Goal: Task Accomplishment & Management: Use online tool/utility

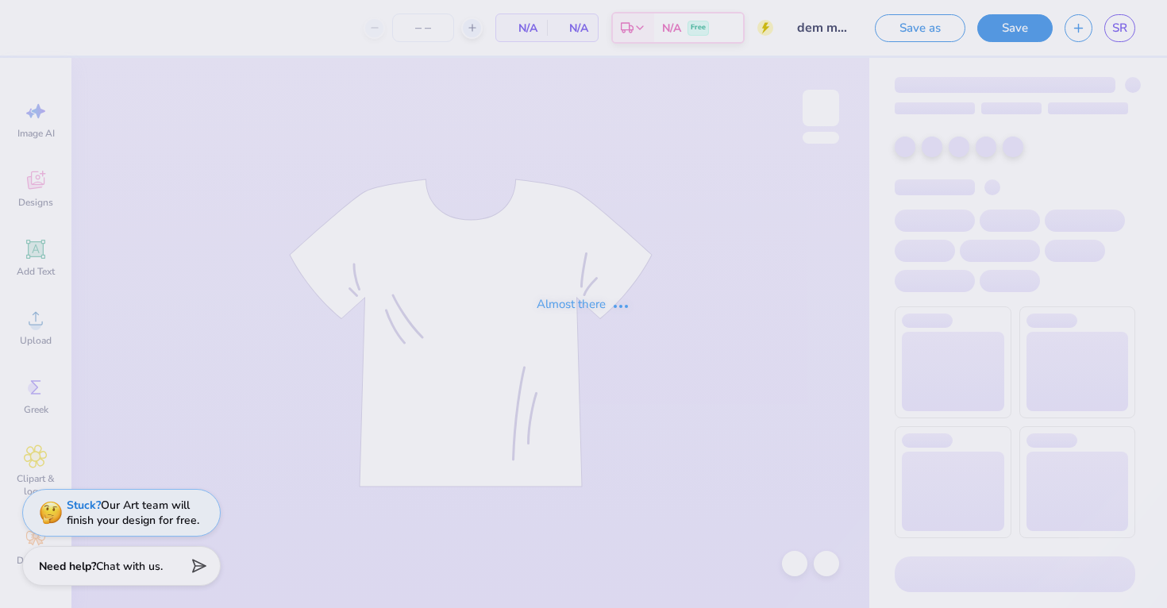
type input "60"
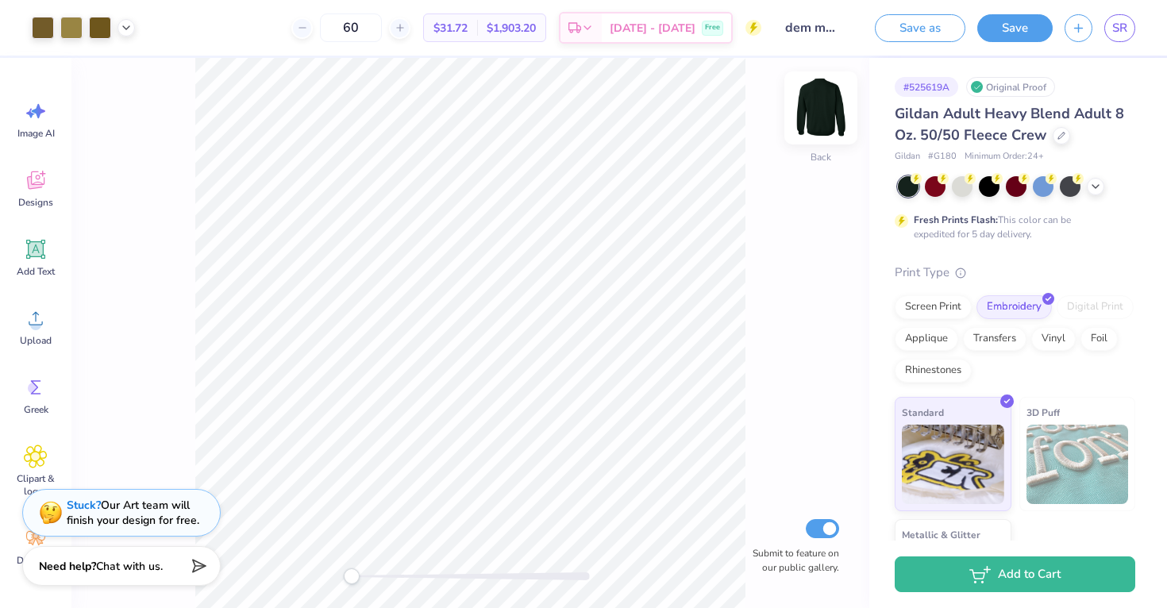
click at [827, 113] on img at bounding box center [821, 108] width 64 height 64
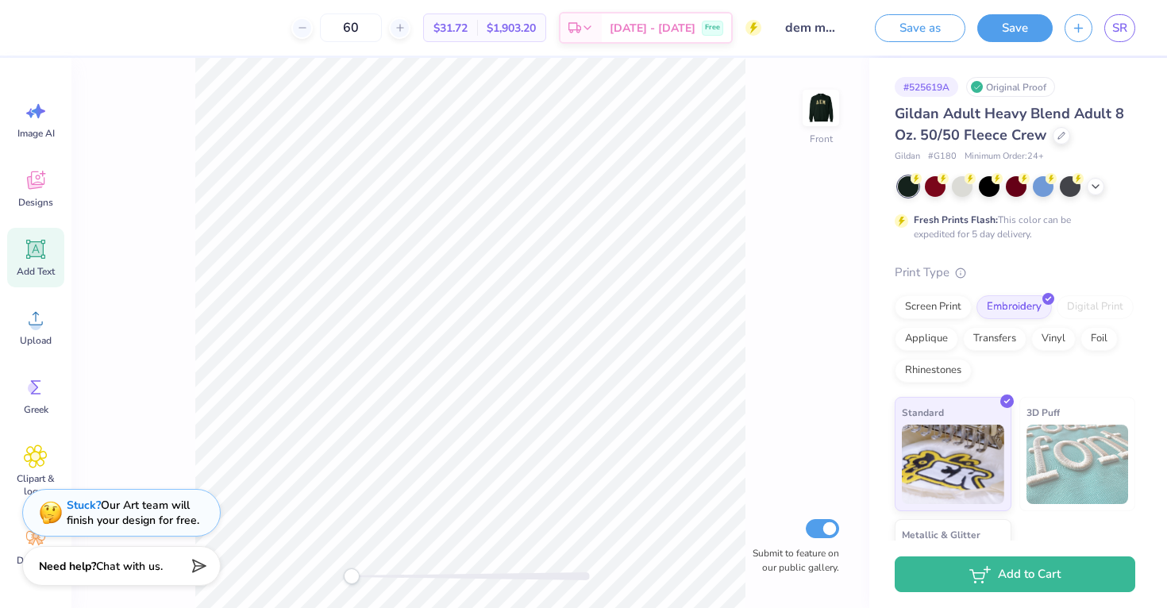
click at [41, 255] on icon at bounding box center [35, 249] width 19 height 19
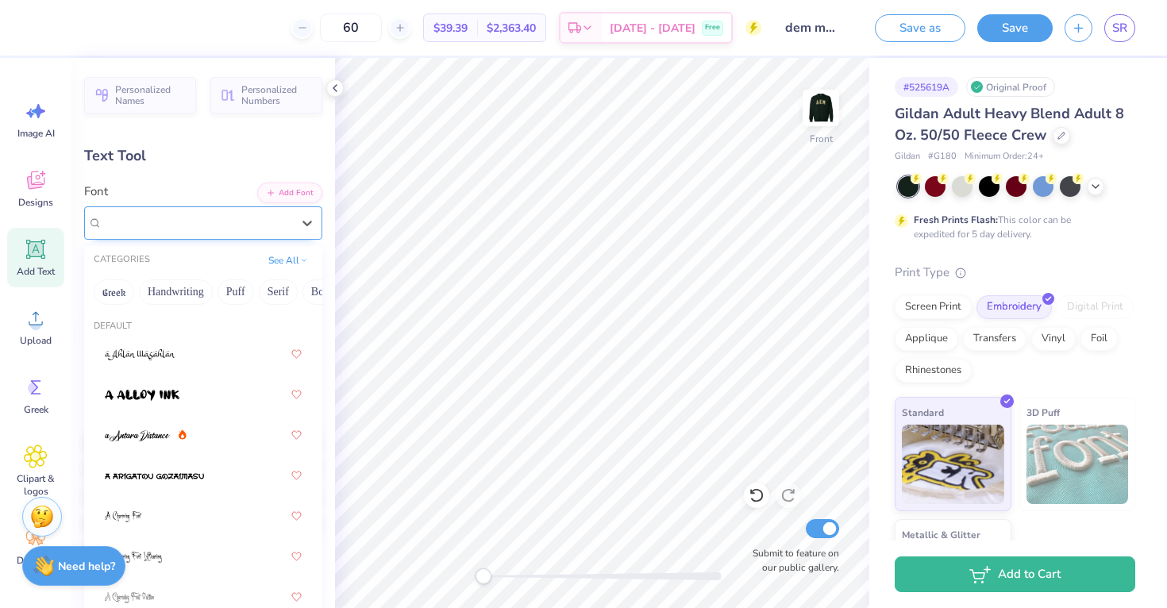
click at [211, 219] on div "Super Dream" at bounding box center [197, 222] width 192 height 25
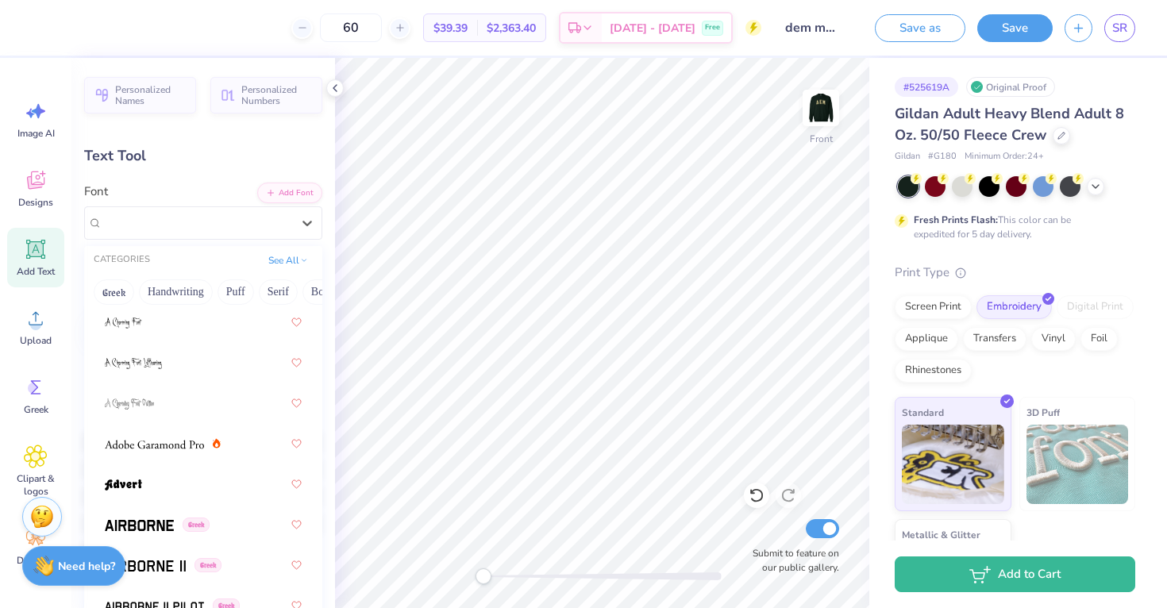
scroll to position [202, 0]
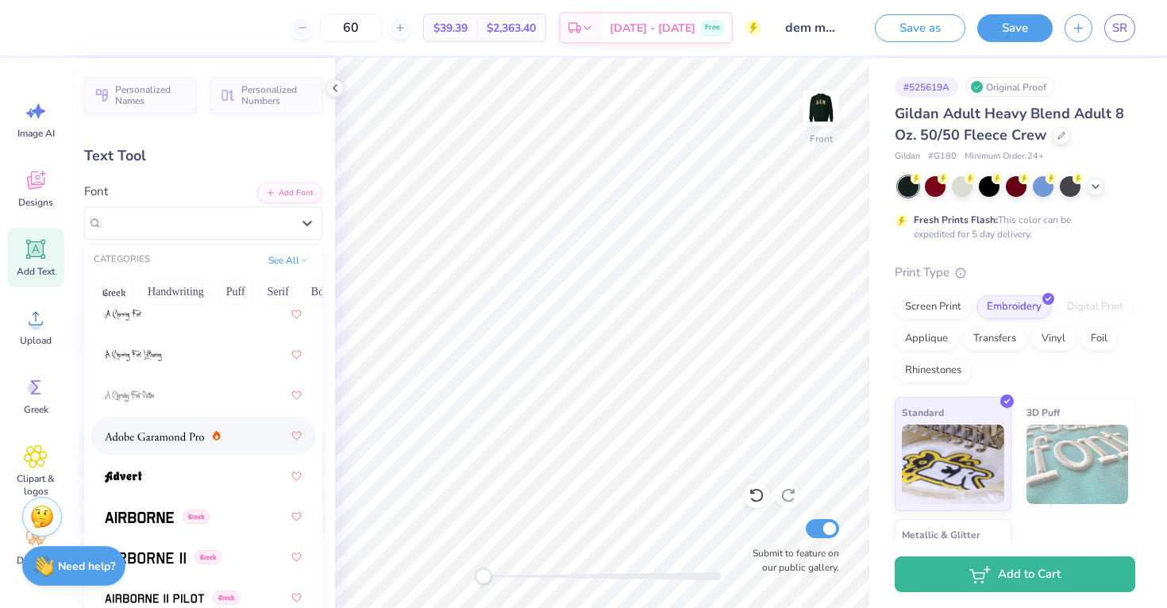
click at [183, 441] on img at bounding box center [154, 436] width 99 height 11
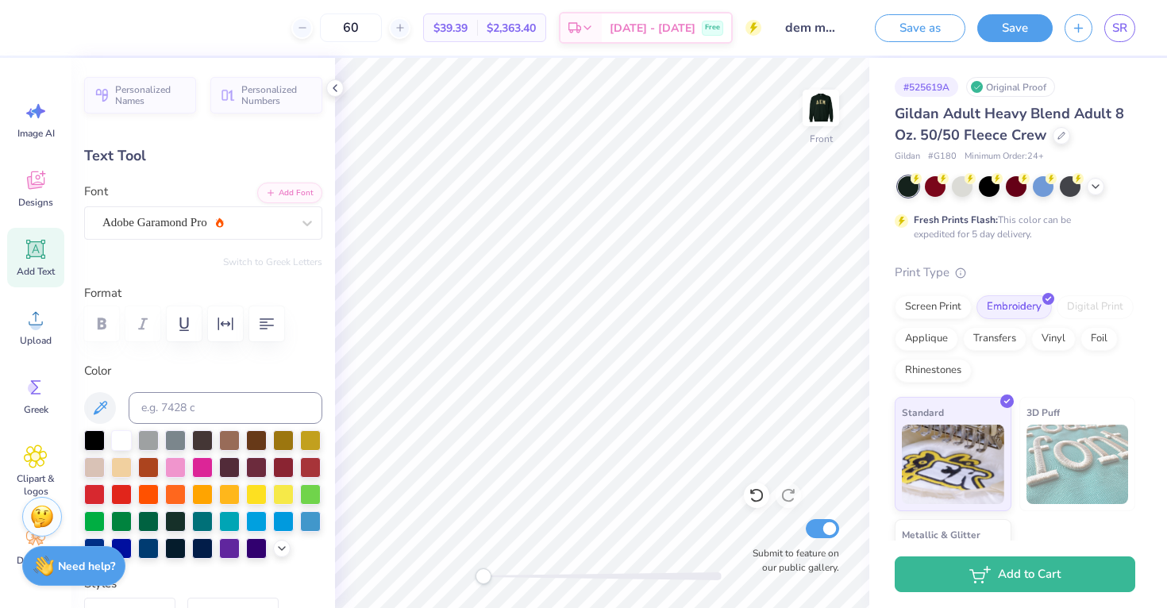
type textarea "DELTA"
click at [36, 248] on icon at bounding box center [36, 249] width 15 height 15
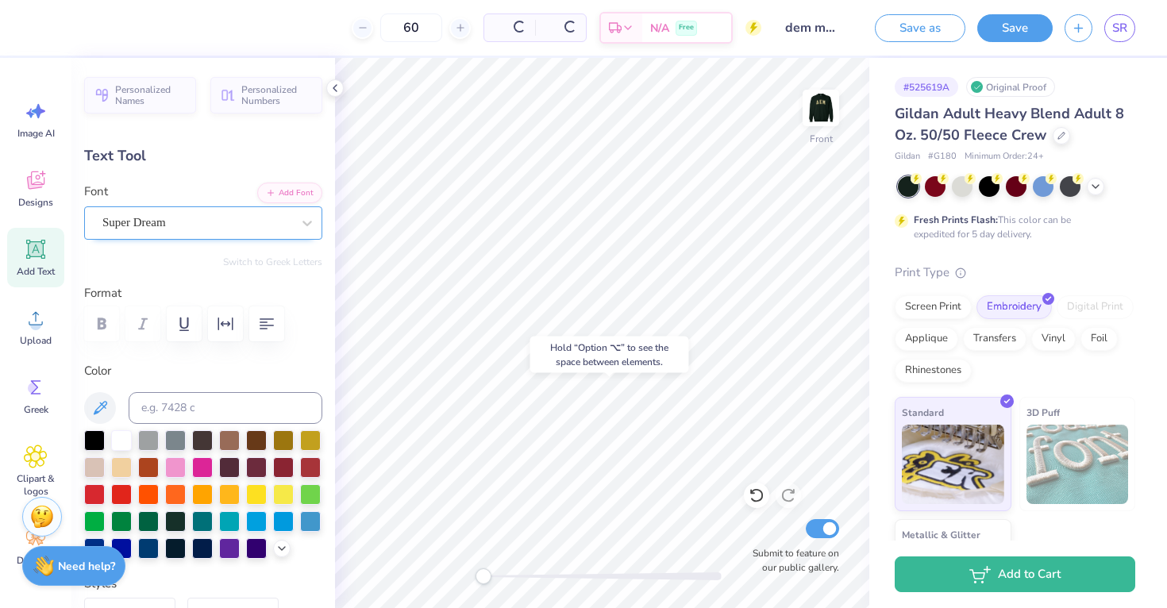
click at [191, 229] on div "Super Dream" at bounding box center [197, 222] width 192 height 25
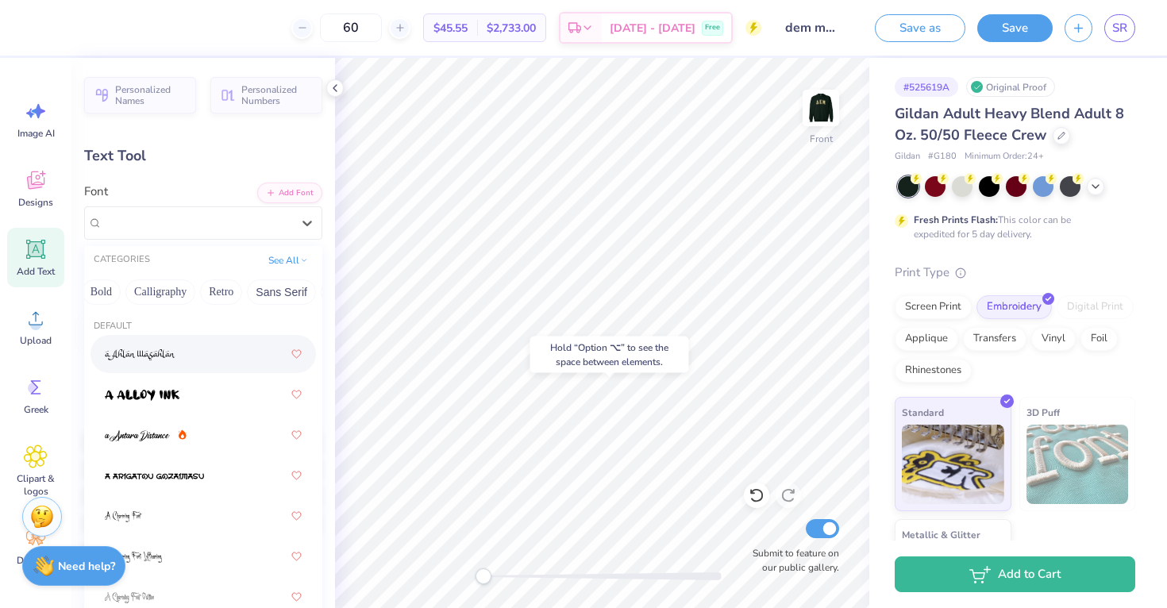
scroll to position [0, 247]
click at [152, 292] on button "Calligraphy" at bounding box center [134, 291] width 70 height 25
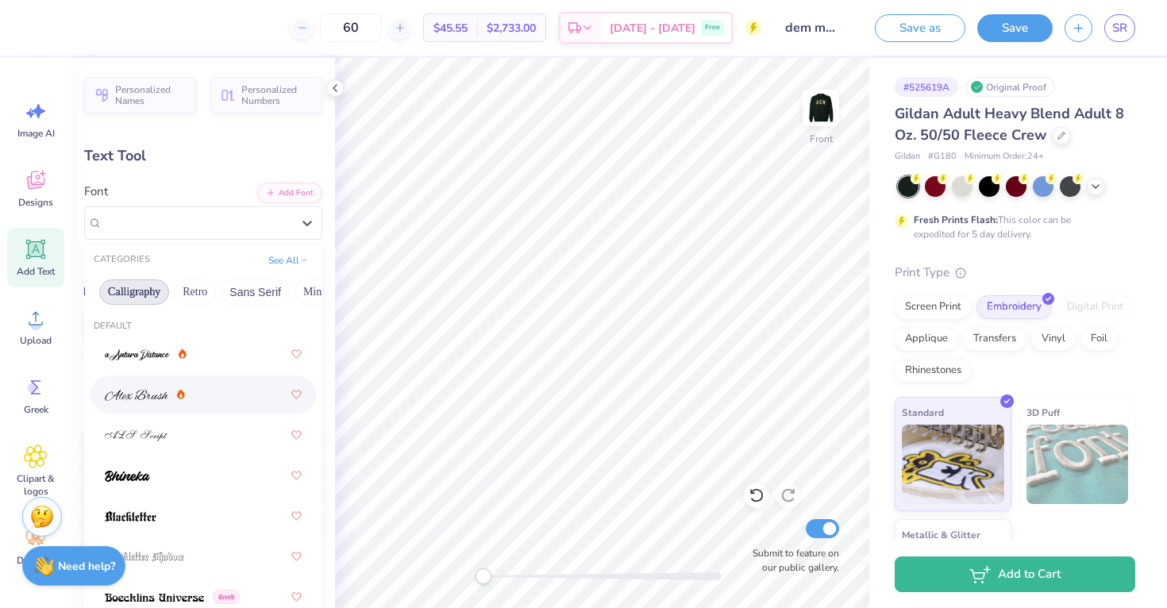
click at [213, 388] on div at bounding box center [203, 394] width 197 height 29
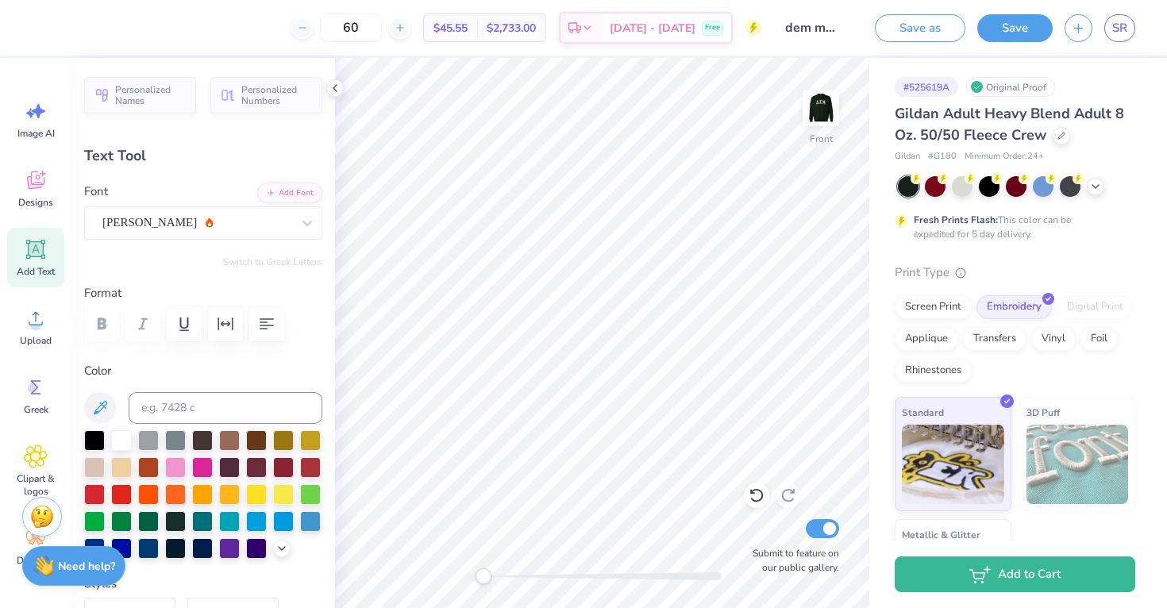
scroll to position [0, 0]
type textarea "Epsilon Mu"
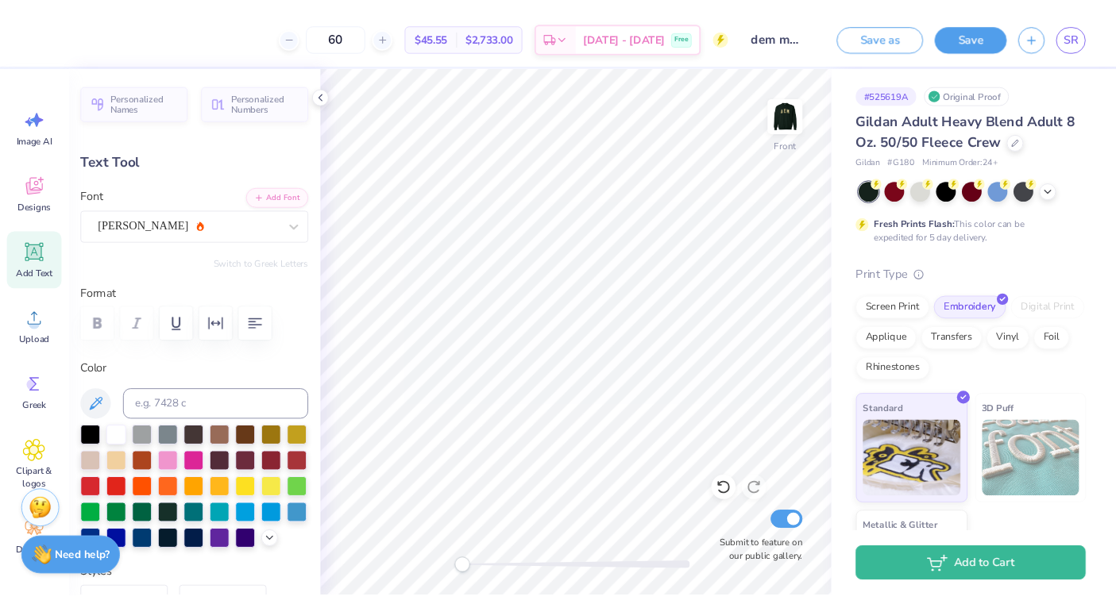
scroll to position [0, 2]
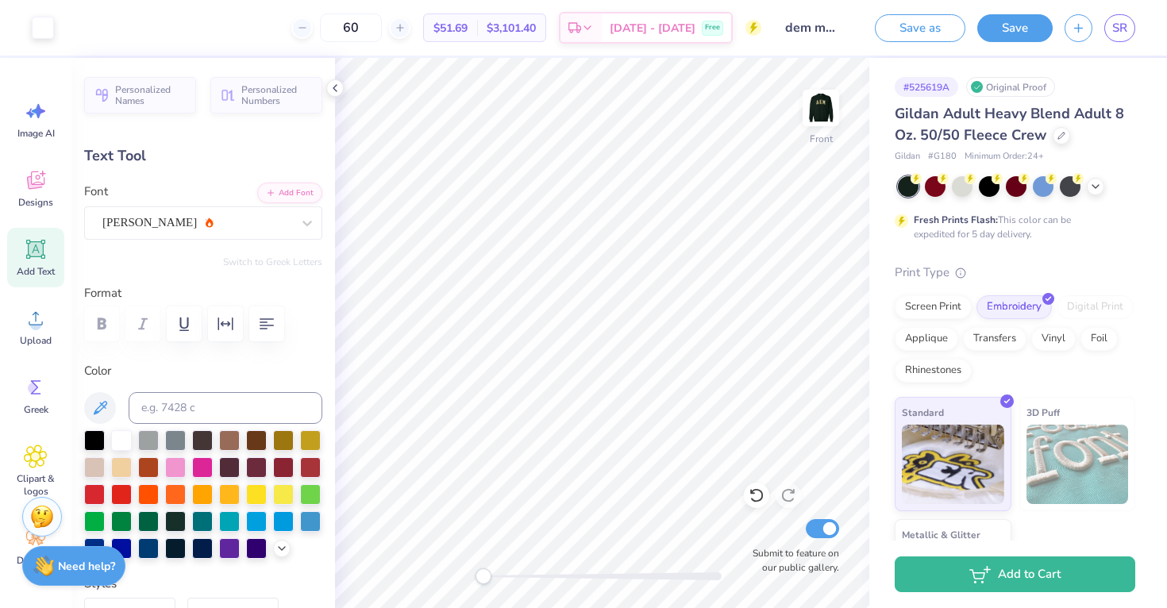
type input "10.69"
type input "2.08"
type input "16.94"
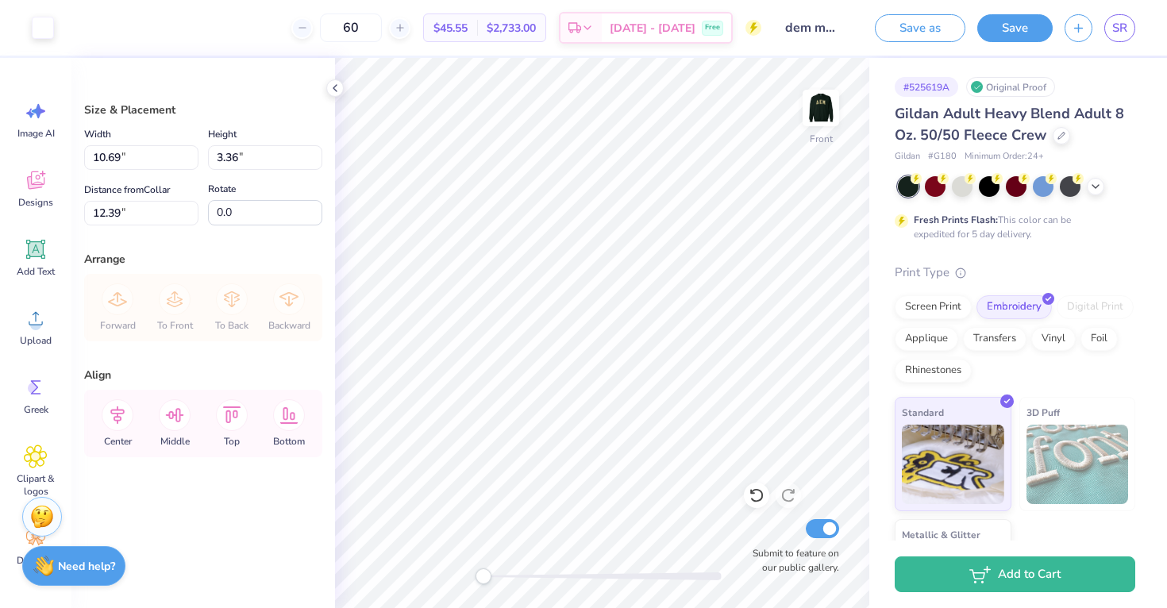
type input "9.89"
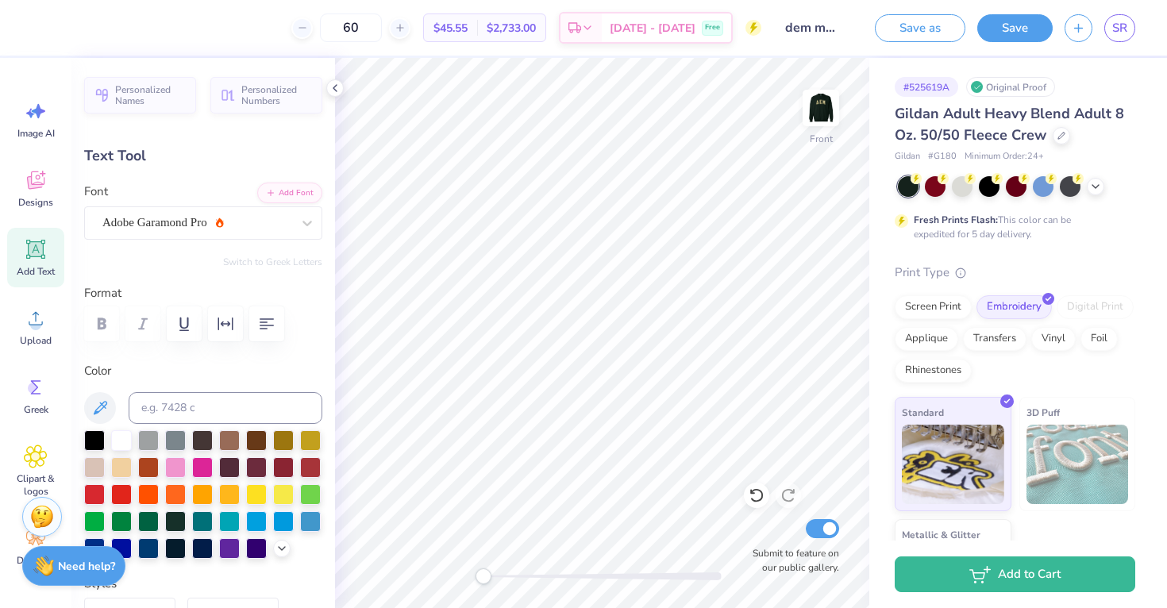
type input "8.86"
type input "2.06"
type input "9.04"
type input "10.69"
type input "2.08"
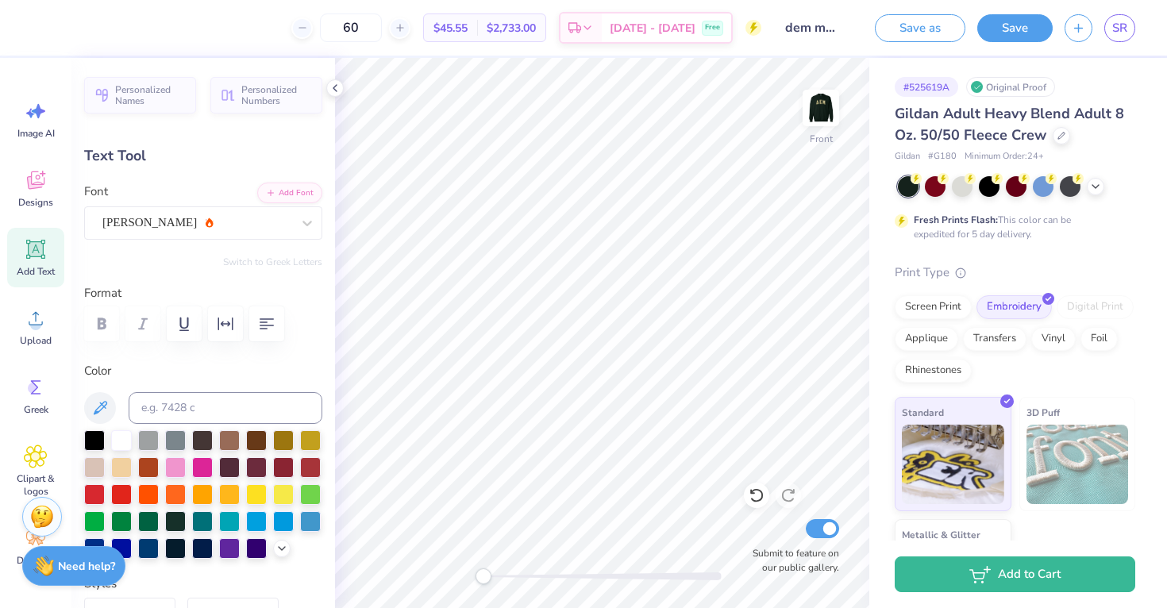
type input "11.17"
type input "11.70"
type input "2.28"
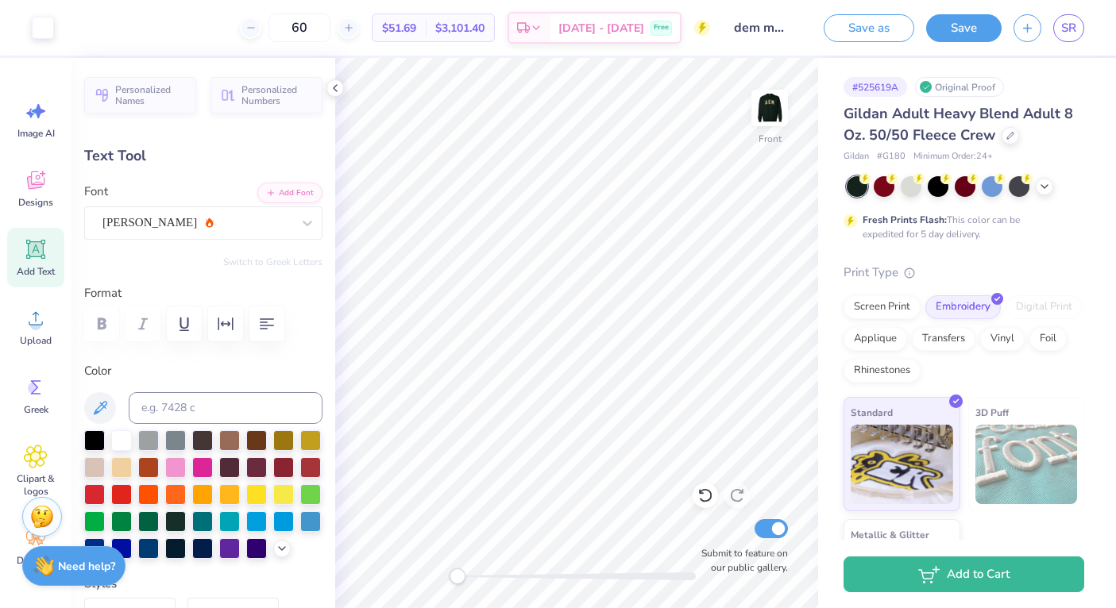
type input "8.86"
type input "2.06"
type input "9.11"
click at [164, 223] on div "Adobe Garamond Pro" at bounding box center [197, 222] width 192 height 25
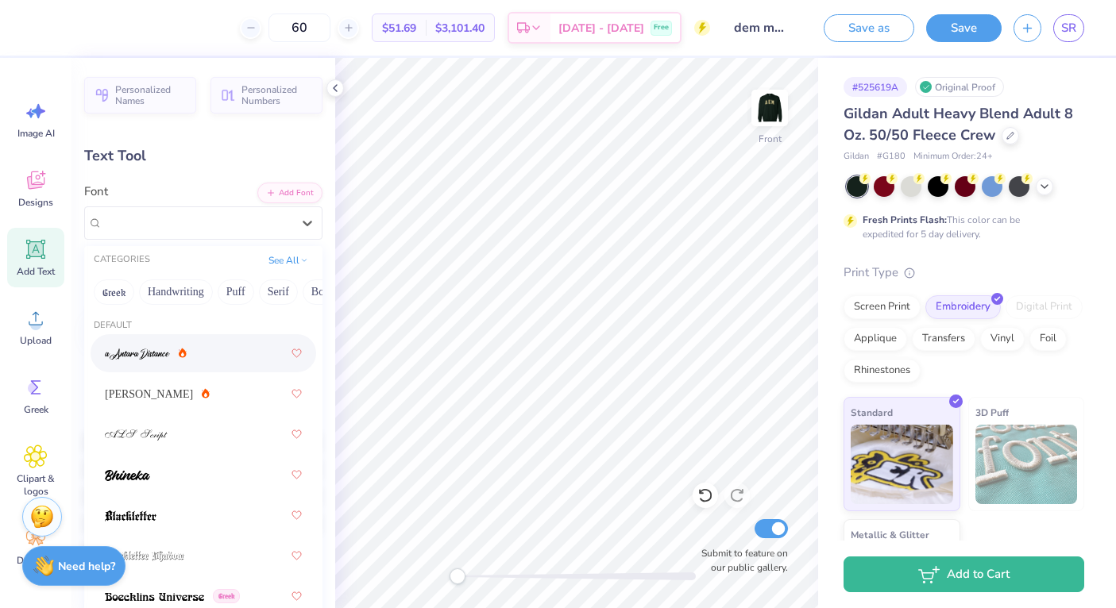
scroll to position [0, 0]
click at [164, 294] on button "Handwriting" at bounding box center [176, 291] width 74 height 25
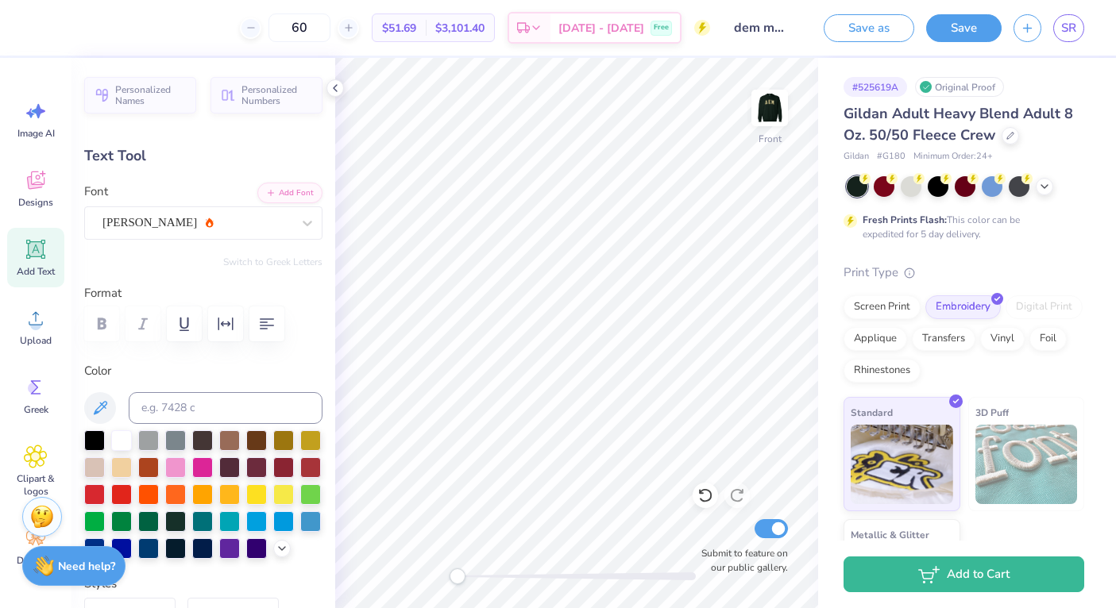
type input "11.70"
type input "2.28"
type input "10.97"
click at [153, 222] on div "Alex Brush" at bounding box center [197, 222] width 192 height 25
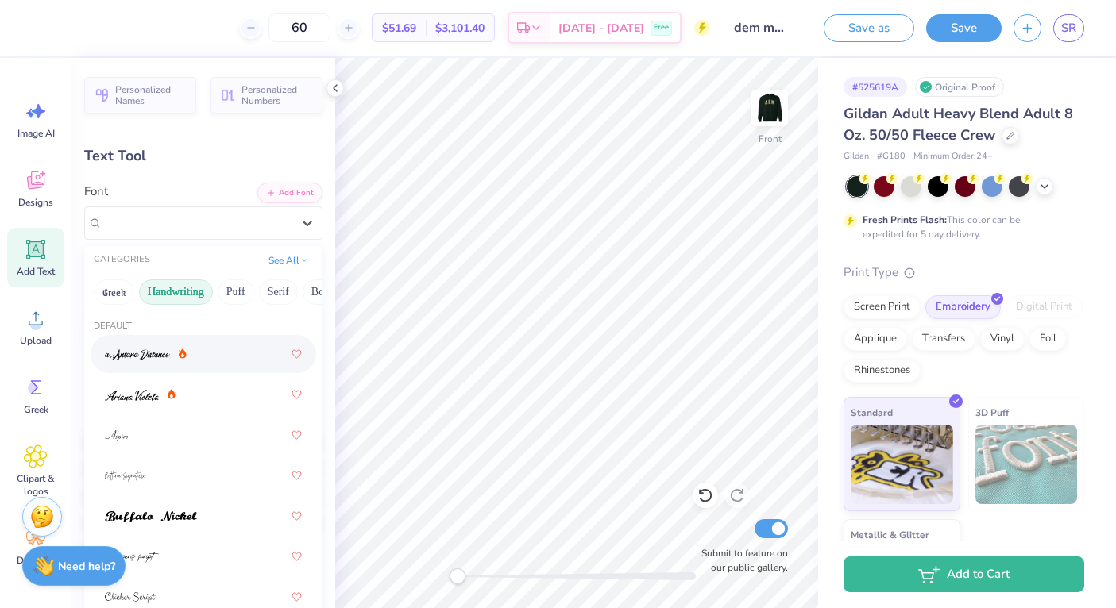
click at [213, 362] on div at bounding box center [203, 354] width 197 height 29
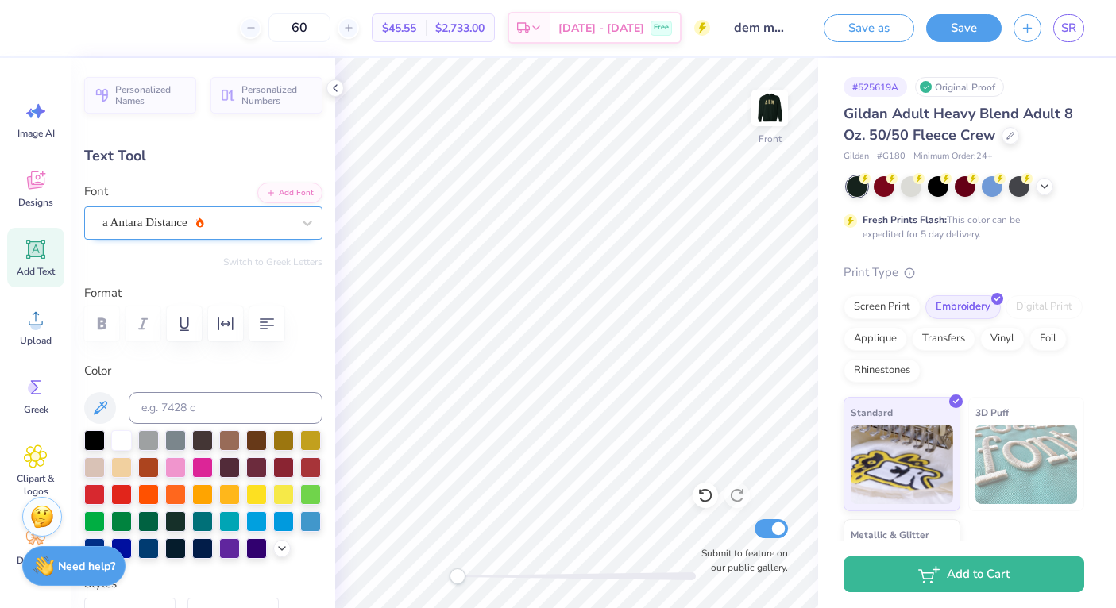
click at [177, 222] on div "a Antara Distance" at bounding box center [197, 222] width 192 height 25
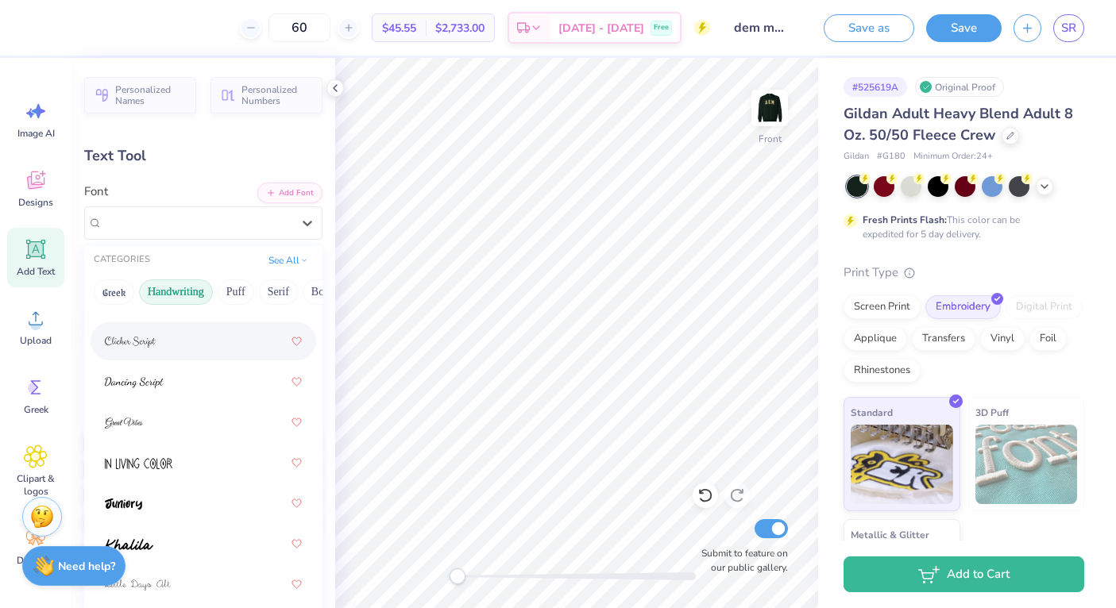
scroll to position [256, 0]
click at [184, 425] on div at bounding box center [203, 421] width 197 height 29
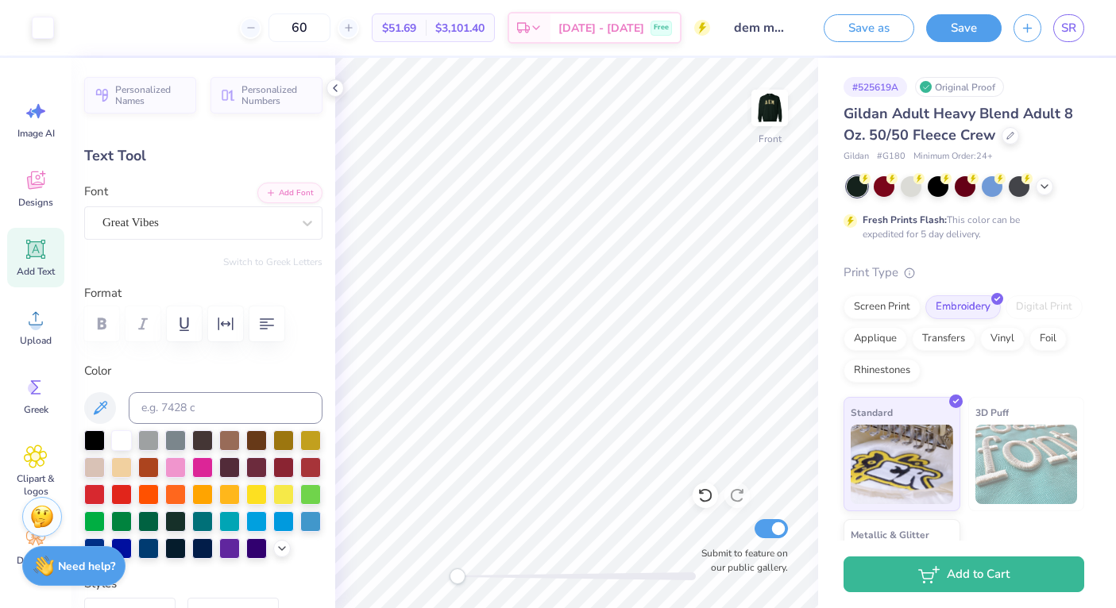
type input "8.86"
type input "2.06"
type input "8.91"
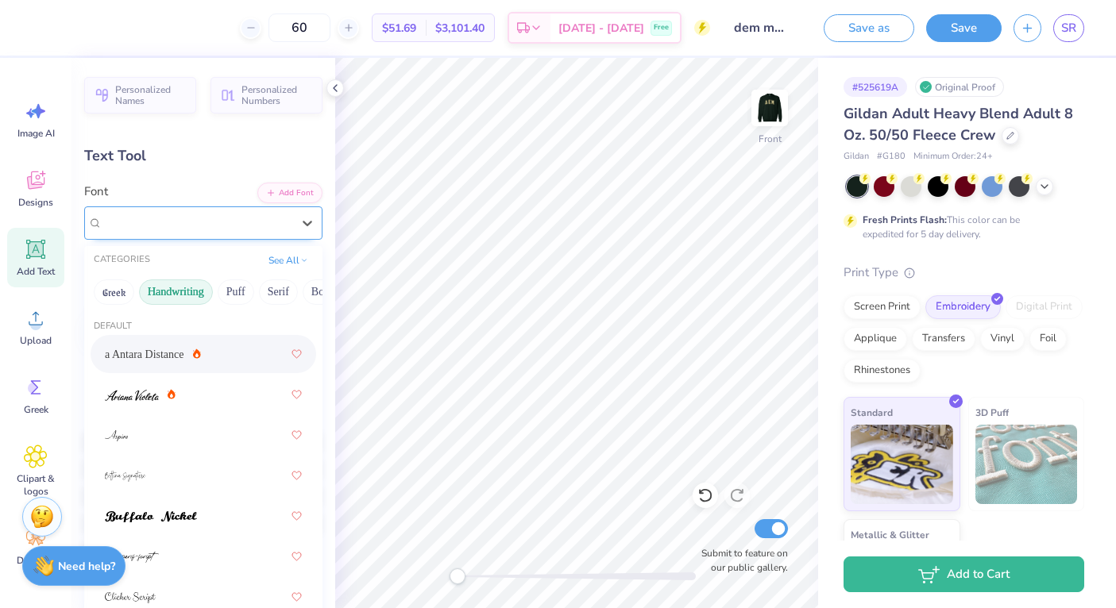
click at [241, 223] on div "Adobe Garamond Pro" at bounding box center [197, 222] width 192 height 25
click at [166, 292] on button "Retro" at bounding box center [177, 291] width 42 height 25
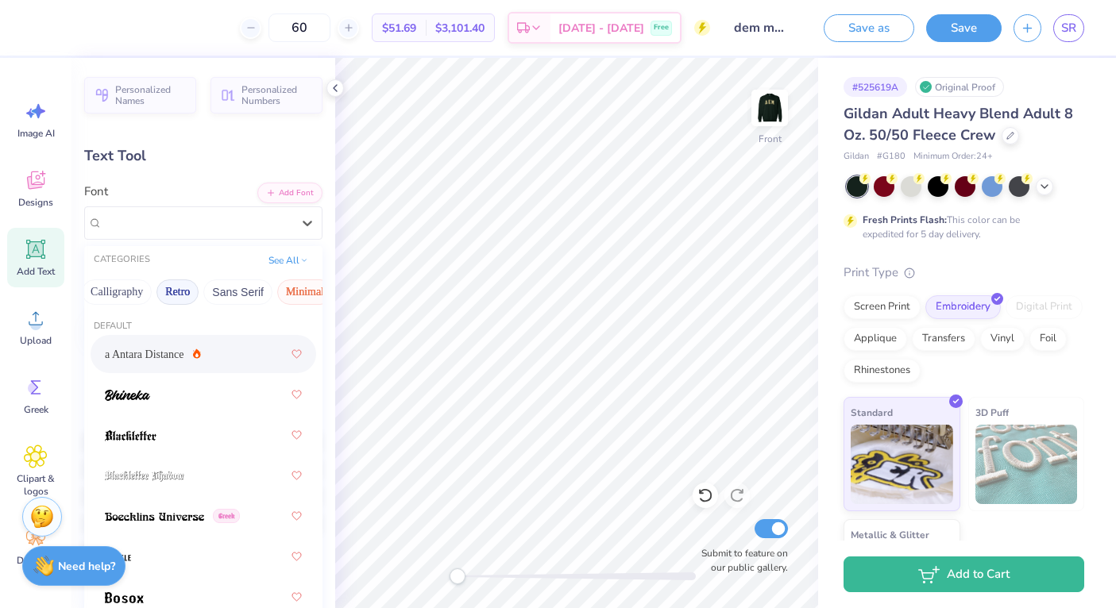
click at [290, 293] on button "Minimal" at bounding box center [305, 291] width 56 height 25
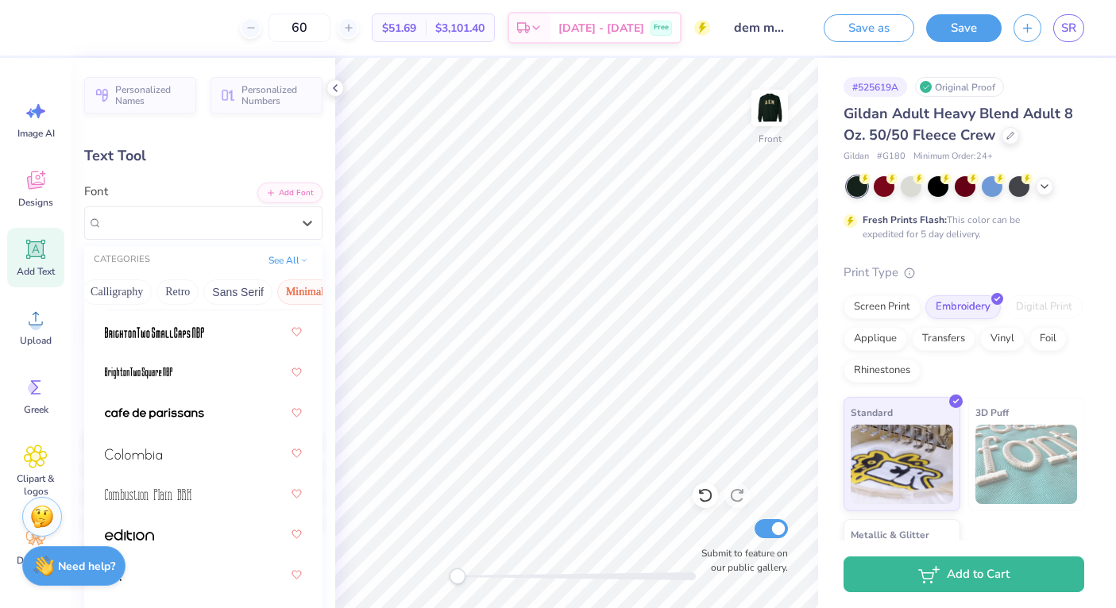
scroll to position [191, 0]
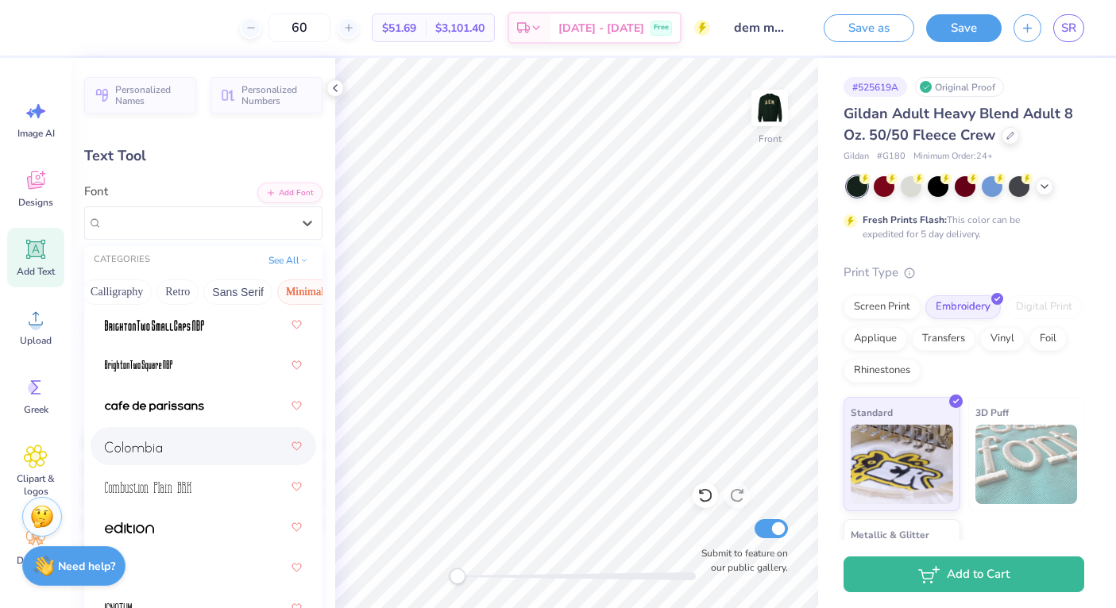
click at [197, 448] on div at bounding box center [203, 446] width 197 height 29
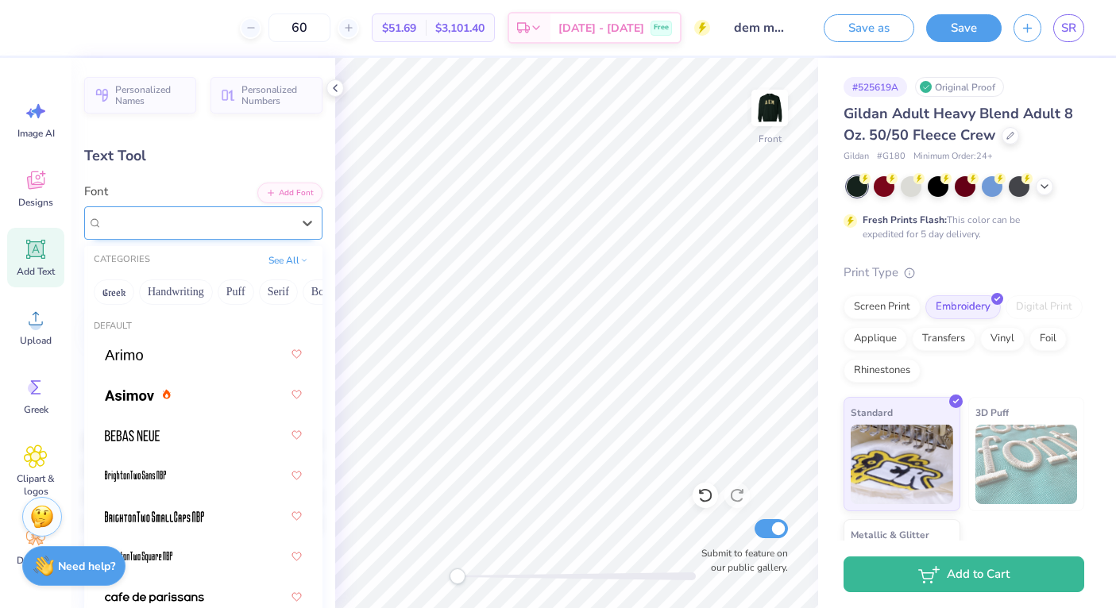
click at [272, 222] on div "Colombia" at bounding box center [197, 222] width 192 height 25
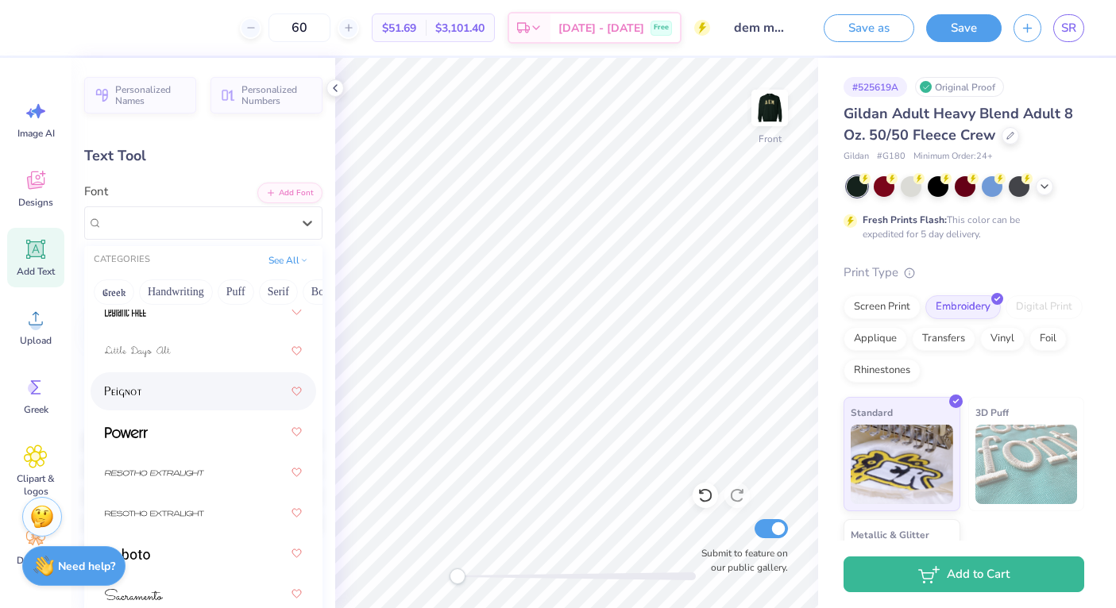
scroll to position [613, 0]
click at [202, 388] on div at bounding box center [203, 389] width 197 height 29
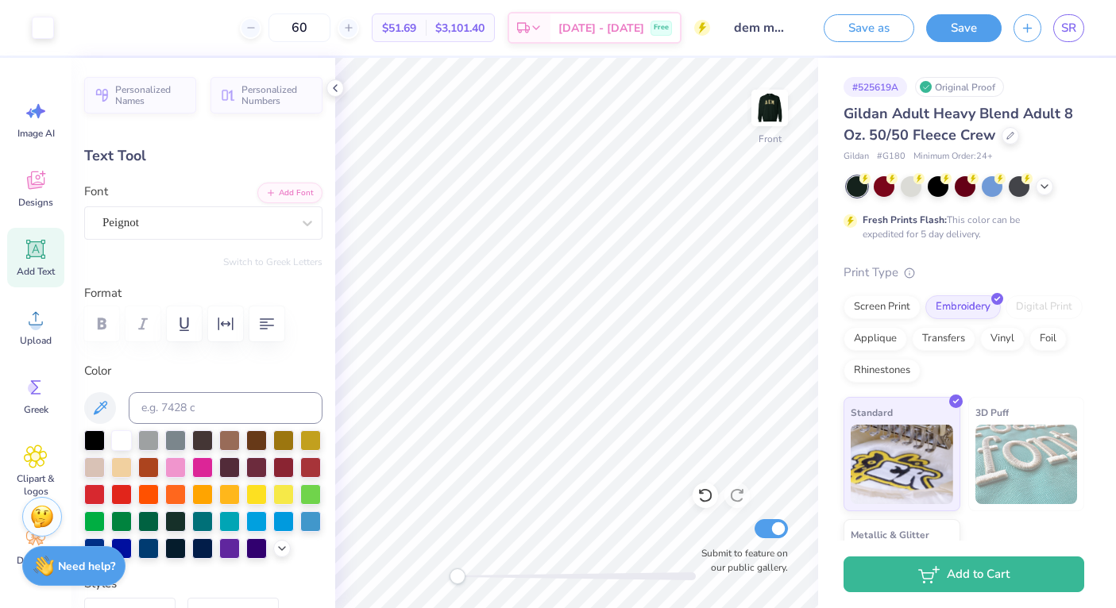
type input "7.84"
type input "1.96"
type input "8.96"
click at [233, 230] on div "Peignot" at bounding box center [197, 222] width 192 height 25
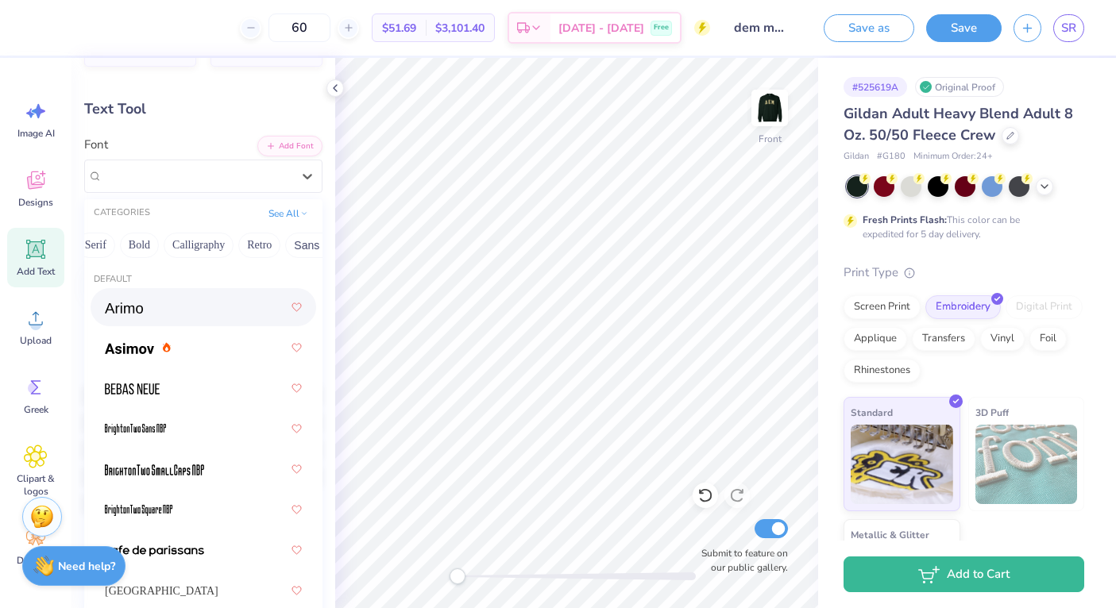
scroll to position [0, 0]
click at [118, 245] on button "Greek" at bounding box center [114, 245] width 40 height 25
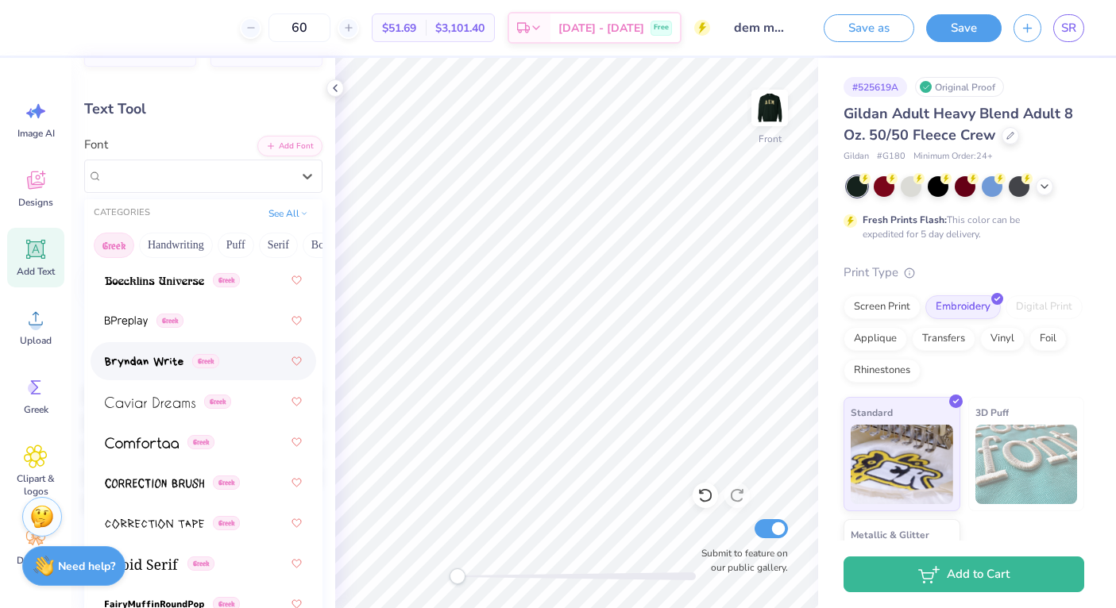
scroll to position [395, 0]
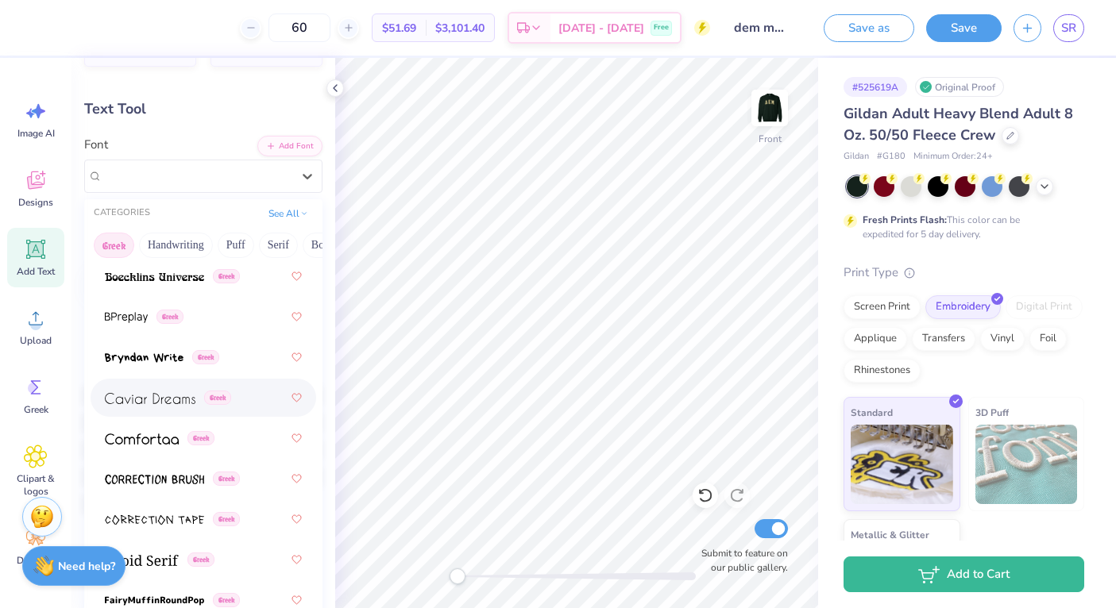
click at [173, 395] on img at bounding box center [150, 398] width 91 height 11
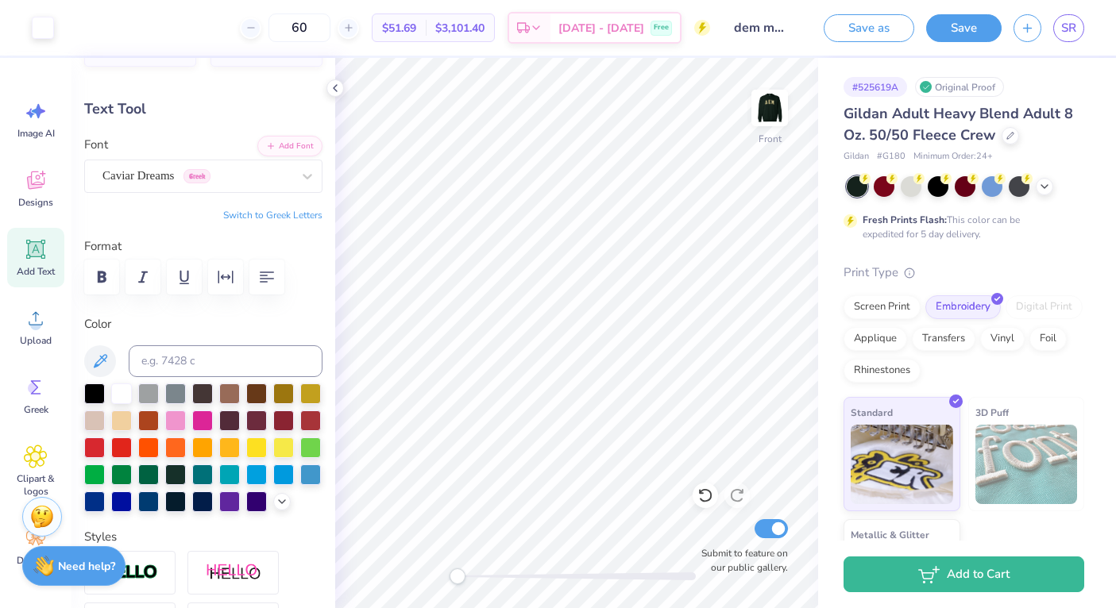
type input "7.41"
type input "2.35"
type input "8.76"
click at [179, 191] on div "Caviar Dreams Greek" at bounding box center [203, 176] width 238 height 33
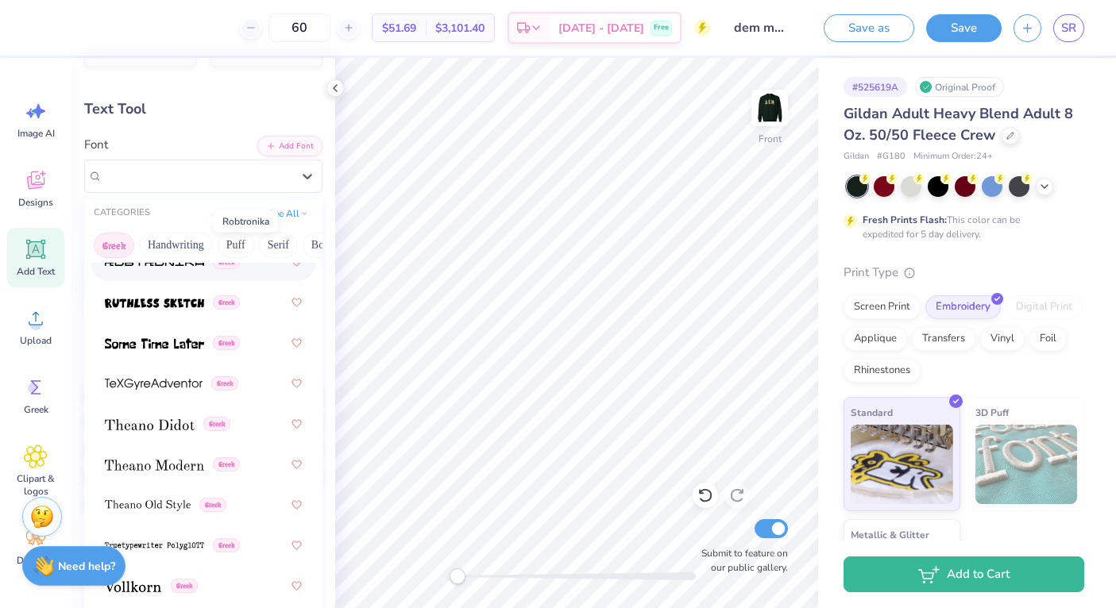
scroll to position [1544, 0]
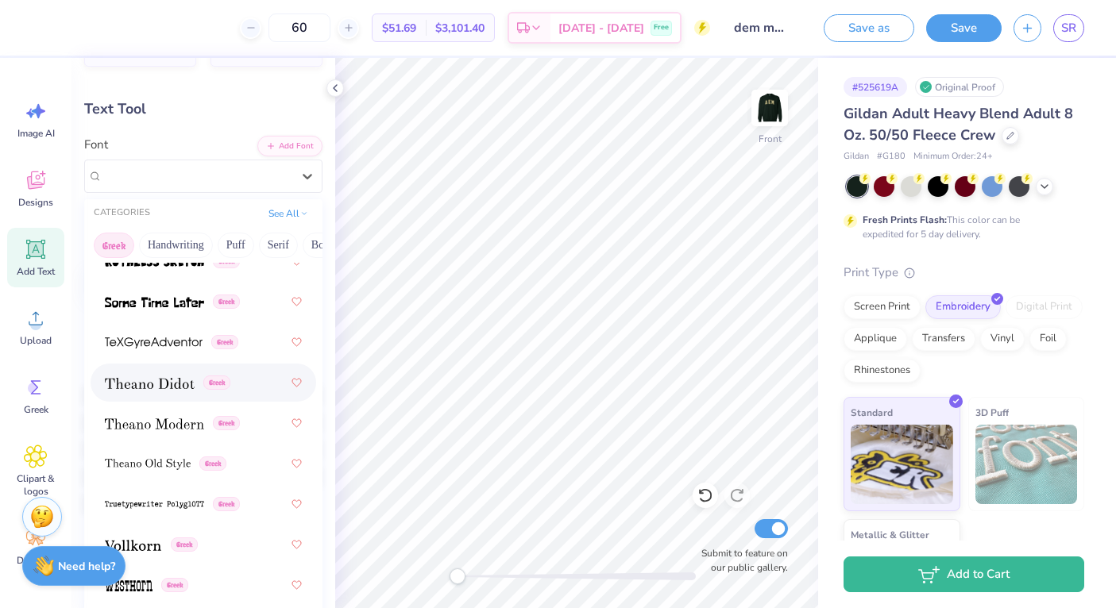
click at [175, 391] on span at bounding box center [150, 383] width 90 height 17
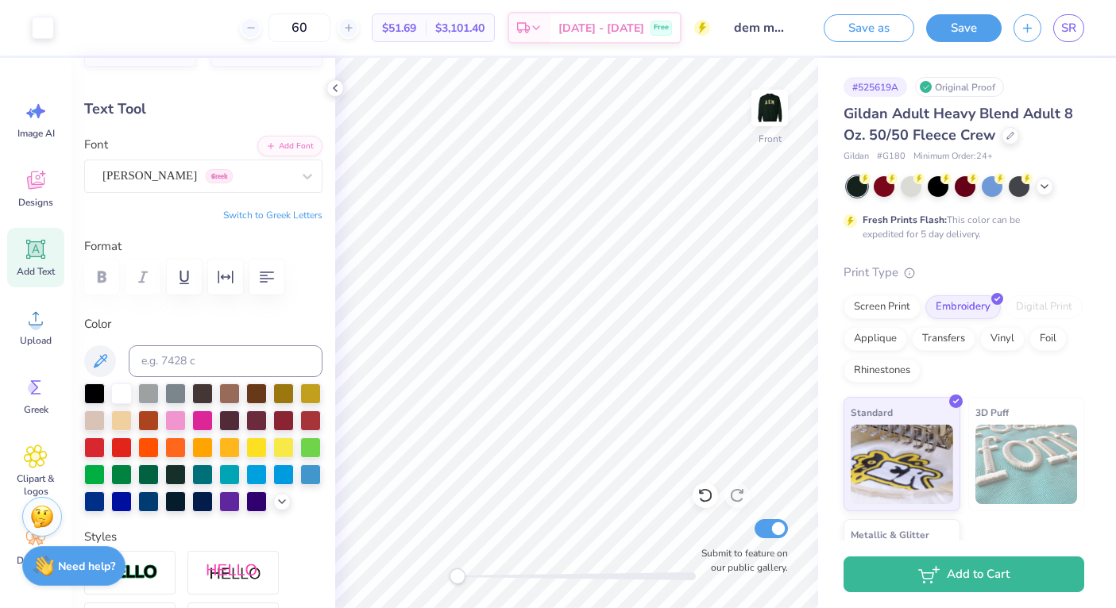
type input "10.50"
type input "2.10"
type input "8.89"
type input "8.88"
type input "1.78"
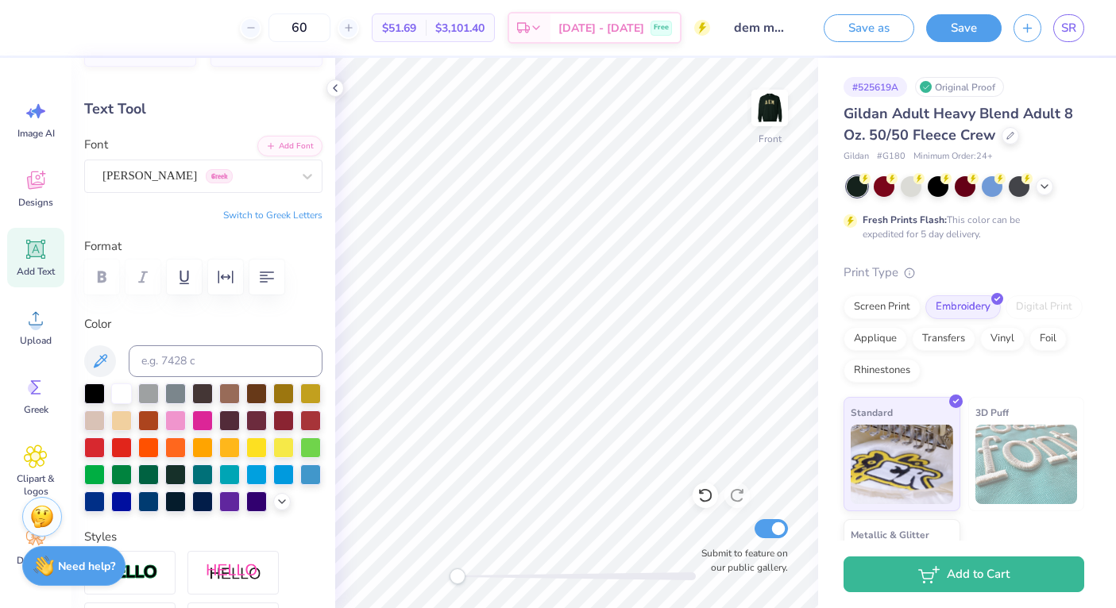
type input "9.21"
type input "10.46"
type input "2.09"
type input "8.99"
type input "9.77"
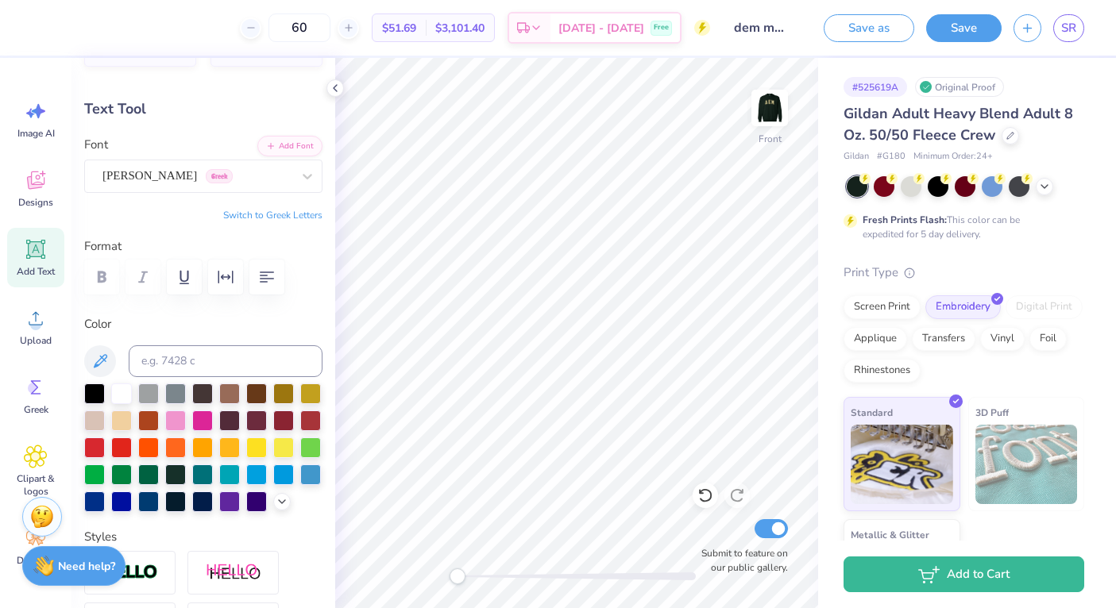
type input "1.95"
type input "9.12"
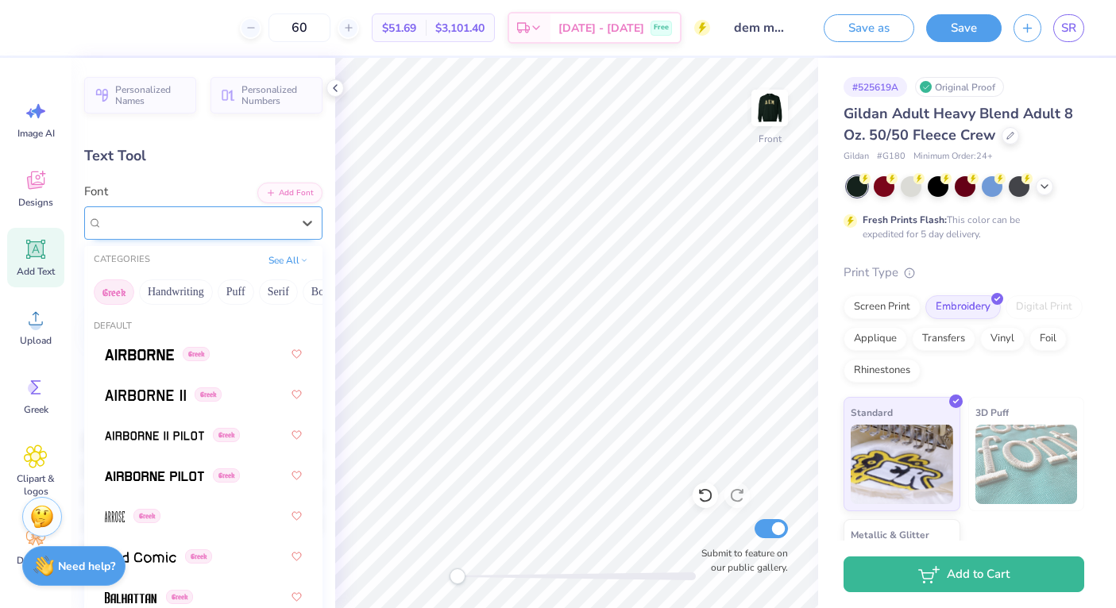
click at [213, 218] on div "Theano Didot Greek" at bounding box center [197, 222] width 192 height 25
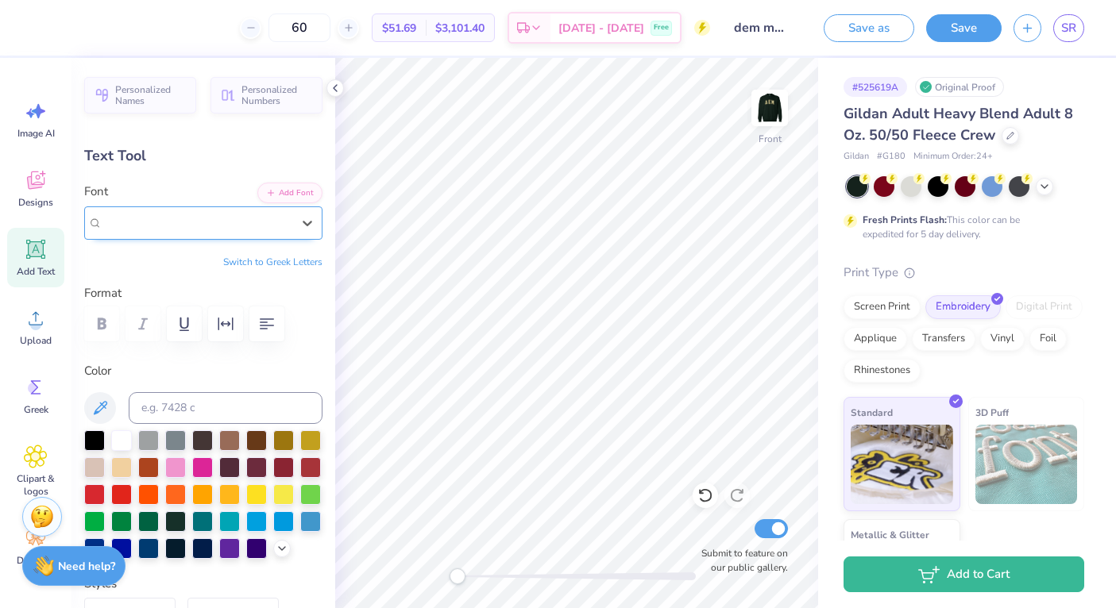
click at [228, 230] on div "Theano Didot Greek" at bounding box center [196, 223] width 189 height 18
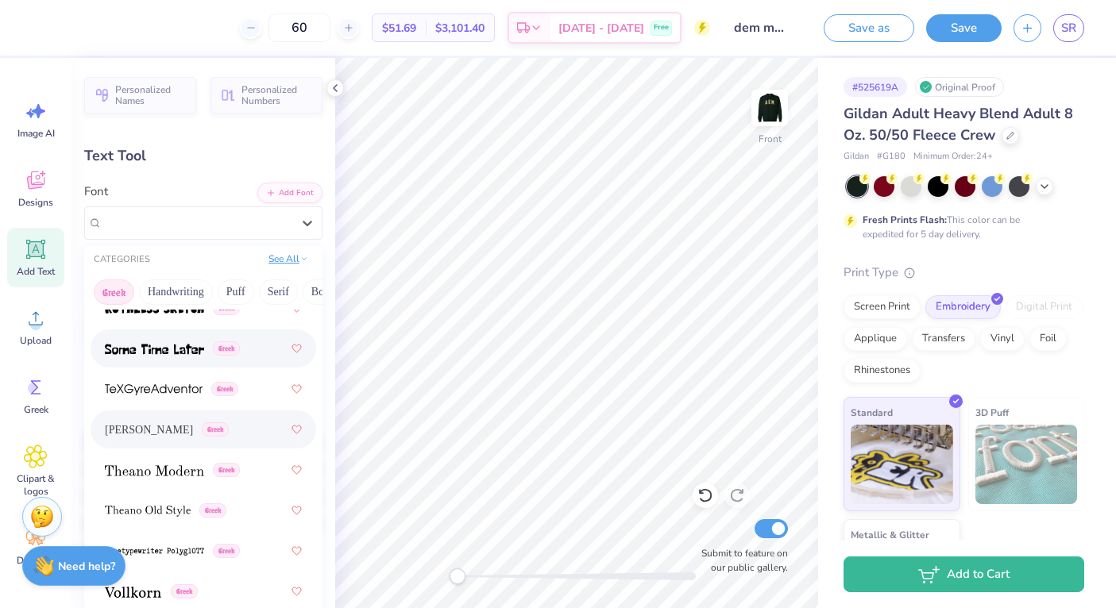
click at [300, 260] on icon at bounding box center [304, 259] width 8 height 8
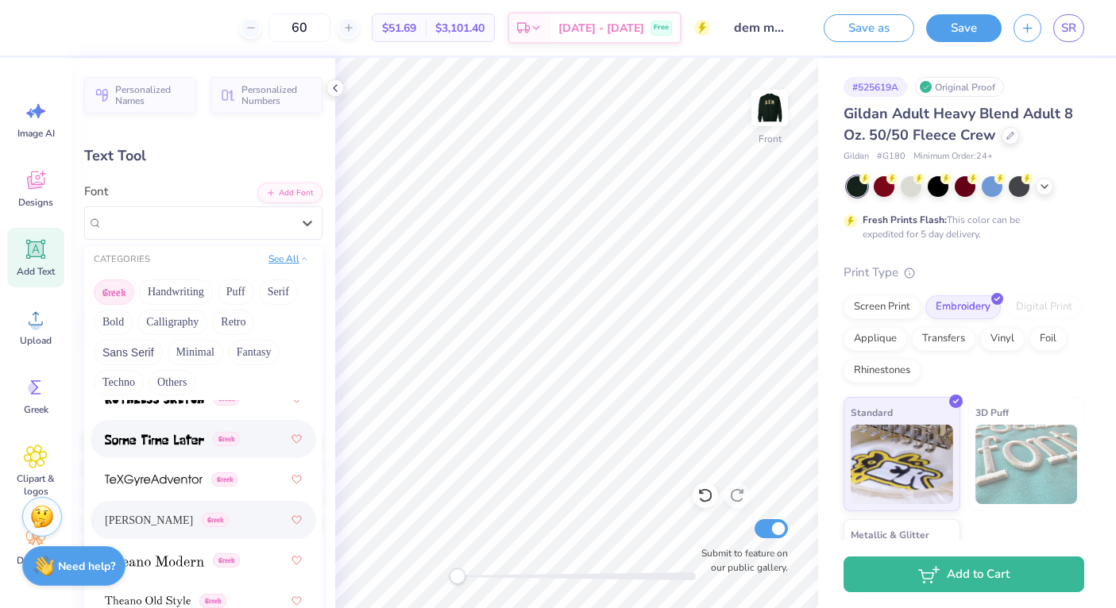
click at [300, 258] on icon at bounding box center [304, 259] width 8 height 8
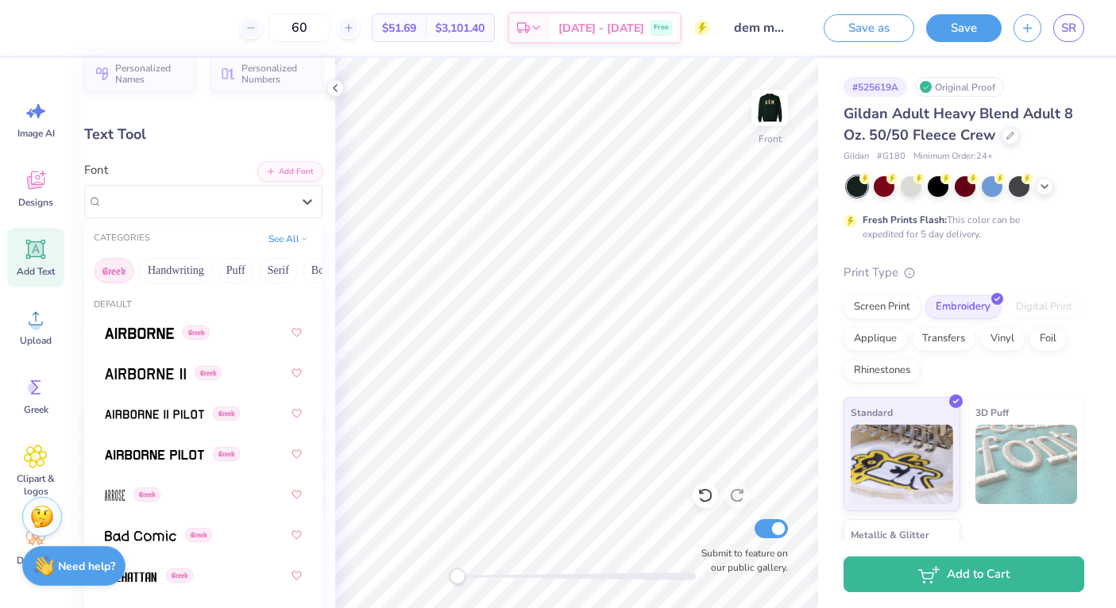
scroll to position [0, 0]
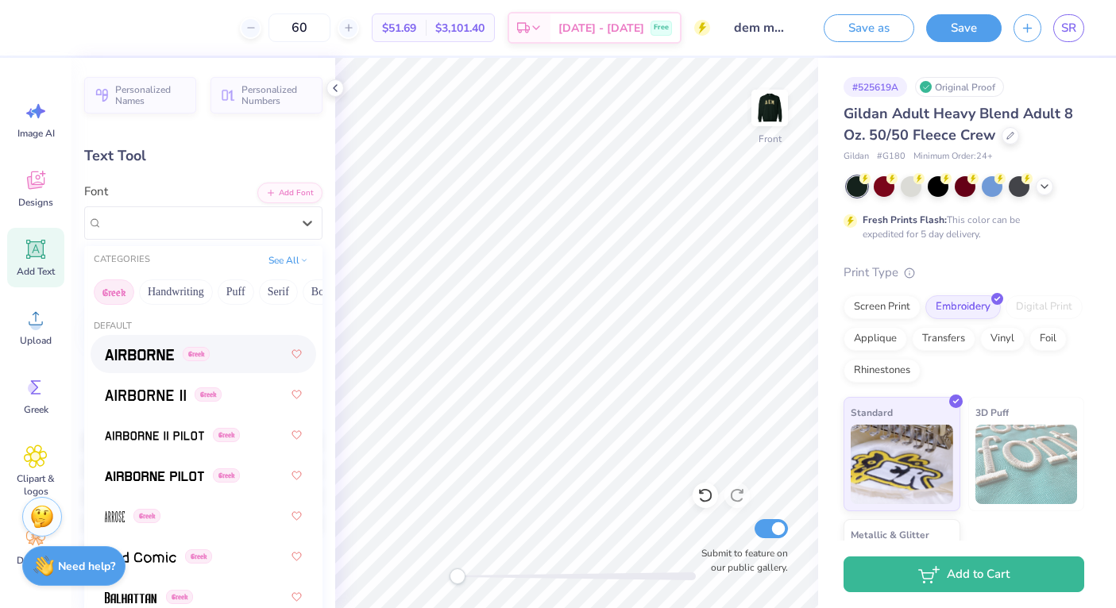
click at [106, 288] on button "Greek" at bounding box center [114, 291] width 40 height 25
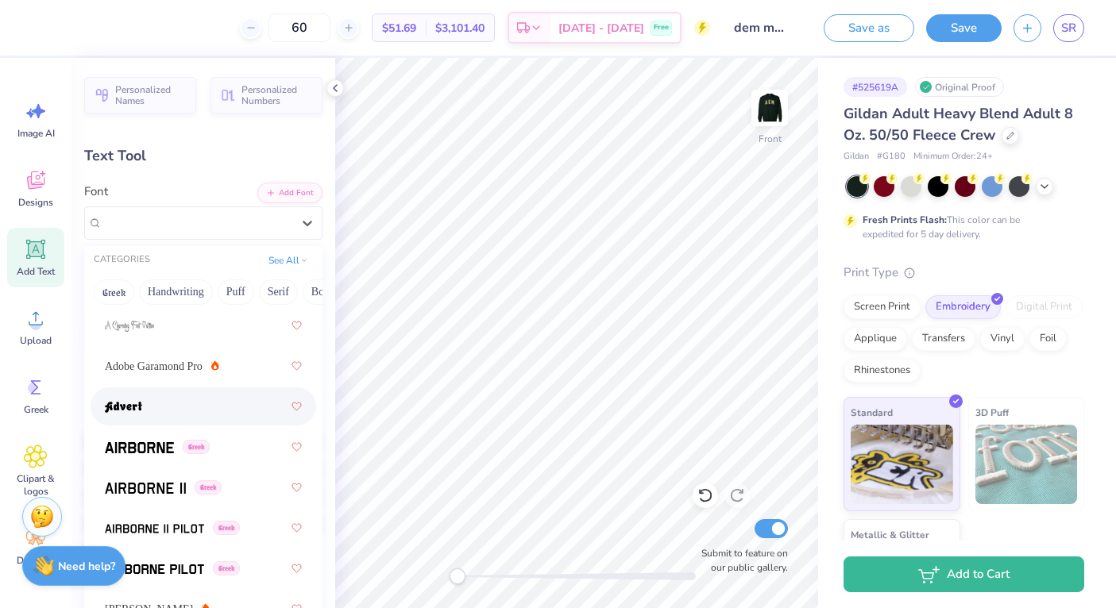
scroll to position [272, 0]
click at [241, 368] on div "Adobe Garamond Pro" at bounding box center [203, 365] width 197 height 29
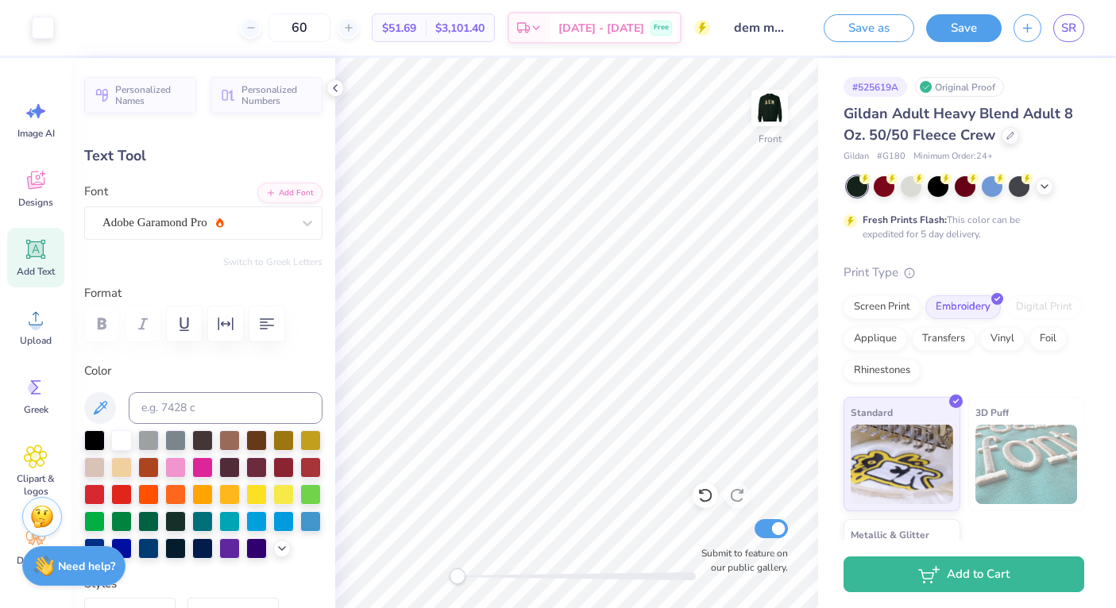
type input "8.24"
type input "1.92"
type input "9.65"
type input "8.96"
type input "2.09"
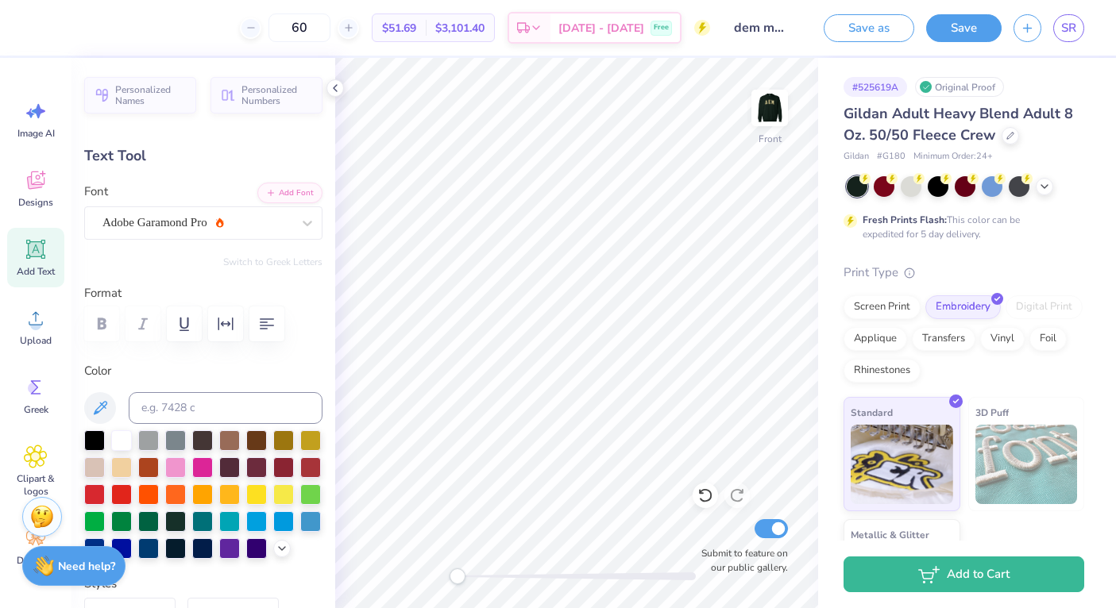
type input "9.48"
type input "11.91"
type input "2.89"
type input "11.16"
click at [193, 209] on div "Great Vibes" at bounding box center [203, 222] width 238 height 33
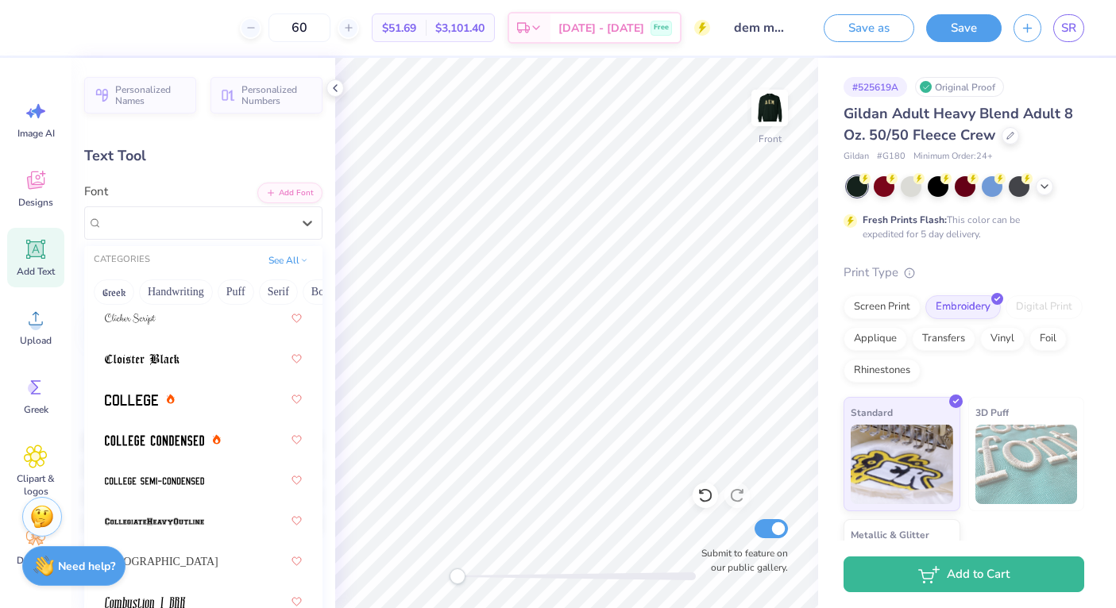
scroll to position [2871, 0]
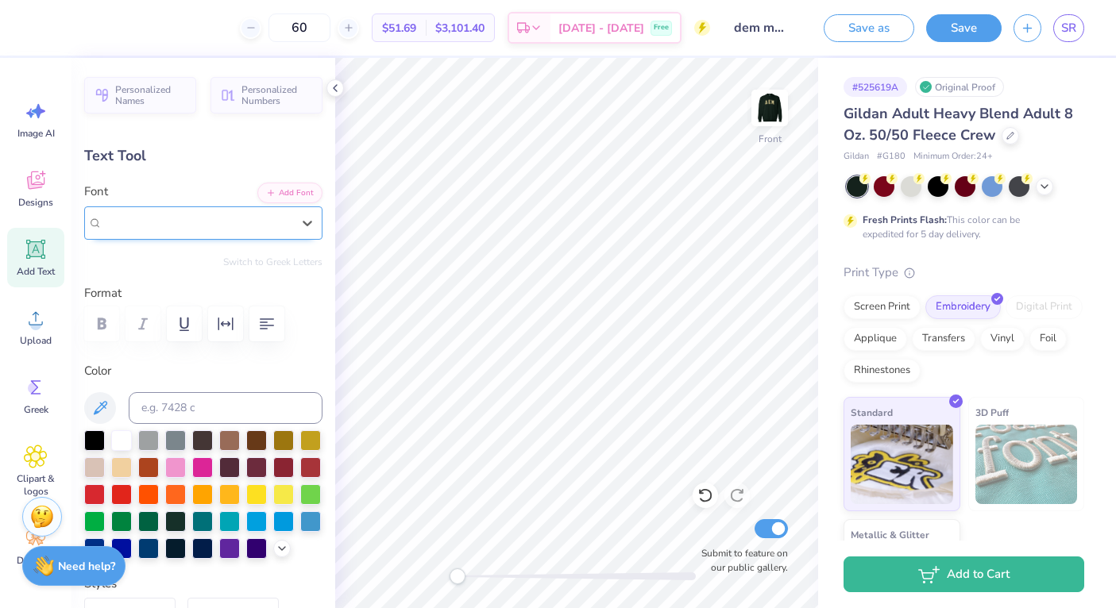
paste input "Edwardian Script ITC"
type input "Edwardian Script"
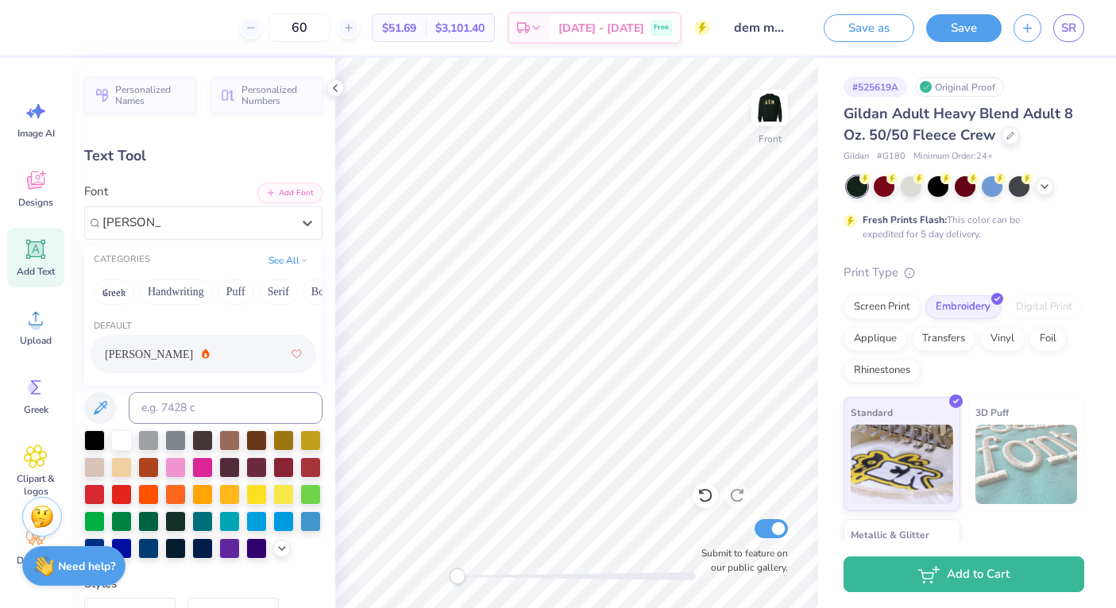
click at [210, 345] on div "Alex Brush" at bounding box center [203, 354] width 197 height 29
type input "alex brush"
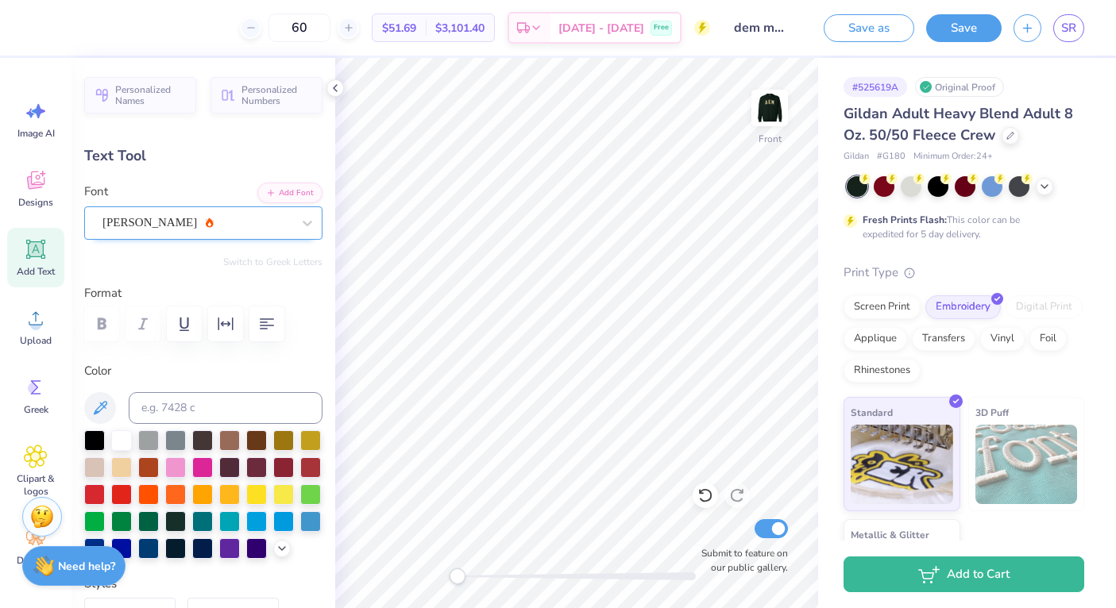
click at [169, 214] on div "Alex Brush" at bounding box center [197, 222] width 192 height 25
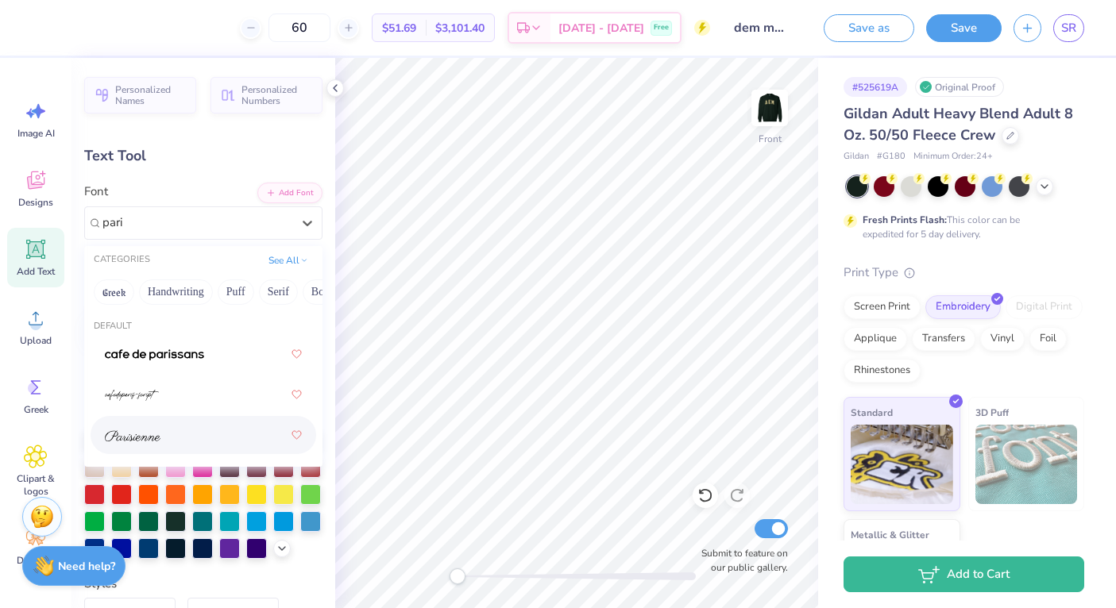
click at [172, 425] on div at bounding box center [203, 435] width 197 height 29
type input "pari"
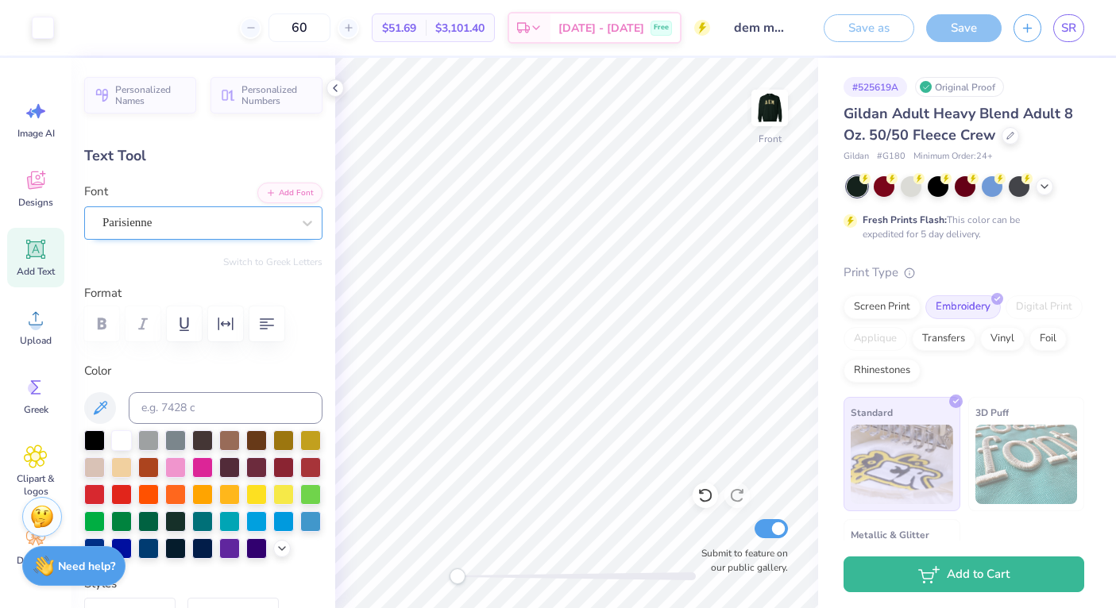
click at [163, 221] on div "Parisienne" at bounding box center [197, 222] width 192 height 25
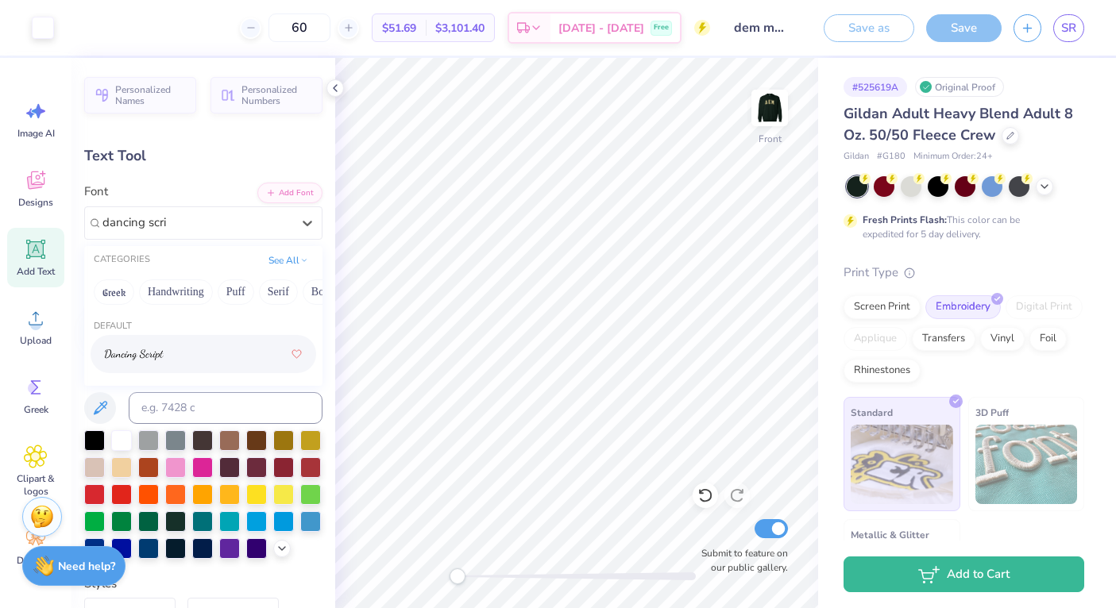
click at [152, 349] on span at bounding box center [134, 354] width 59 height 17
type input "dancing scri"
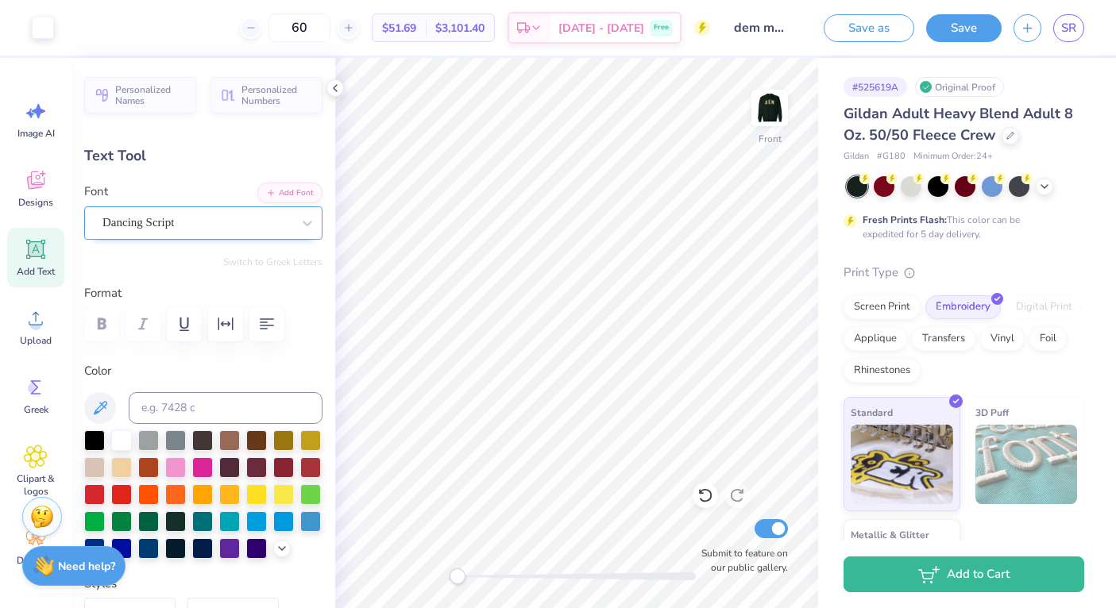
click at [141, 222] on div "Dancing Script" at bounding box center [197, 222] width 192 height 25
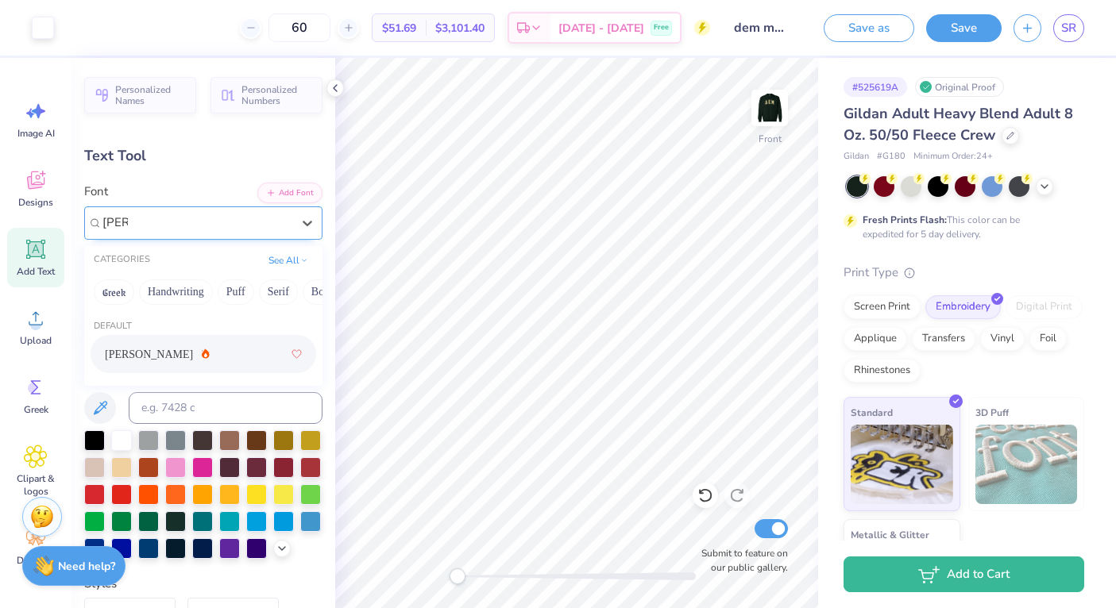
click at [199, 357] on div "Alex Brush" at bounding box center [203, 354] width 197 height 29
type input "alex"
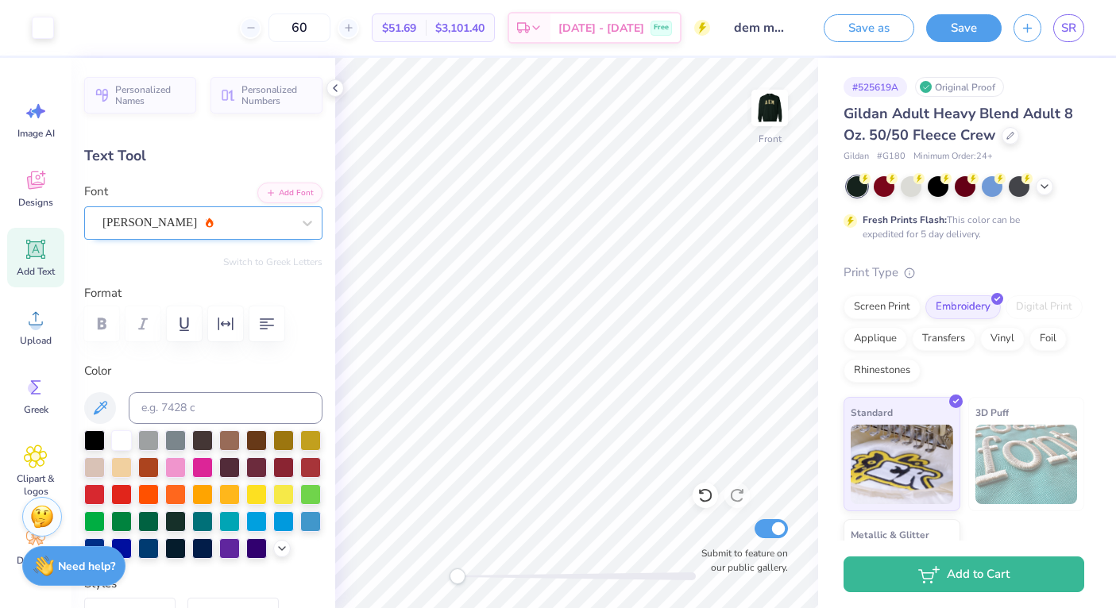
click at [151, 218] on div "Alex Brush" at bounding box center [197, 222] width 192 height 25
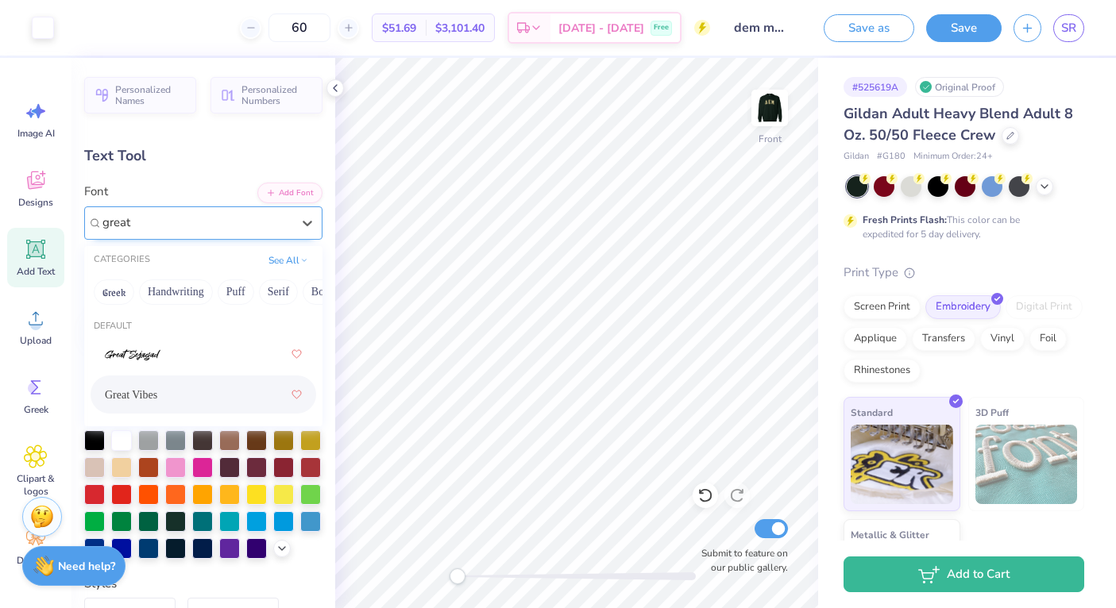
click at [157, 393] on div "Great Vibes" at bounding box center [203, 394] width 197 height 29
type input "great"
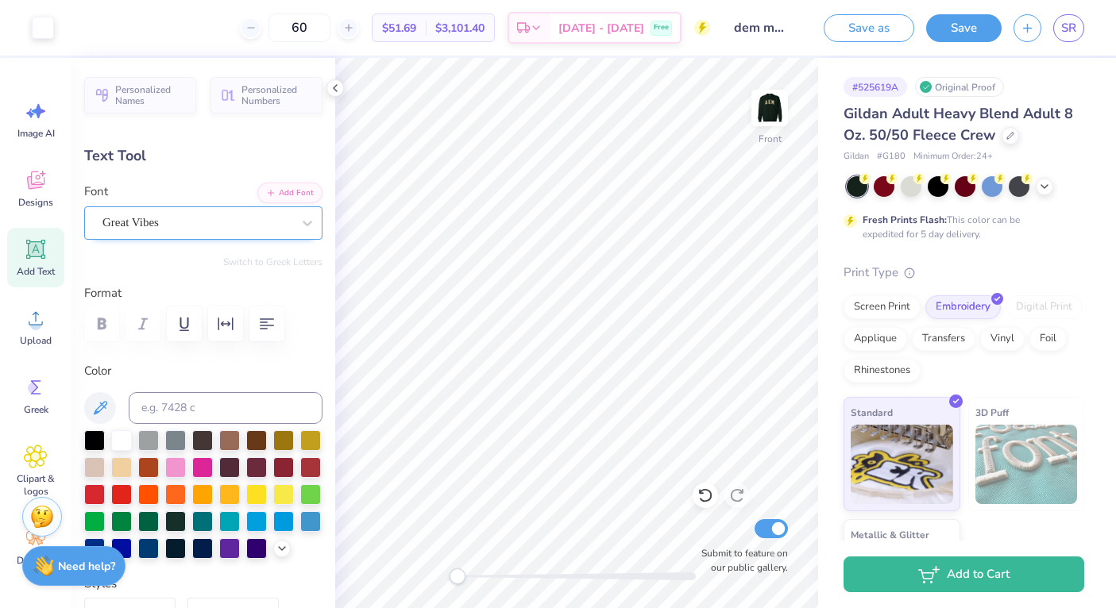
click at [29, 263] on div "Add Text" at bounding box center [35, 258] width 57 height 60
type input "5.91"
type input "1.71"
type input "12.39"
type input "8.96"
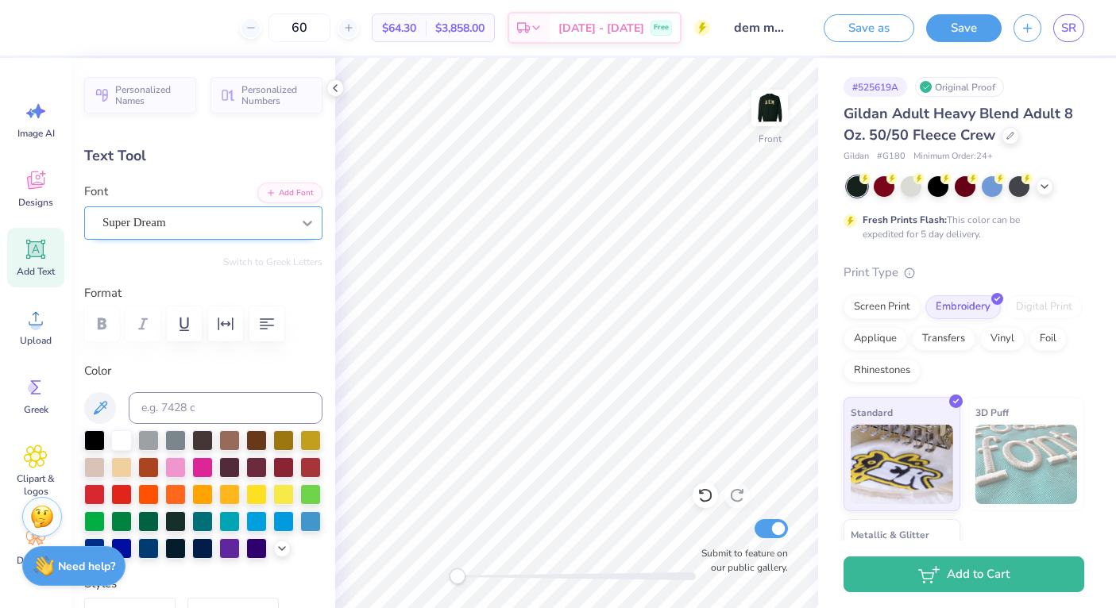
type input "2.09"
type input "9.38"
type input "5.91"
type input "1.71"
type input "18.62"
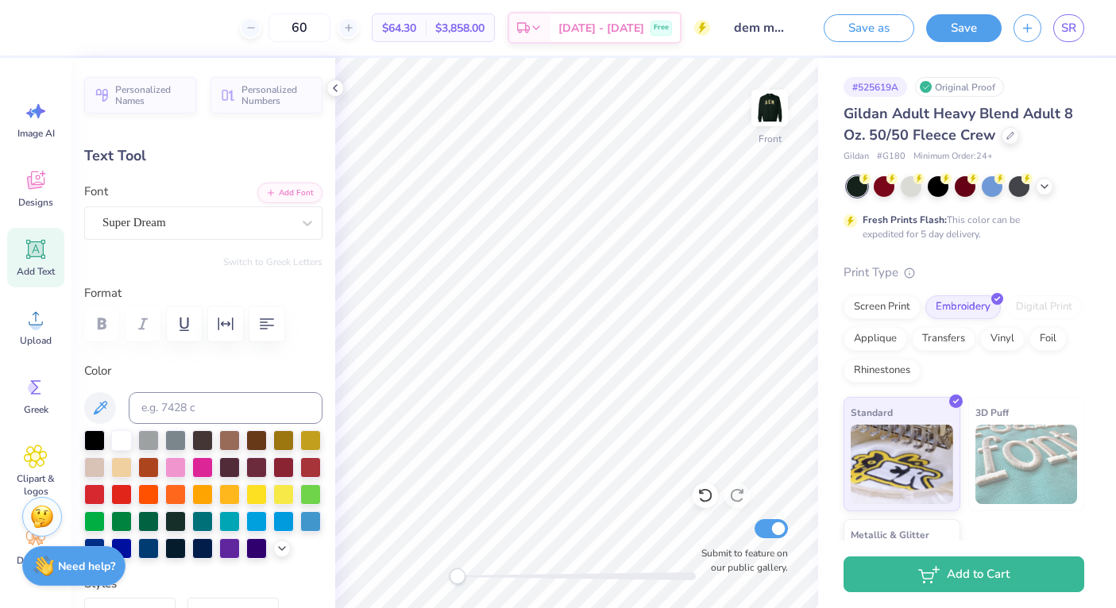
click at [240, 212] on div at bounding box center [196, 222] width 189 height 21
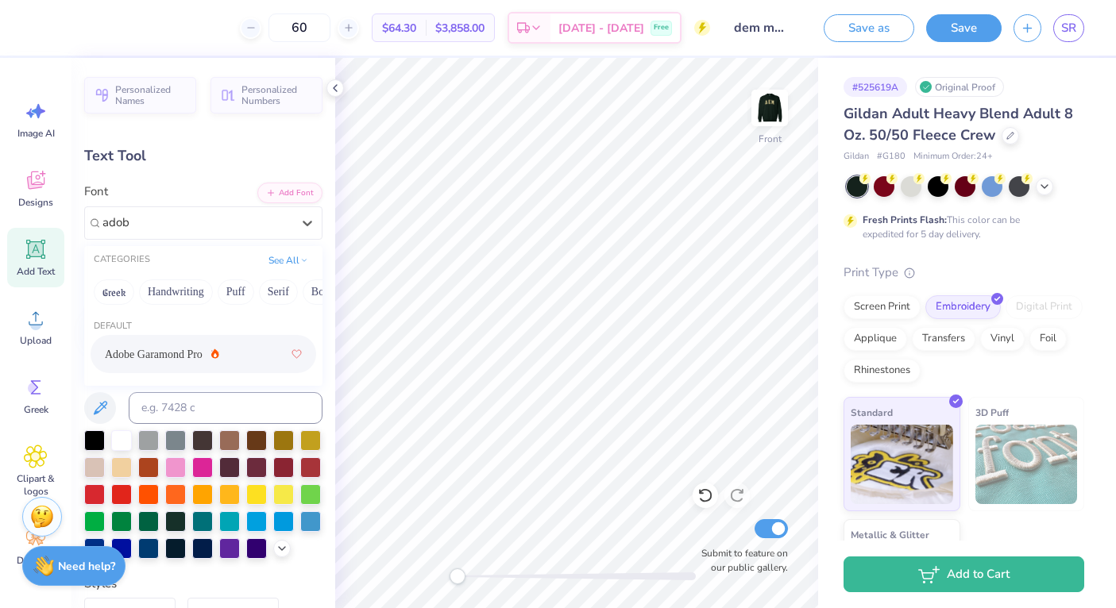
click at [189, 346] on span "Adobe Garamond Pro" at bounding box center [154, 354] width 98 height 17
type input "adob"
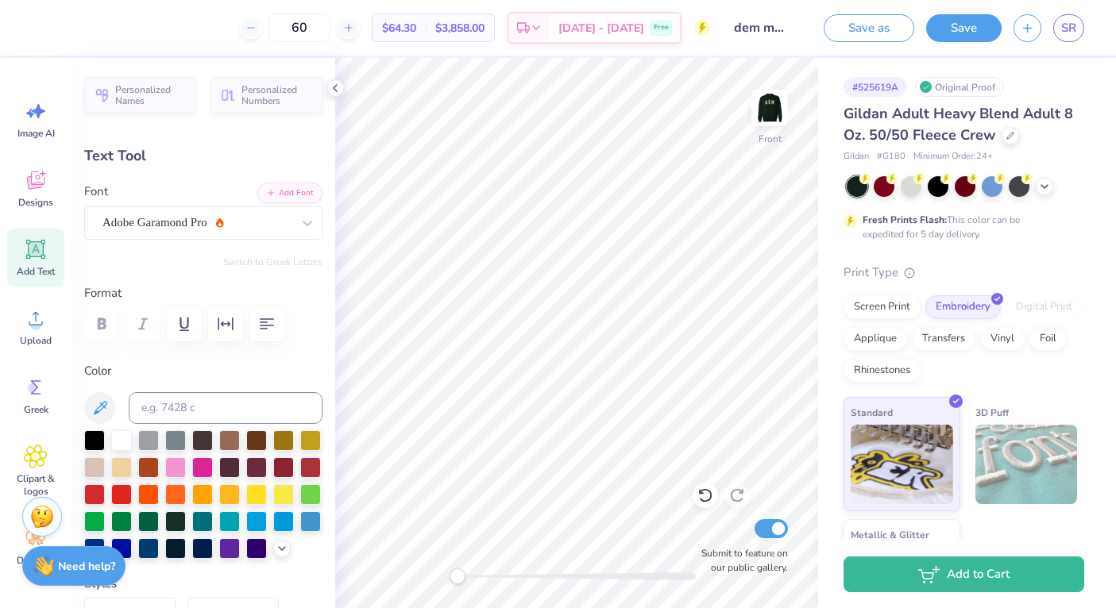
scroll to position [0, 1]
type textarea "Est. ___"
type input "7.77"
type input "1.92"
type input "18.52"
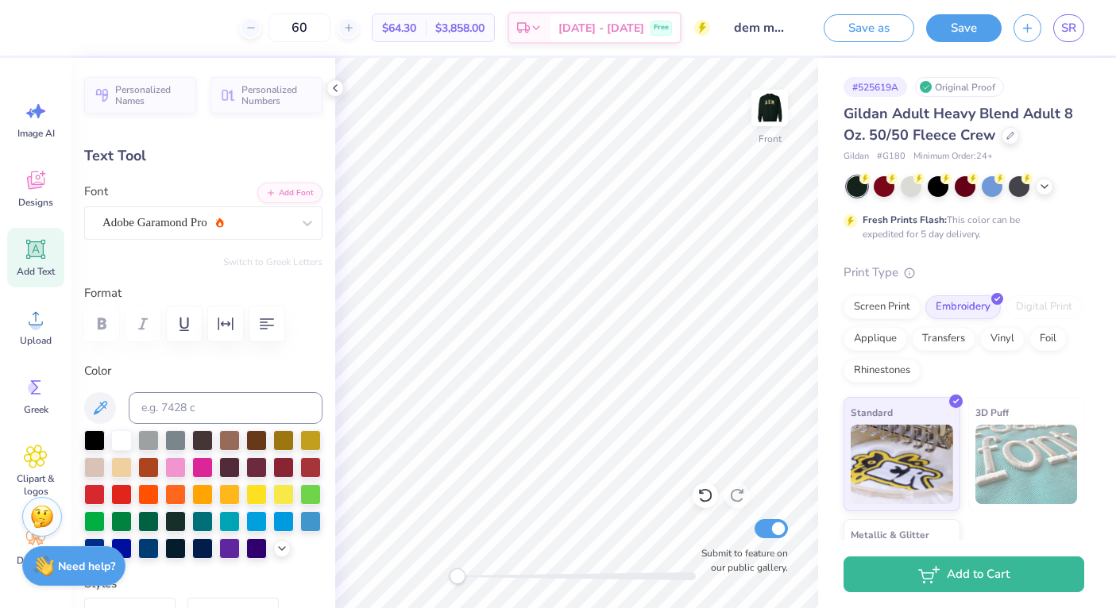
type input "3.19"
type input "0.79"
type input "19.66"
type textarea "S"
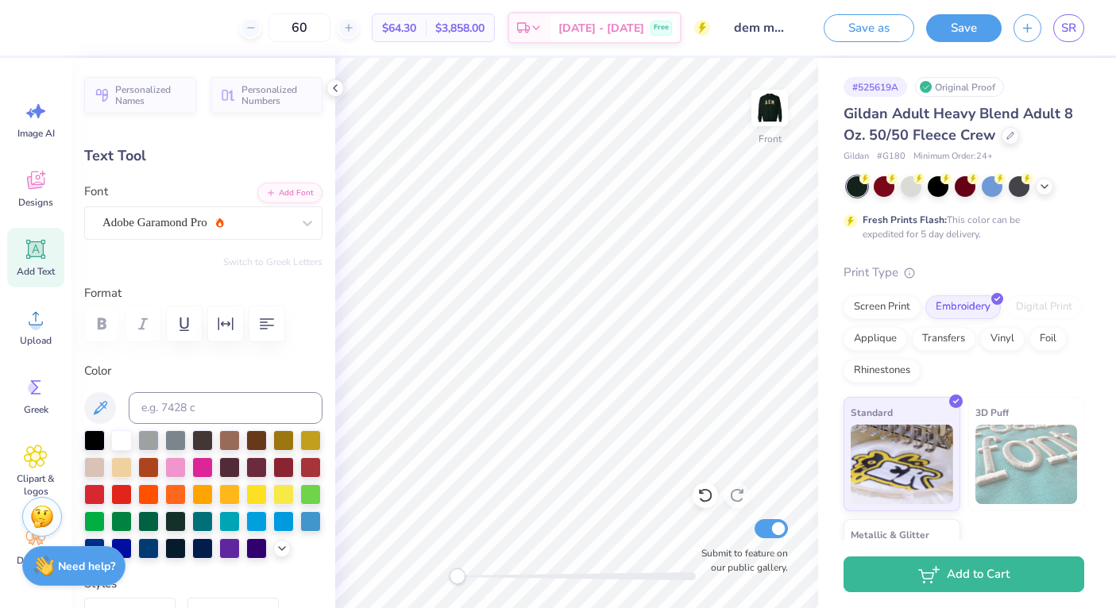
type textarea "Alpha Omicron"
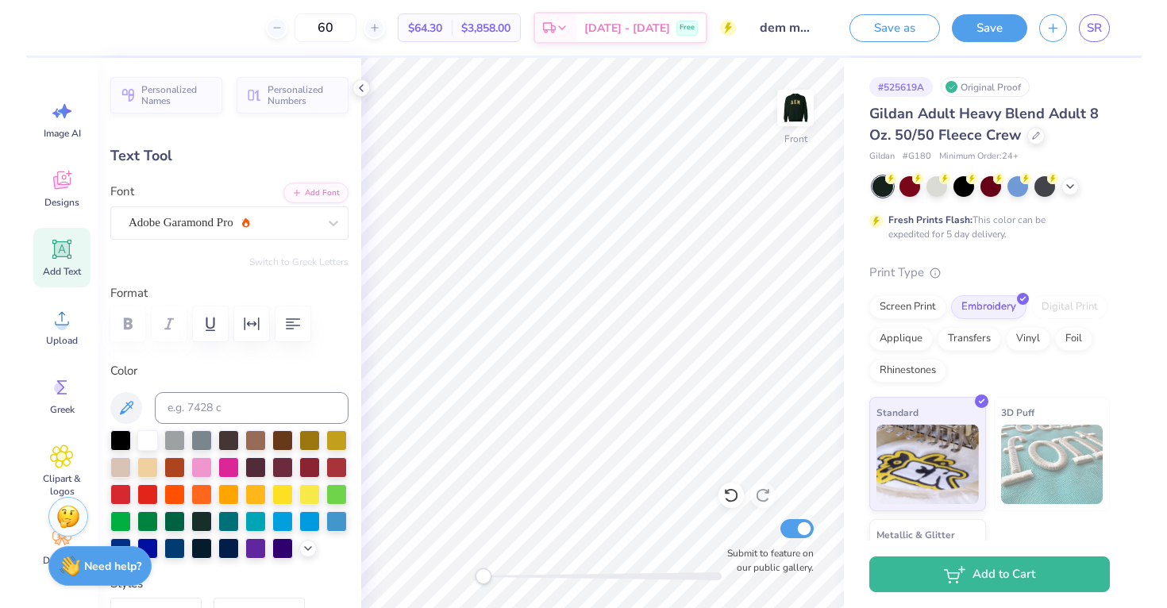
scroll to position [0, 3]
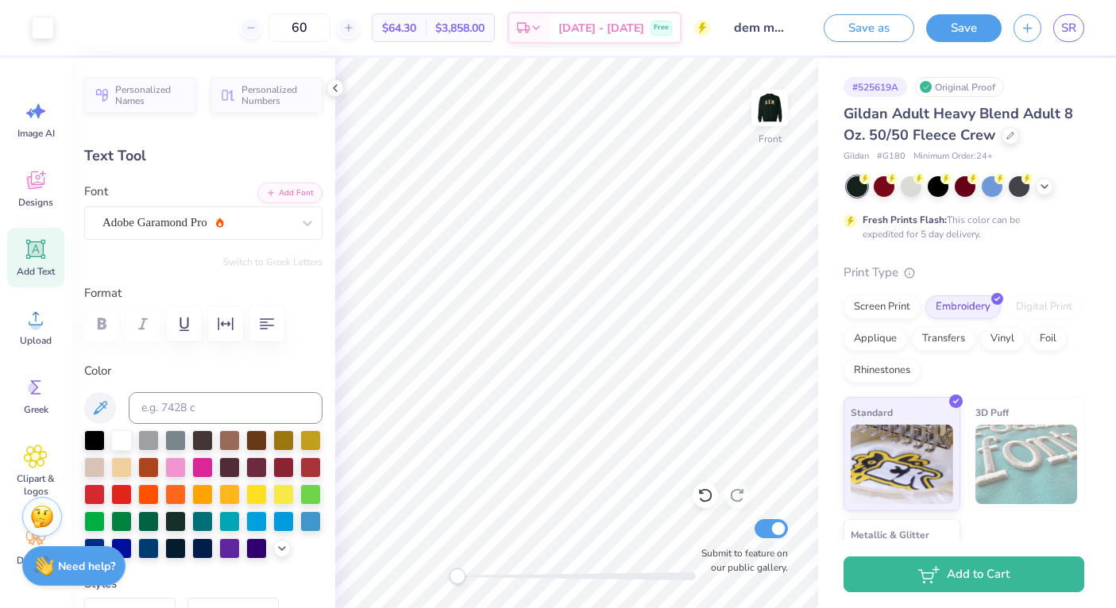
type input "6.14"
type input "0.98"
type input "5.11"
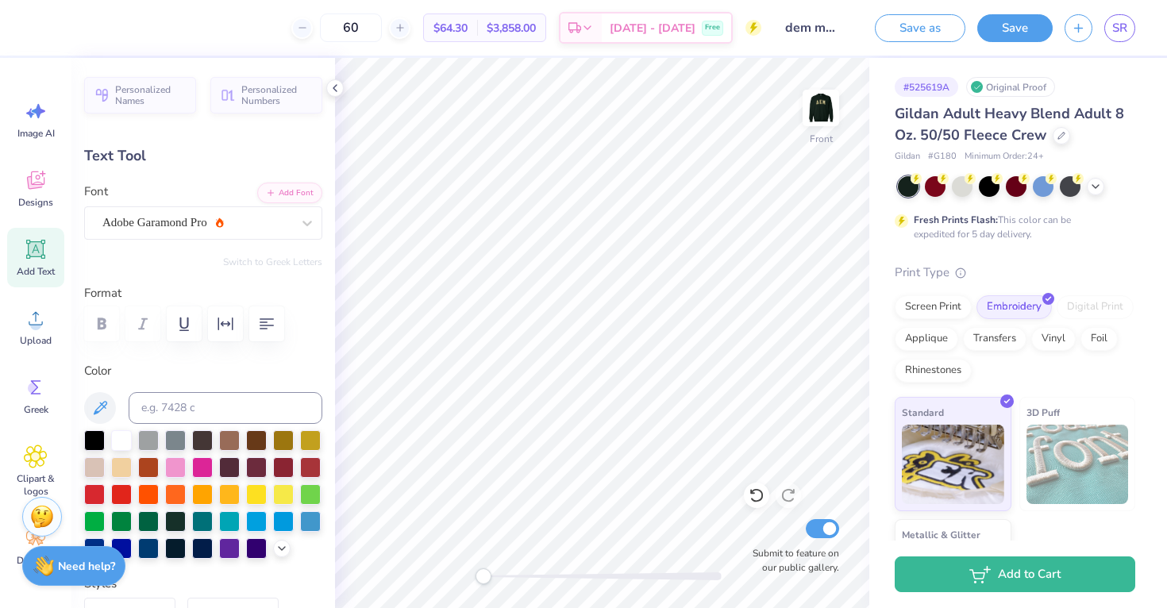
type input "3.60"
type input "0.57"
type input "5.30"
click at [25, 267] on span "Add Text" at bounding box center [36, 271] width 38 height 13
type input "5.91"
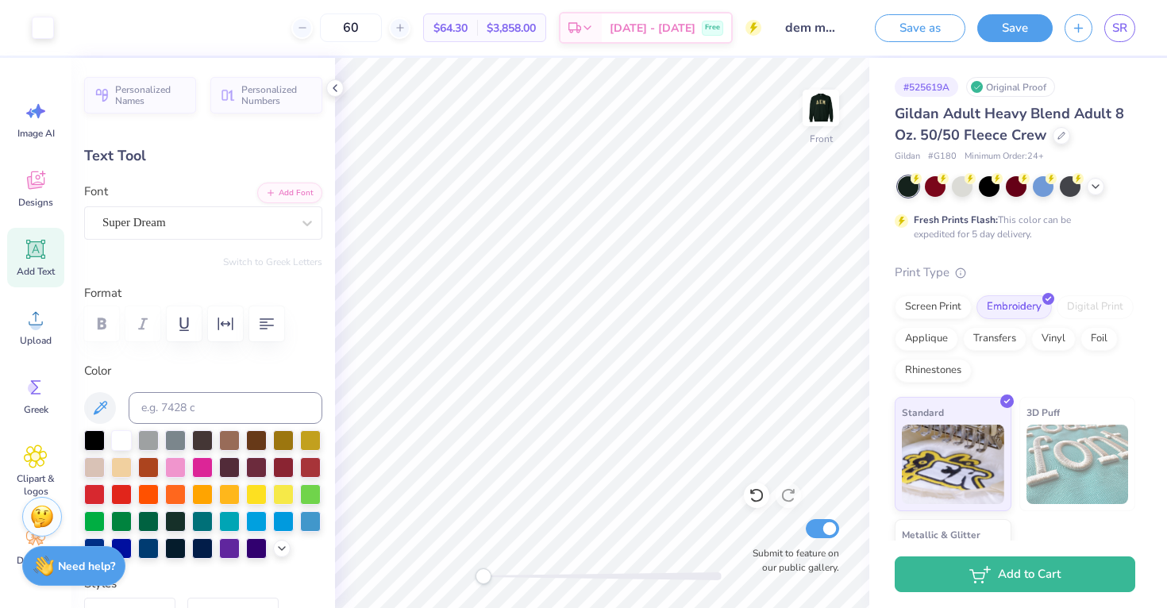
type input "1.71"
type input "12.39"
type textarea "Santa Clara University"
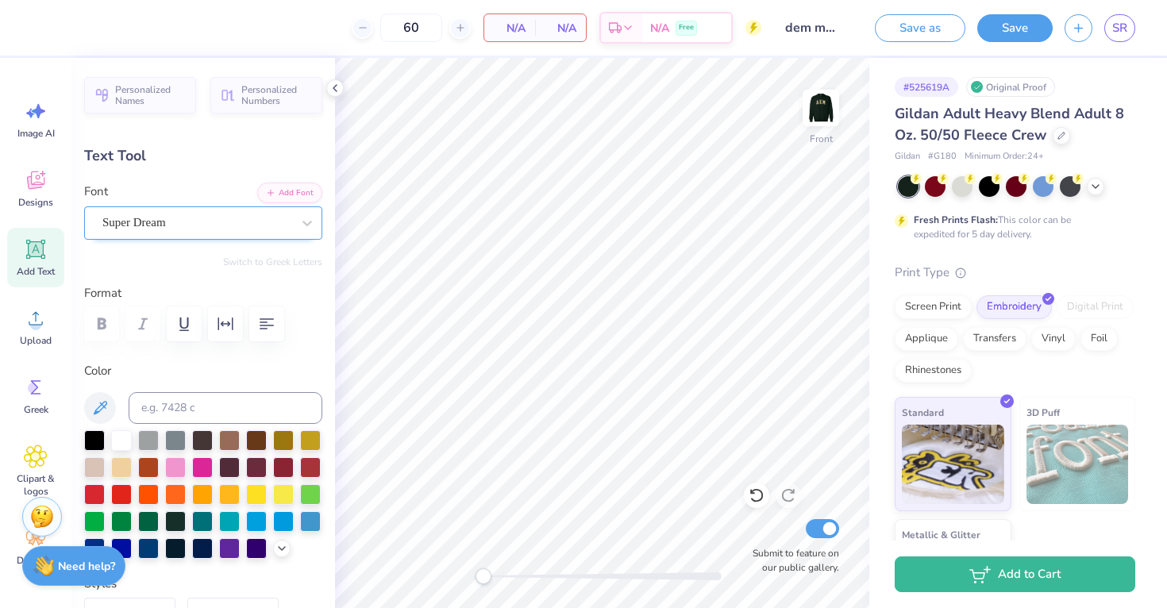
click at [226, 222] on div "Super Dream" at bounding box center [197, 222] width 192 height 25
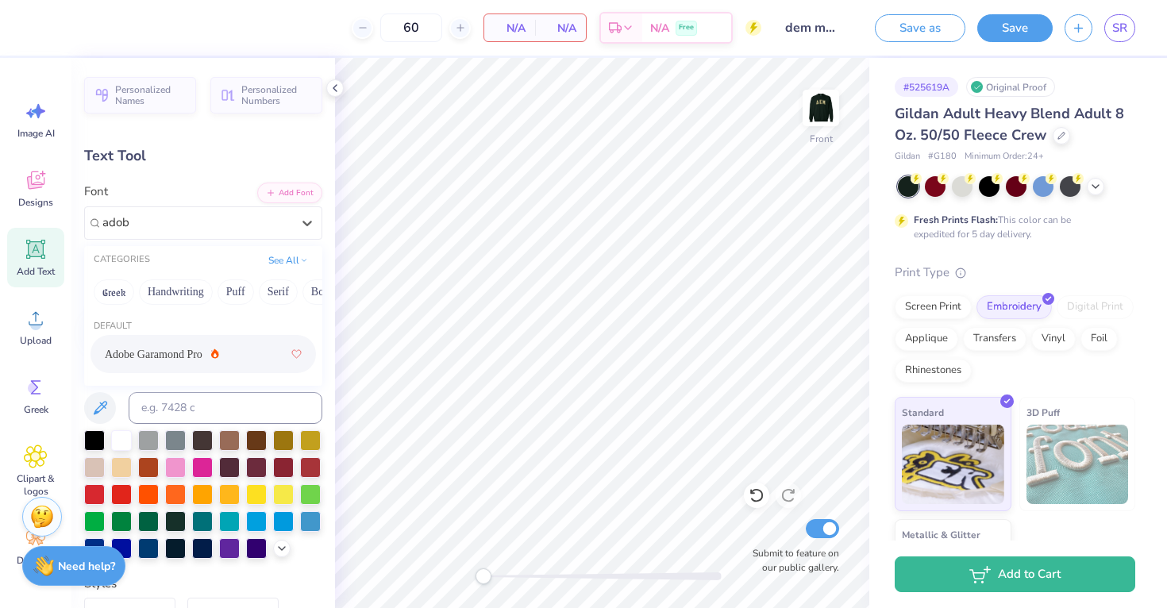
click at [185, 349] on span "Adobe Garamond Pro" at bounding box center [154, 354] width 98 height 17
type input "adob"
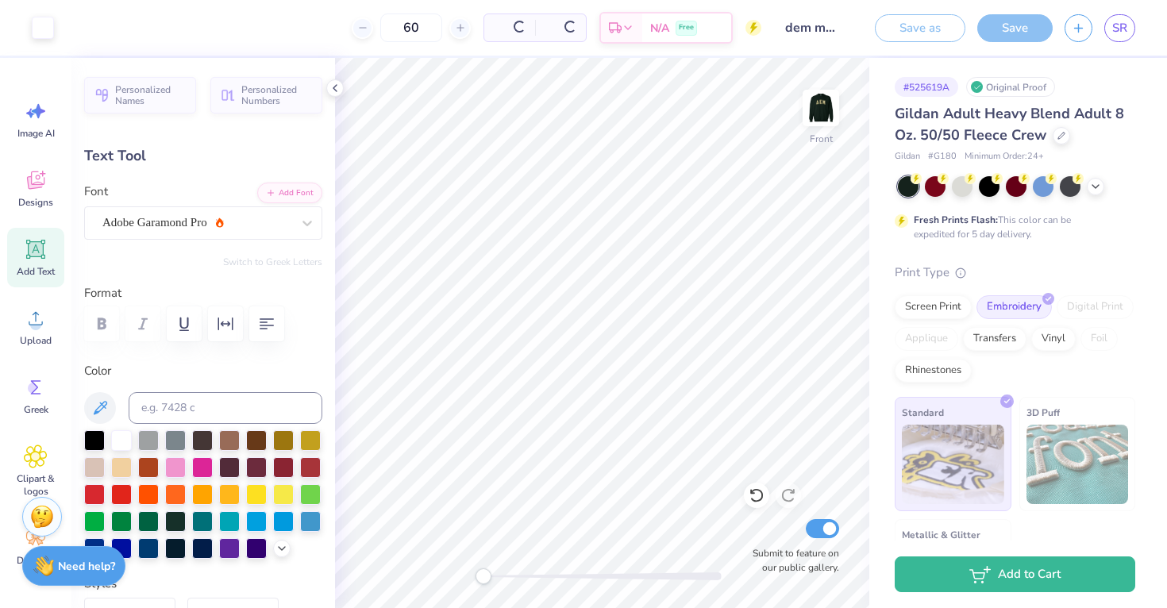
type input "14.61"
type input "1.63"
type input "17.67"
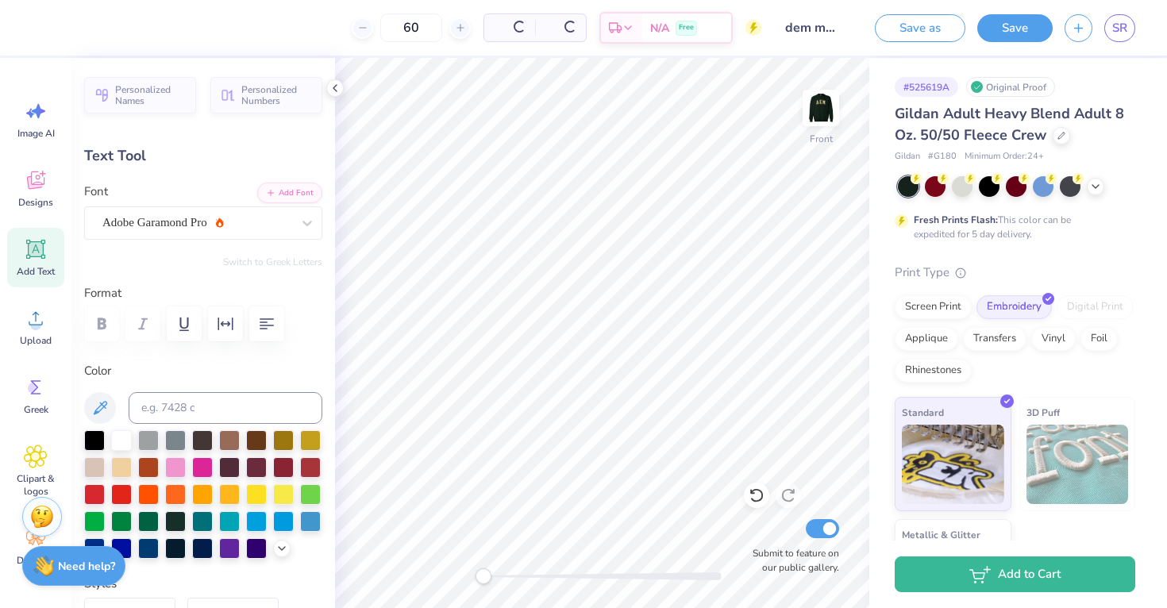
type input "6.20"
type input "0.69"
type input "18.61"
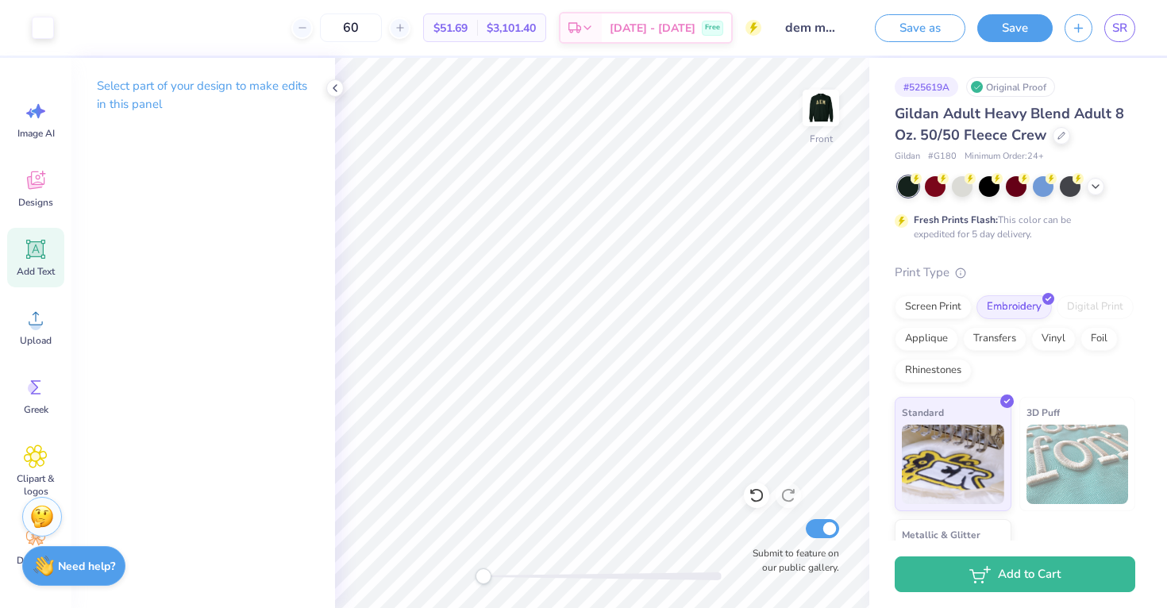
click at [36, 245] on icon at bounding box center [35, 249] width 19 height 19
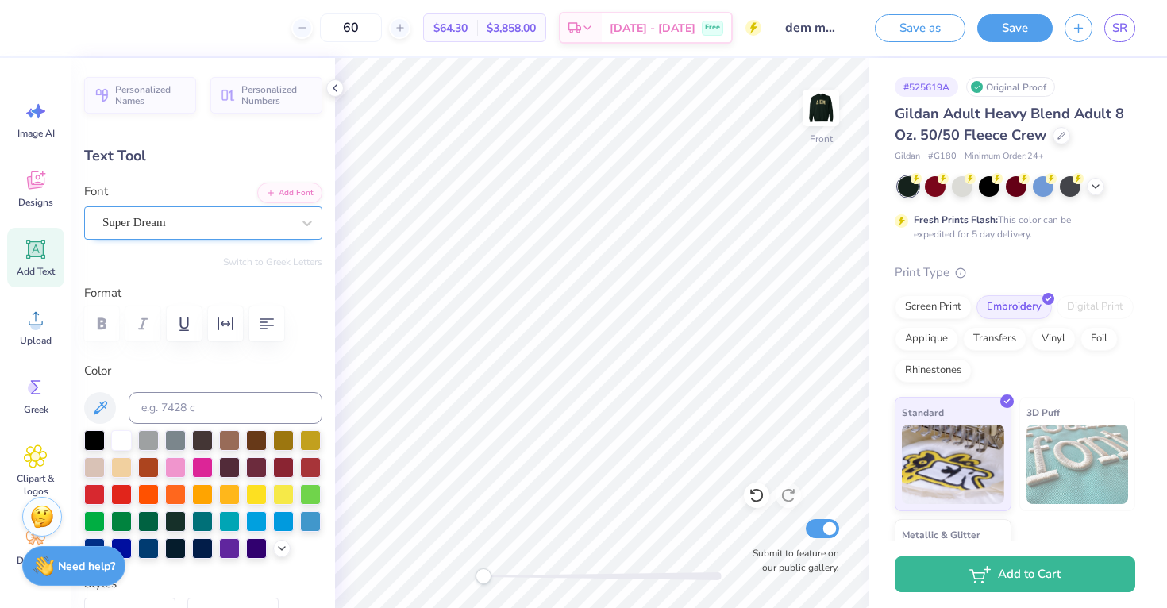
click at [240, 225] on div "Super Dream" at bounding box center [197, 222] width 192 height 25
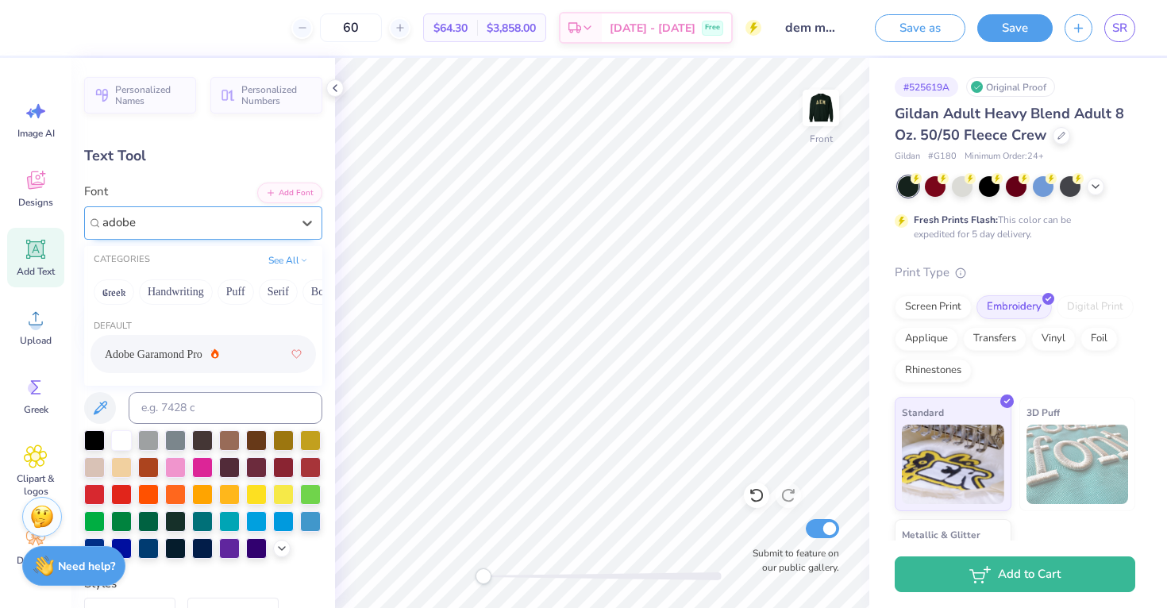
click at [192, 360] on span "Adobe Garamond Pro" at bounding box center [154, 354] width 98 height 17
type input "adobe"
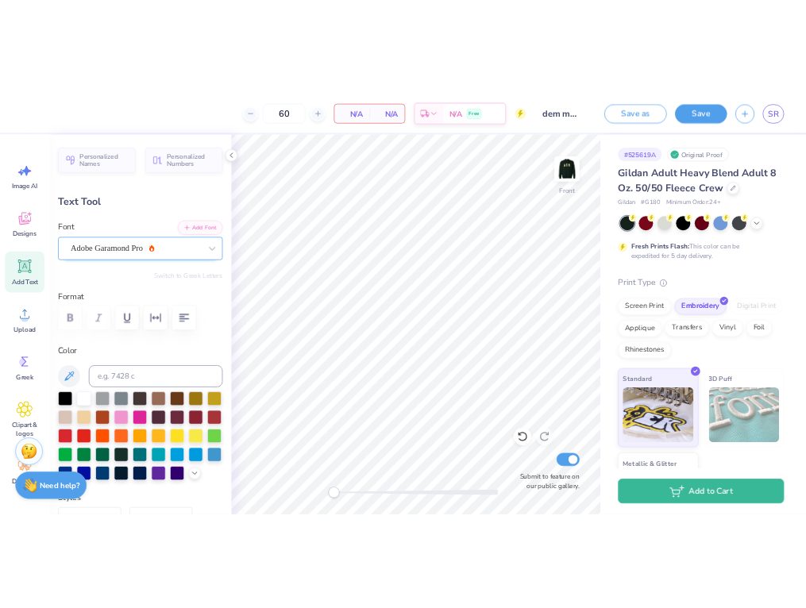
scroll to position [0, 0]
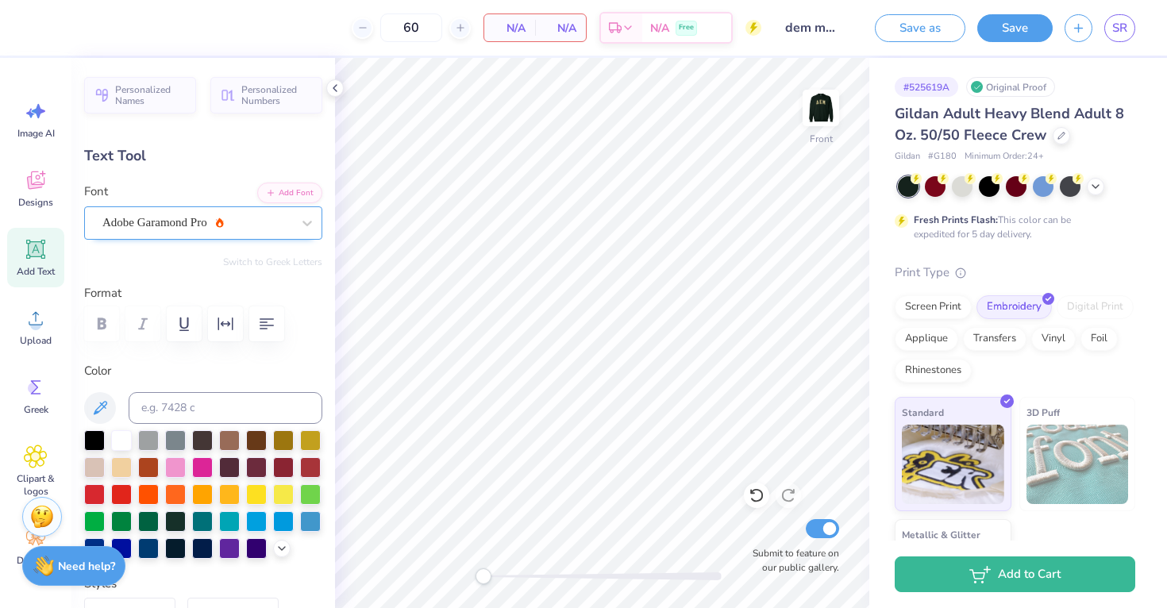
type textarea "est. __"
type input "6.08"
type input "1.44"
type input "17.90"
type input "3.52"
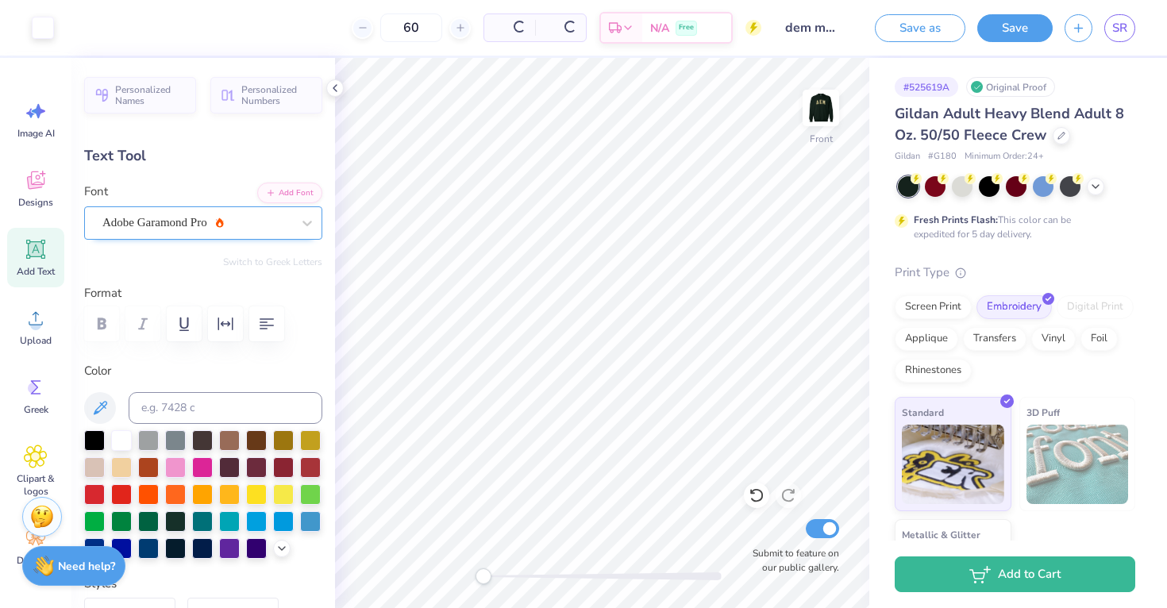
type input "0.83"
type input "18.51"
type input "2.19"
type input "0.52"
type input "16.73"
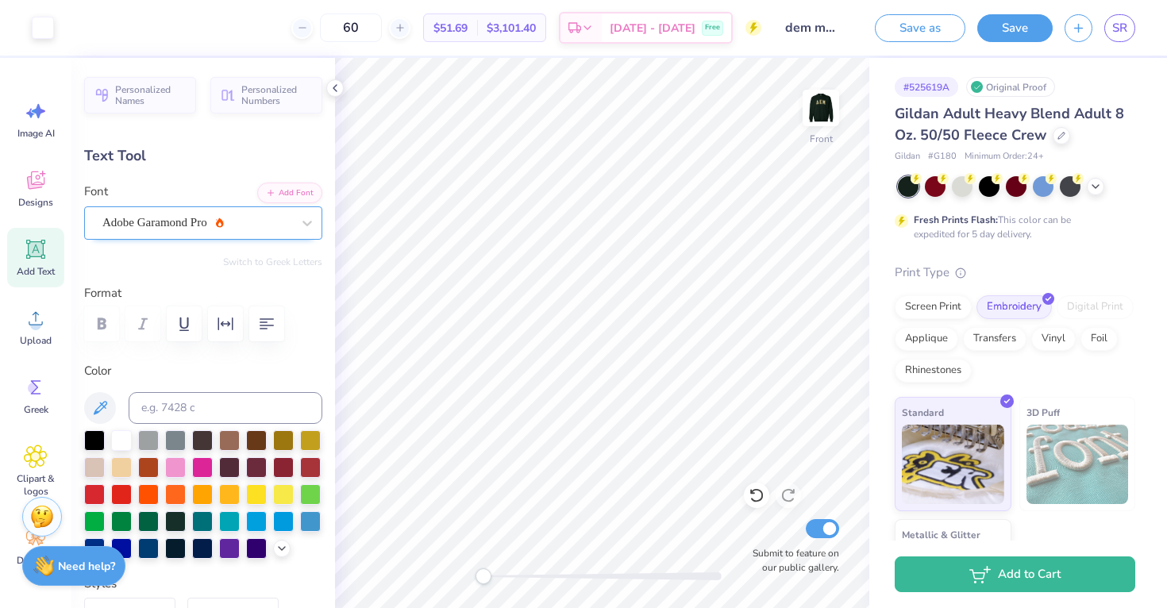
type input "3.60"
type input "0.57"
type input "6.00"
type input "6.20"
type input "0.69"
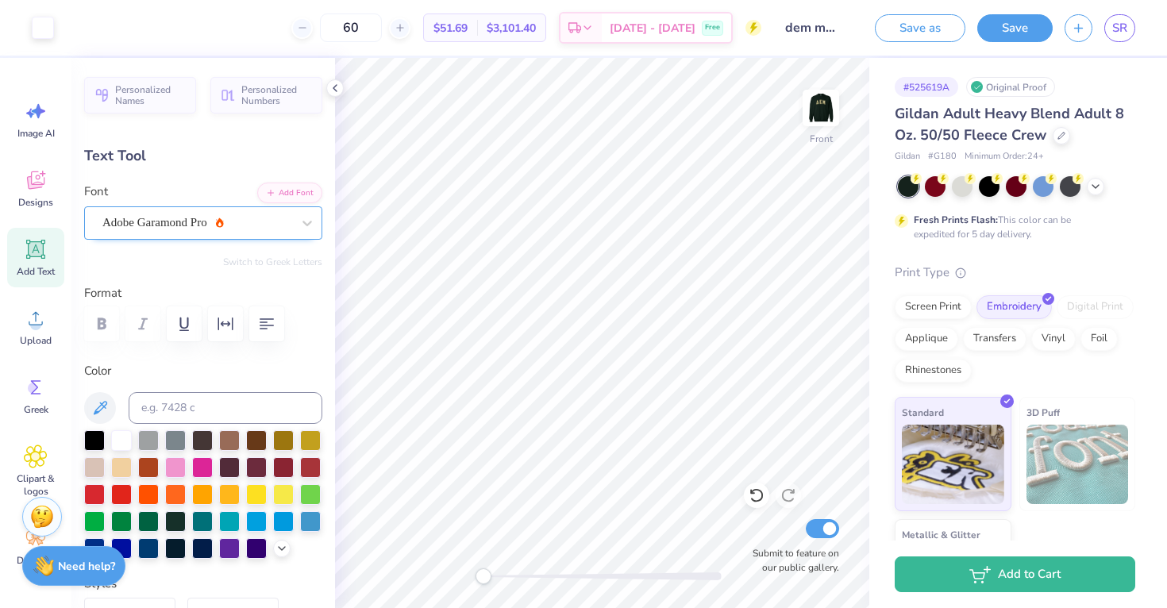
type input "6.57"
type input "5.38"
type input "0.60"
type input "3.60"
type input "0.57"
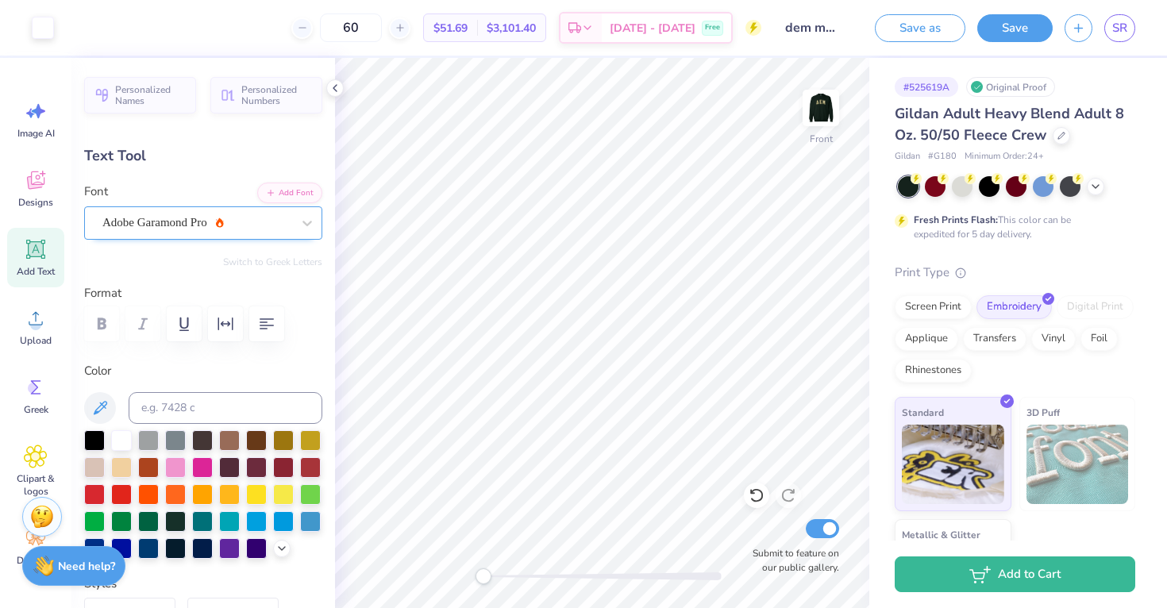
type input "6.00"
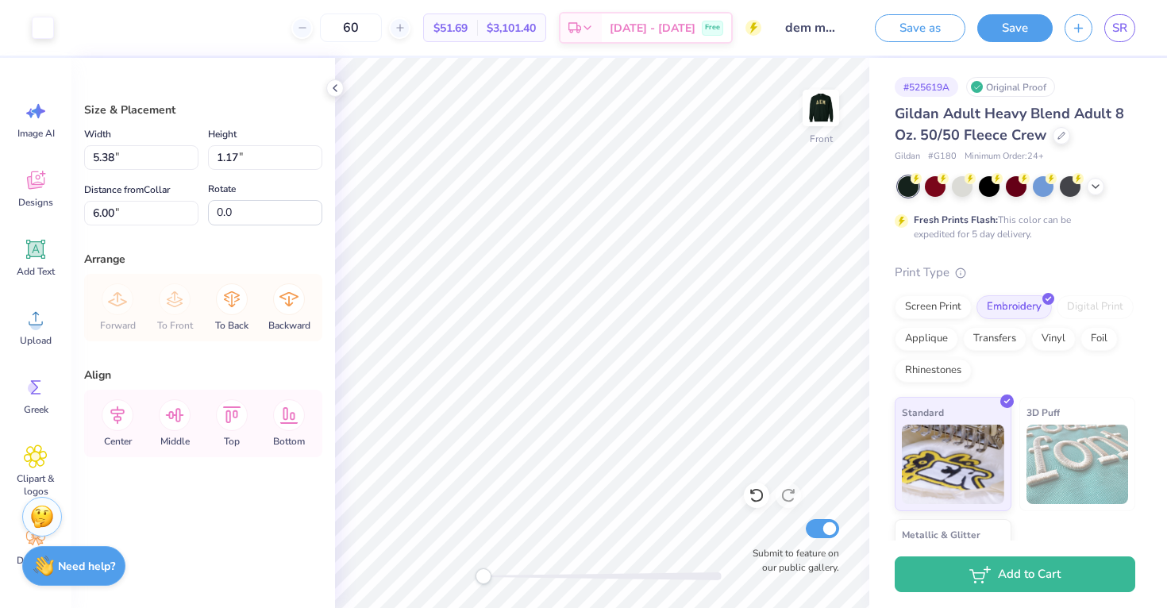
click at [881, 432] on div "Art colors 60 $51.69 Per Item $3,101.40 Total Est. Delivery Oct 9 - 12 Free Des…" at bounding box center [583, 304] width 1167 height 608
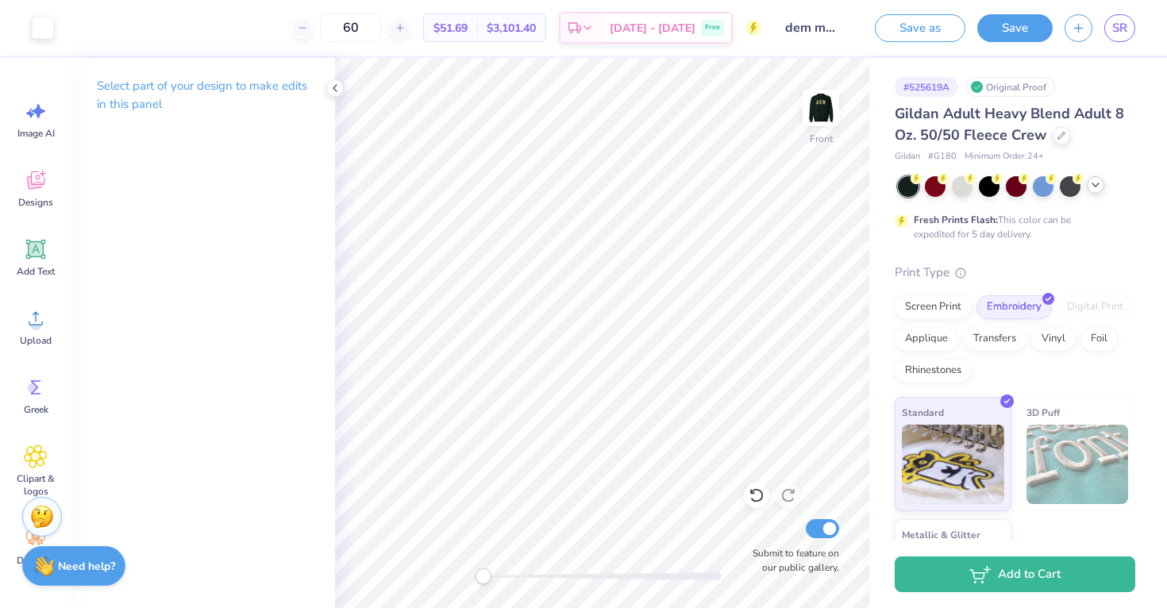
click at [1101, 190] on icon at bounding box center [1095, 185] width 13 height 13
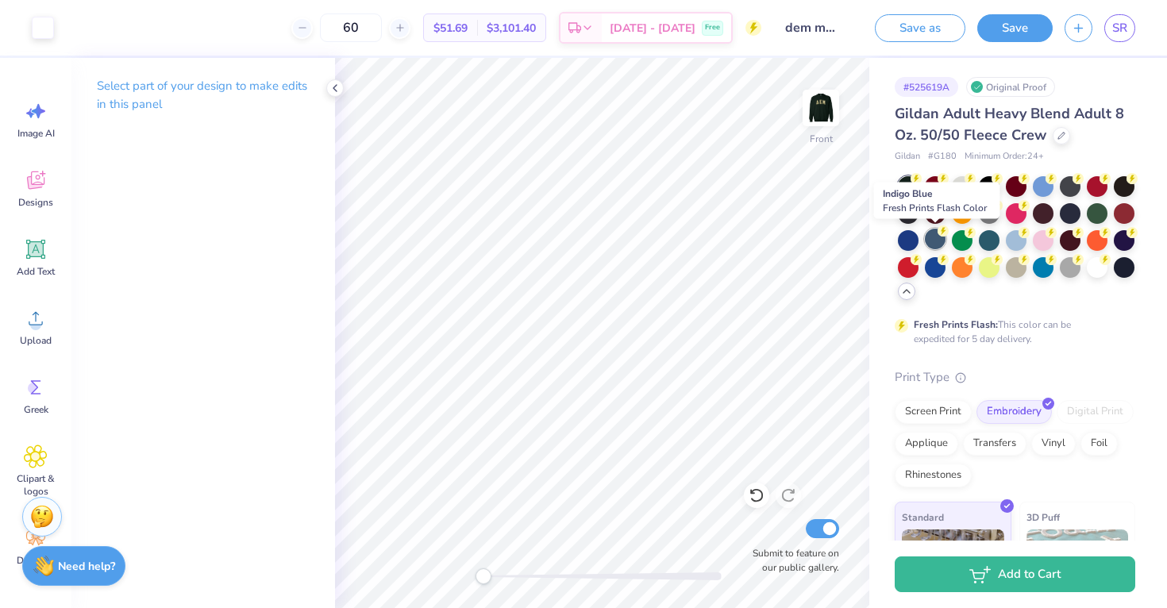
click at [935, 242] on div at bounding box center [935, 239] width 21 height 21
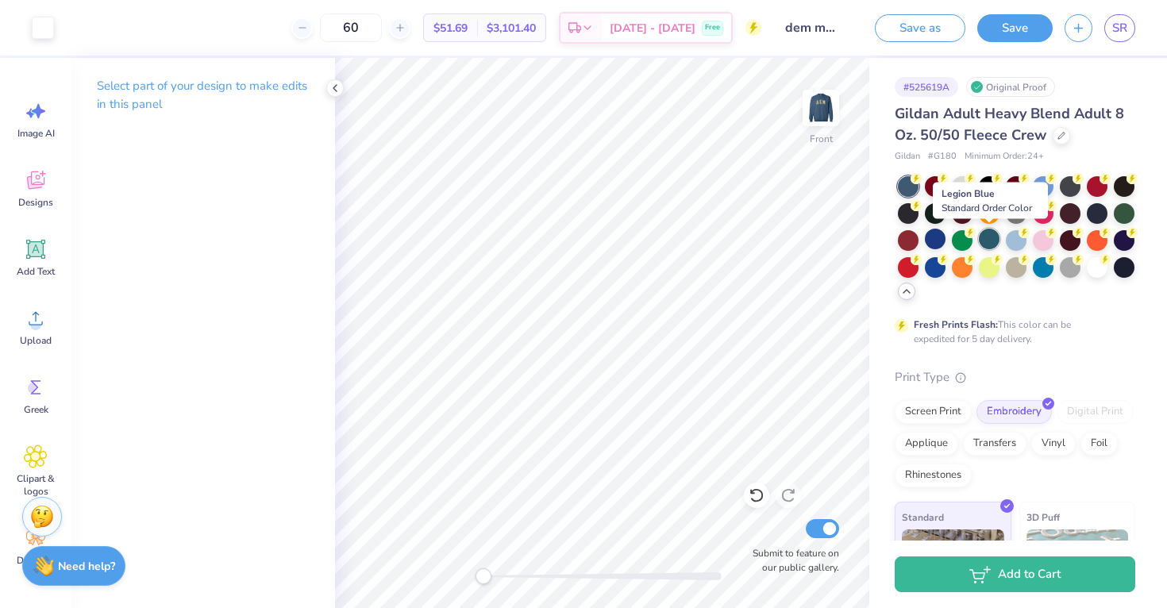
click at [983, 247] on div at bounding box center [989, 239] width 21 height 21
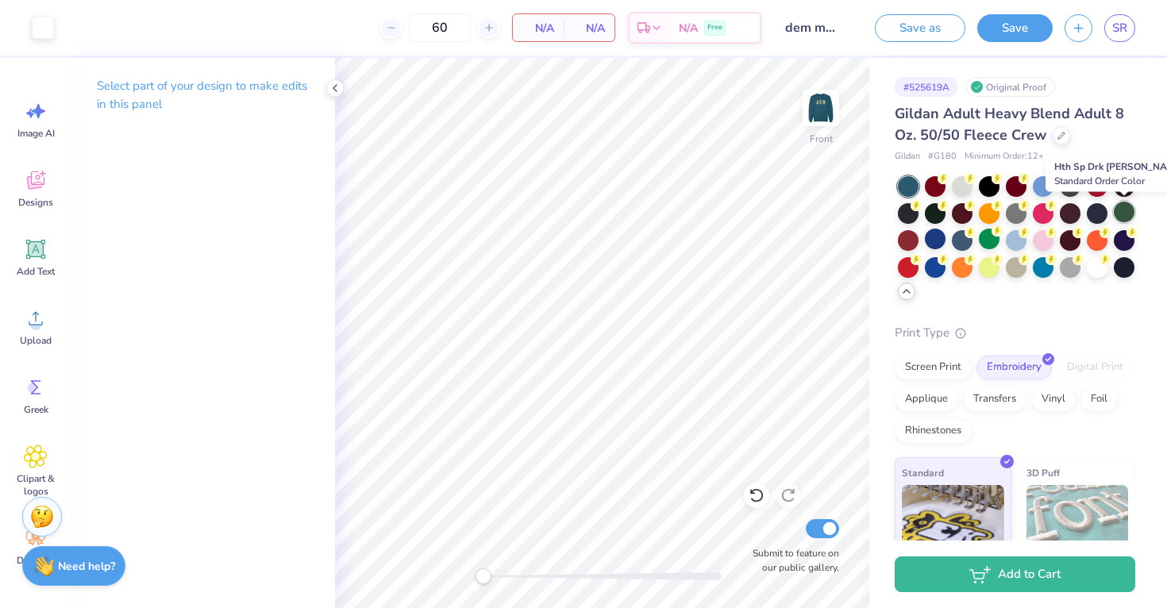
click at [1126, 214] on div at bounding box center [1124, 212] width 21 height 21
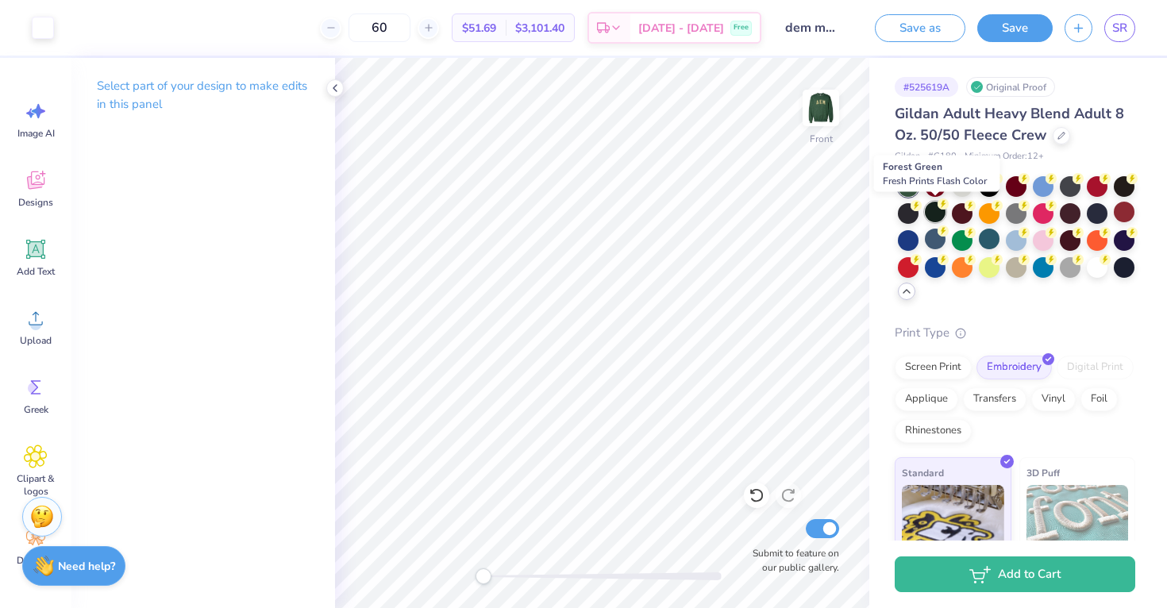
click at [935, 211] on div at bounding box center [935, 212] width 21 height 21
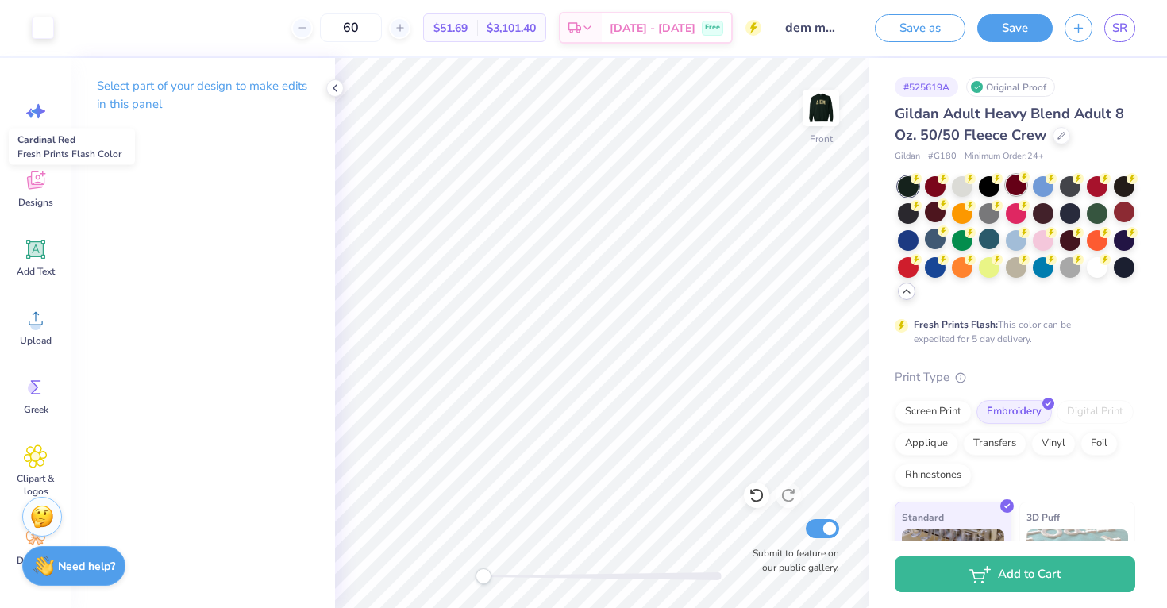
click at [1015, 191] on div at bounding box center [1016, 185] width 21 height 21
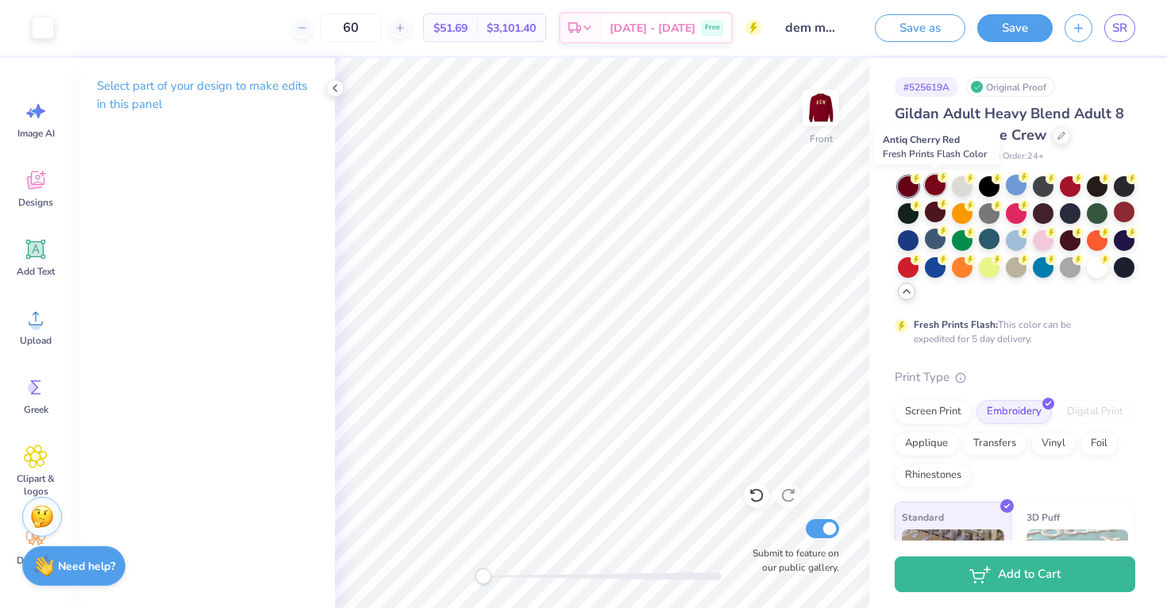
click at [934, 183] on div at bounding box center [935, 185] width 21 height 21
click at [940, 215] on div at bounding box center [935, 212] width 21 height 21
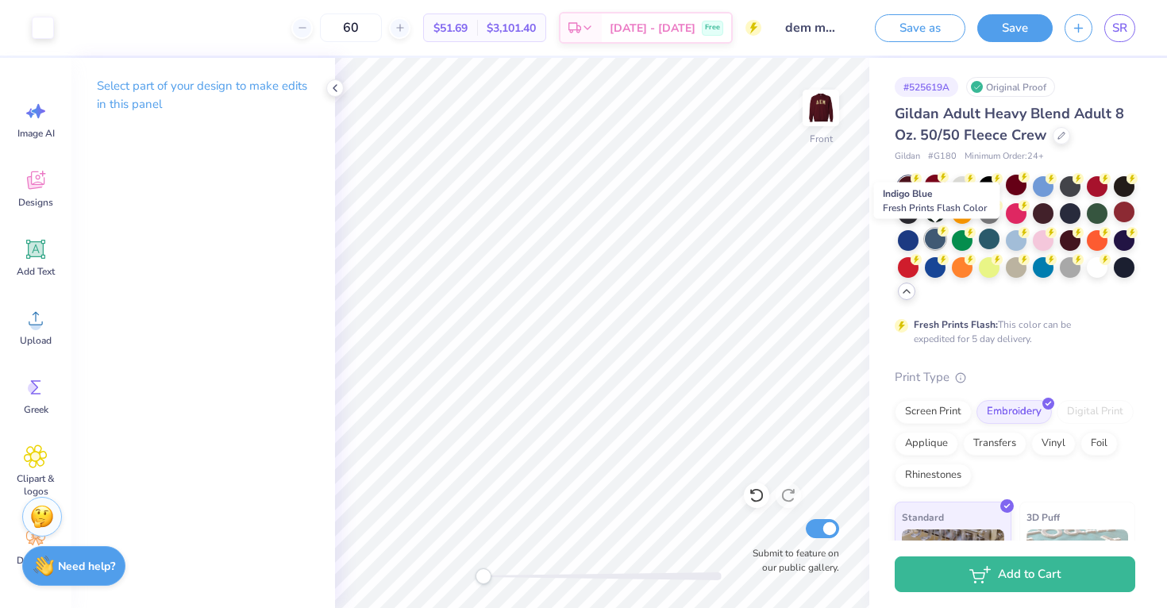
click at [935, 247] on div at bounding box center [935, 239] width 21 height 21
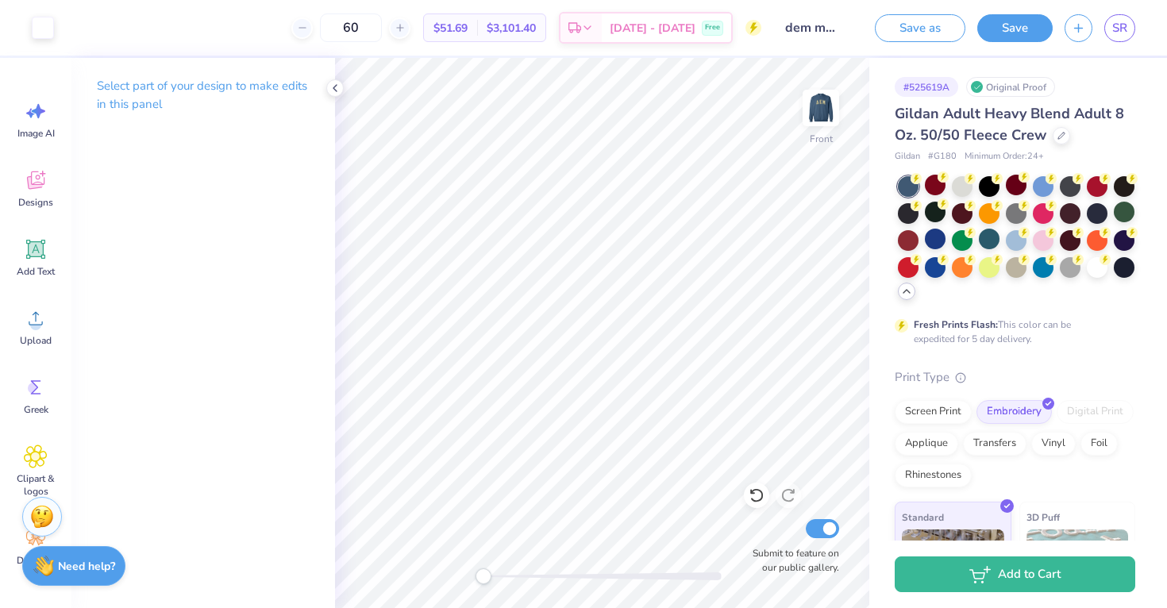
click at [960, 299] on div at bounding box center [1016, 238] width 237 height 125
click at [990, 290] on div at bounding box center [1016, 238] width 237 height 125
click at [937, 219] on div at bounding box center [935, 212] width 21 height 21
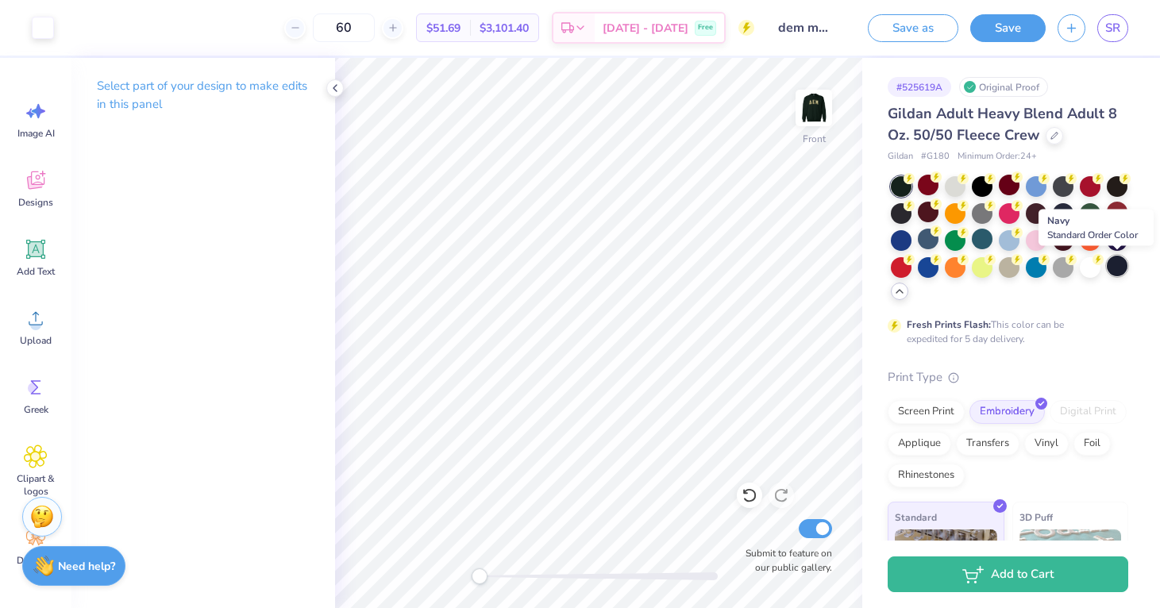
click at [1116, 263] on div at bounding box center [1117, 266] width 21 height 21
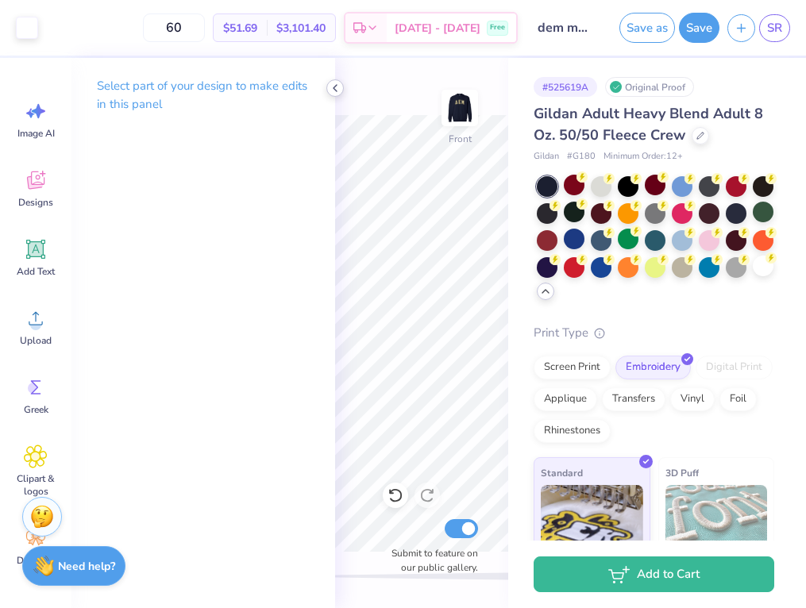
click at [333, 85] on icon at bounding box center [335, 88] width 13 height 13
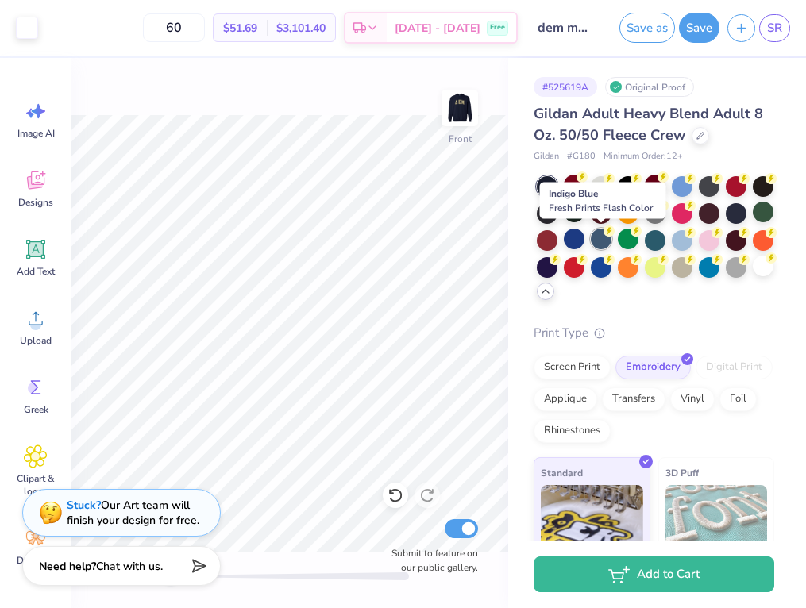
click at [597, 241] on div at bounding box center [601, 239] width 21 height 21
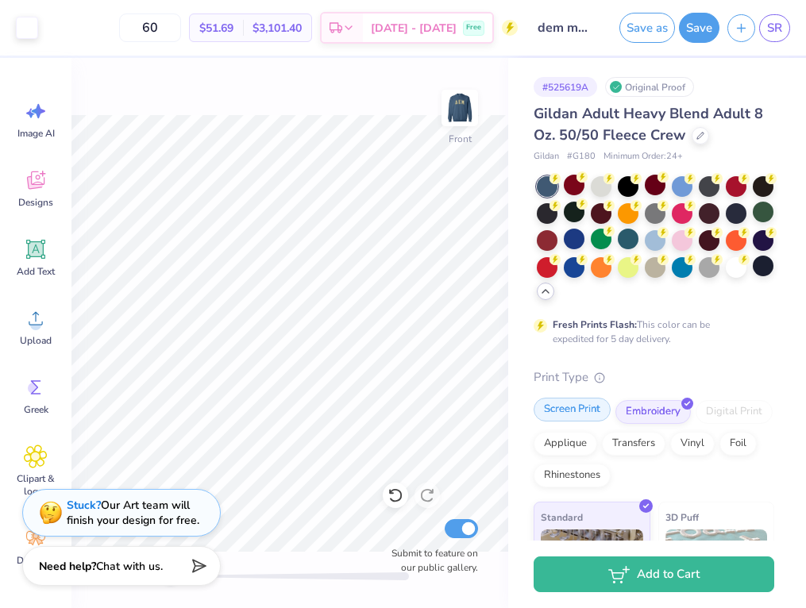
click at [592, 409] on div "Screen Print" at bounding box center [572, 410] width 77 height 24
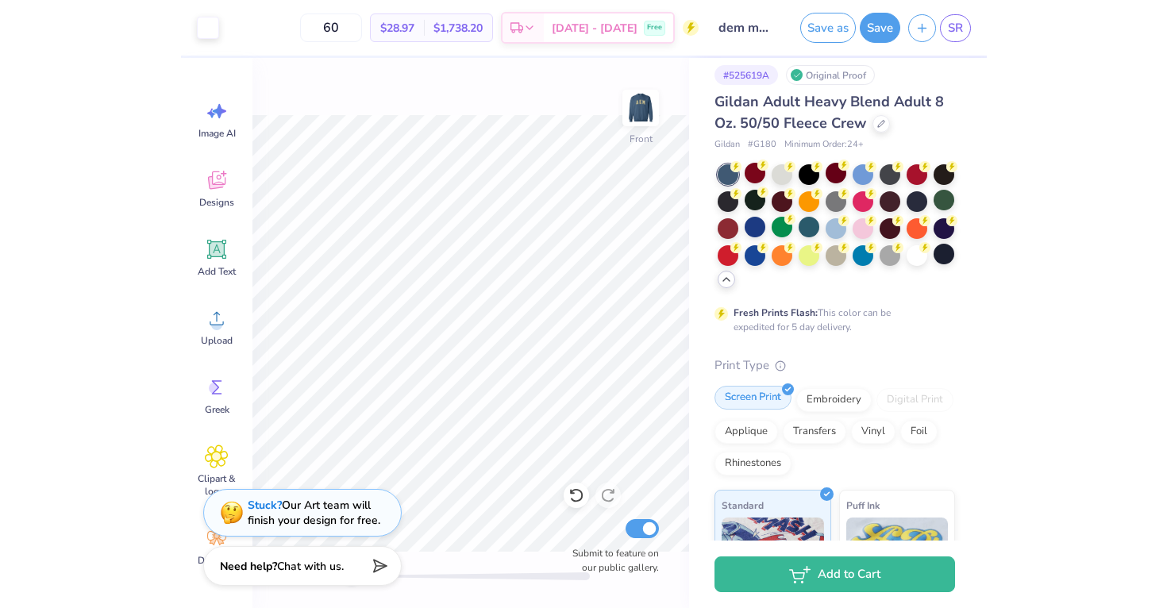
scroll to position [13, 0]
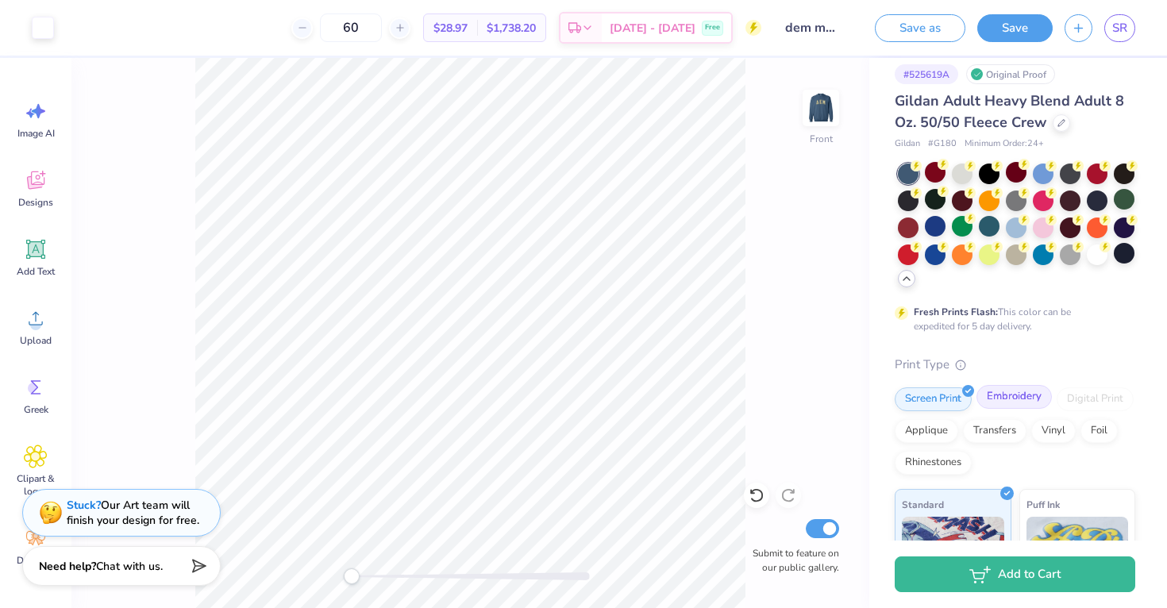
click at [1012, 394] on div "Embroidery" at bounding box center [1014, 397] width 75 height 24
click at [950, 396] on div "Screen Print" at bounding box center [933, 397] width 77 height 24
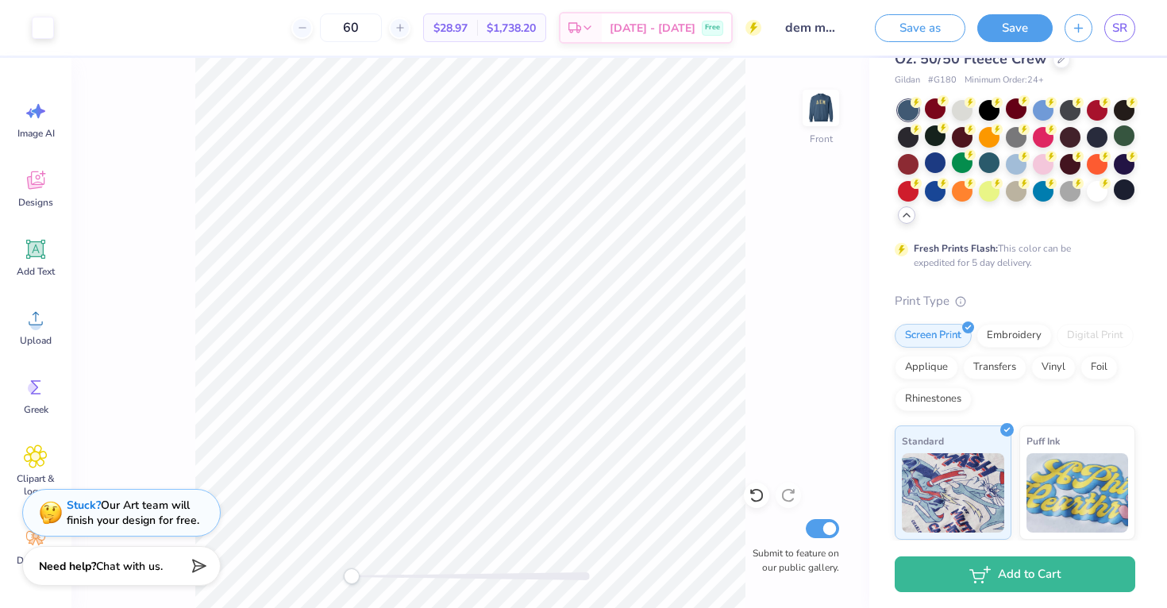
scroll to position [67, 0]
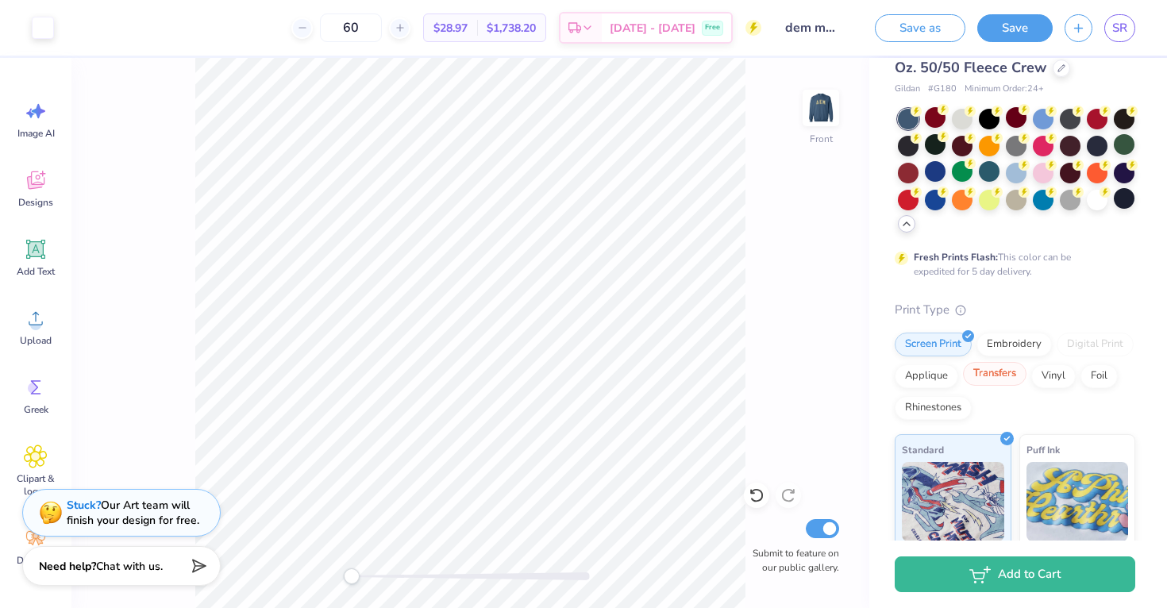
click at [997, 377] on div "Transfers" at bounding box center [995, 374] width 64 height 24
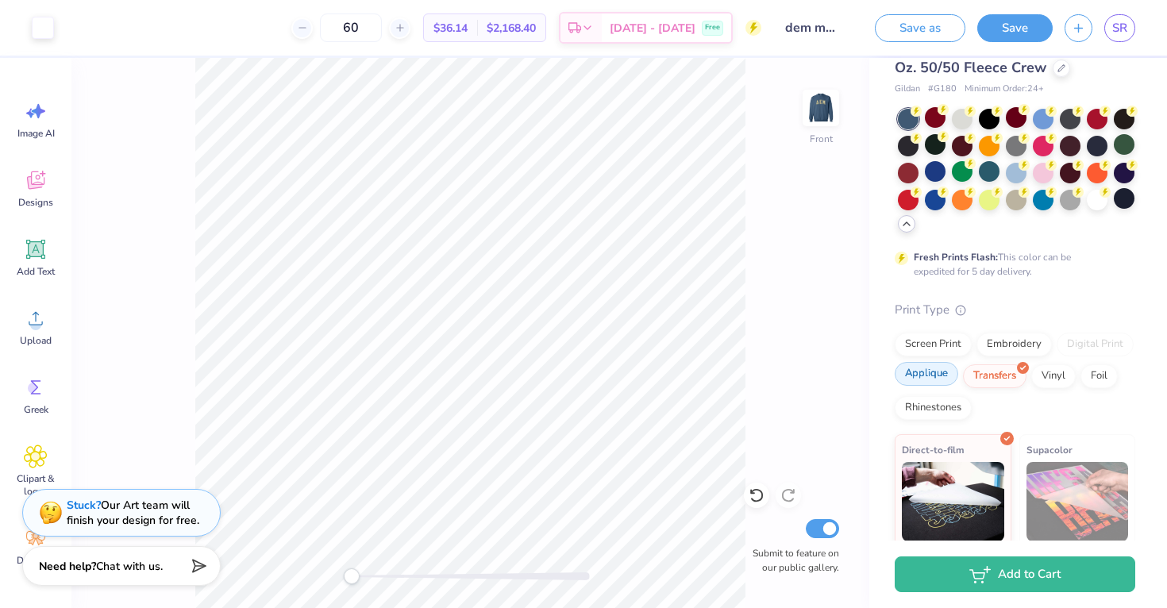
click at [935, 371] on div "Applique" at bounding box center [927, 374] width 64 height 24
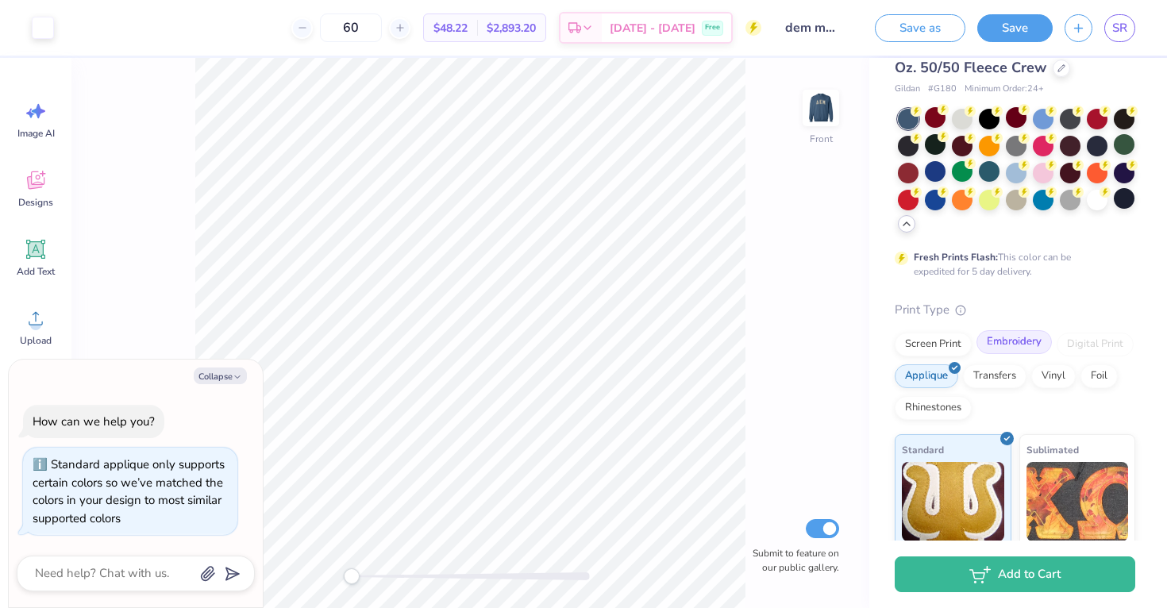
click at [1000, 353] on div "Embroidery" at bounding box center [1014, 342] width 75 height 24
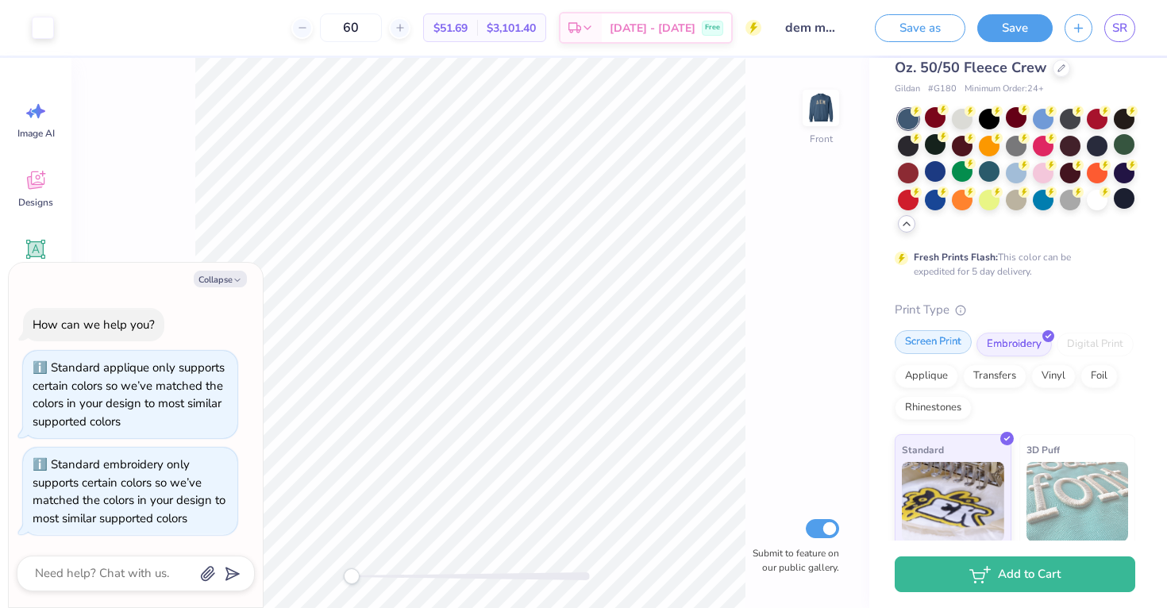
click at [941, 341] on div "Screen Print" at bounding box center [933, 342] width 77 height 24
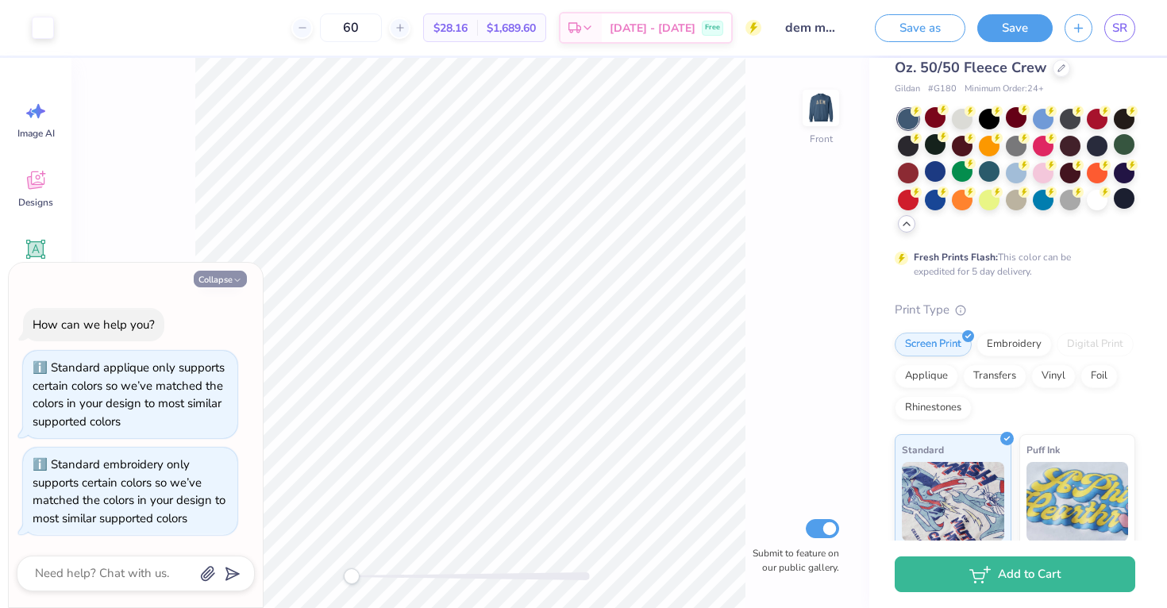
click at [214, 283] on button "Collapse" at bounding box center [220, 279] width 53 height 17
type textarea "x"
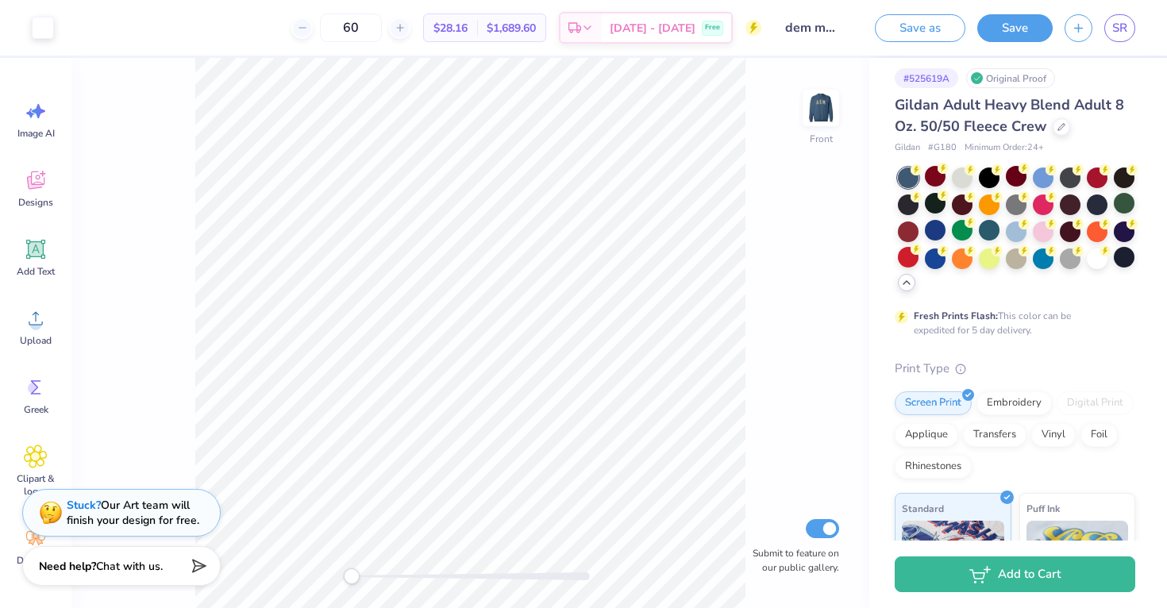
scroll to position [0, 0]
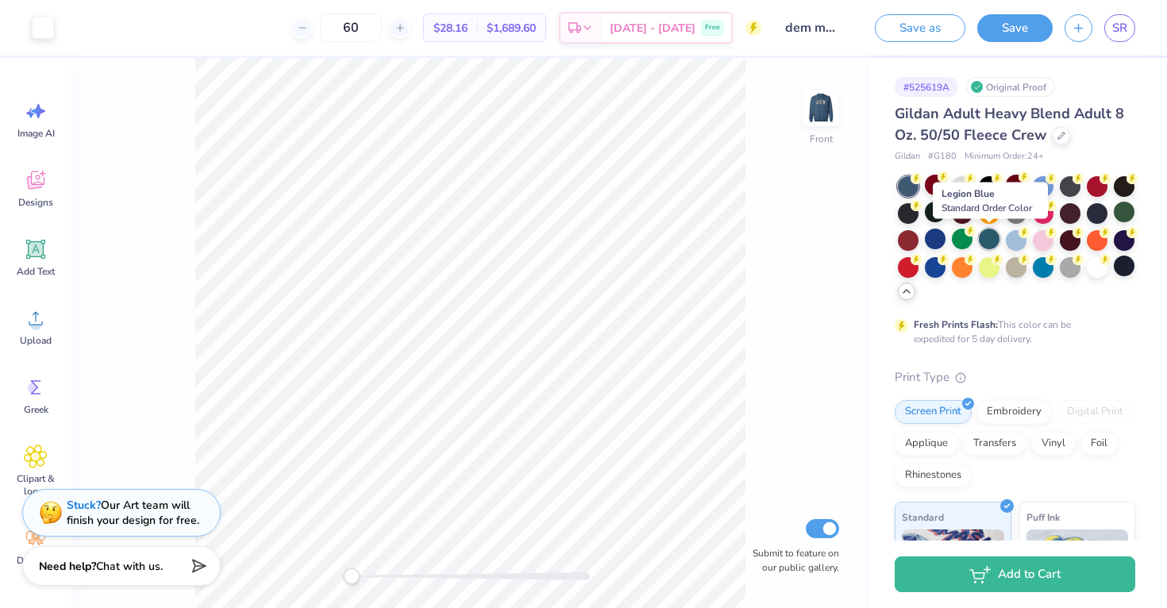
click at [988, 238] on div at bounding box center [989, 239] width 21 height 21
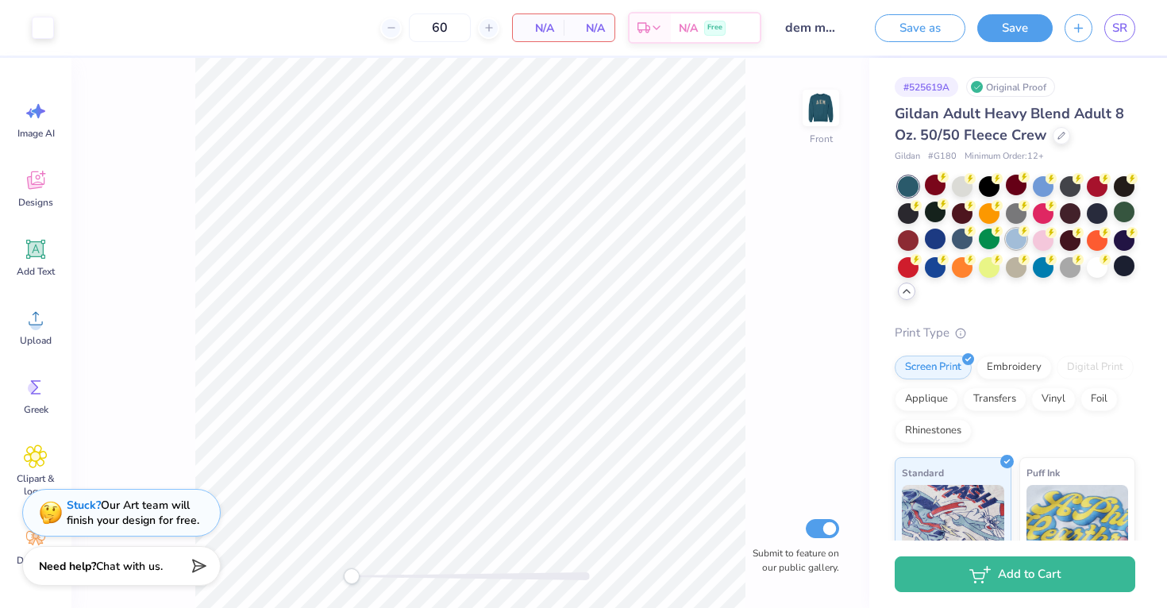
click at [1013, 242] on div at bounding box center [1016, 239] width 21 height 21
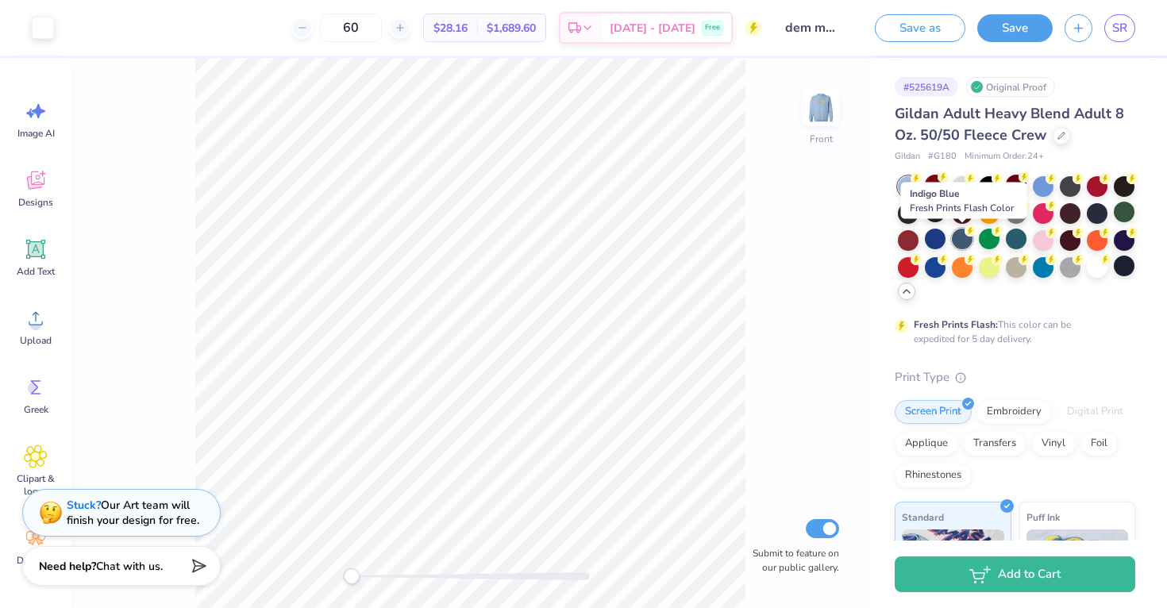
click at [965, 241] on div at bounding box center [962, 239] width 21 height 21
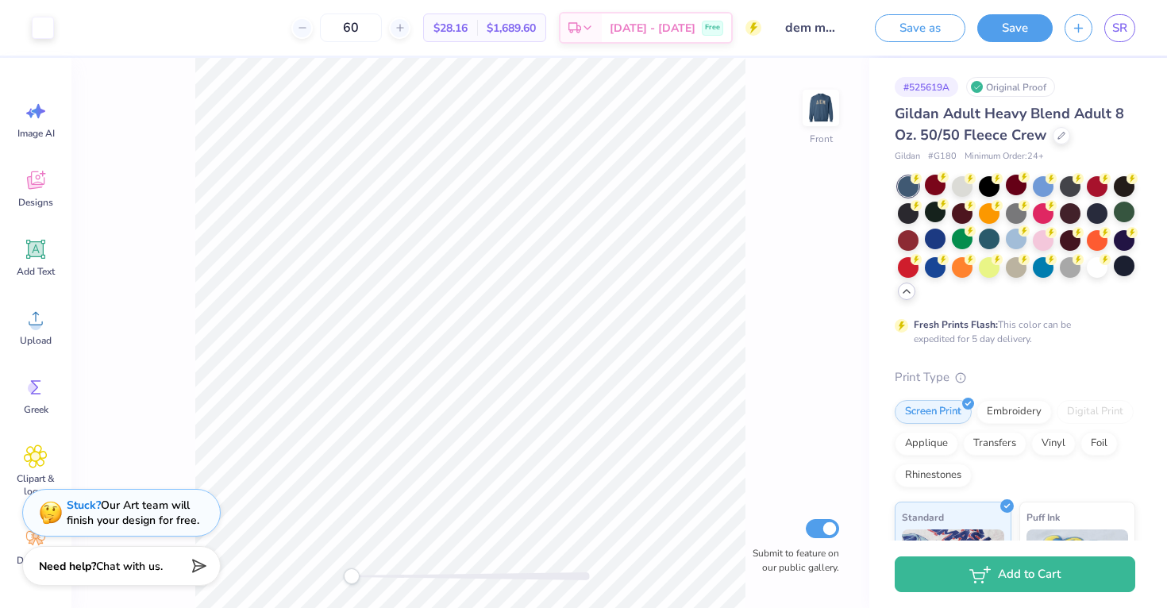
click at [1028, 313] on div "Fresh Prints Flash: This color can be expedited for 5 day delivery." at bounding box center [1015, 261] width 241 height 170
click at [1020, 349] on div "Gildan Adult Heavy Blend Adult 8 Oz. 50/50 Fleece Crew Gildan # G180 Minimum Or…" at bounding box center [1015, 481] width 241 height 757
click at [1016, 347] on div "Gildan Adult Heavy Blend Adult 8 Oz. 50/50 Fleece Crew Gildan # G180 Minimum Or…" at bounding box center [1015, 481] width 241 height 757
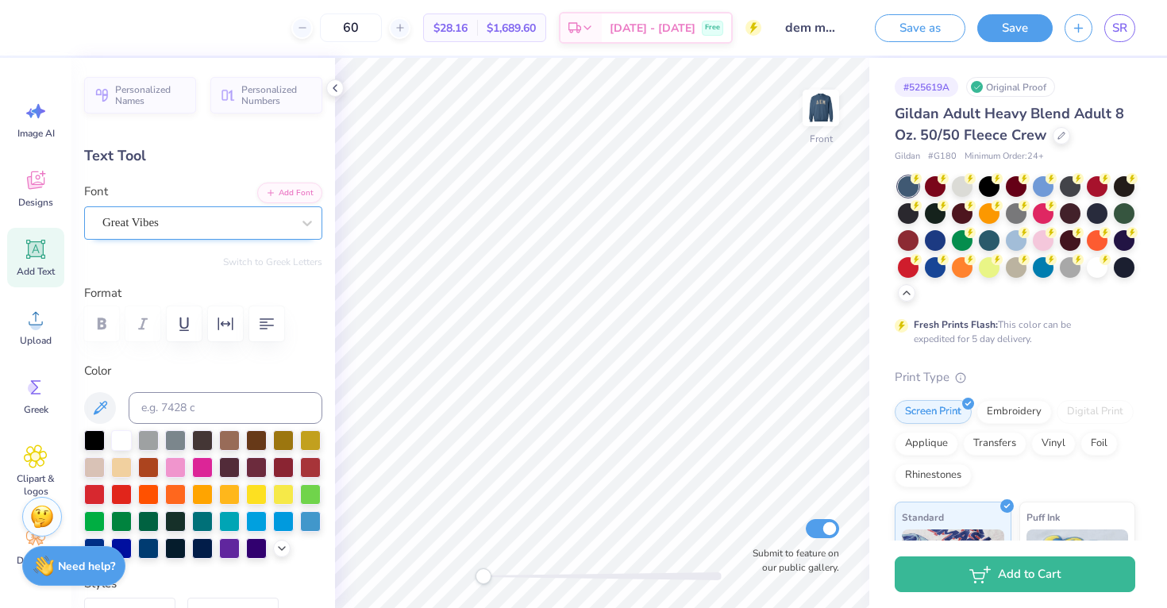
click at [142, 219] on div "Great Vibes" at bounding box center [197, 222] width 192 height 25
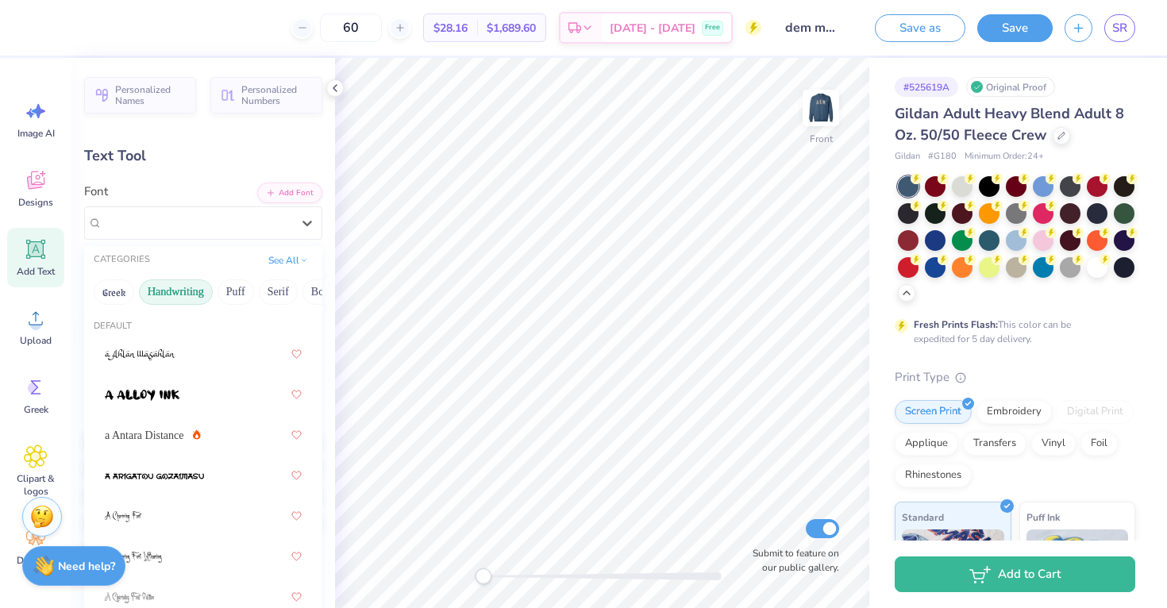
click at [166, 291] on button "Handwriting" at bounding box center [176, 291] width 74 height 25
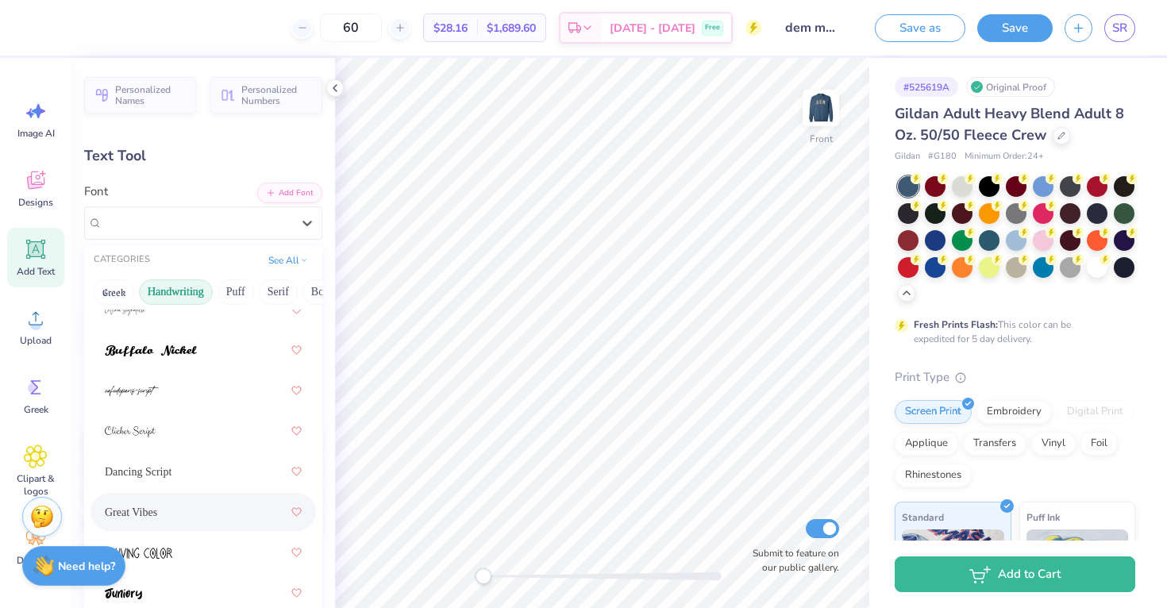
scroll to position [173, 0]
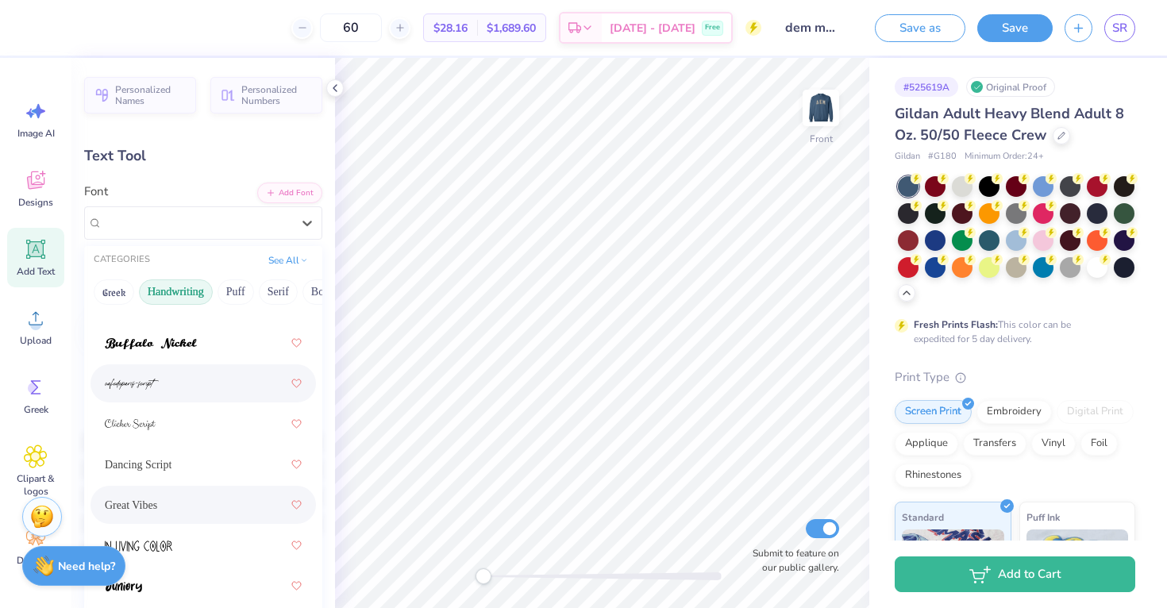
click at [172, 389] on div at bounding box center [203, 383] width 197 height 29
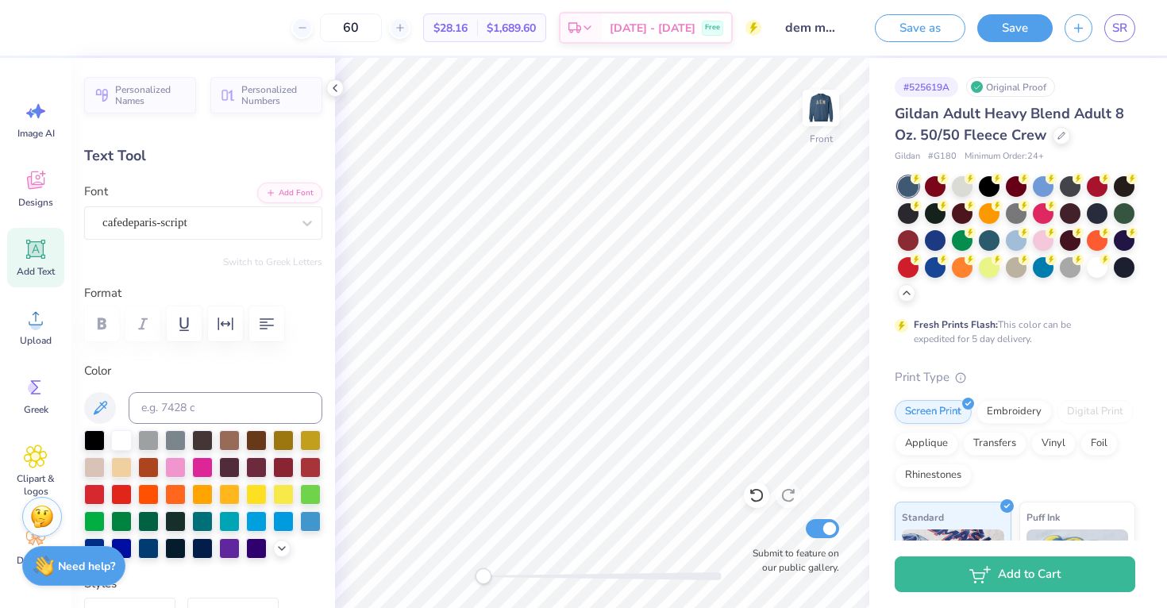
click at [193, 241] on div "Personalized Names Personalized Numbers Text Tool Add Font Font cafedeparis-scr…" at bounding box center [203, 333] width 264 height 550
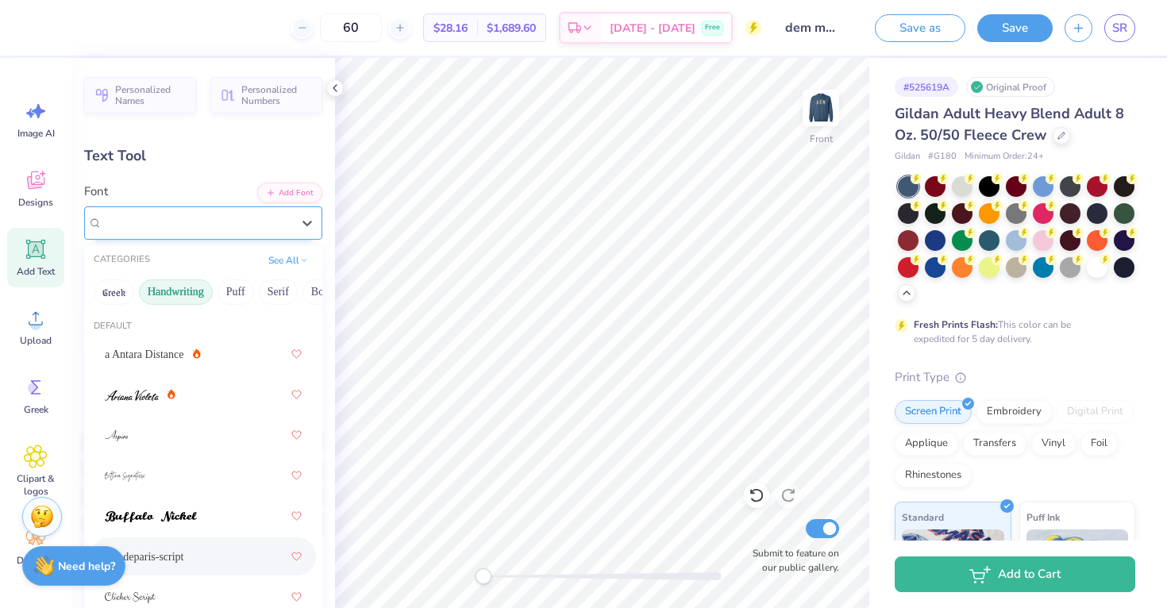
click at [193, 229] on div "cafedeparis-script" at bounding box center [197, 222] width 192 height 25
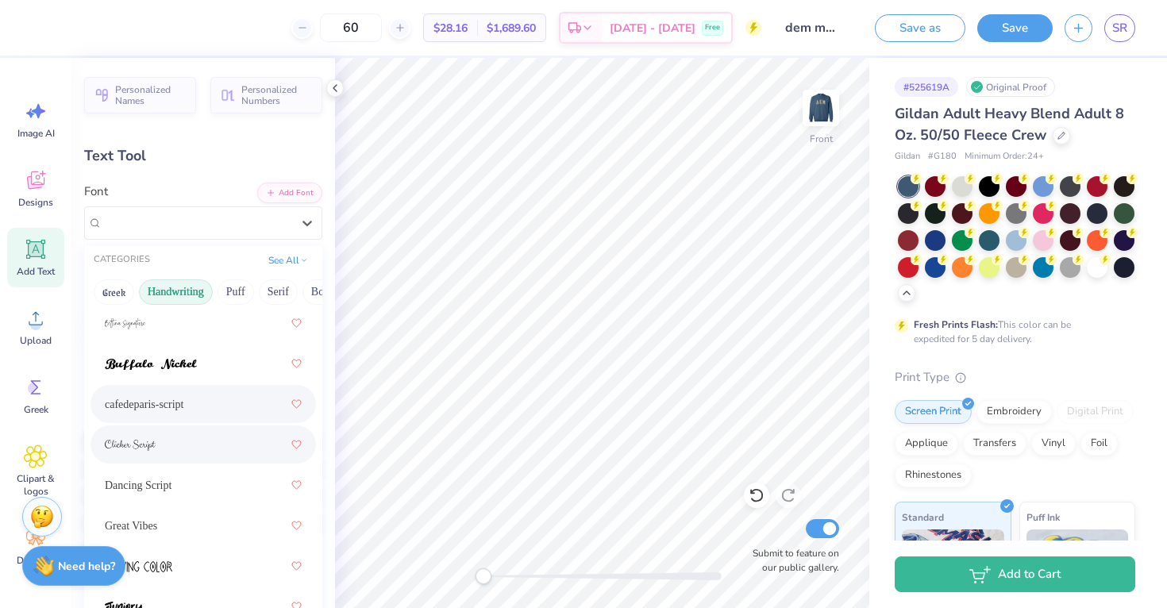
scroll to position [155, 0]
click at [192, 440] on div at bounding box center [203, 442] width 197 height 29
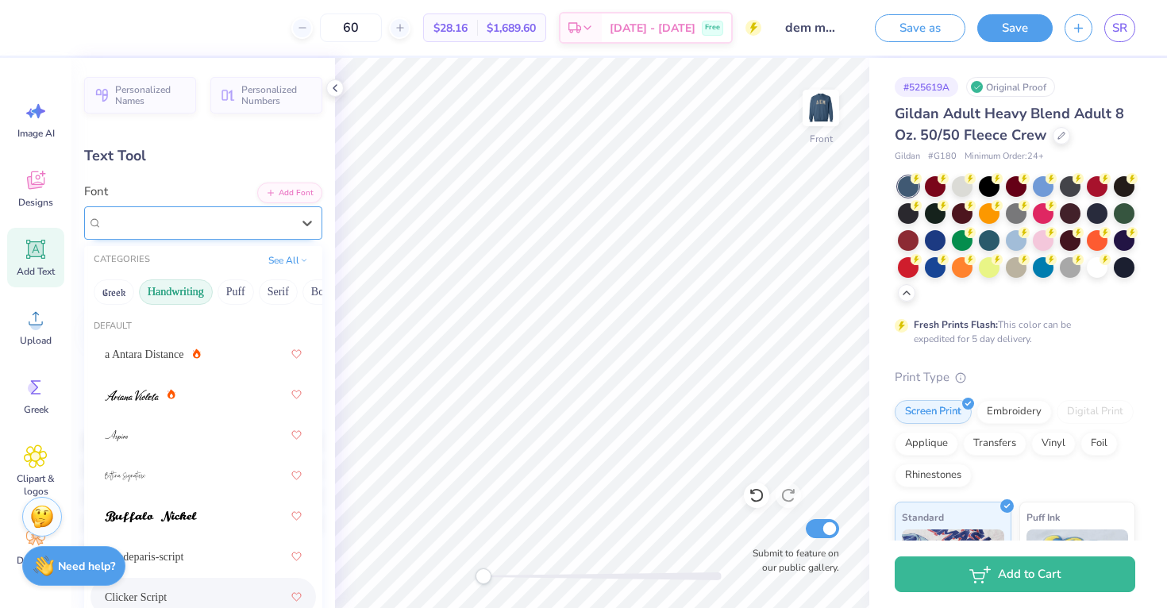
click at [223, 212] on div at bounding box center [196, 222] width 189 height 21
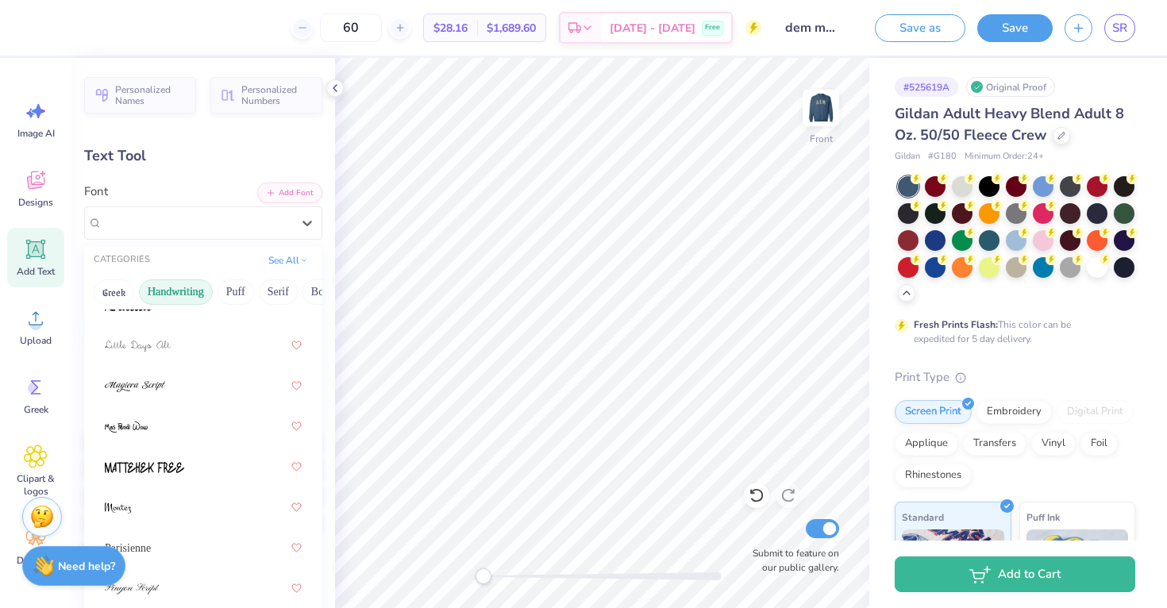
scroll to position [497, 0]
click at [206, 399] on div at bounding box center [204, 383] width 226 height 38
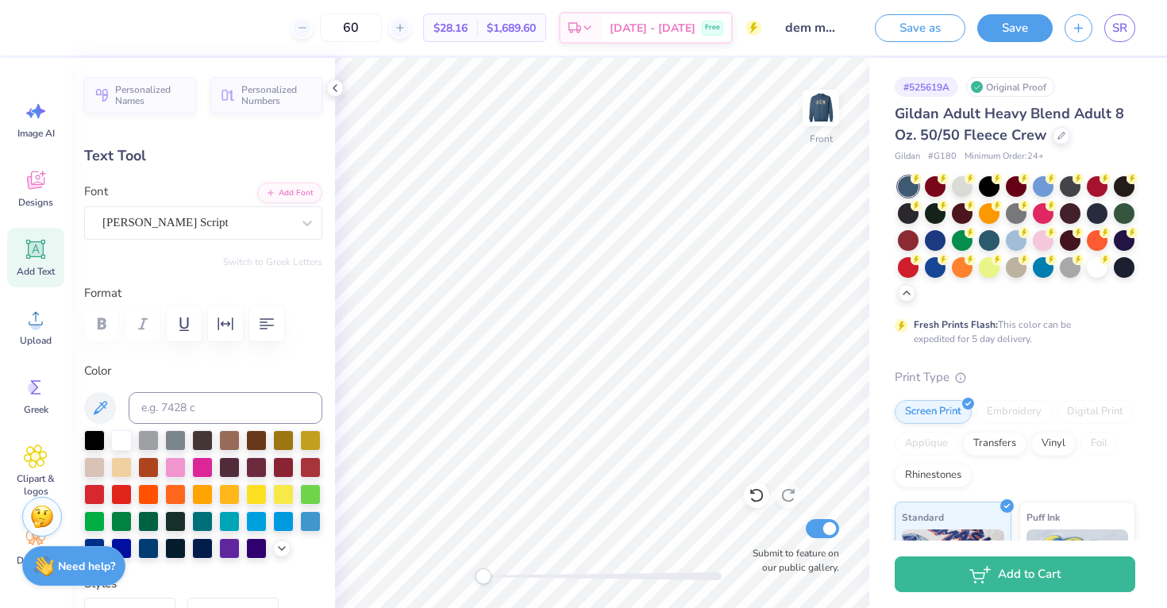
type input "12.71"
type input "2.46"
type input "11.07"
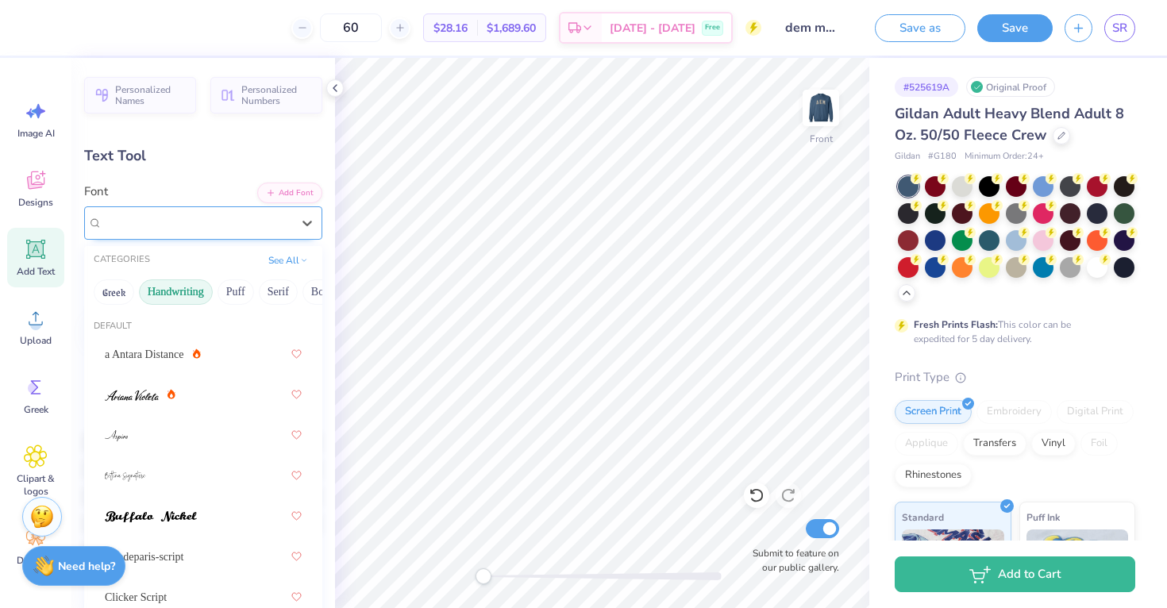
click at [168, 231] on div "Magiera Script" at bounding box center [197, 222] width 192 height 25
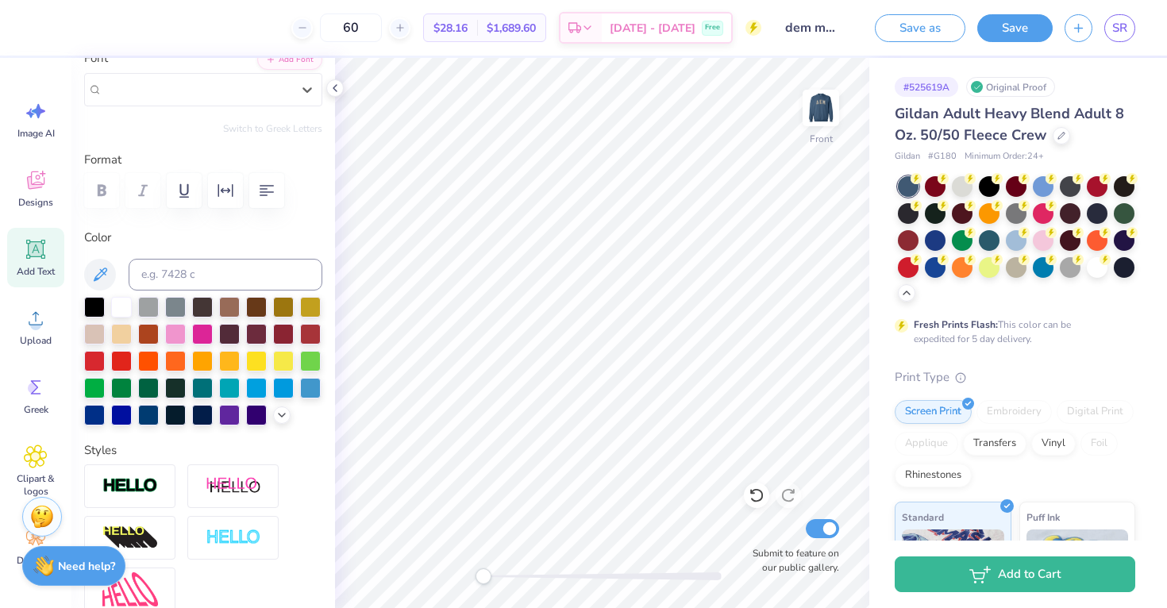
scroll to position [118, 0]
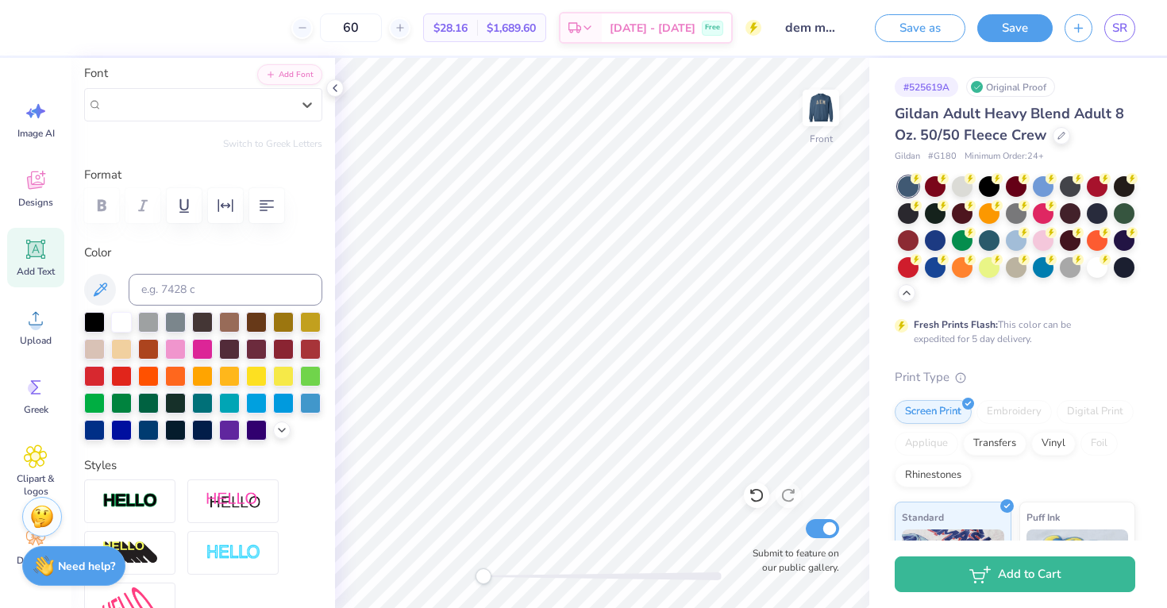
click at [172, 80] on div "Font option Magiera Script, selected. Select is focused ,type to refine list, p…" at bounding box center [203, 92] width 238 height 57
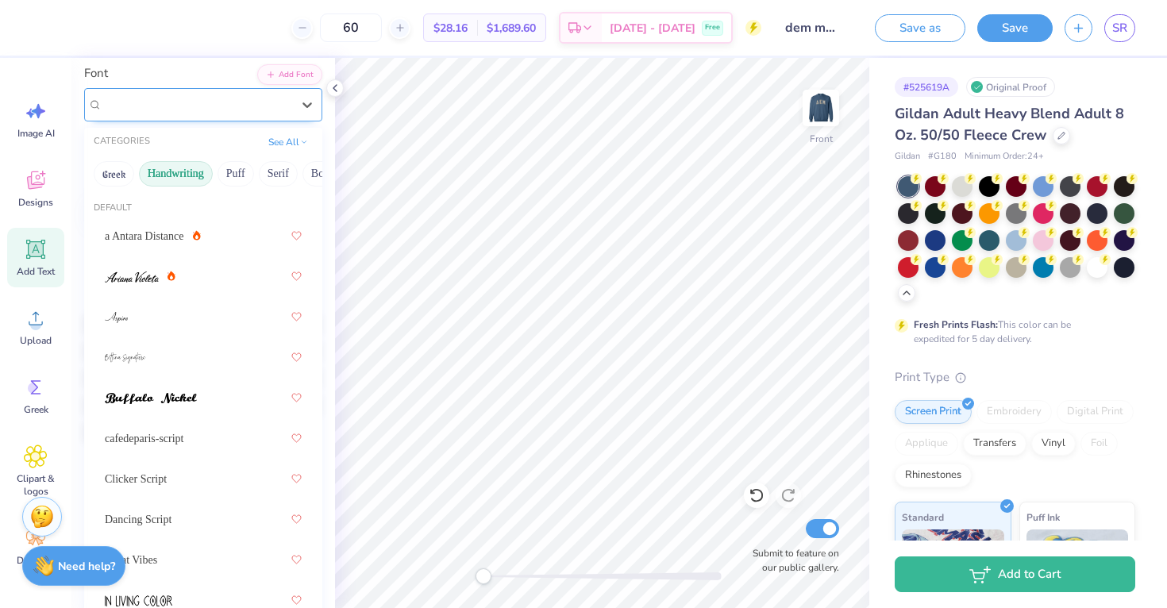
click at [229, 98] on div "Magiera Script" at bounding box center [197, 104] width 192 height 25
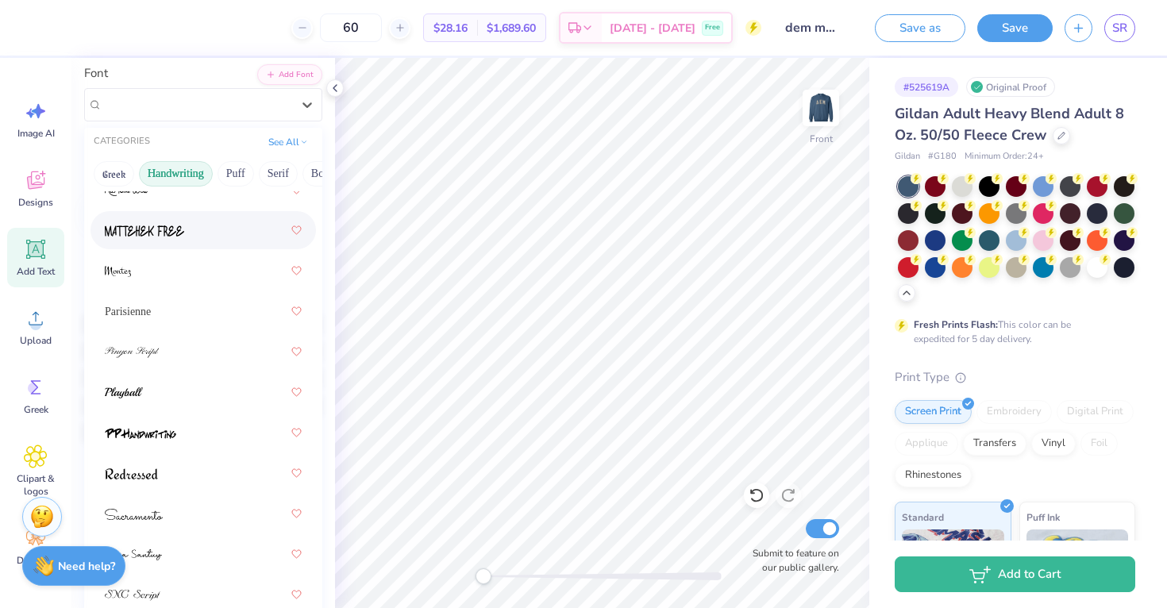
scroll to position [646, 0]
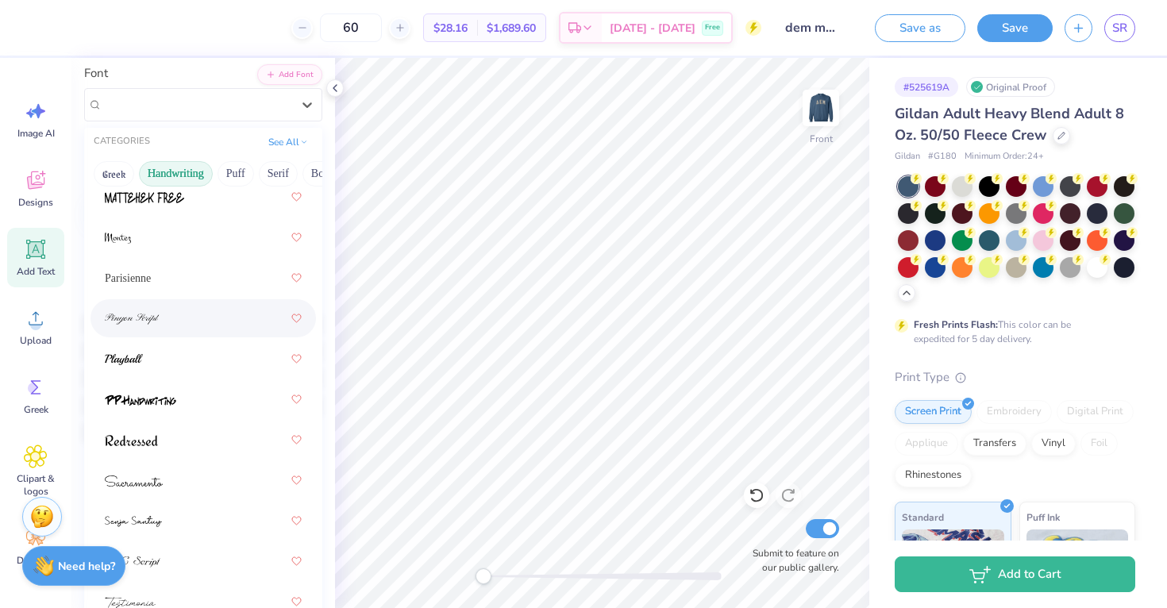
click at [213, 326] on div at bounding box center [203, 318] width 197 height 29
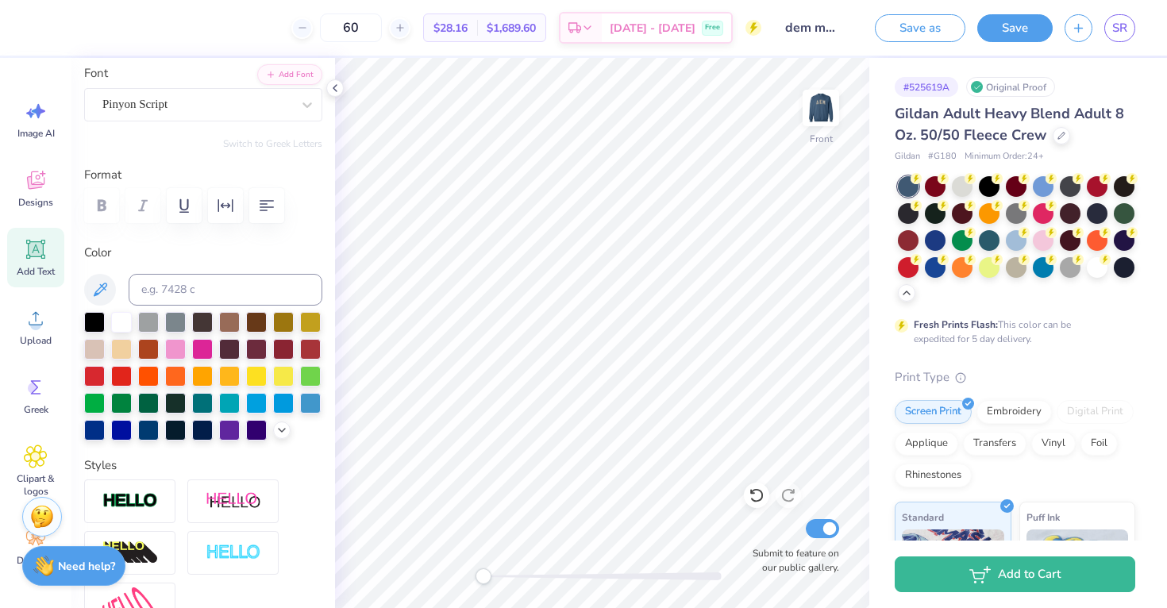
type input "10.53"
type input "2.79"
type input "11.12"
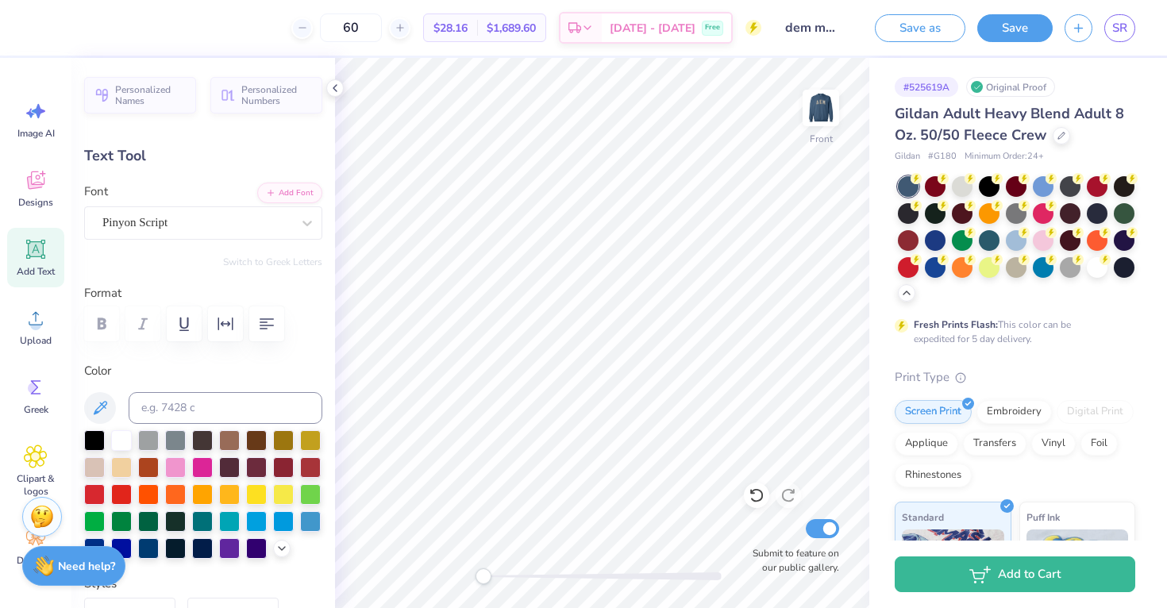
type input "11.15"
type input "2.96"
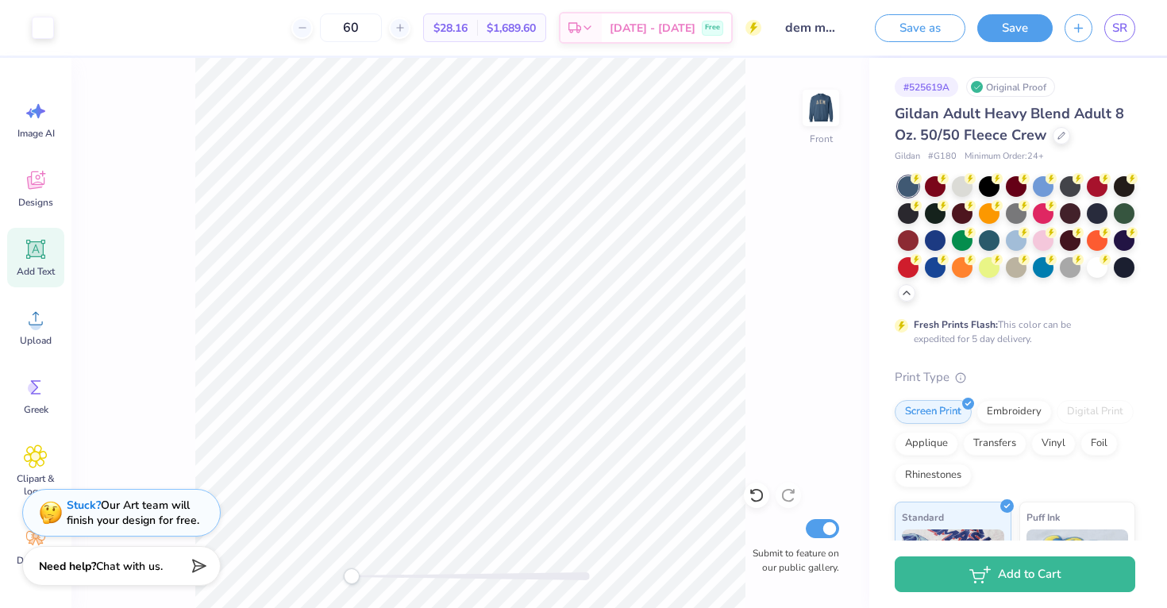
click at [38, 264] on div "Add Text" at bounding box center [35, 258] width 57 height 60
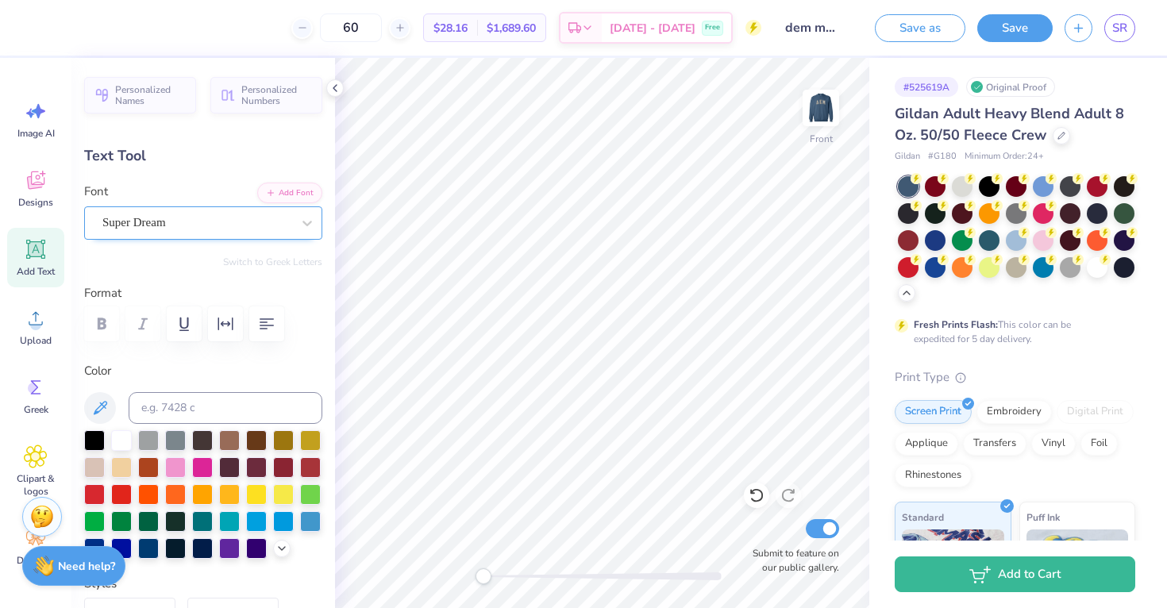
click at [183, 214] on div "Super Dream" at bounding box center [197, 222] width 192 height 25
type input "8.96"
type input "2.09"
type input "9.38"
type input "5.91"
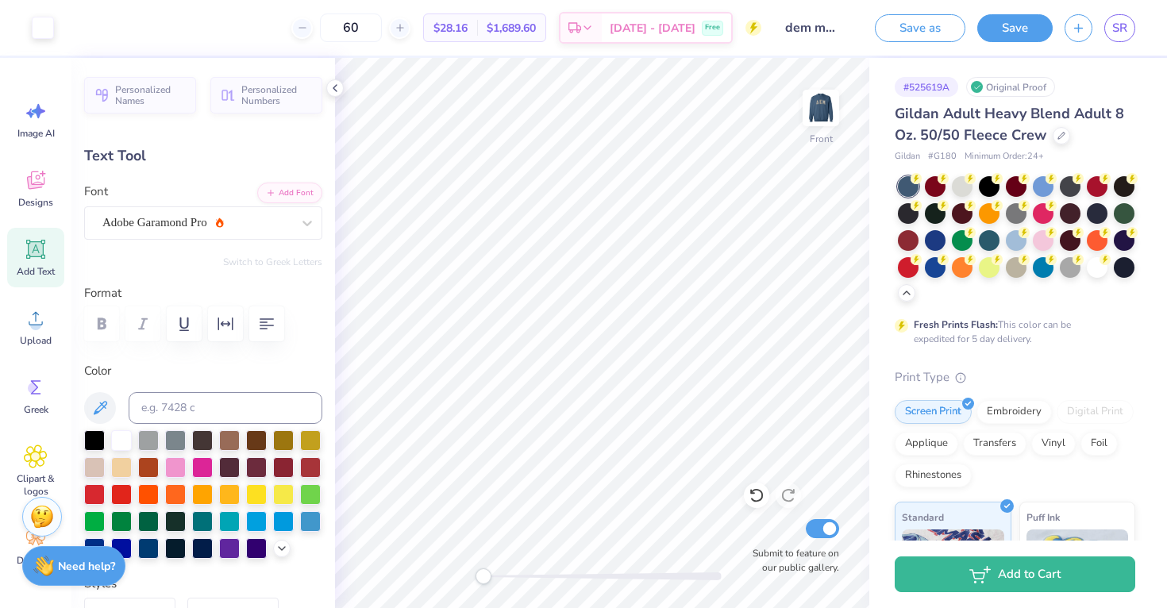
type input "1.71"
type input "12.39"
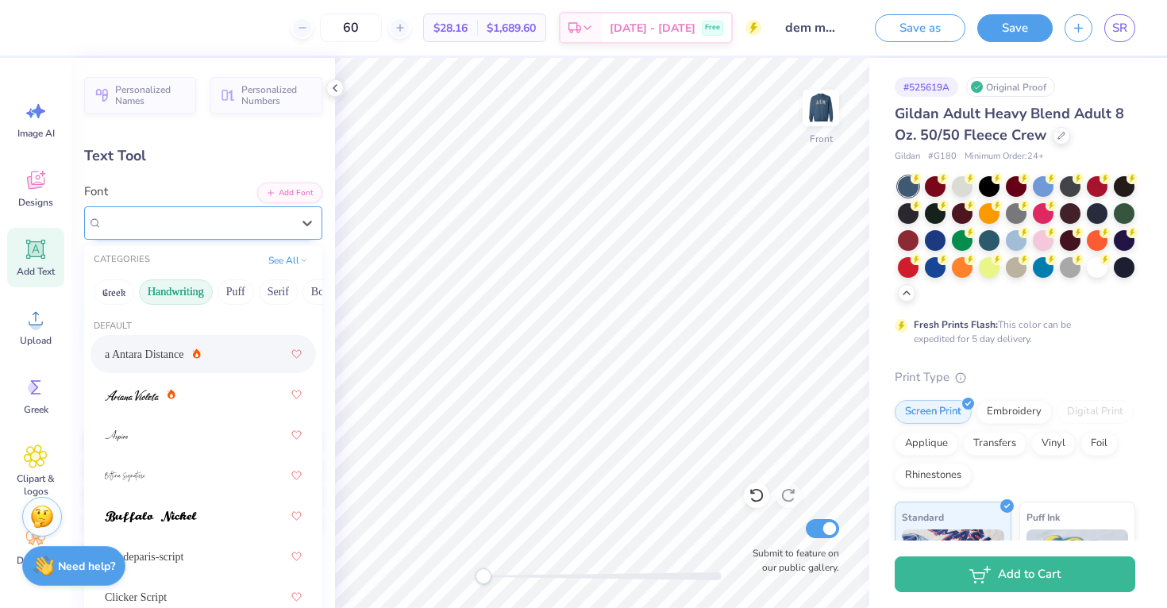
click at [206, 226] on div "Super Dream" at bounding box center [197, 222] width 192 height 25
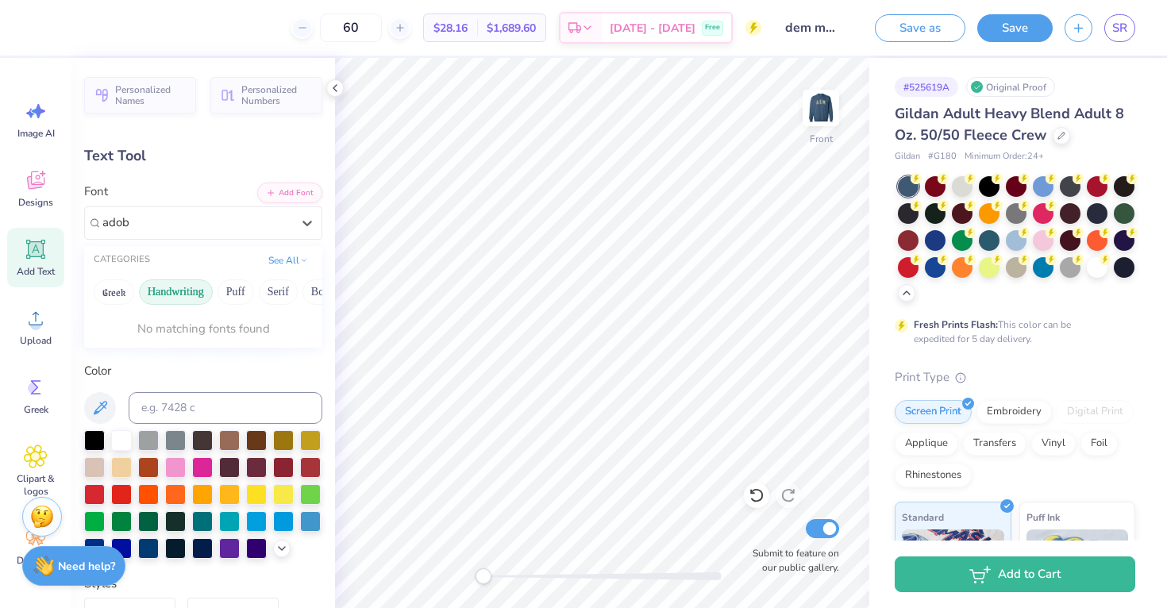
click at [180, 283] on button "Handwriting" at bounding box center [176, 291] width 74 height 25
click at [149, 338] on div "Adobe Garamond Pro" at bounding box center [204, 354] width 226 height 38
type input "adob"
type textarea "S"
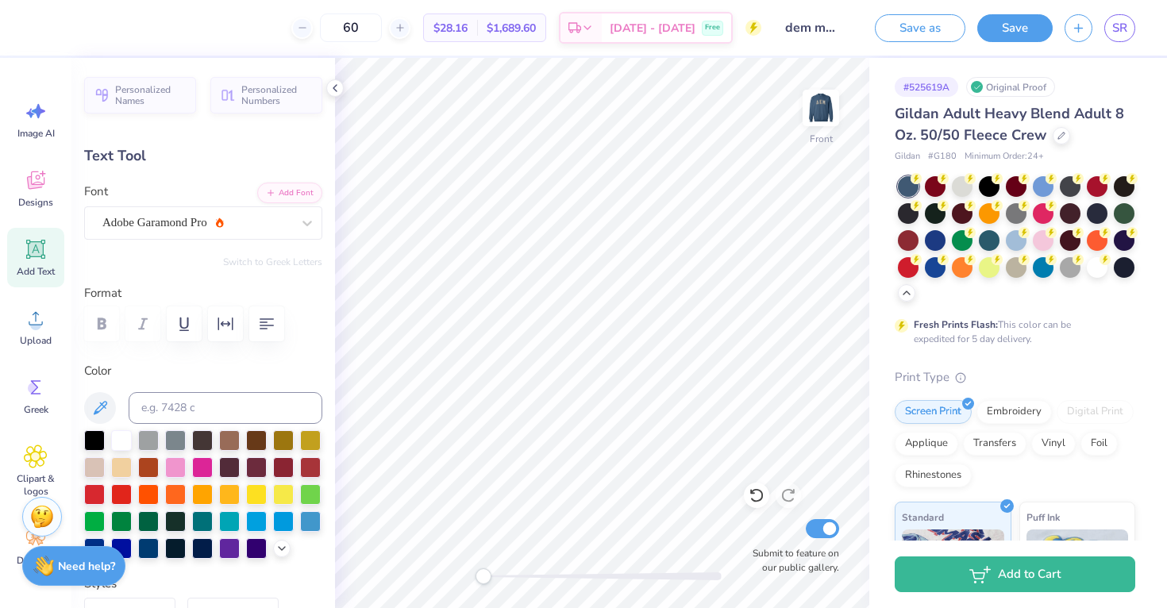
type textarea "Alpha Omicron"
type input "14.61"
type input "2.32"
type input "15.35"
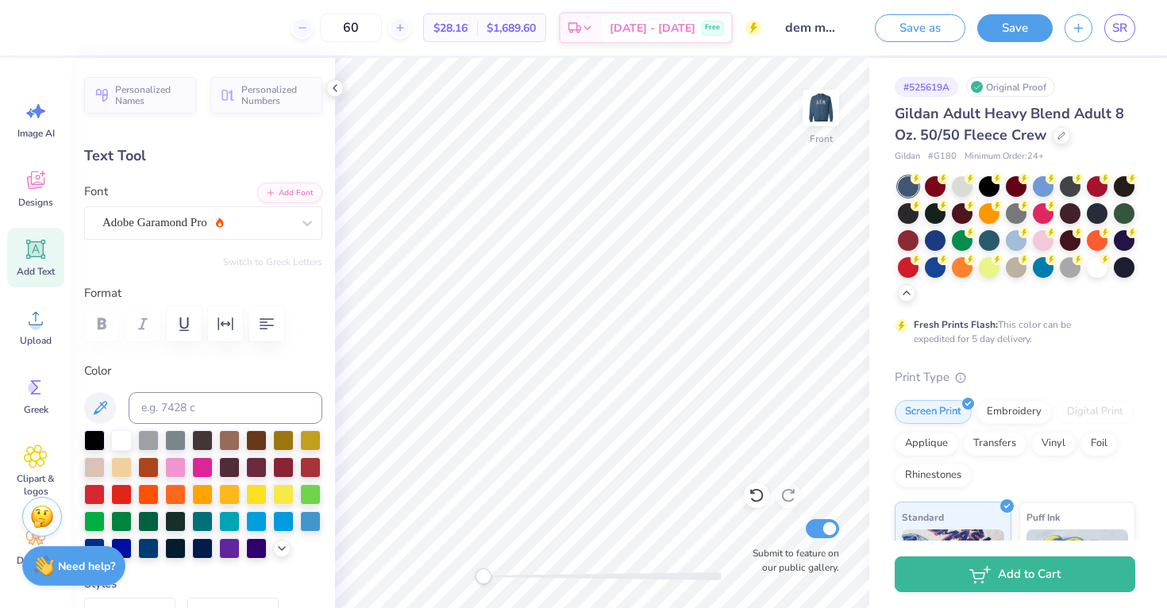
type input "4.51"
type input "0.72"
click at [44, 256] on icon at bounding box center [36, 249] width 24 height 24
type input "5.91"
type input "1.71"
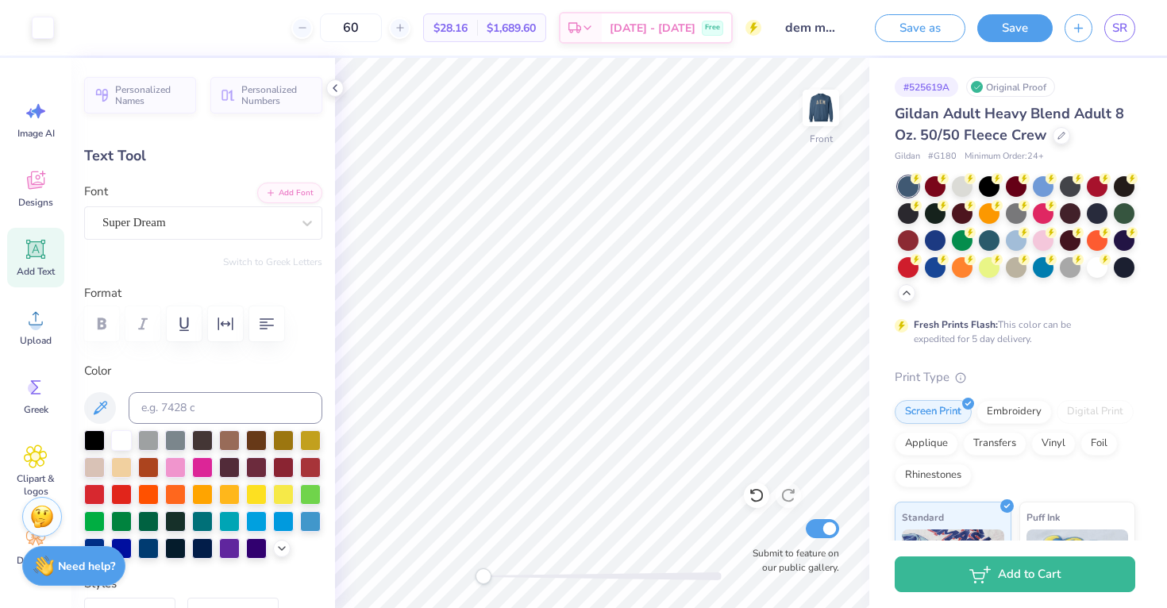
type input "12.39"
click at [249, 222] on div "Super Dream" at bounding box center [197, 222] width 192 height 25
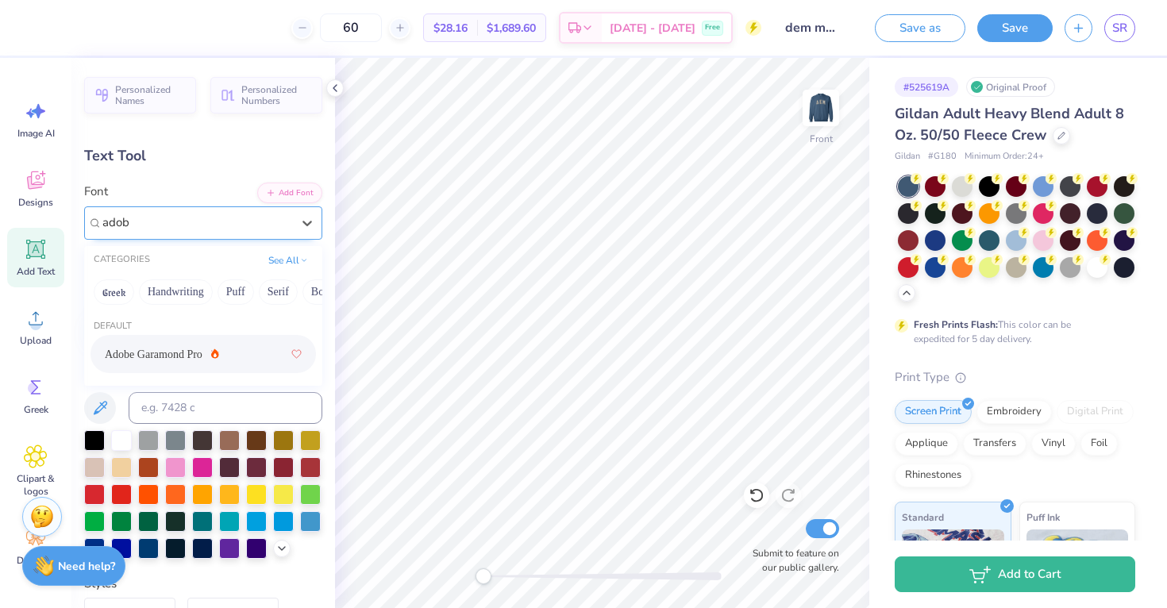
click at [168, 362] on span "Adobe Garamond Pro" at bounding box center [154, 354] width 98 height 17
type input "adob"
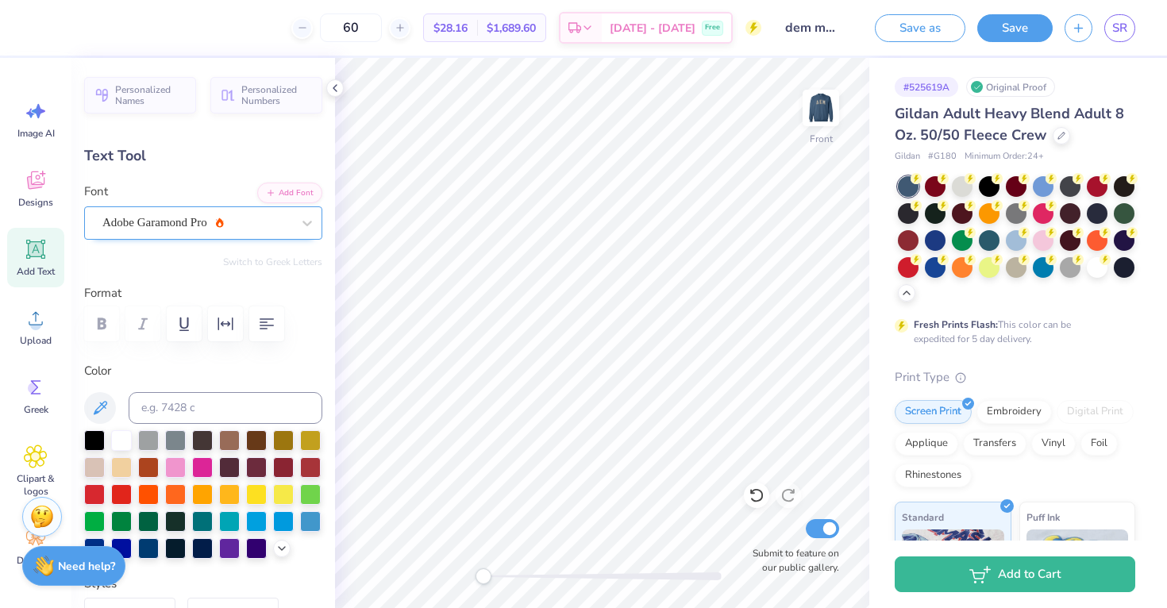
type textarea "est. 1010"
type input "8.42"
type input "1.60"
type input "17.16"
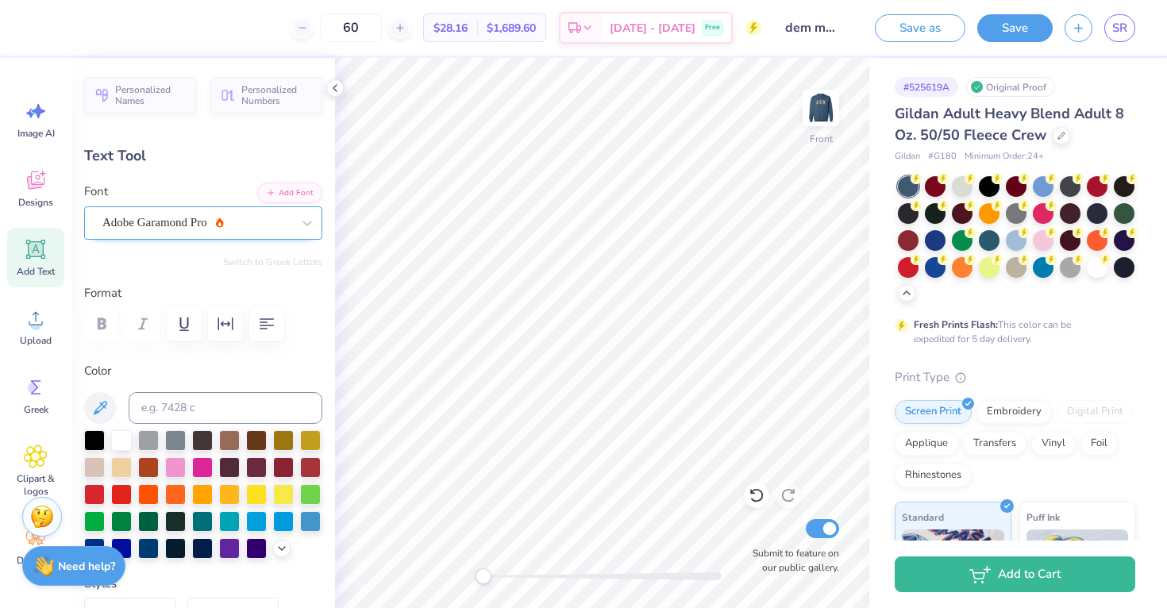
type input "3.69"
type input "0.70"
type input "4.51"
type input "0.72"
type input "5.75"
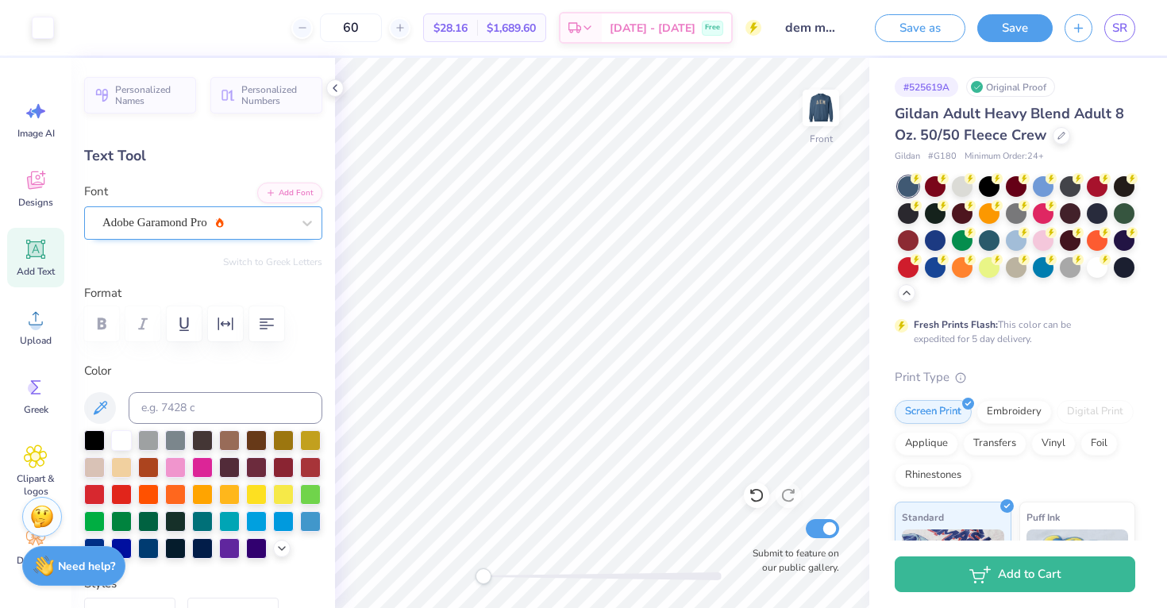
type input "3.69"
type input "0.70"
type input "17.16"
type input "3.80"
type input "0.72"
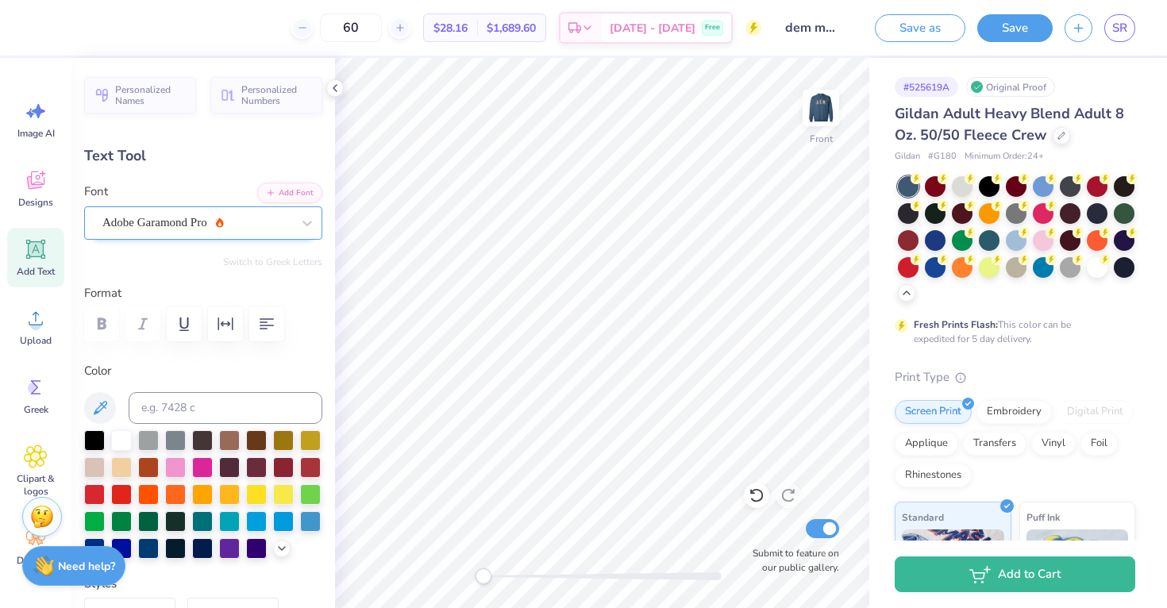
type input "4.51"
type input "5.76"
type input "3.80"
type input "17.16"
type input "3.02"
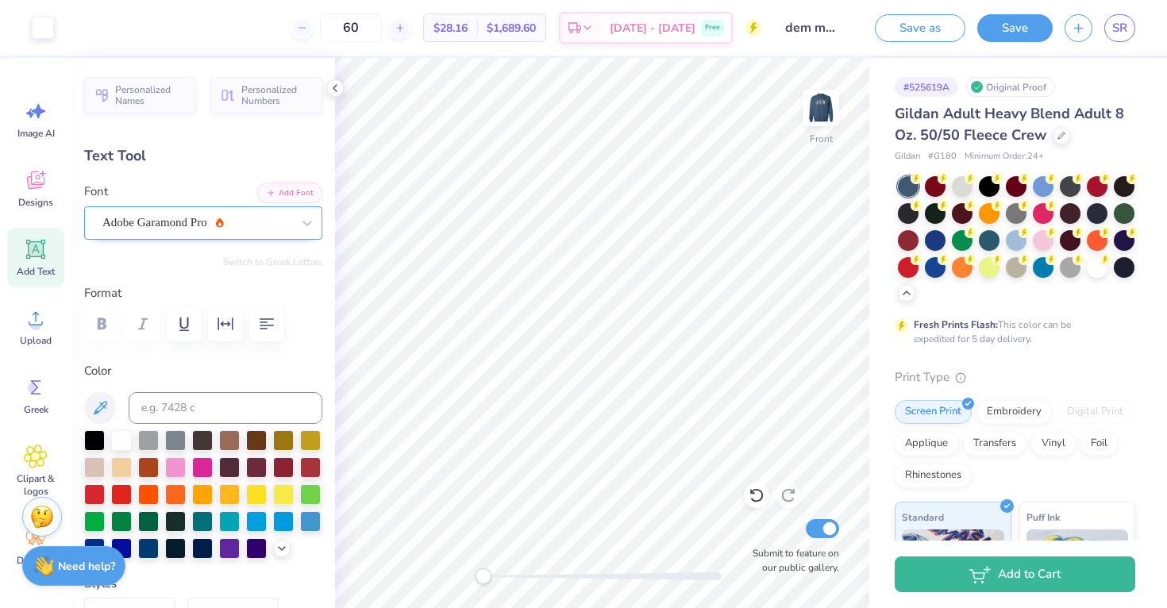
type input "0.57"
type input "5.76"
type input "2.71"
type input "0.51"
click at [35, 272] on span "Add Text" at bounding box center [36, 271] width 38 height 13
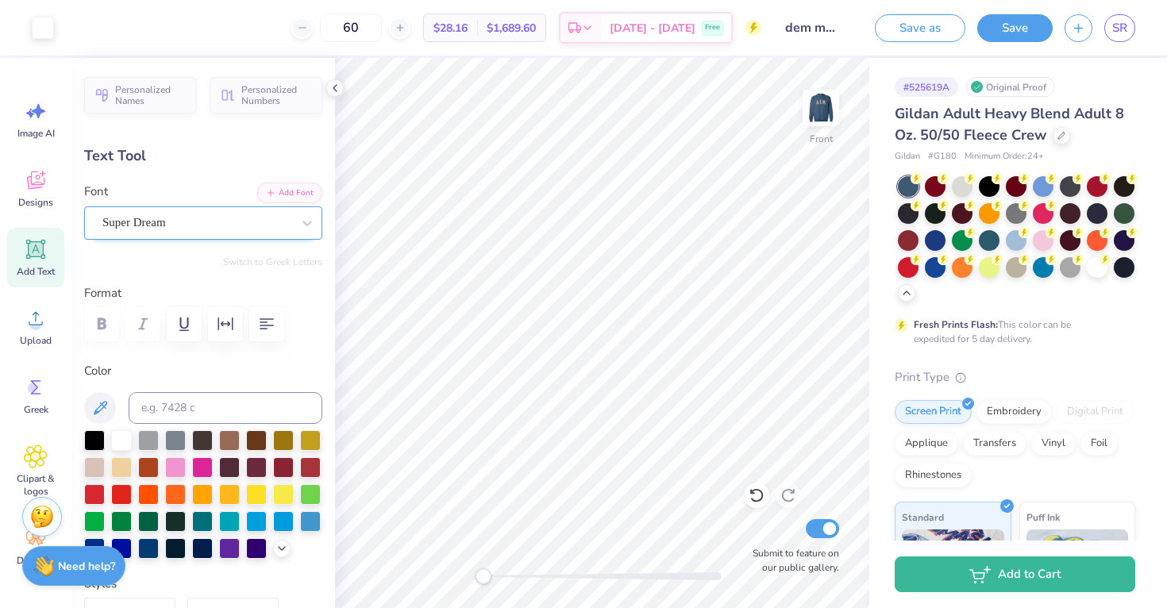
type input "5.91"
type input "1.71"
type input "12.39"
type textarea "Santa Clara University"
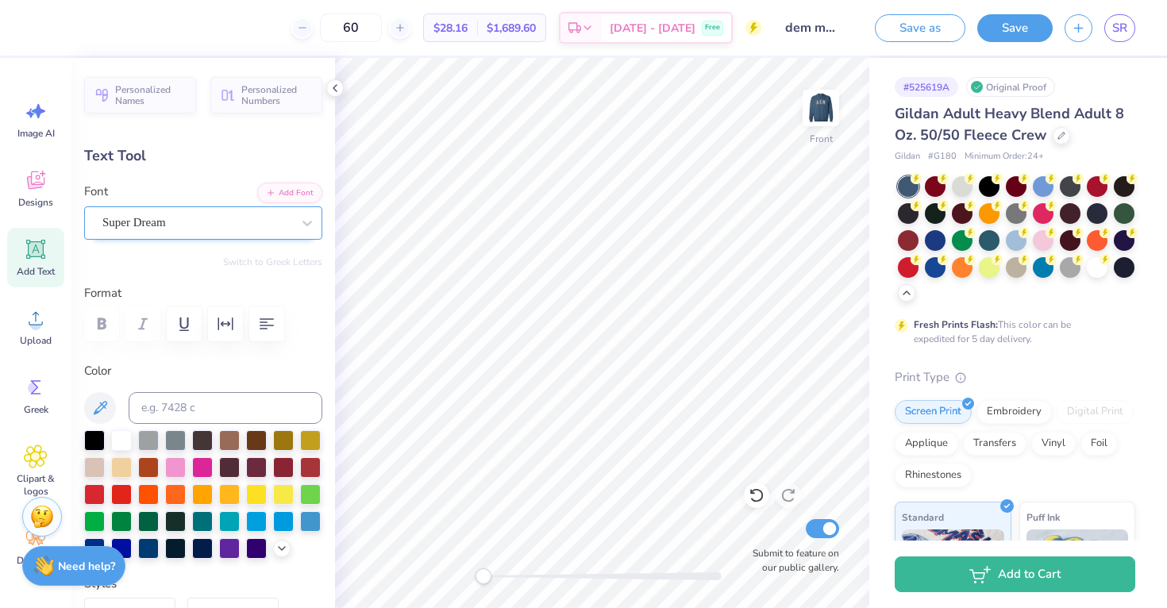
scroll to position [0, 6]
type input "14.61"
type input "1.20"
type input "12.65"
click at [228, 221] on div "Super Dream" at bounding box center [197, 222] width 192 height 25
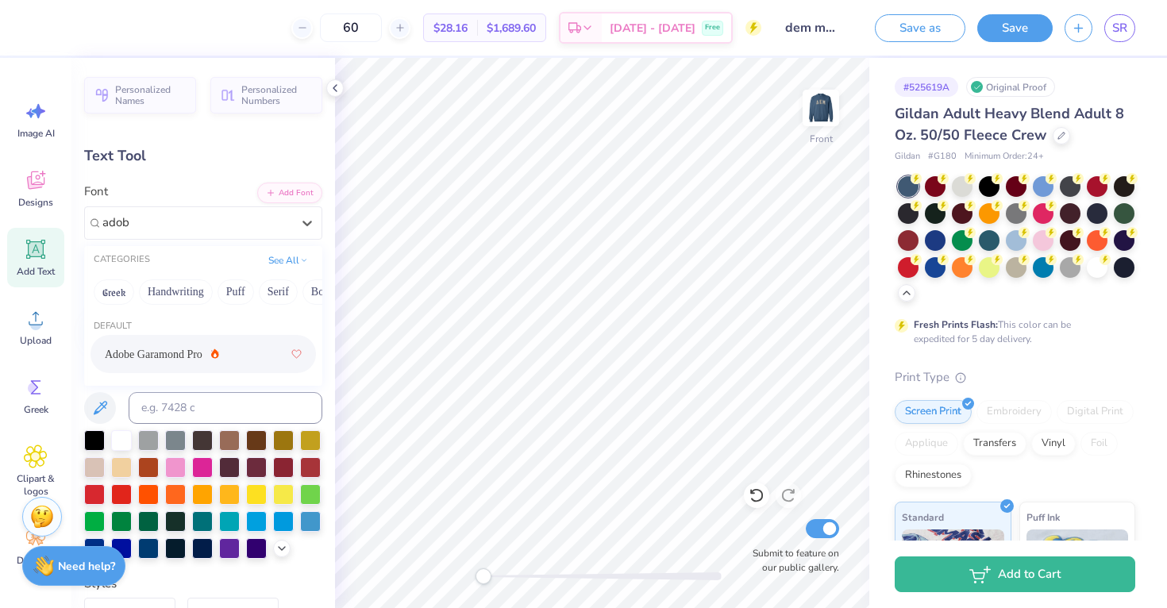
click at [220, 359] on div "Adobe Garamond Pro" at bounding box center [203, 354] width 197 height 29
type input "adob"
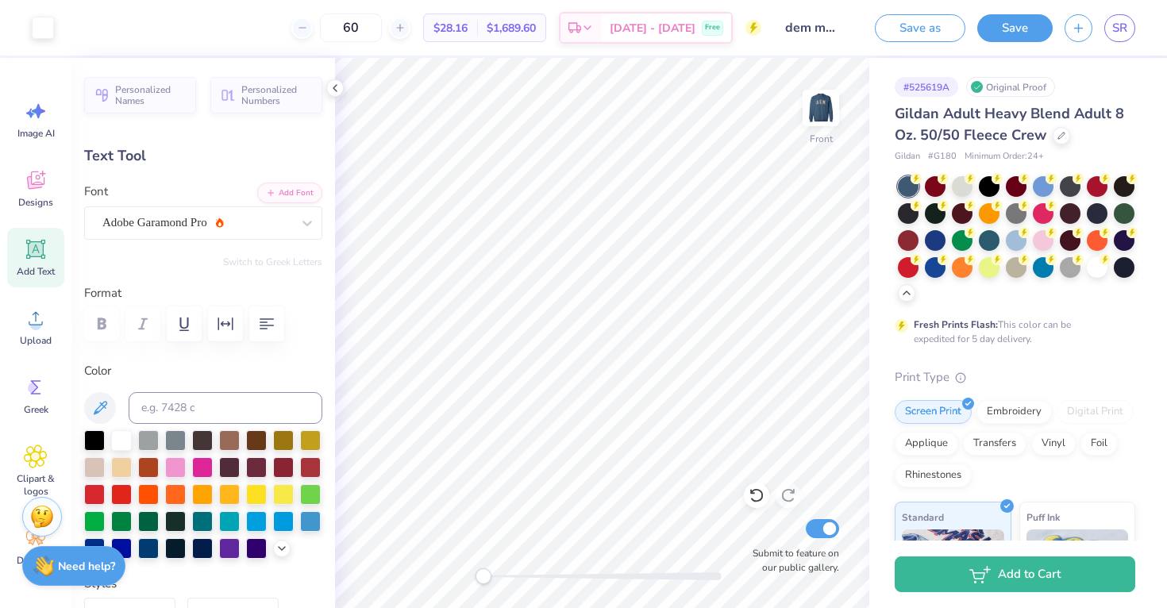
type input "11.99"
type input "1.34"
type input "12.58"
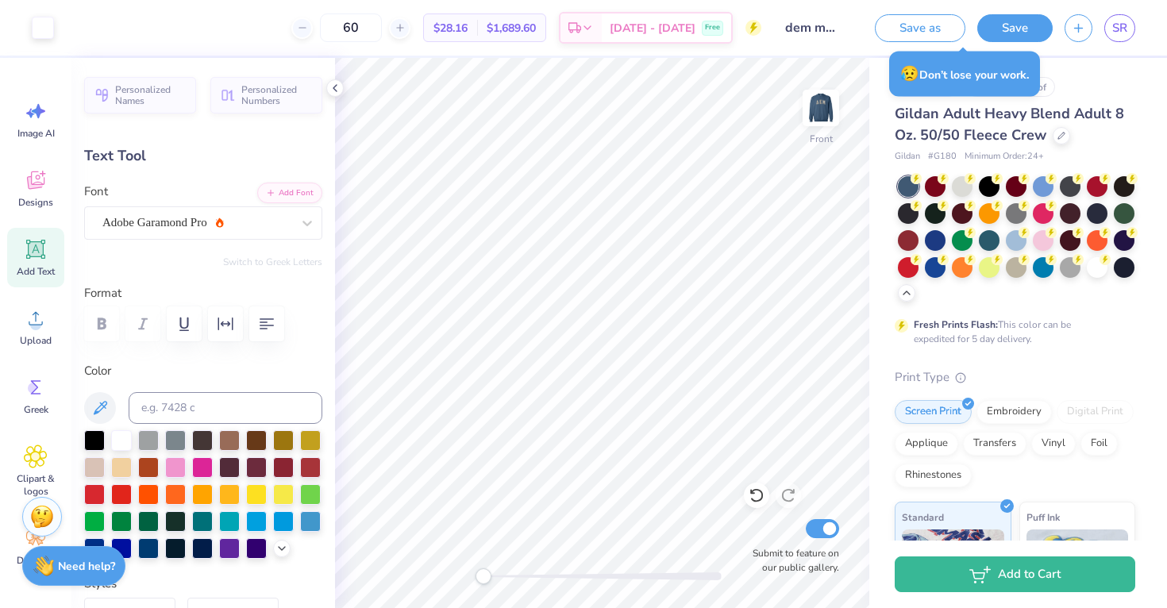
type input "5.63"
type input "0.63"
type input "18.12"
type input "2.71"
type input "0.51"
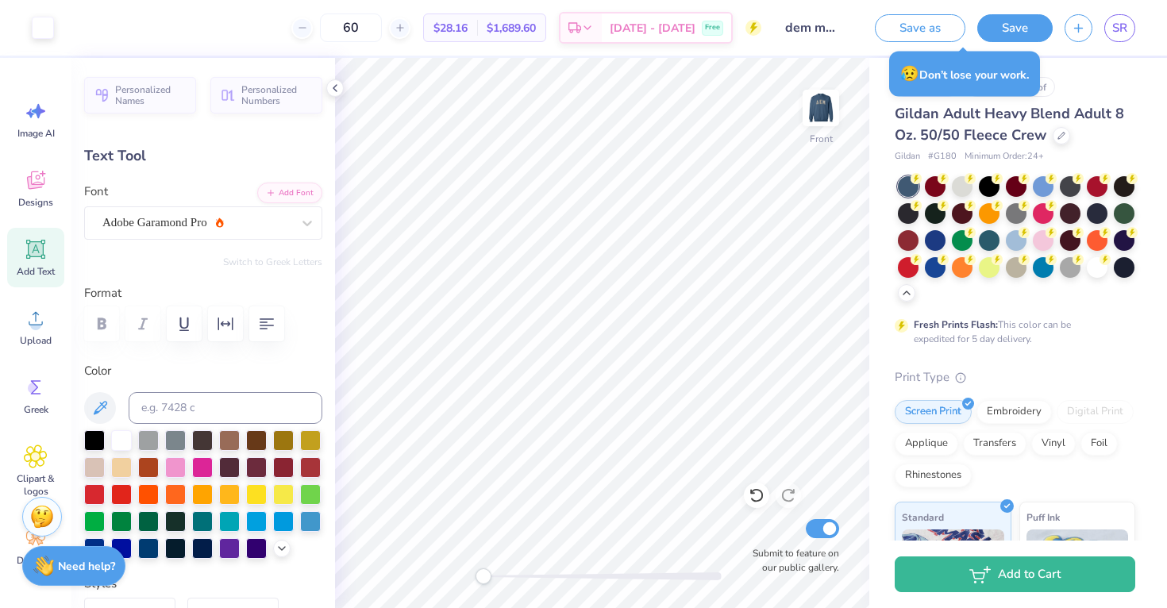
type input "16.20"
type input "2.42"
type input "0.46"
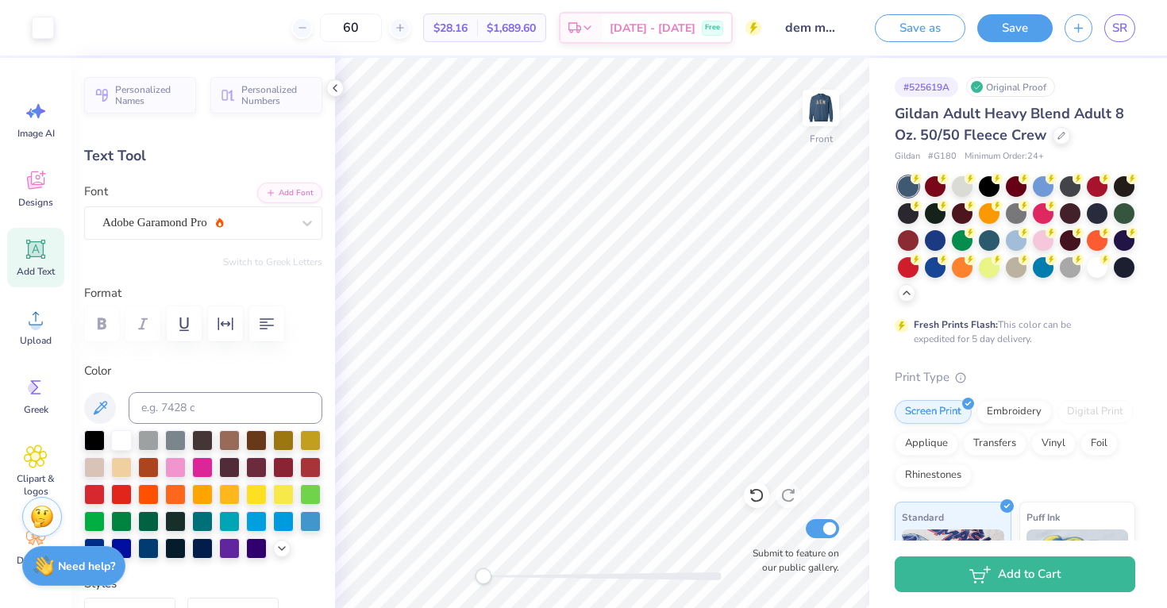
type input "5.63"
type input "0.63"
type input "6.48"
type input "4.51"
type input "0.72"
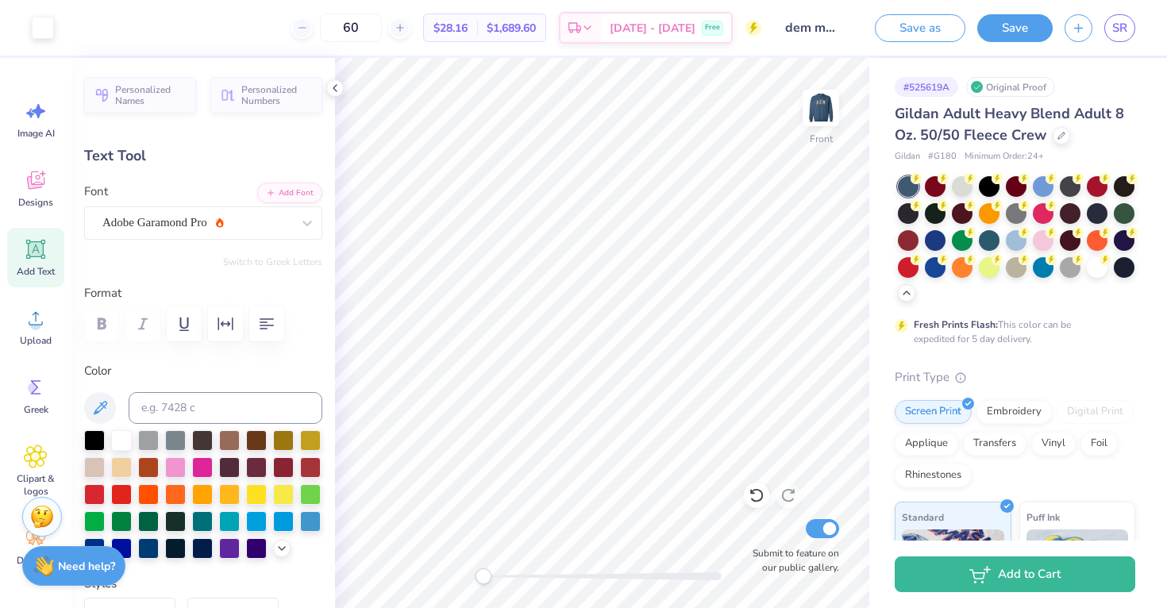
type input "5.76"
type input "4.17"
type input "0.66"
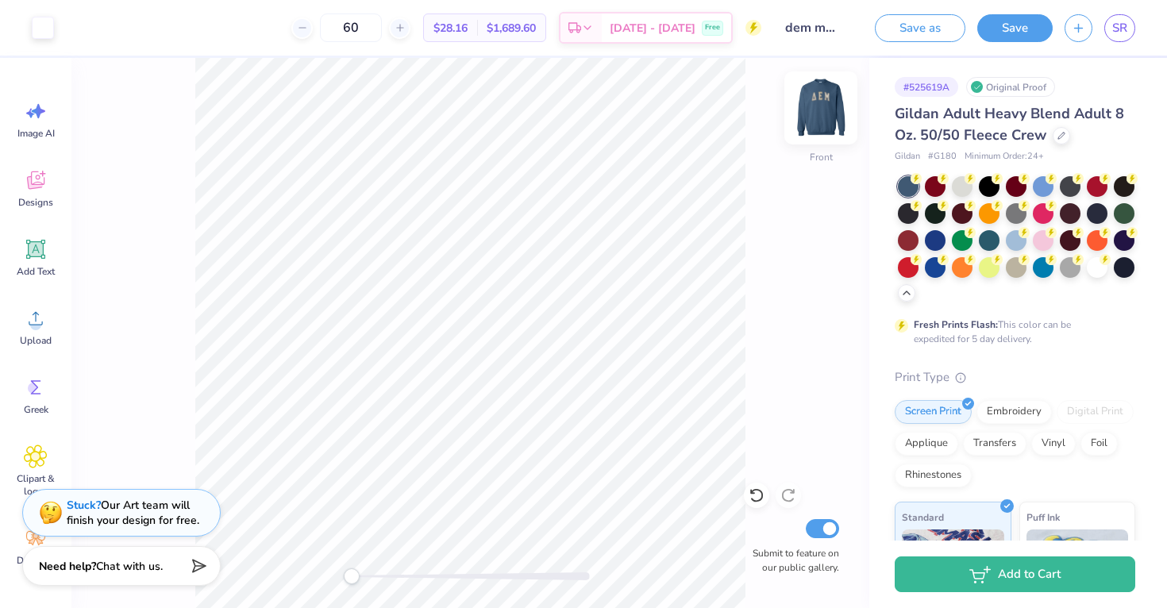
click at [827, 106] on img at bounding box center [821, 108] width 64 height 64
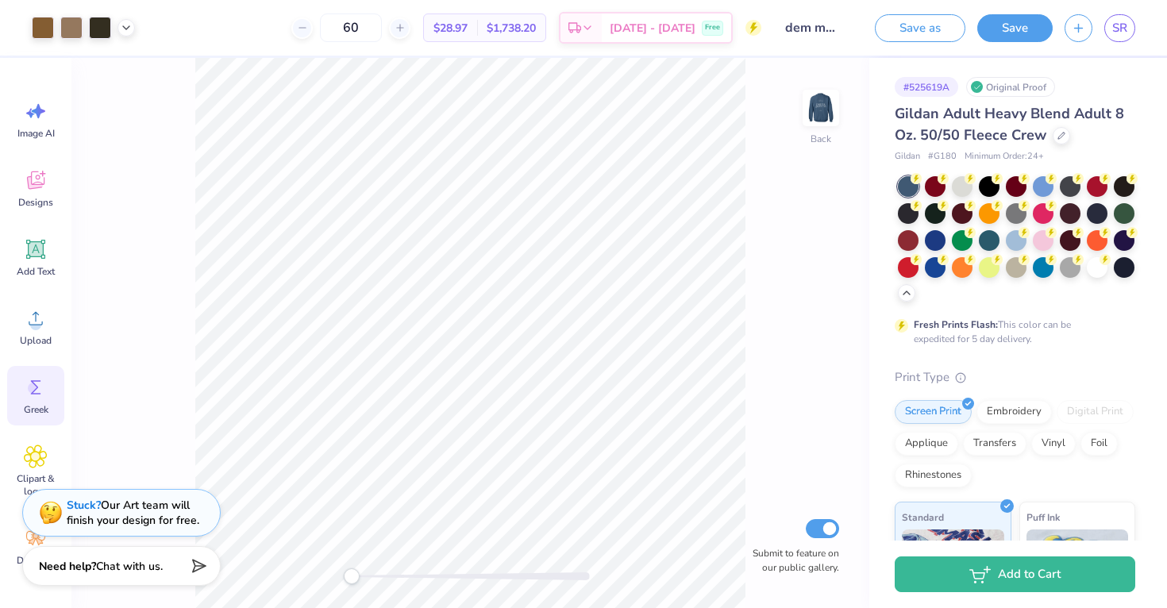
click at [29, 384] on circle at bounding box center [33, 388] width 11 height 11
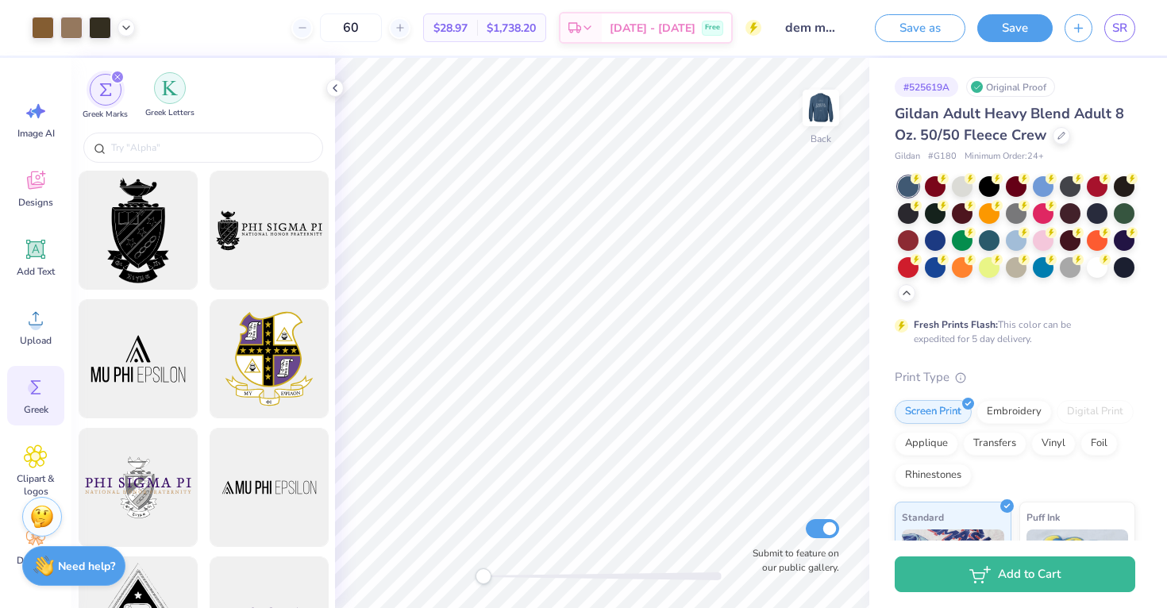
click at [162, 94] on img "filter for Greek Letters" at bounding box center [170, 88] width 16 height 16
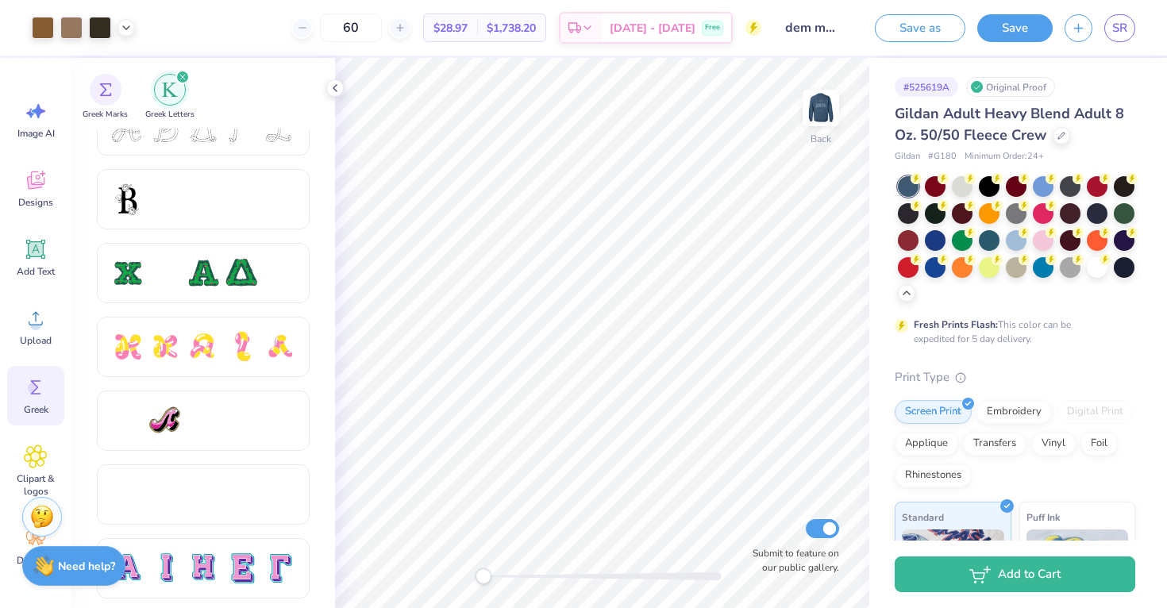
scroll to position [700, 0]
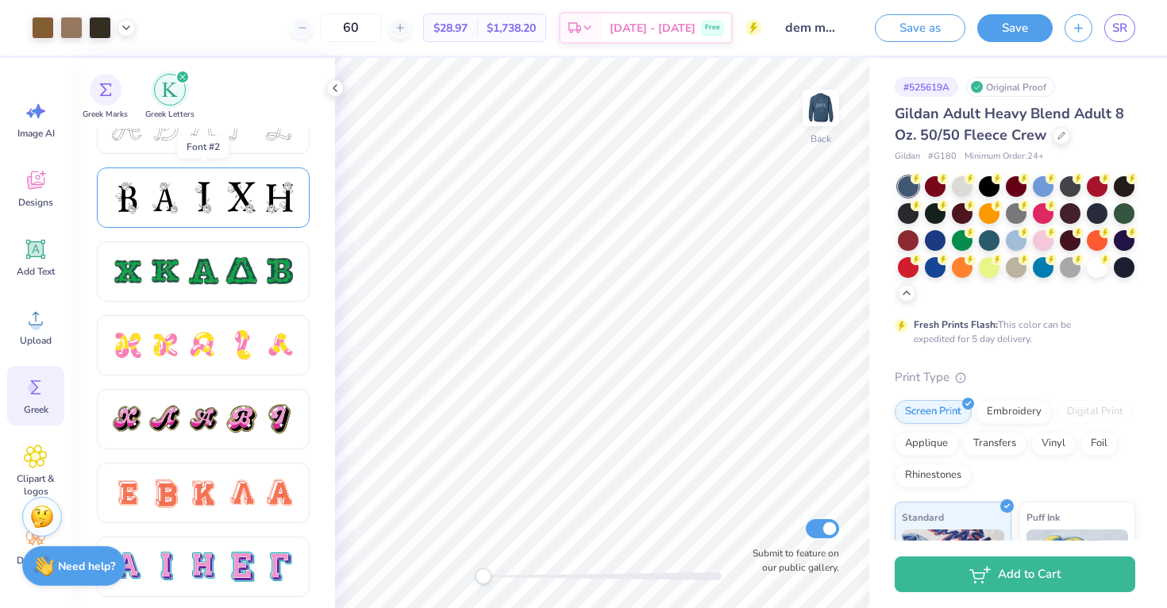
click at [202, 215] on div at bounding box center [203, 198] width 213 height 60
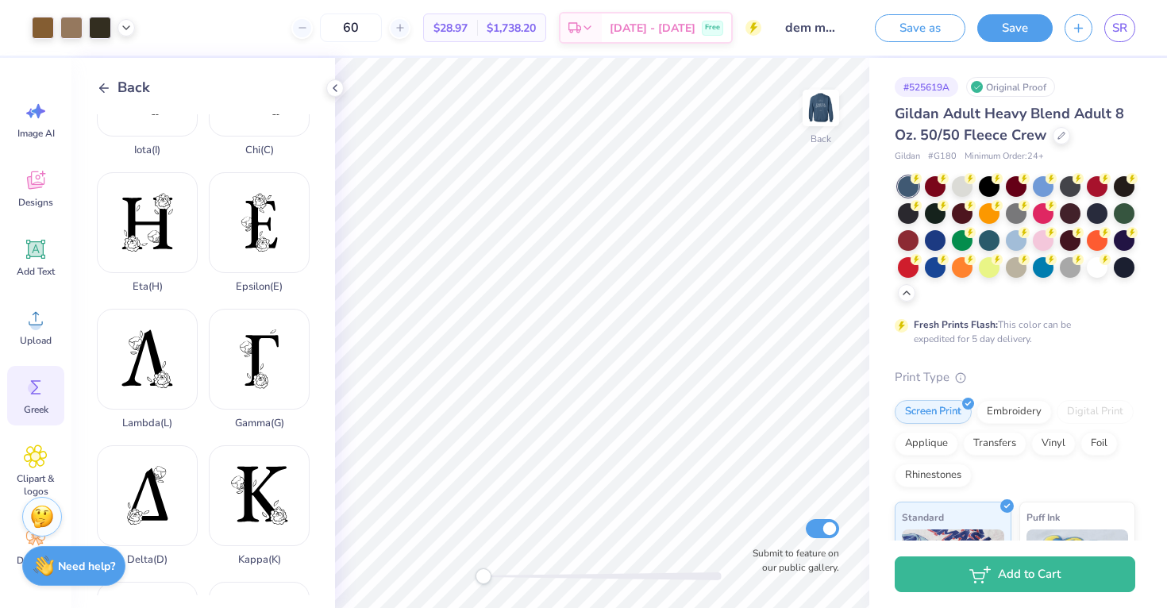
scroll to position [230, 0]
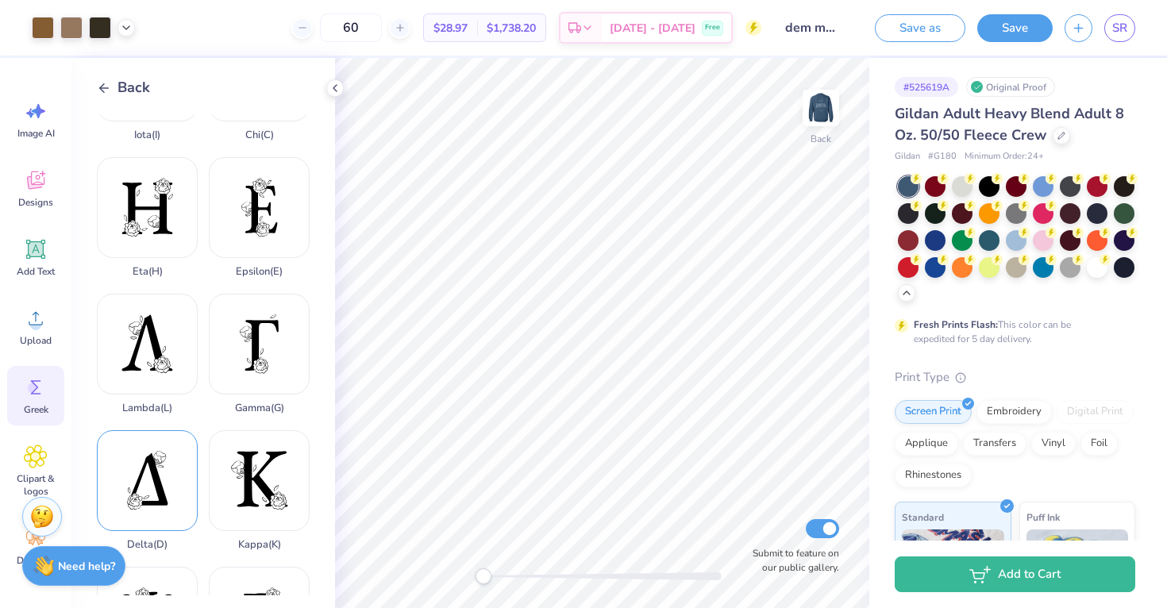
click at [160, 491] on div "Delta ( D )" at bounding box center [147, 490] width 101 height 121
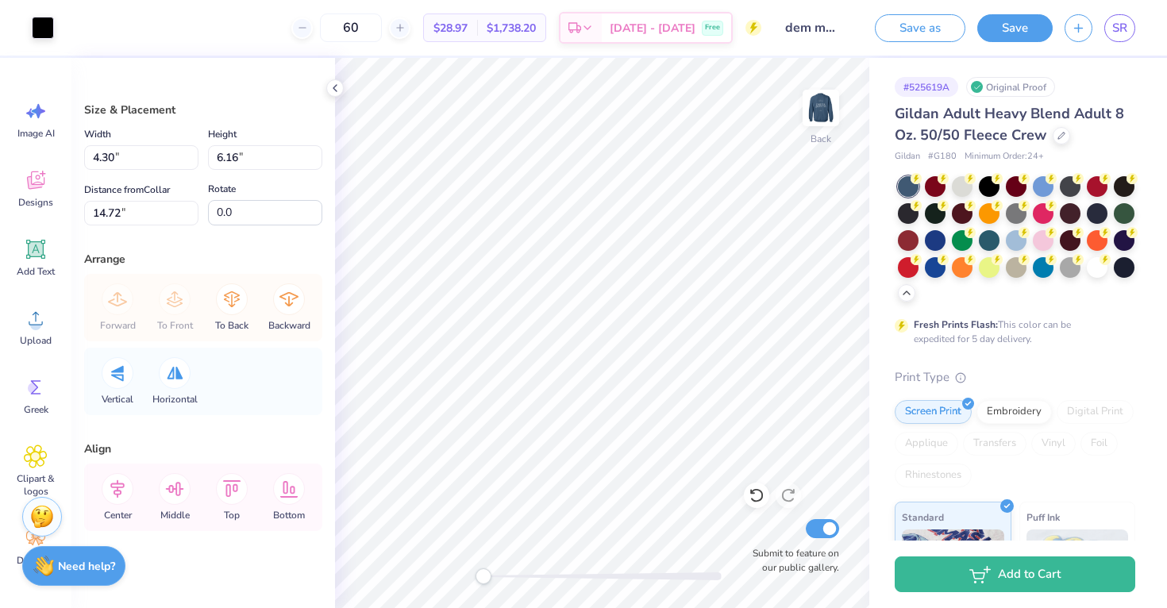
type input "4.30"
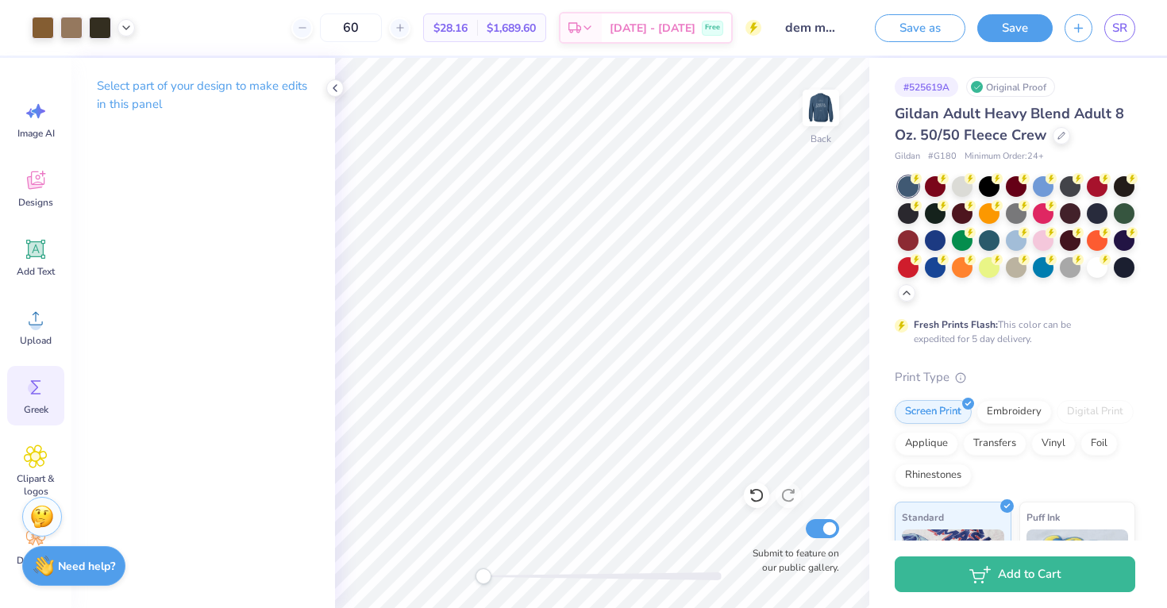
click at [31, 376] on icon at bounding box center [36, 388] width 24 height 24
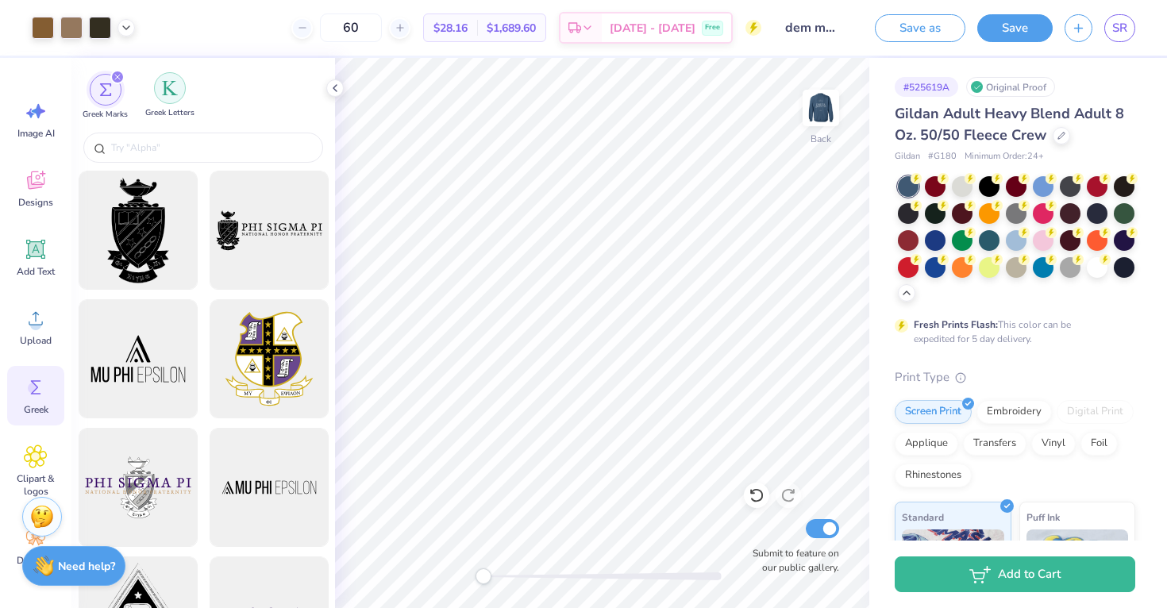
click at [170, 83] on img "filter for Greek Letters" at bounding box center [170, 88] width 16 height 16
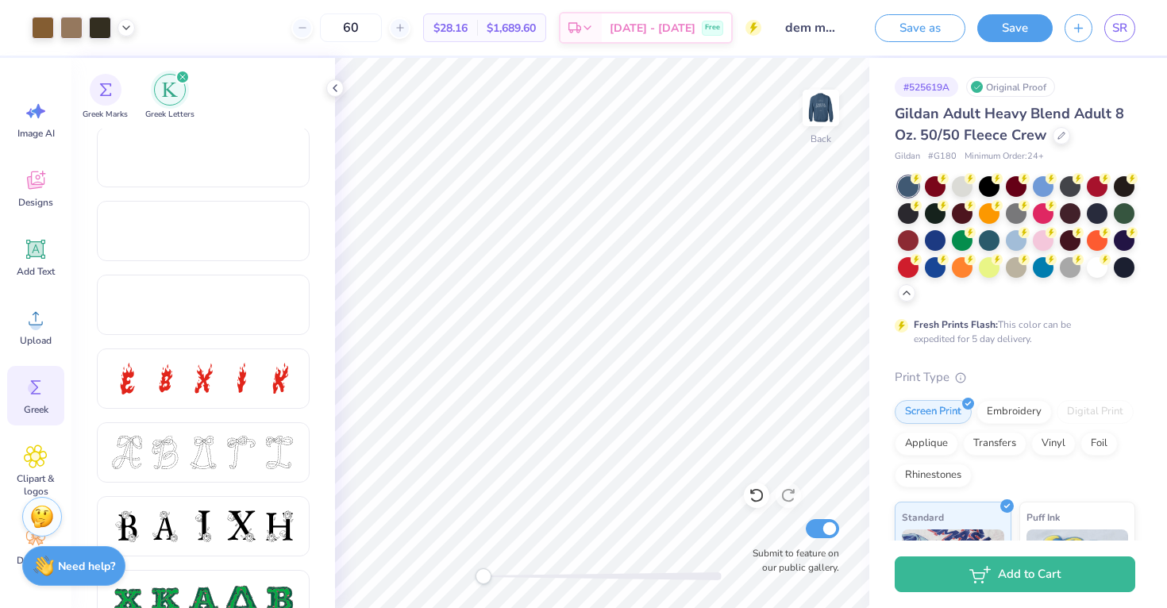
scroll to position [399, 0]
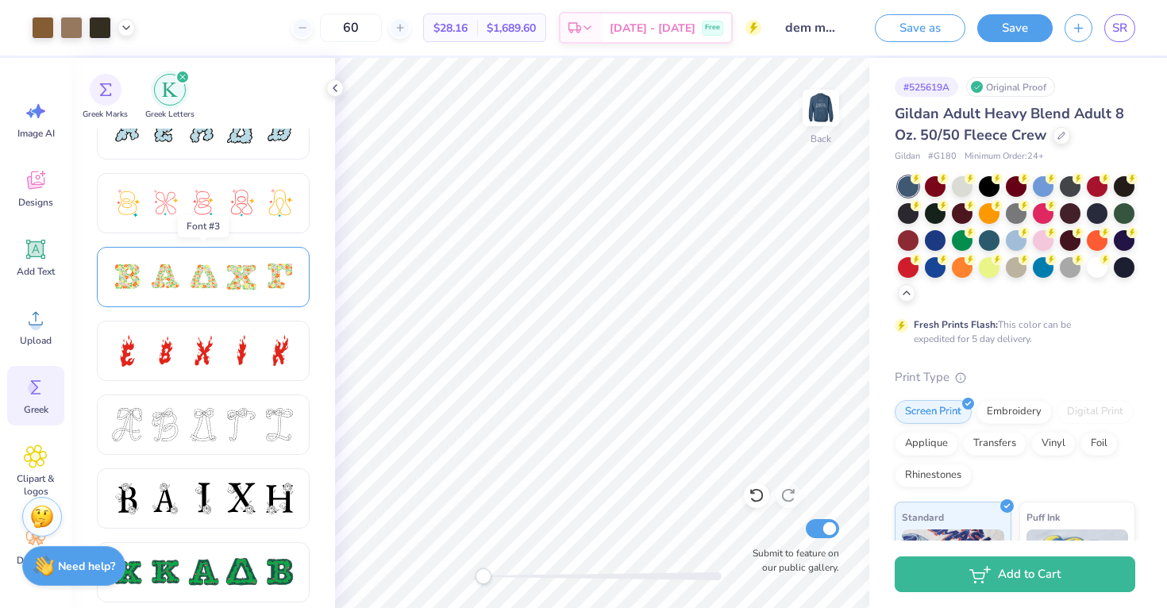
click at [141, 278] on div at bounding box center [126, 276] width 33 height 33
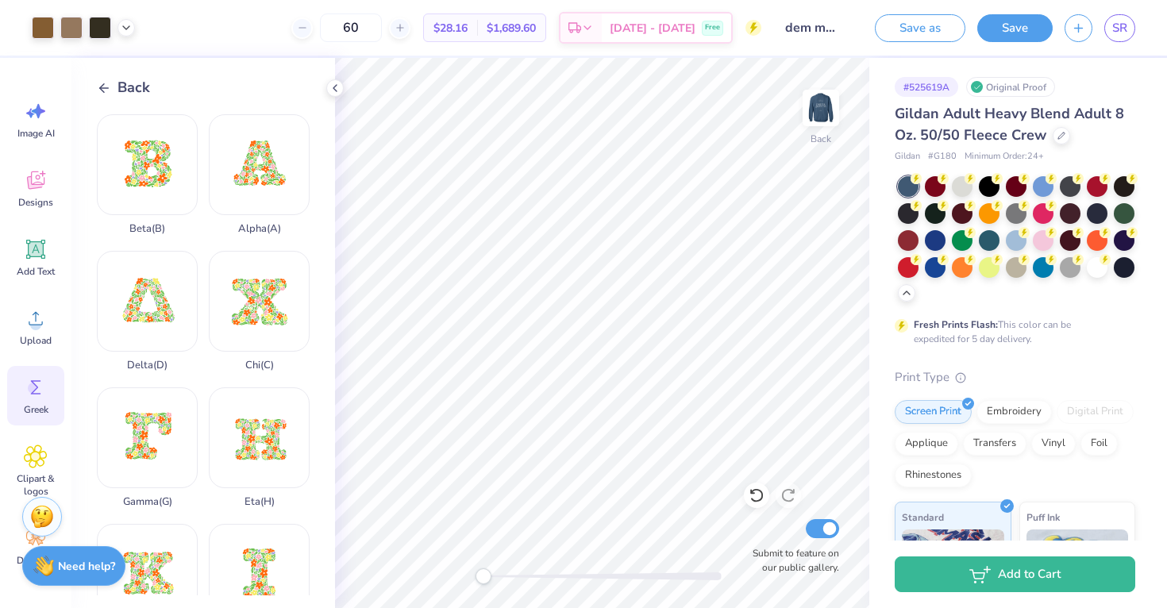
click at [112, 83] on div "Back" at bounding box center [123, 87] width 53 height 21
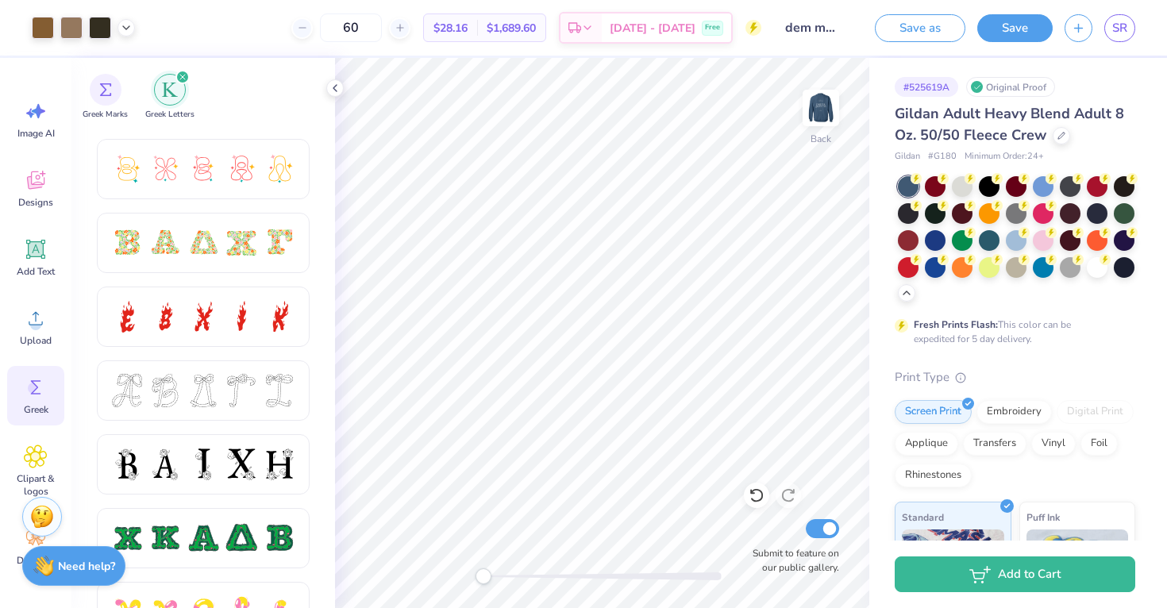
scroll to position [436, 0]
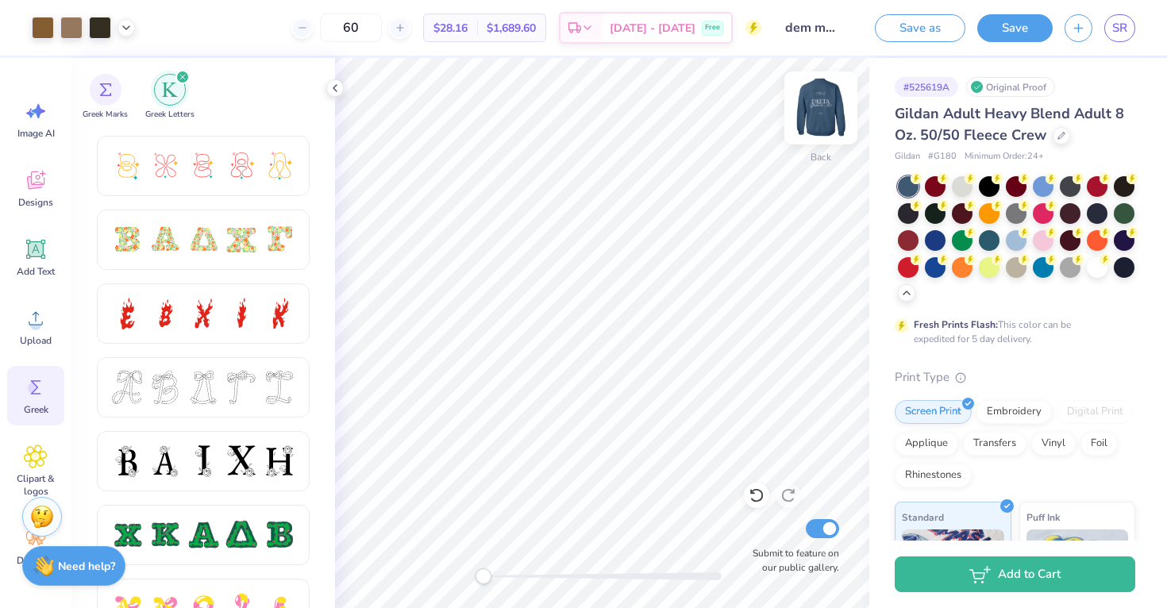
click at [815, 115] on img at bounding box center [821, 108] width 64 height 64
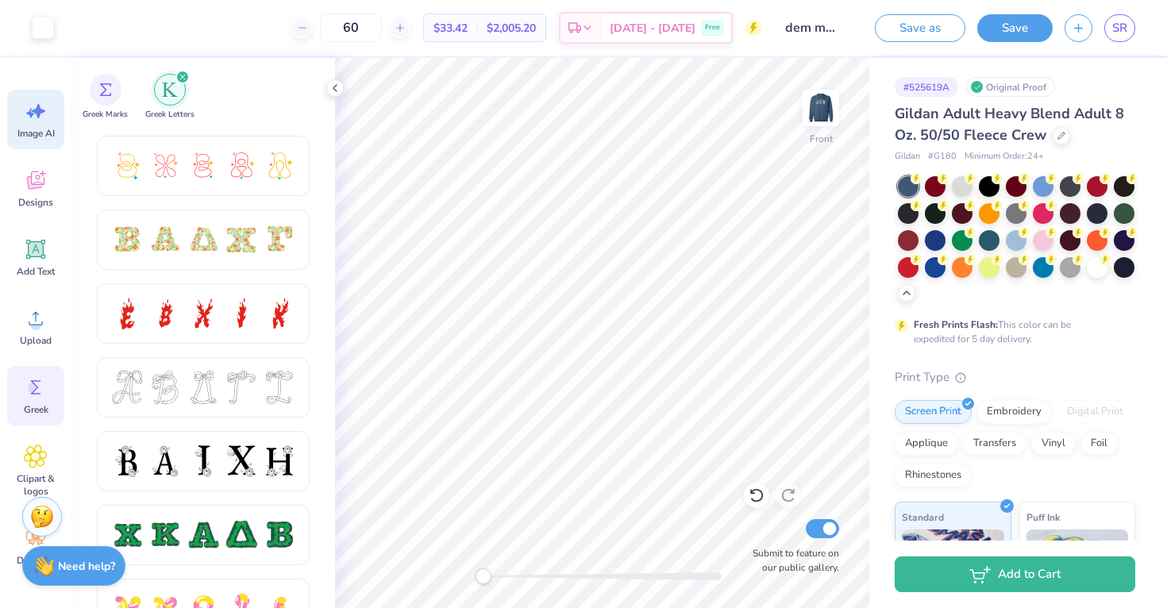
click at [48, 117] on div "Image AI" at bounding box center [35, 120] width 57 height 60
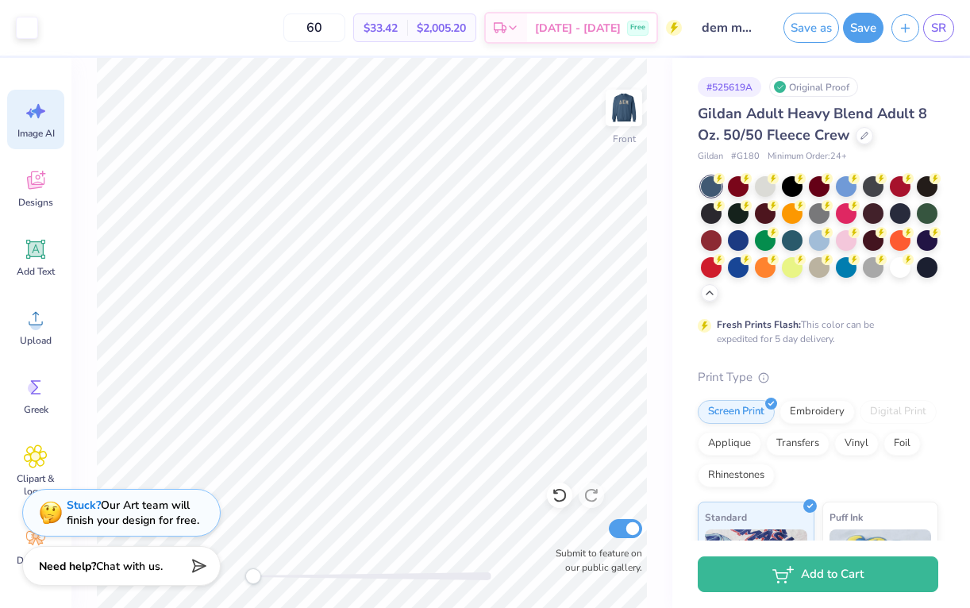
click at [22, 120] on div "Image AI" at bounding box center [35, 120] width 57 height 60
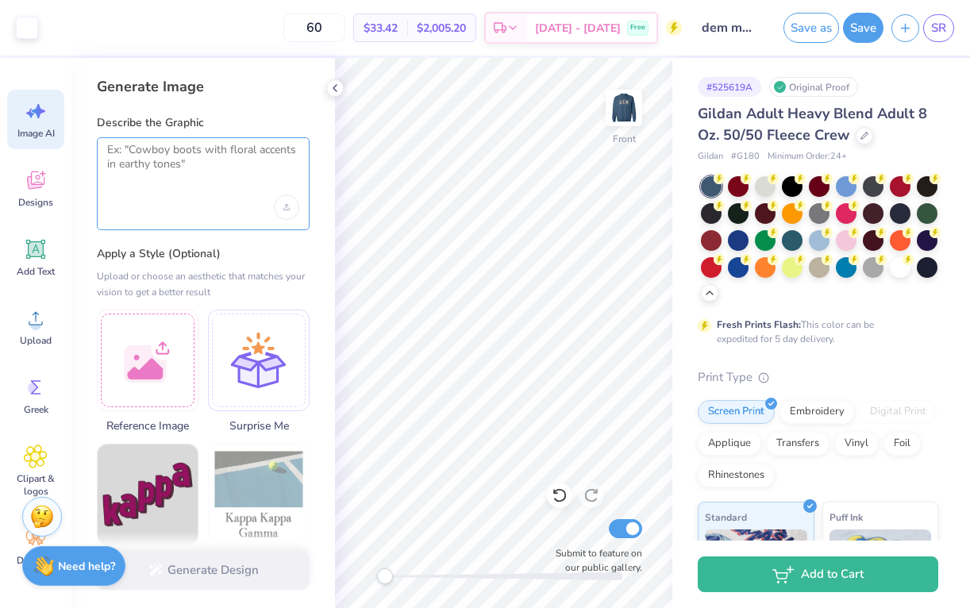
click at [206, 169] on textarea at bounding box center [203, 163] width 192 height 40
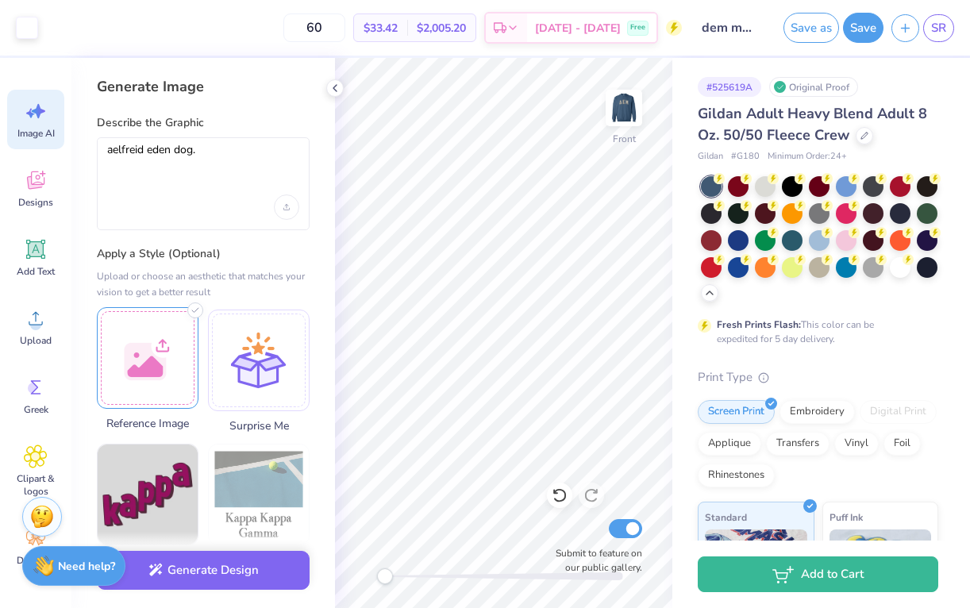
click at [138, 385] on div at bounding box center [148, 358] width 102 height 102
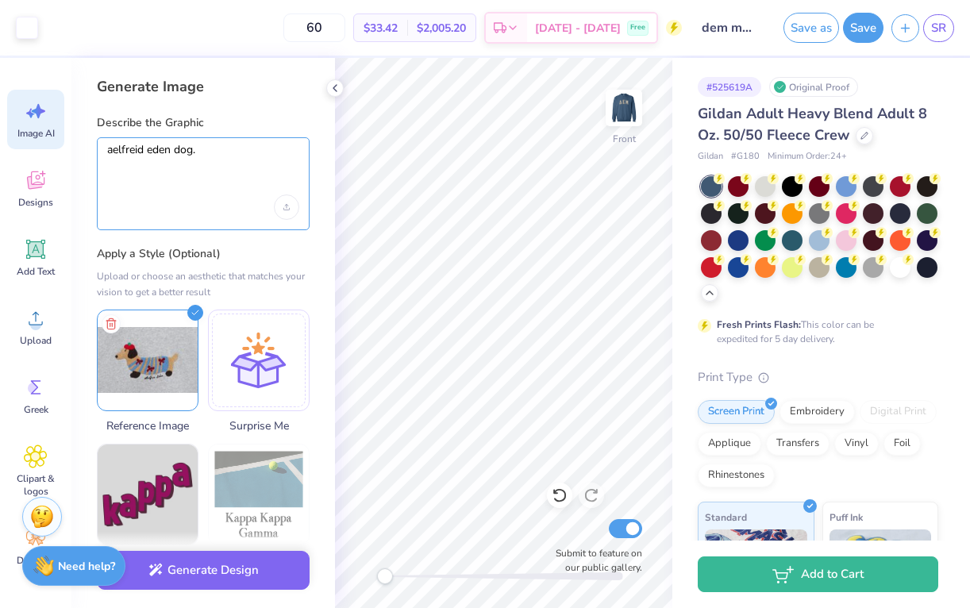
click at [160, 155] on textarea "aelfreid eden dog." at bounding box center [203, 163] width 192 height 40
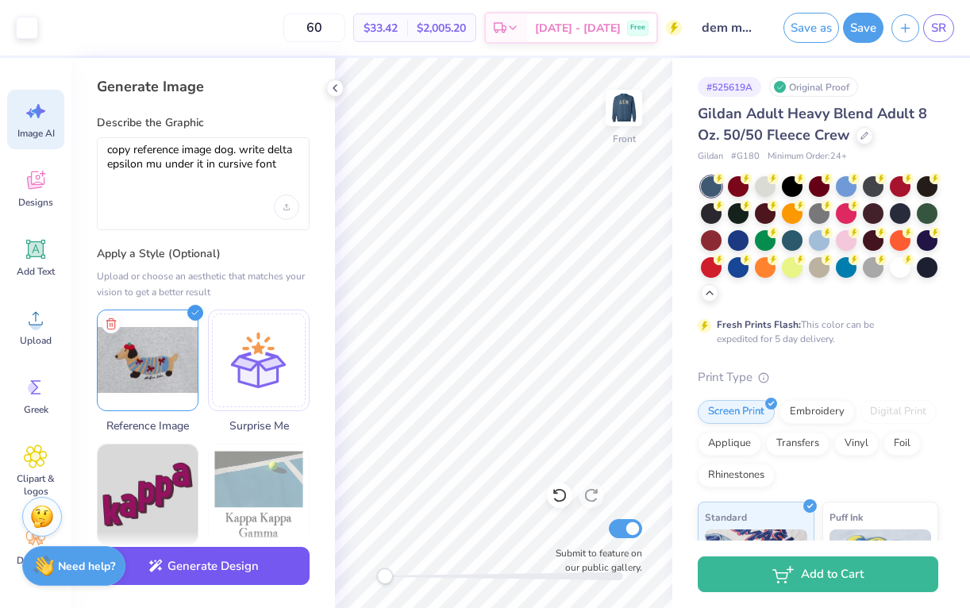
click at [180, 558] on button "Generate Design" at bounding box center [203, 566] width 213 height 39
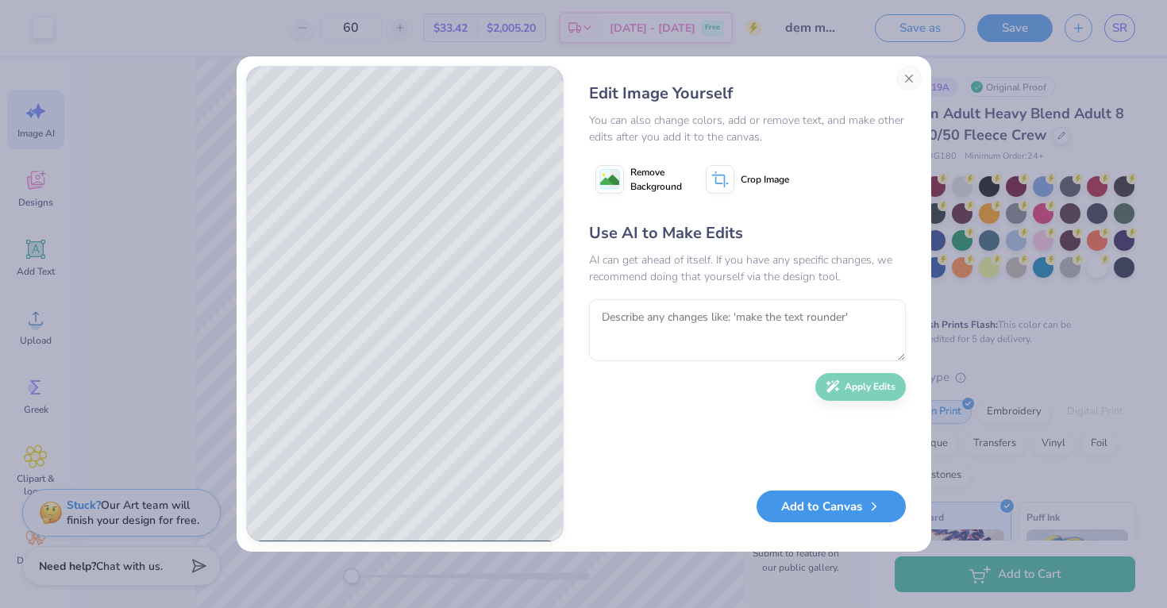
click at [838, 513] on button "Add to Canvas" at bounding box center [831, 507] width 149 height 33
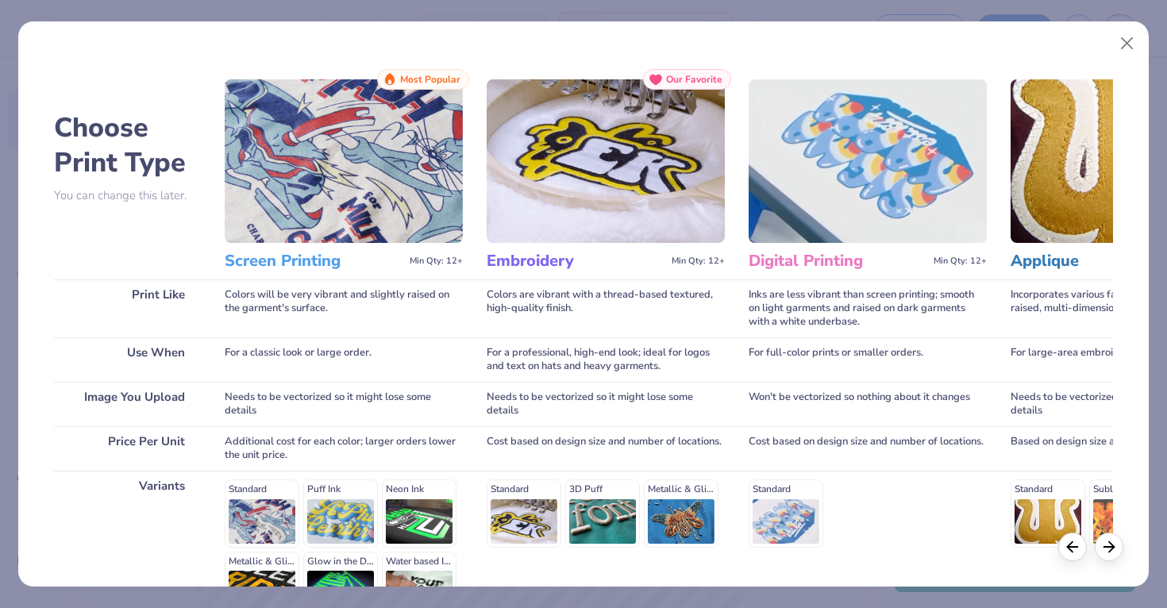
scroll to position [183, 0]
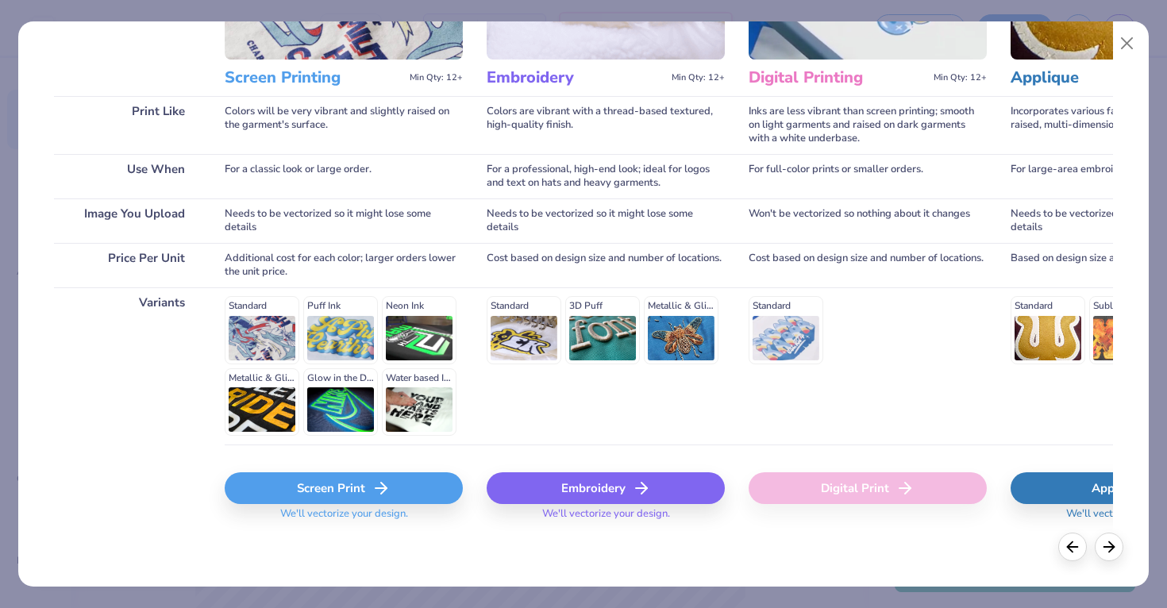
click at [588, 495] on div "Embroidery" at bounding box center [606, 488] width 238 height 32
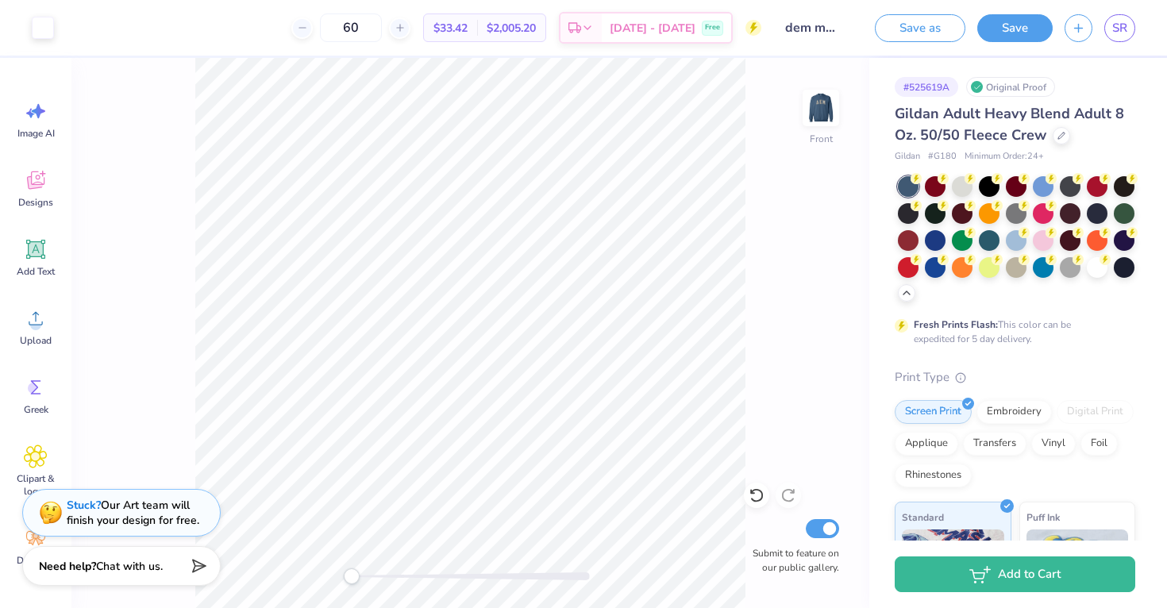
scroll to position [0, 0]
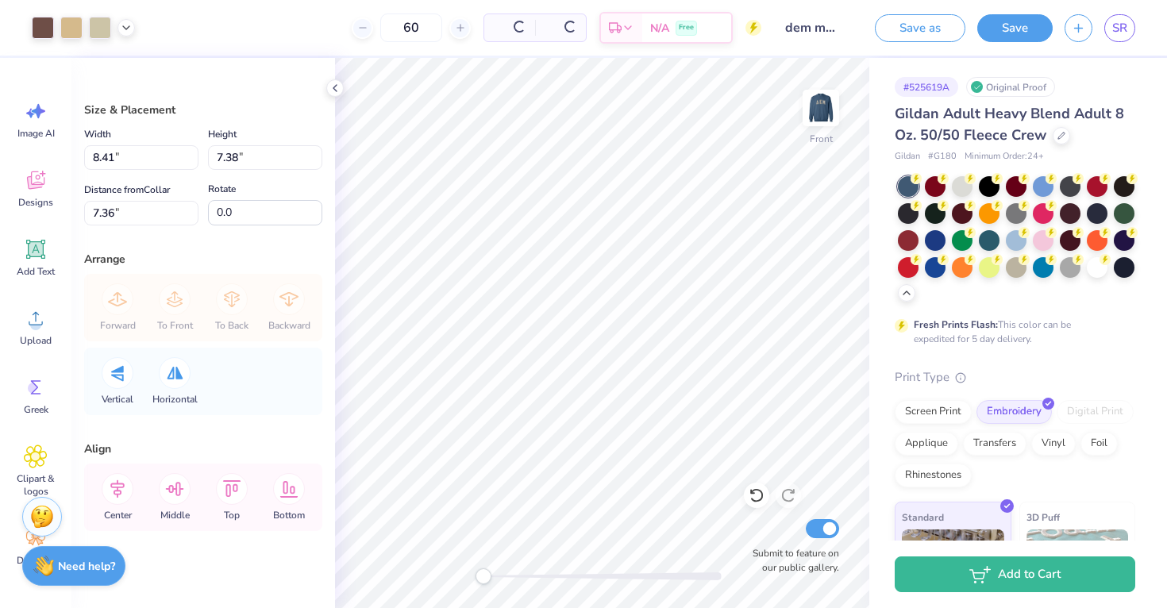
type input "8.41"
type input "7.38"
type input "7.36"
type input "9.70"
type input "8.51"
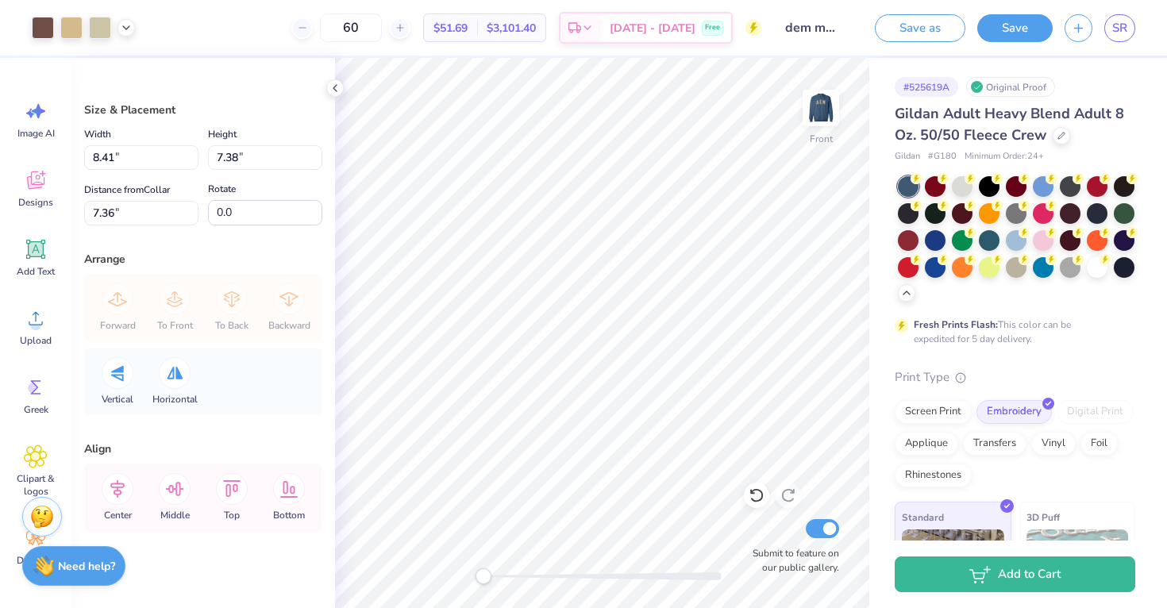
type input "8.24"
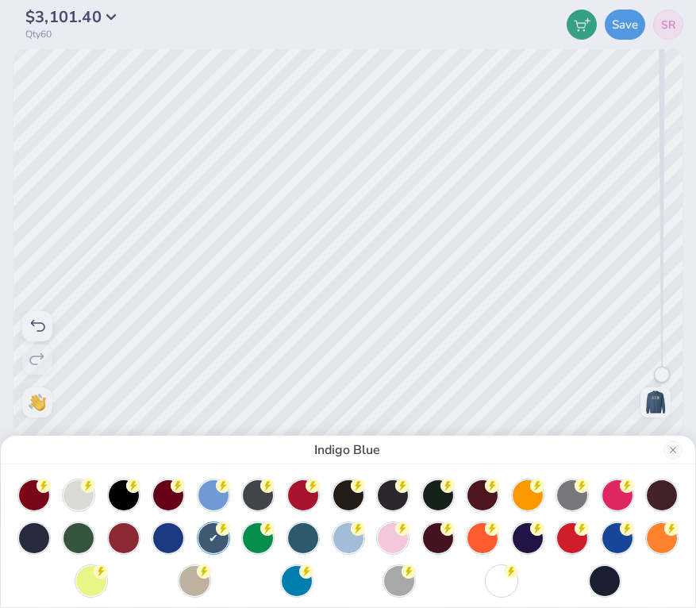
drag, startPoint x: 354, startPoint y: 145, endPoint x: 529, endPoint y: 258, distance: 207.9
click at [529, 258] on div "Indigo Blue" at bounding box center [348, 304] width 696 height 608
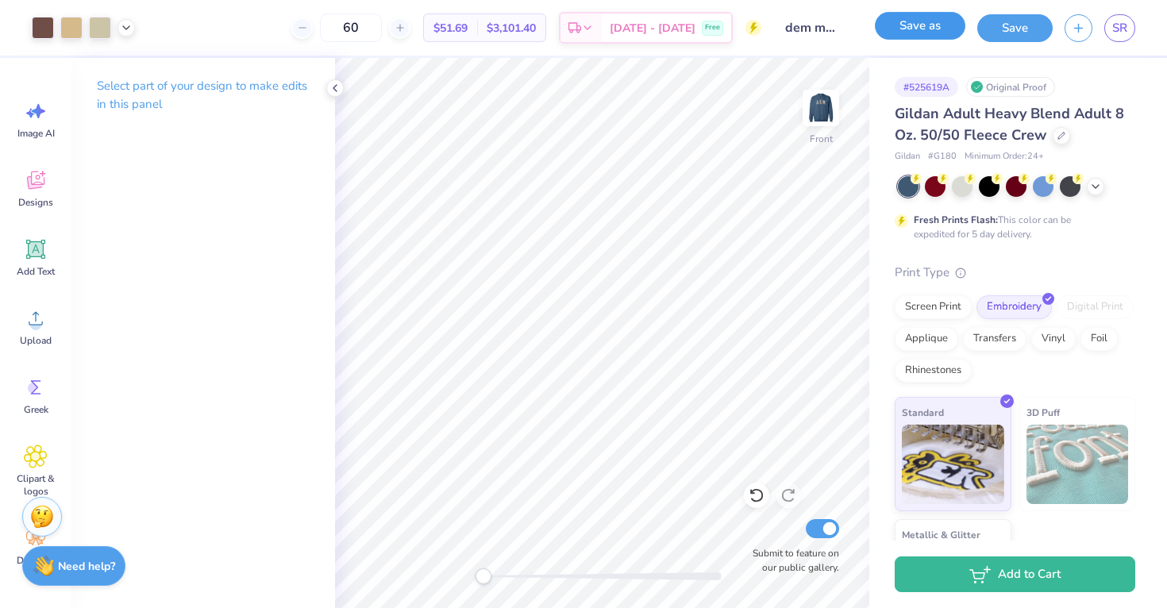
click at [939, 29] on button "Save as" at bounding box center [920, 26] width 91 height 28
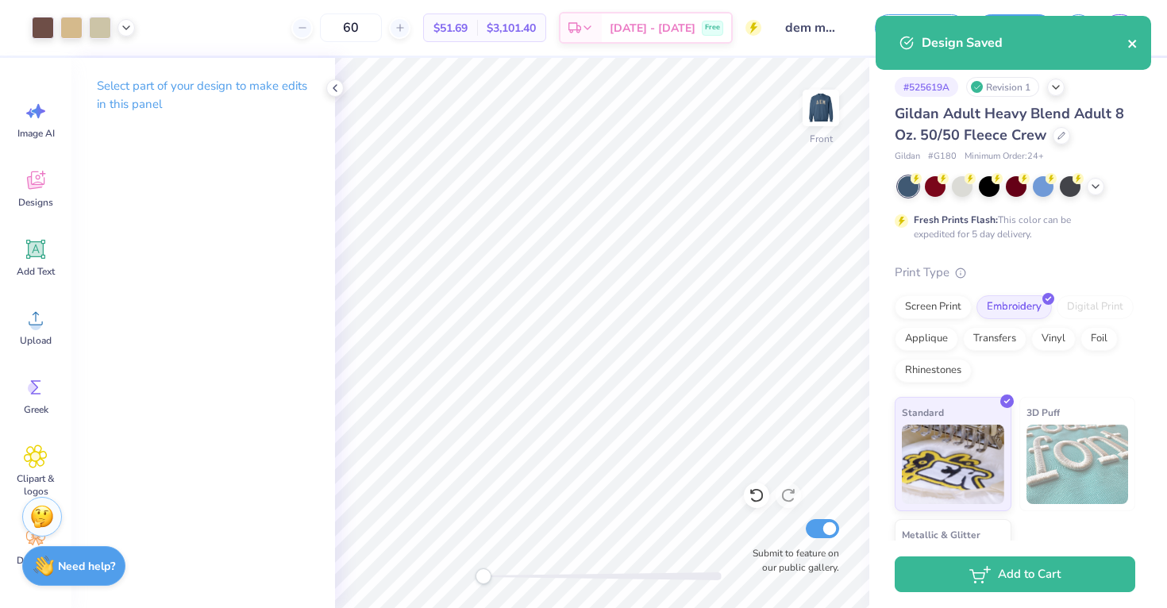
click at [1132, 48] on icon "close" at bounding box center [1133, 43] width 11 height 13
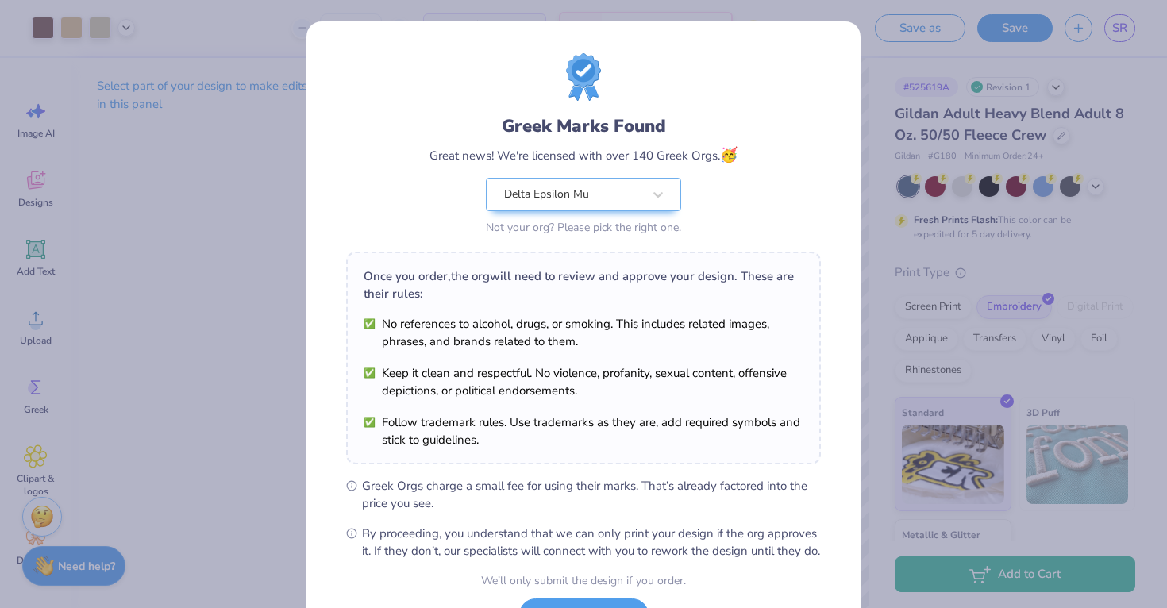
click at [1112, 32] on div "Greek Marks Found Great news! We're licensed with over 140 Greek Orgs. 🥳 Delta …" at bounding box center [583, 304] width 1167 height 608
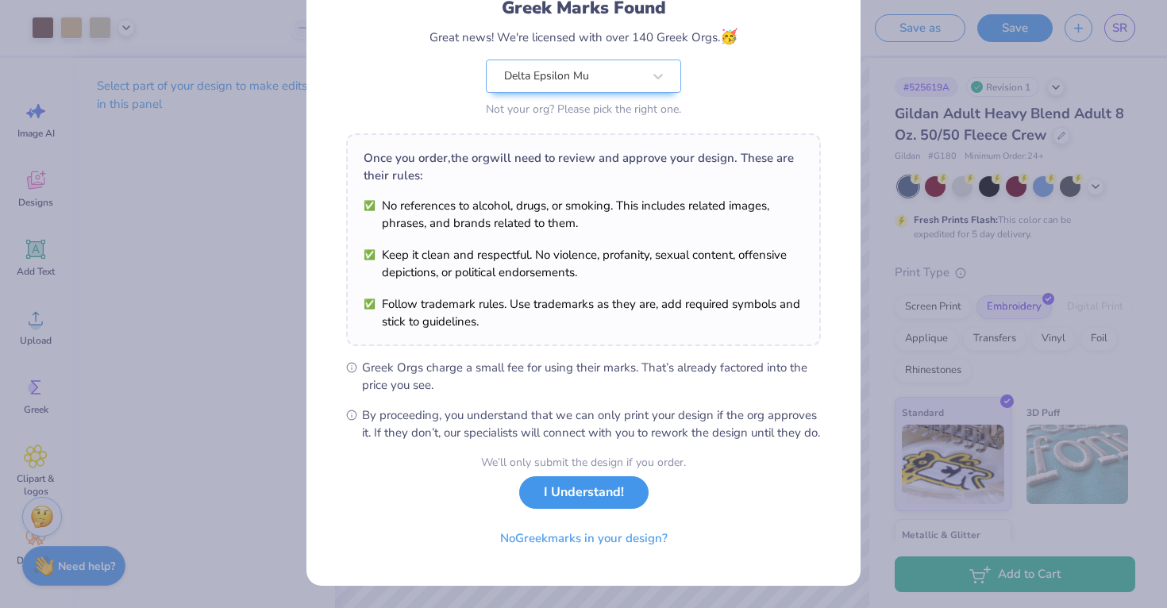
click at [573, 485] on button "I Understand!" at bounding box center [583, 492] width 129 height 33
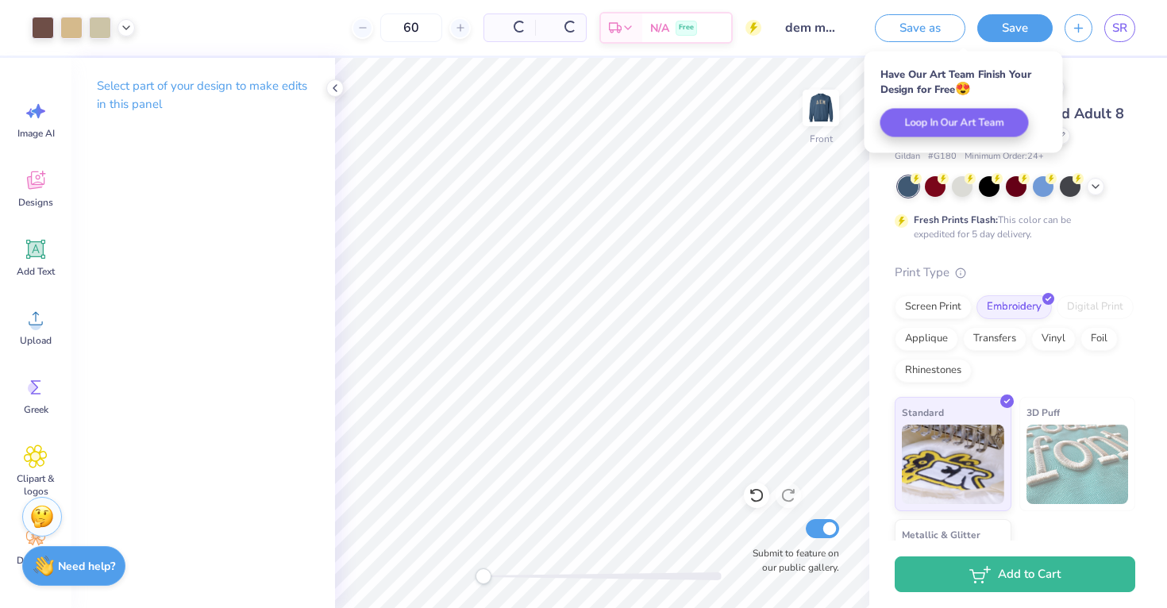
scroll to position [0, 0]
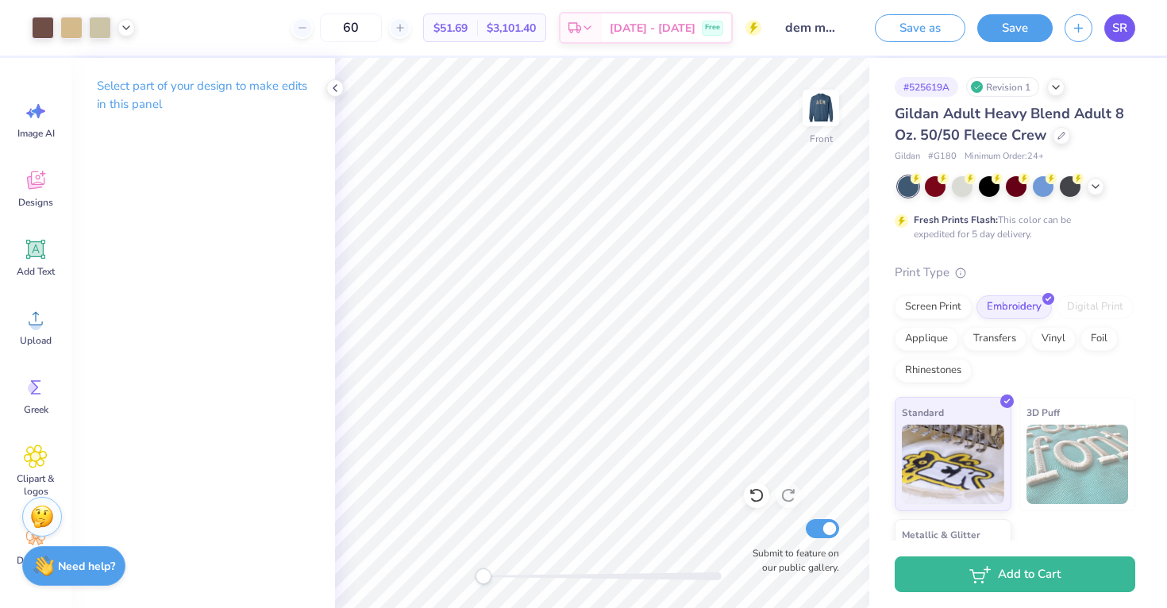
click at [1122, 25] on span "SR" at bounding box center [1119, 28] width 15 height 18
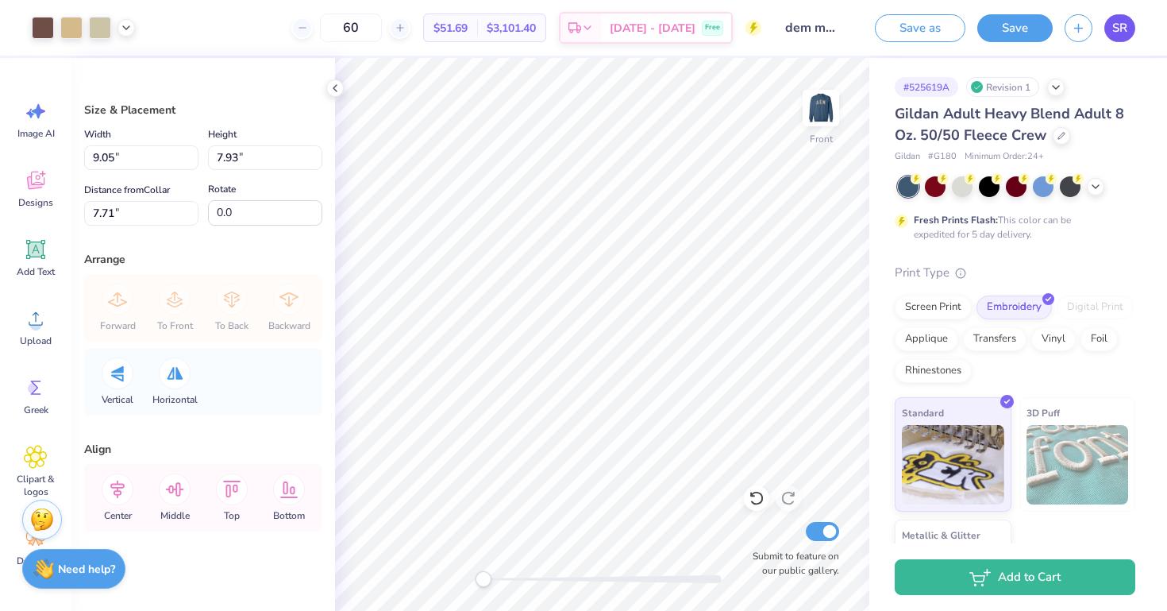
type input "8.86"
type input "7.77"
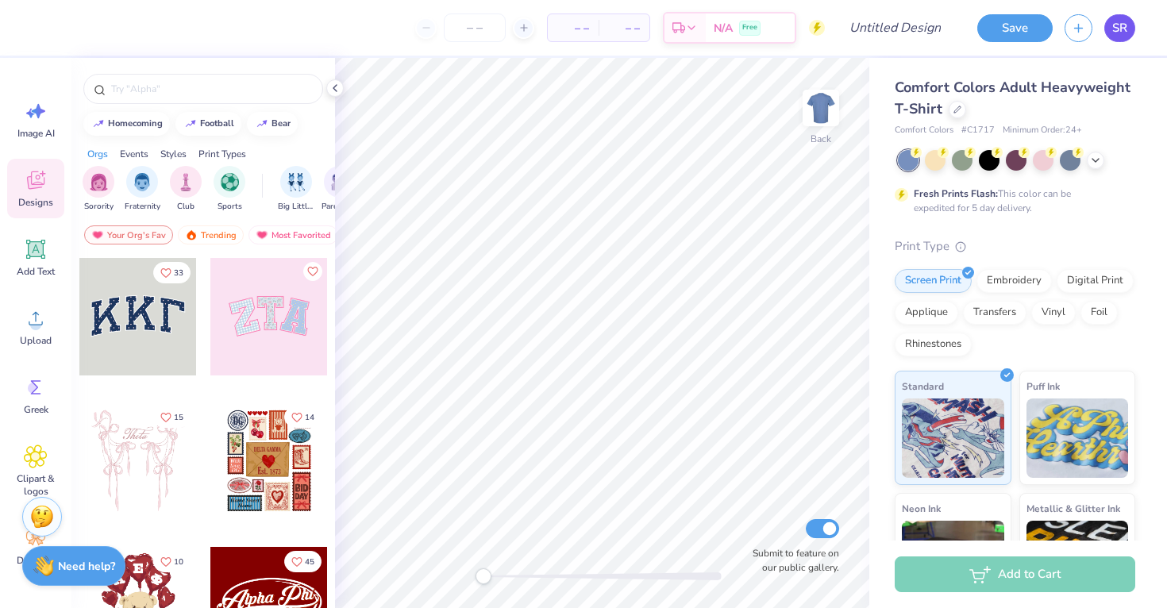
click at [1114, 29] on span "SR" at bounding box center [1119, 28] width 15 height 18
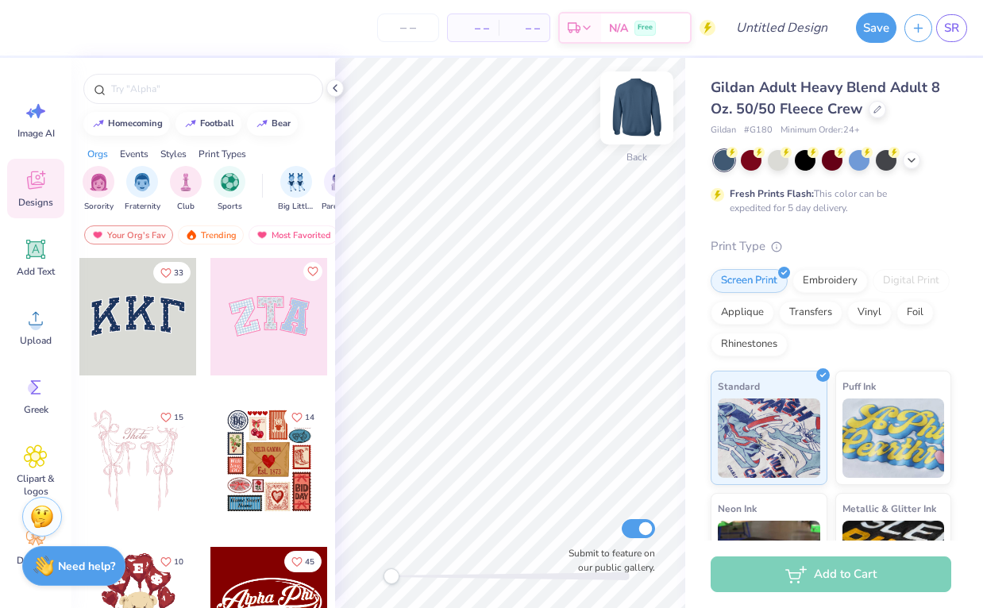
click at [638, 109] on img at bounding box center [637, 108] width 64 height 64
click at [32, 123] on div "Image AI" at bounding box center [35, 120] width 57 height 60
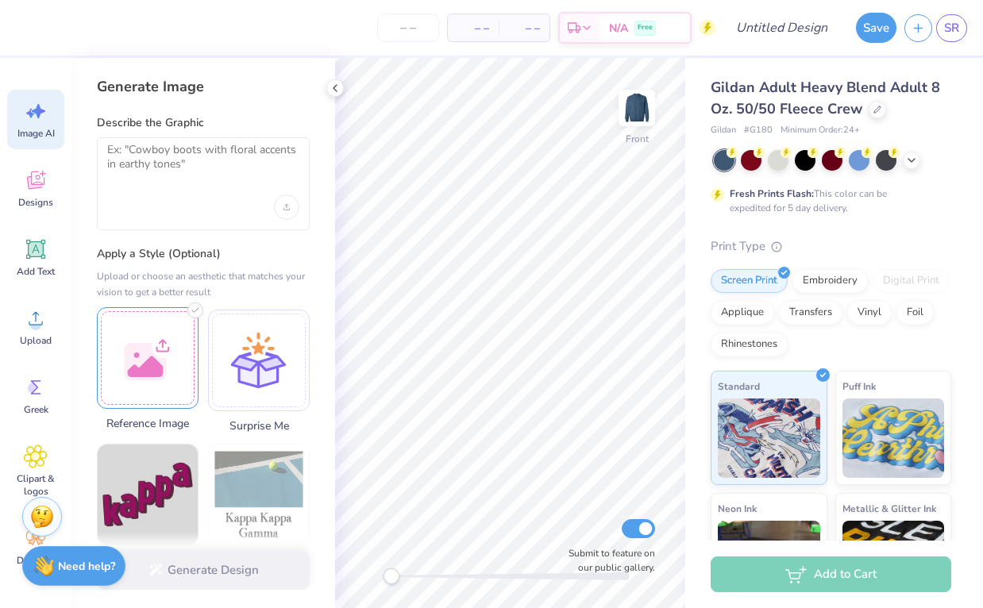
click at [147, 369] on div at bounding box center [148, 358] width 102 height 102
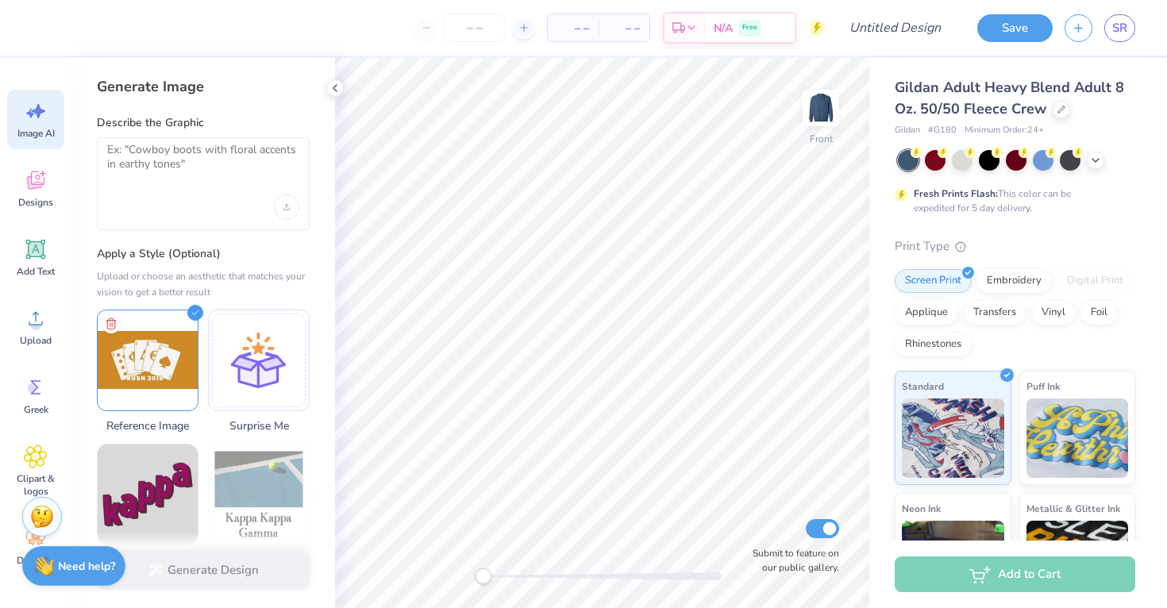
click at [169, 192] on div at bounding box center [203, 183] width 213 height 93
click at [174, 171] on textarea at bounding box center [203, 163] width 192 height 40
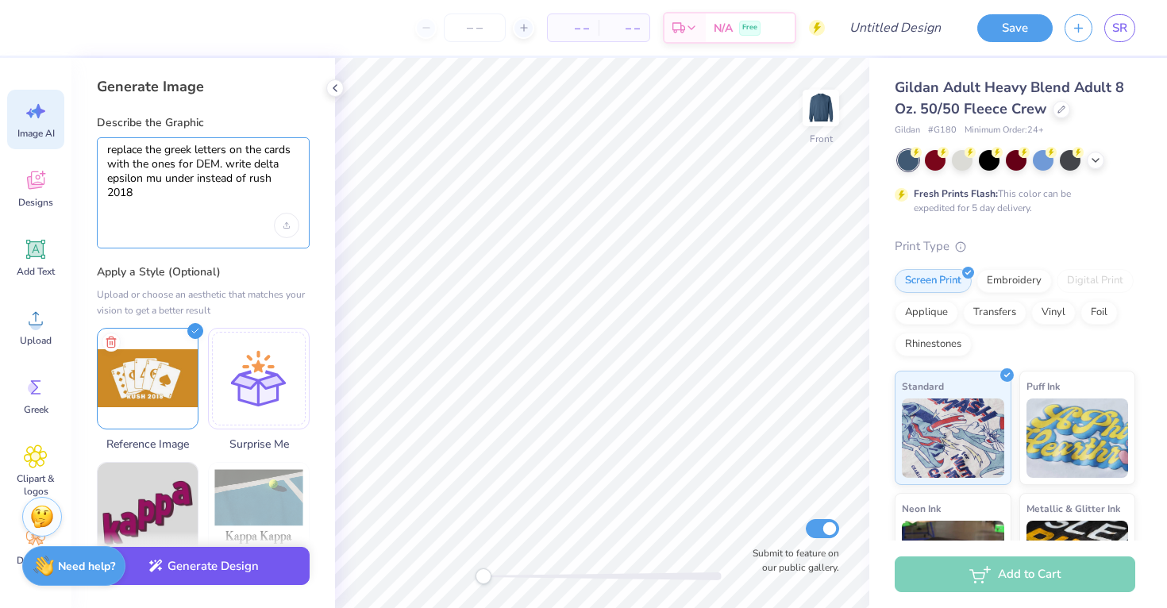
type textarea "replace the greek letters on the cards with the ones for DEM. write delta epsil…"
click at [187, 565] on button "Generate Design" at bounding box center [203, 566] width 213 height 39
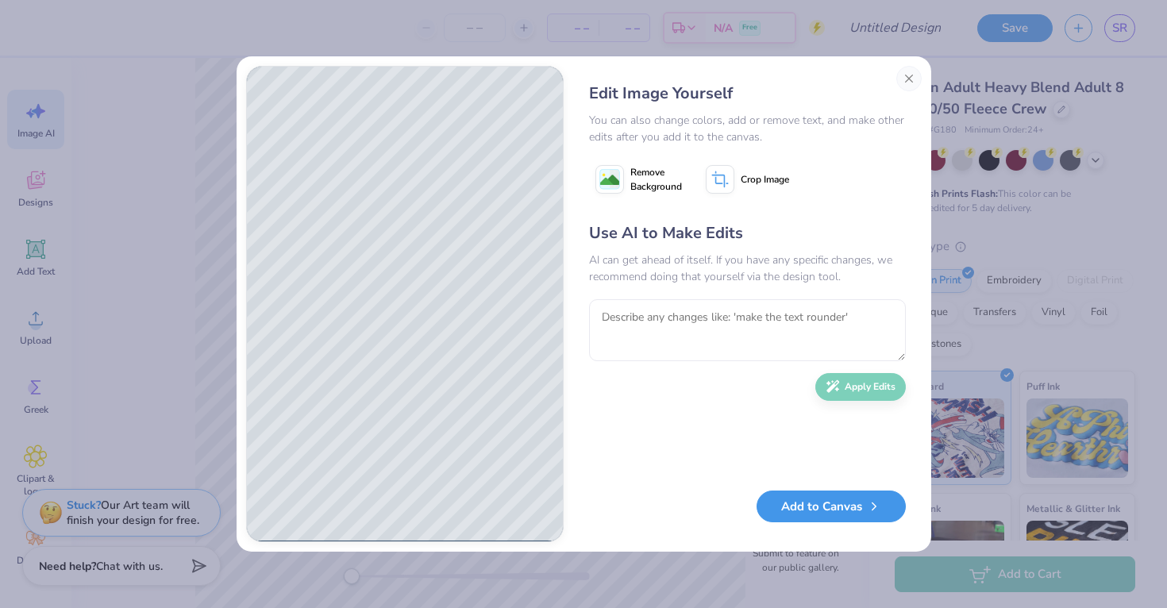
click at [801, 511] on button "Add to Canvas" at bounding box center [831, 507] width 149 height 33
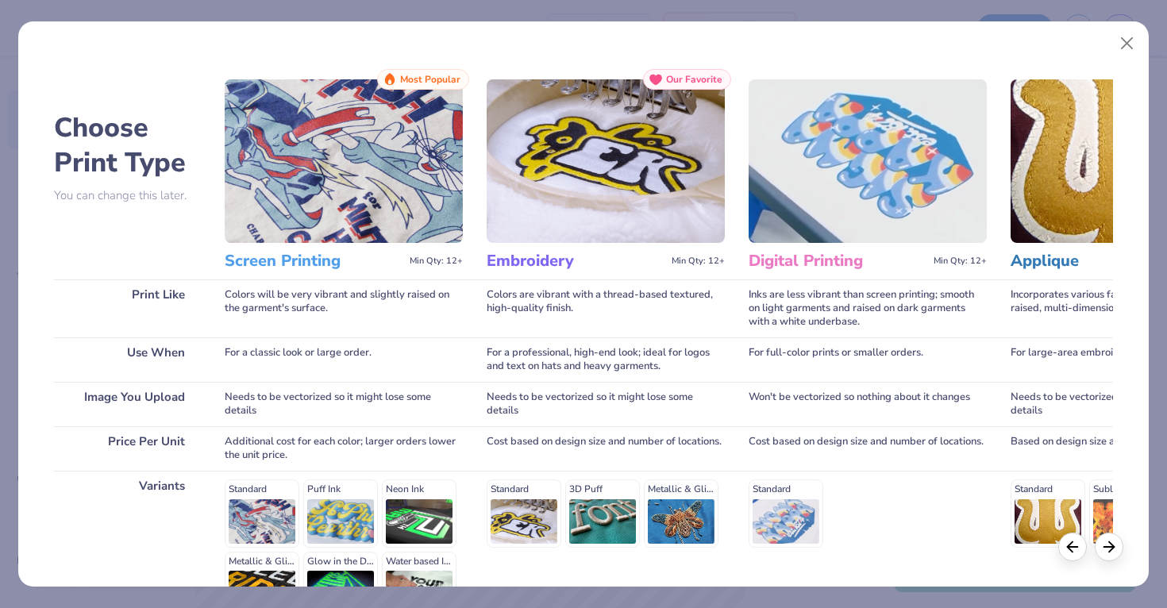
scroll to position [183, 0]
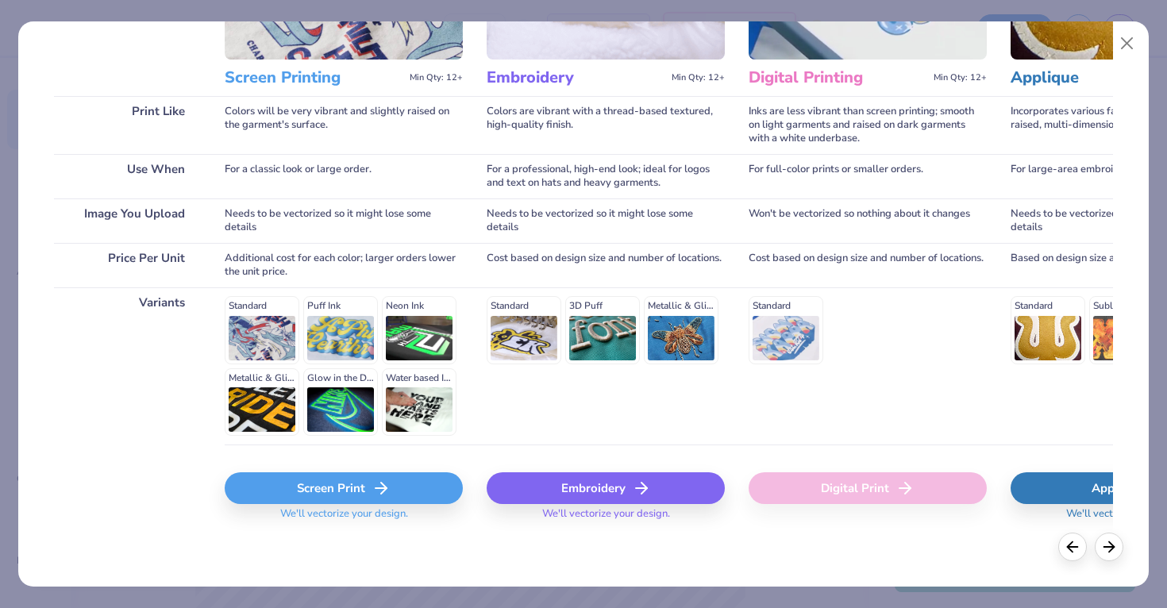
click at [402, 484] on div "Screen Print" at bounding box center [344, 488] width 238 height 32
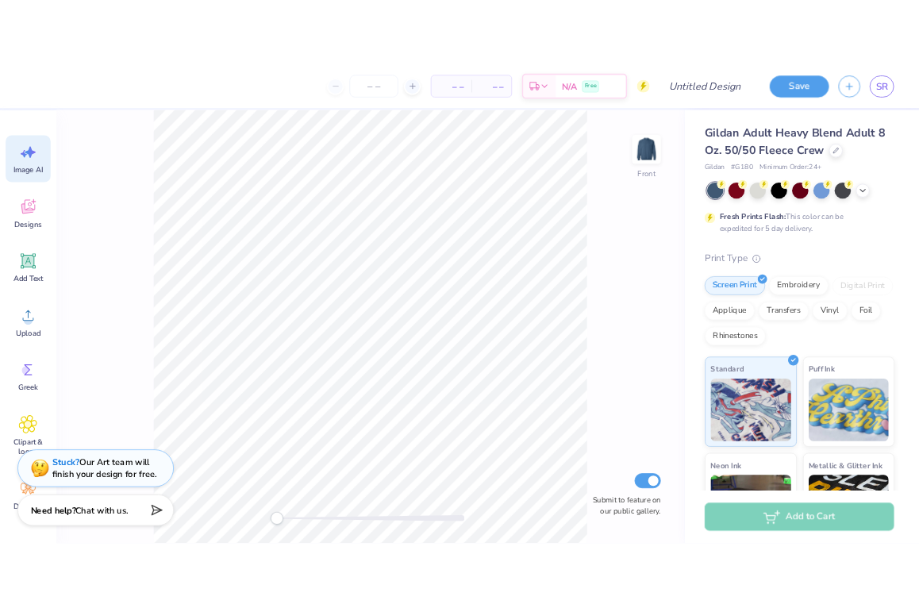
scroll to position [0, 0]
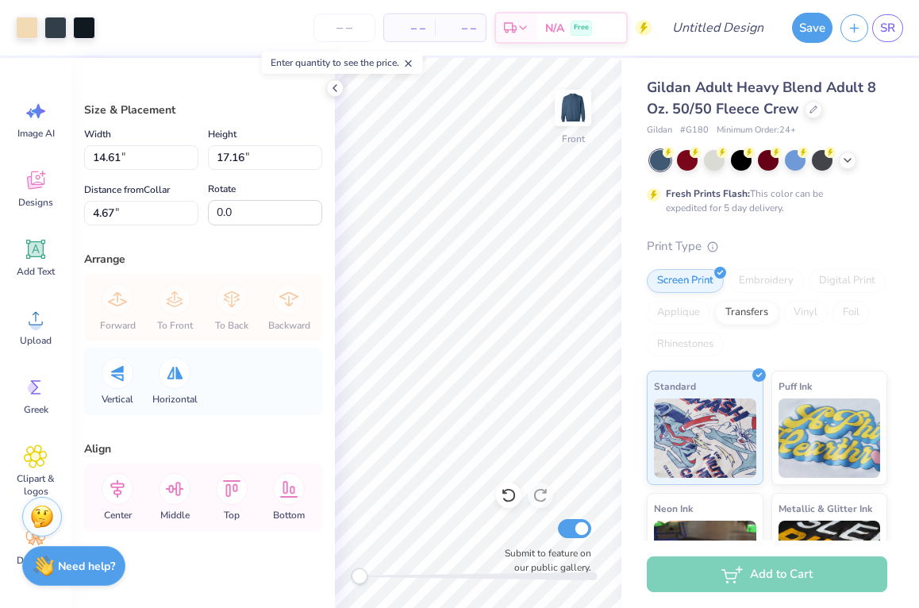
type input "6.85"
type input "8.04"
type input "13.78"
type input "7.51"
type input "8.82"
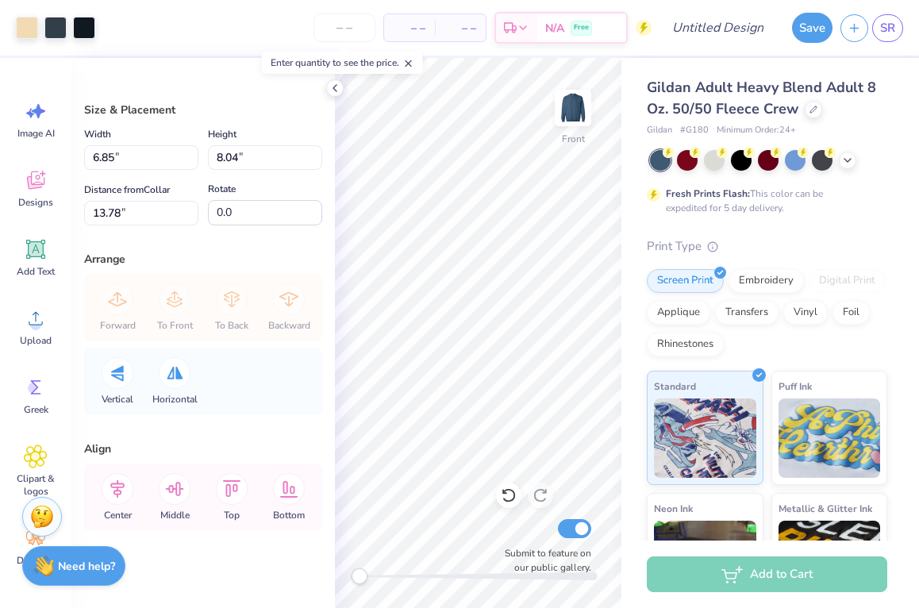
type input "6.57"
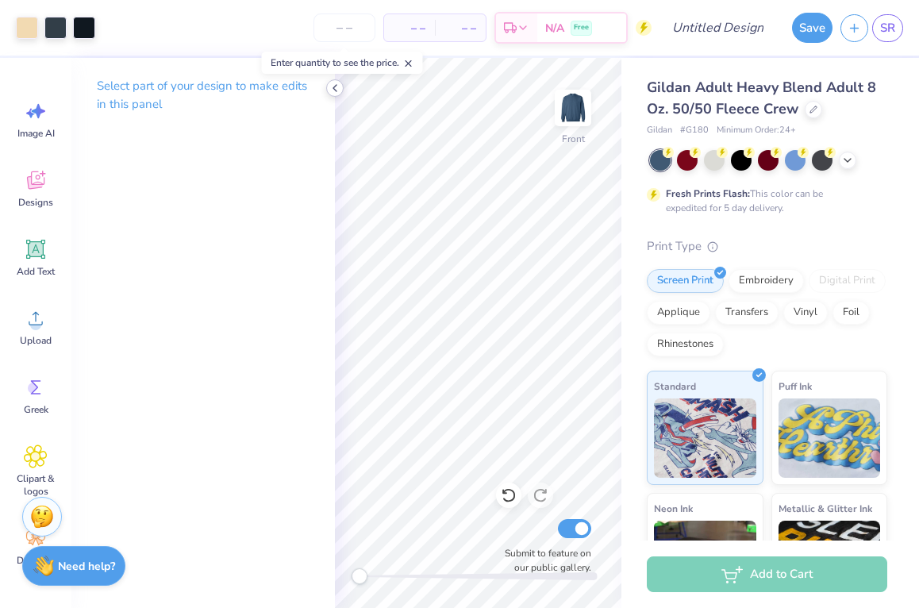
click at [337, 86] on icon at bounding box center [335, 88] width 13 height 13
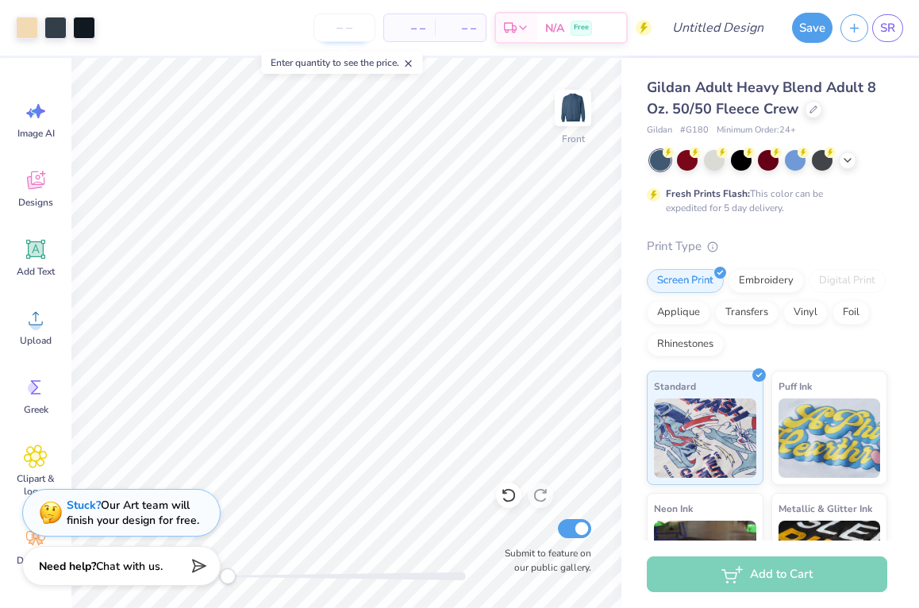
click at [333, 34] on input "number" at bounding box center [345, 27] width 62 height 29
type input "60"
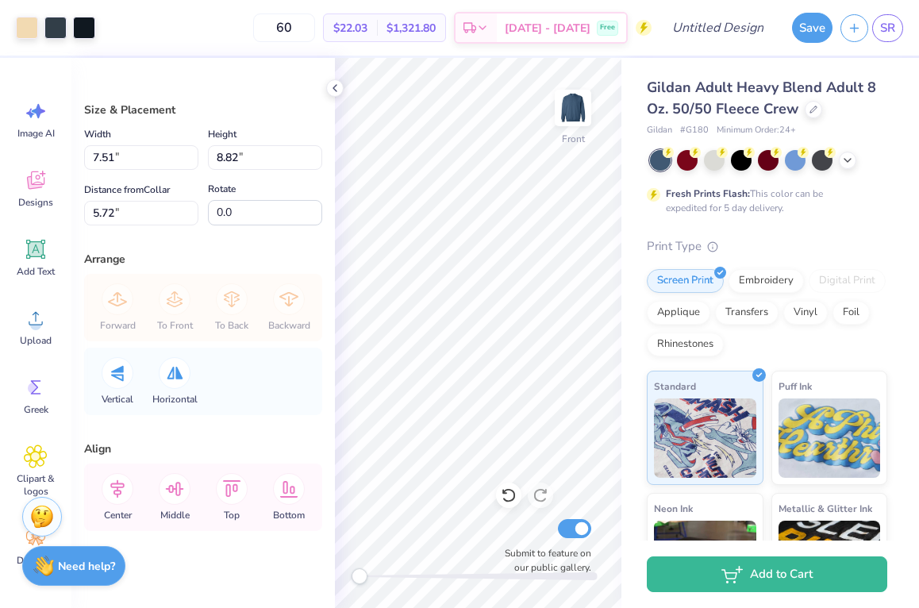
type input "8.77"
type input "10.29"
type input "5.73"
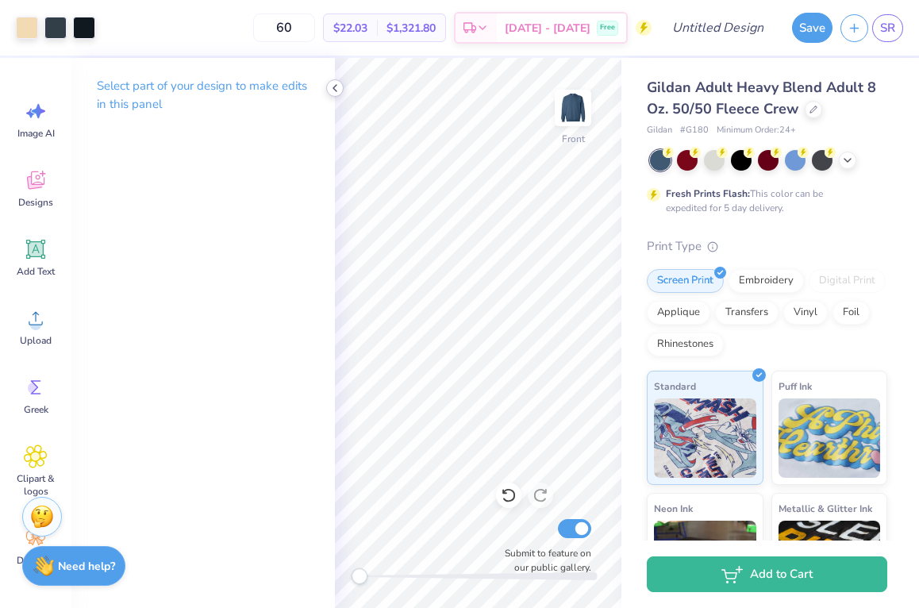
click at [329, 87] on icon at bounding box center [335, 88] width 13 height 13
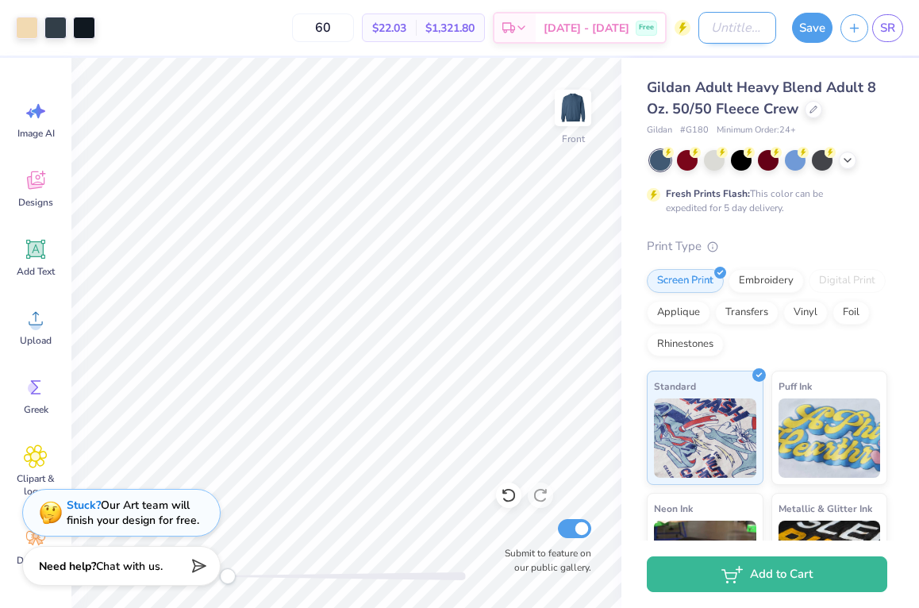
click at [711, 30] on input "Design Title" at bounding box center [738, 28] width 78 height 32
type input "dem merch 2"
click at [811, 30] on button "Save" at bounding box center [812, 25] width 40 height 30
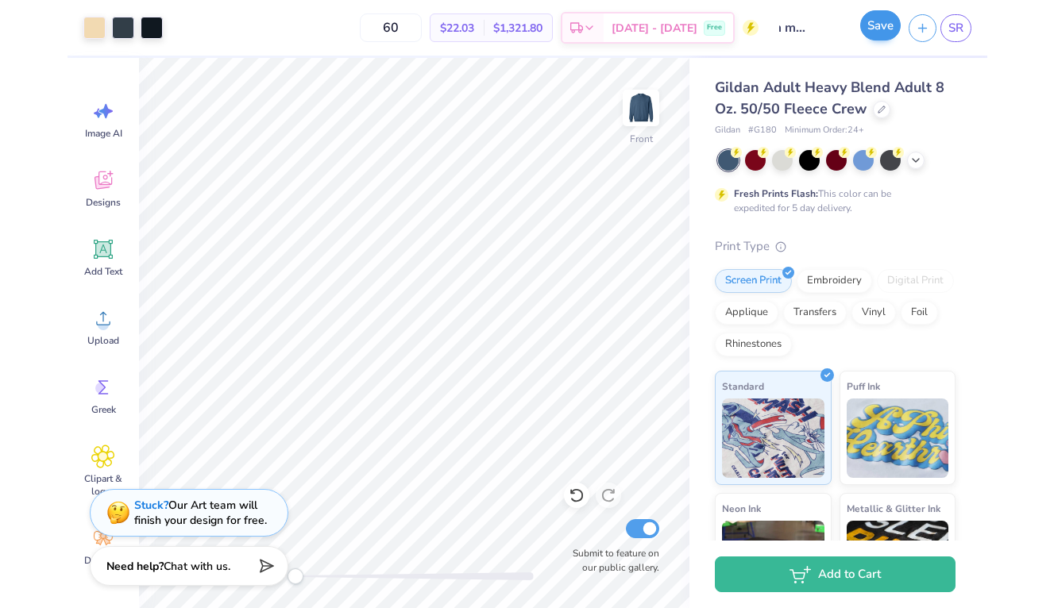
scroll to position [0, 0]
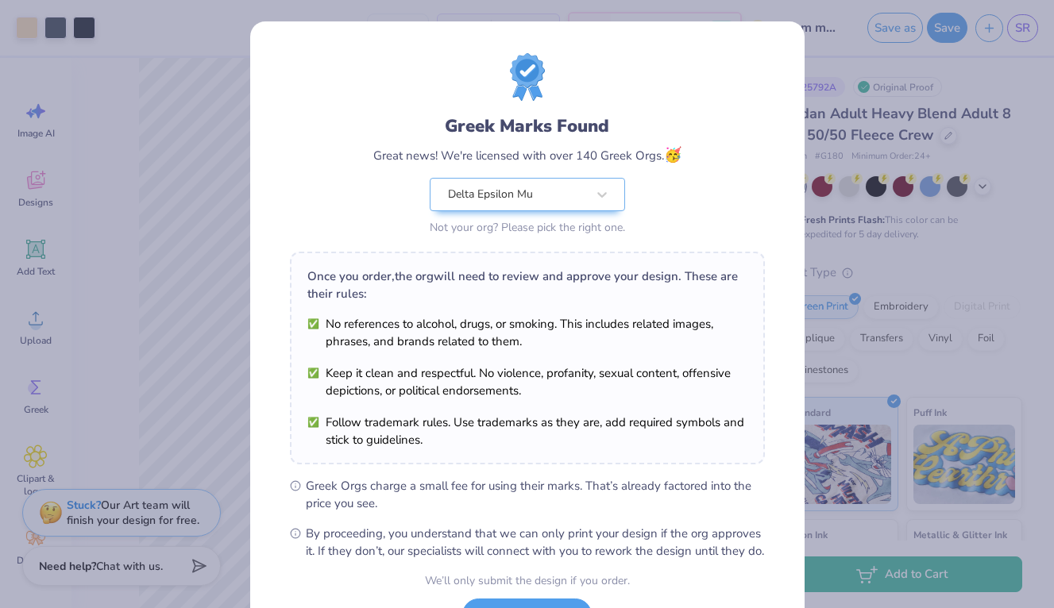
scroll to position [135, 0]
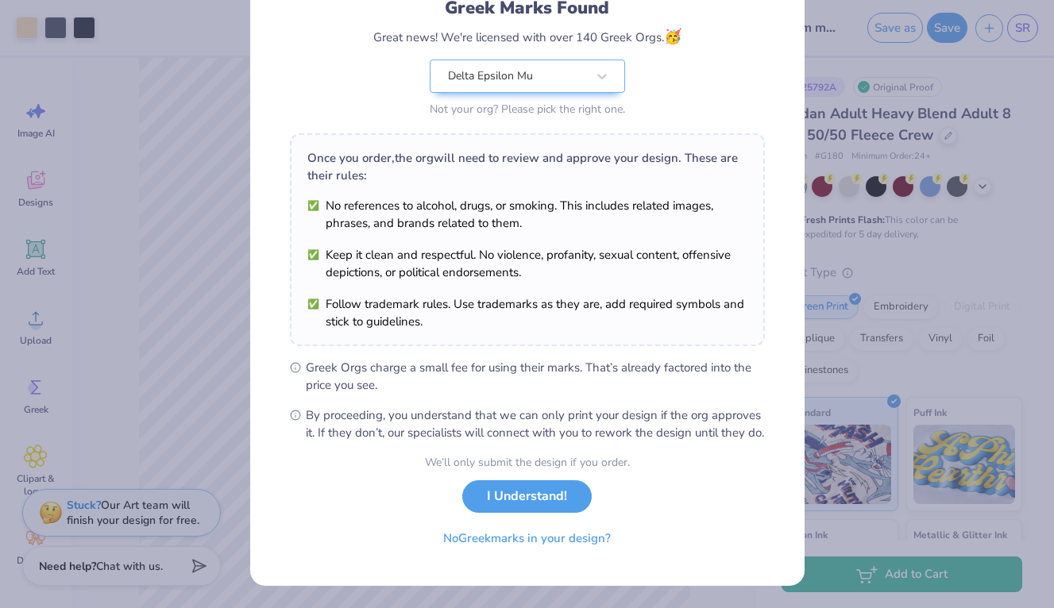
click at [486, 414] on span "By proceeding, you understand that we can only print your design if the org app…" at bounding box center [535, 424] width 459 height 35
click at [518, 482] on button "I Understand!" at bounding box center [526, 492] width 129 height 33
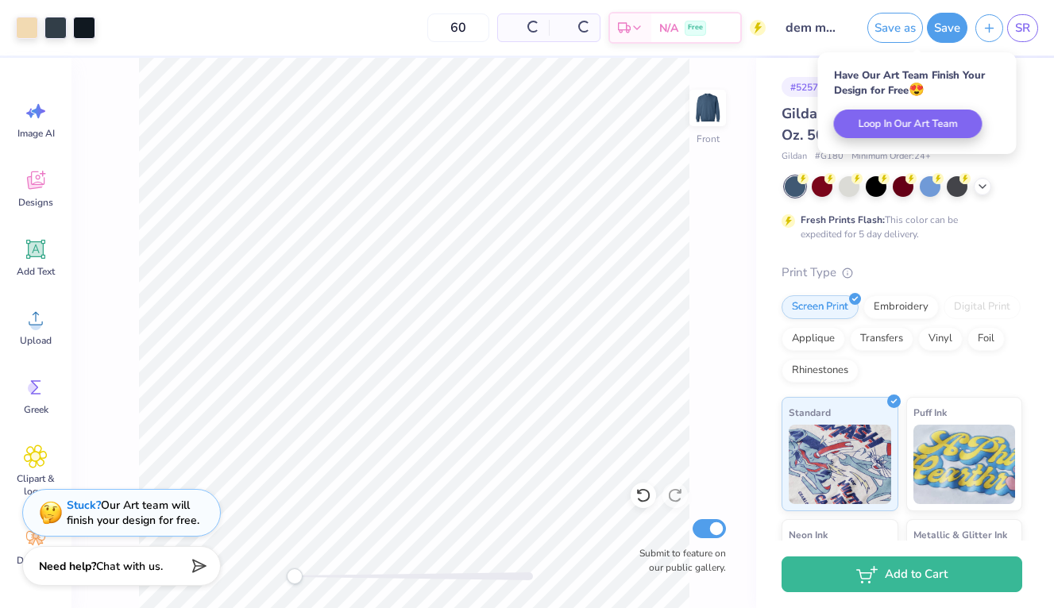
scroll to position [0, 0]
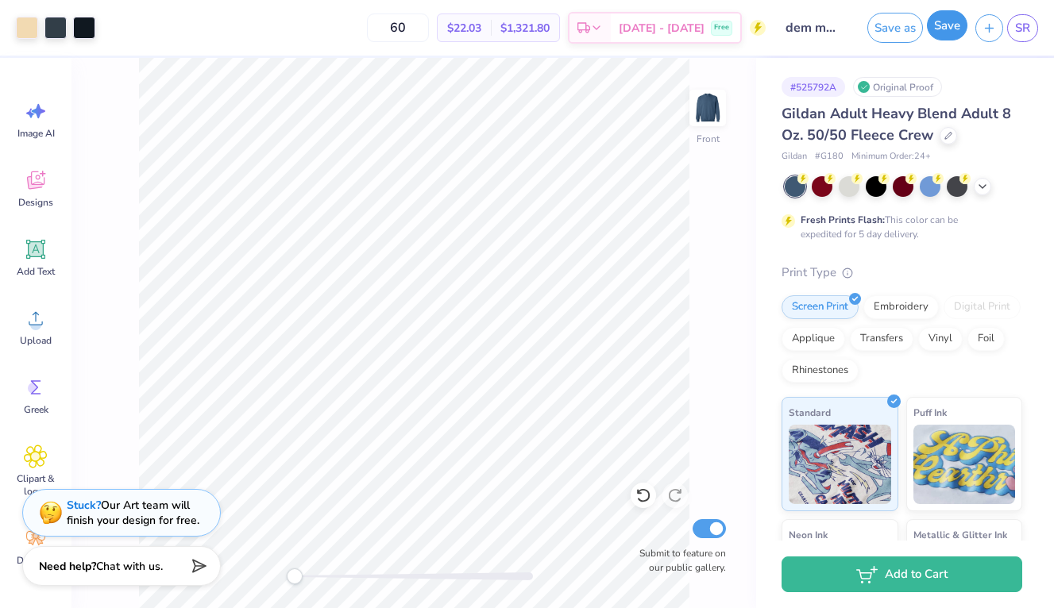
click at [946, 25] on button "Save" at bounding box center [947, 25] width 40 height 30
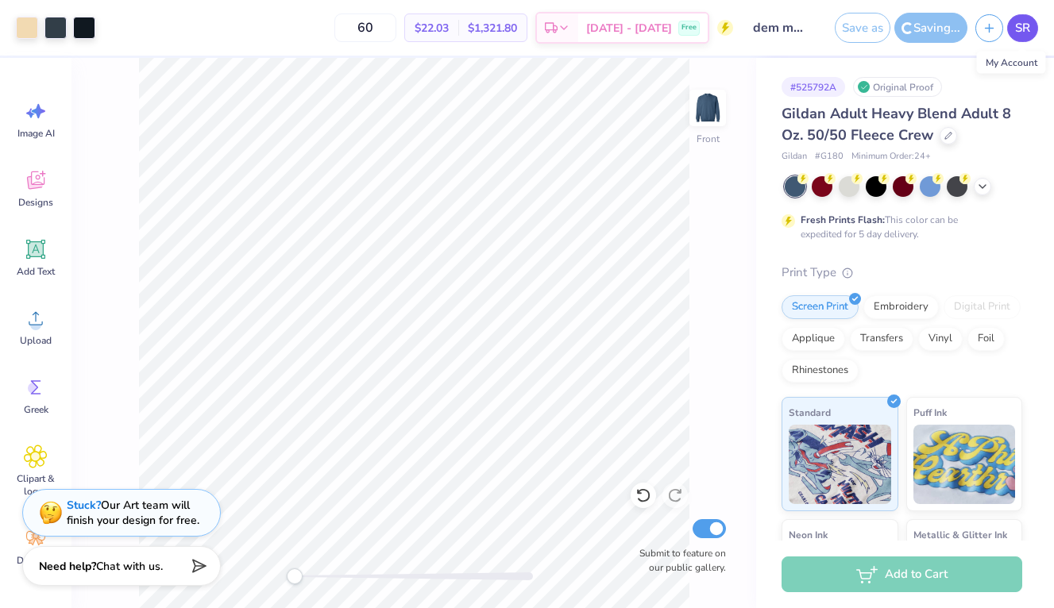
click at [1015, 29] on span "SR" at bounding box center [1022, 28] width 15 height 18
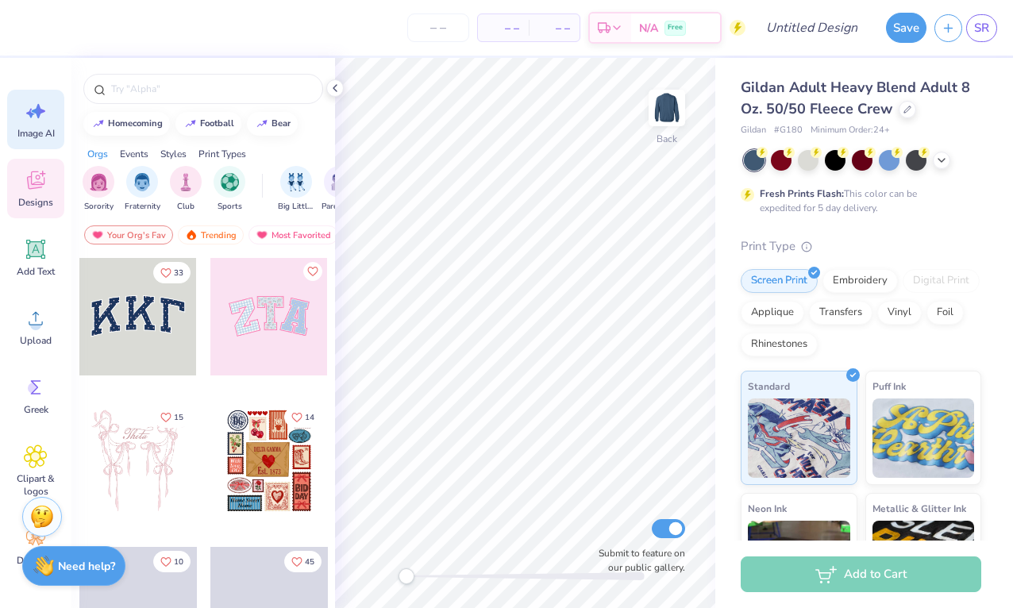
click at [19, 118] on div "Image AI" at bounding box center [35, 120] width 57 height 60
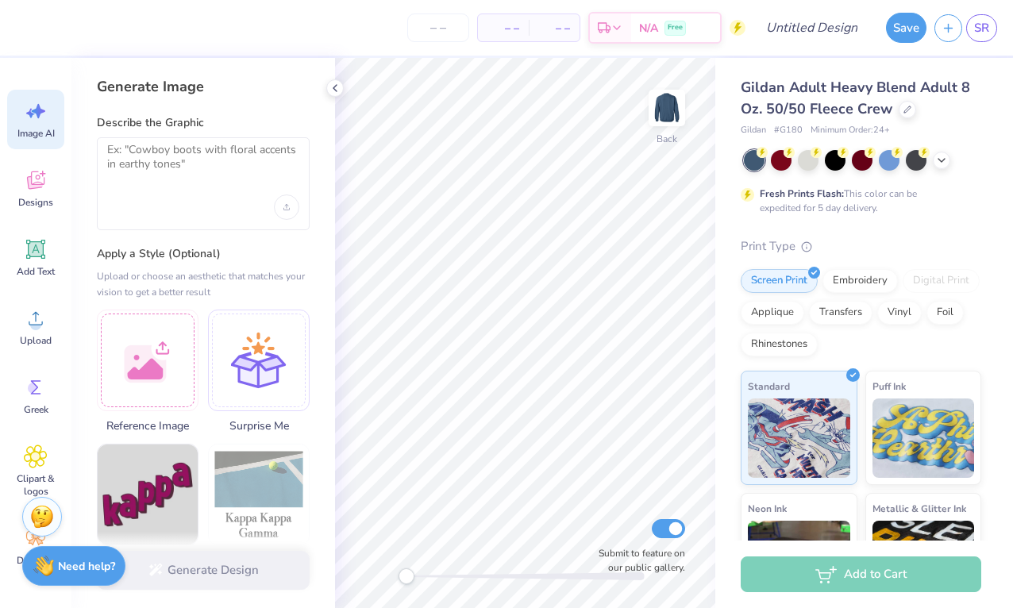
click at [176, 185] on div at bounding box center [203, 183] width 213 height 93
click at [230, 172] on textarea at bounding box center [203, 163] width 192 height 40
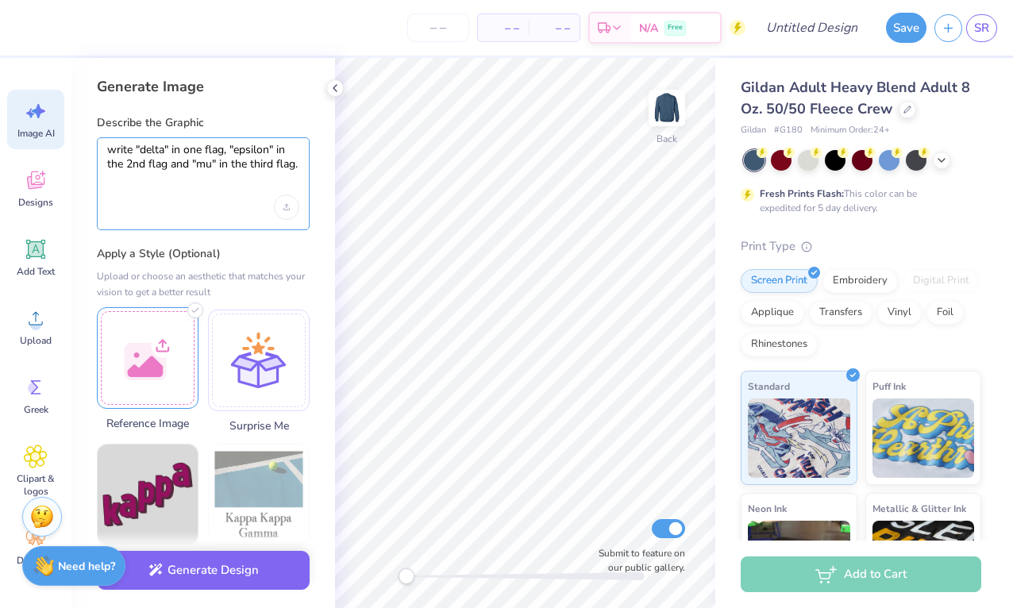
type textarea "write "delta" in one flag, "epsilon" in the 2nd flag and "mu" in the third flag."
click at [162, 366] on div at bounding box center [148, 358] width 102 height 102
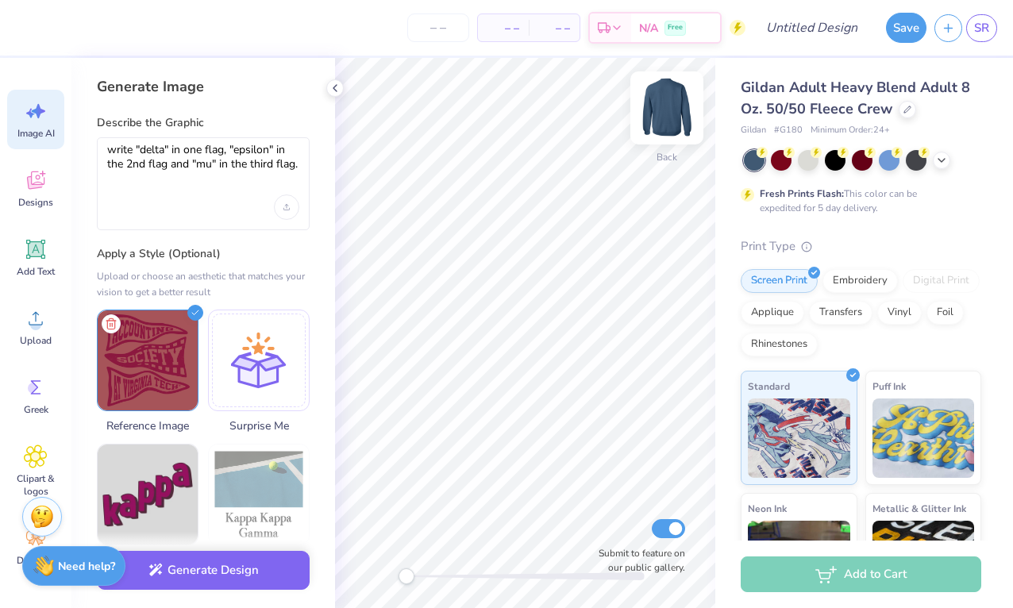
click at [673, 114] on img at bounding box center [667, 108] width 64 height 64
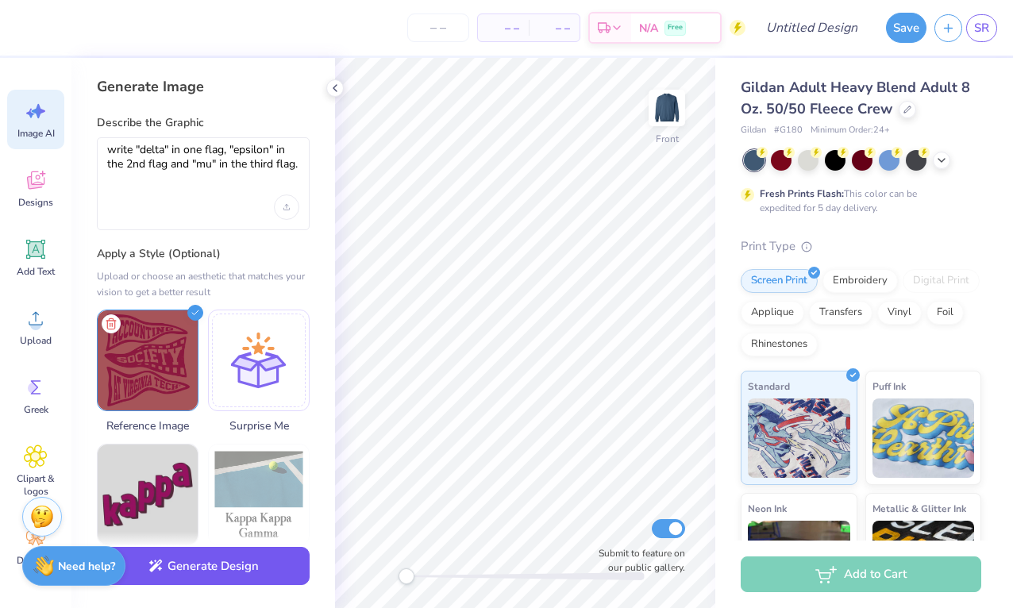
click at [195, 566] on button "Generate Design" at bounding box center [203, 566] width 213 height 39
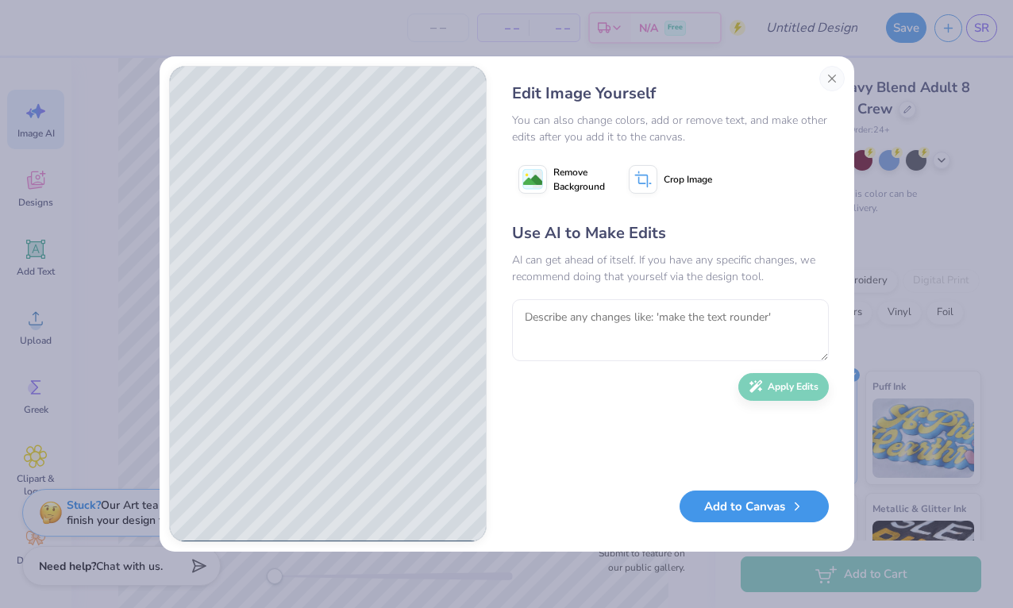
click at [723, 507] on button "Add to Canvas" at bounding box center [754, 507] width 149 height 33
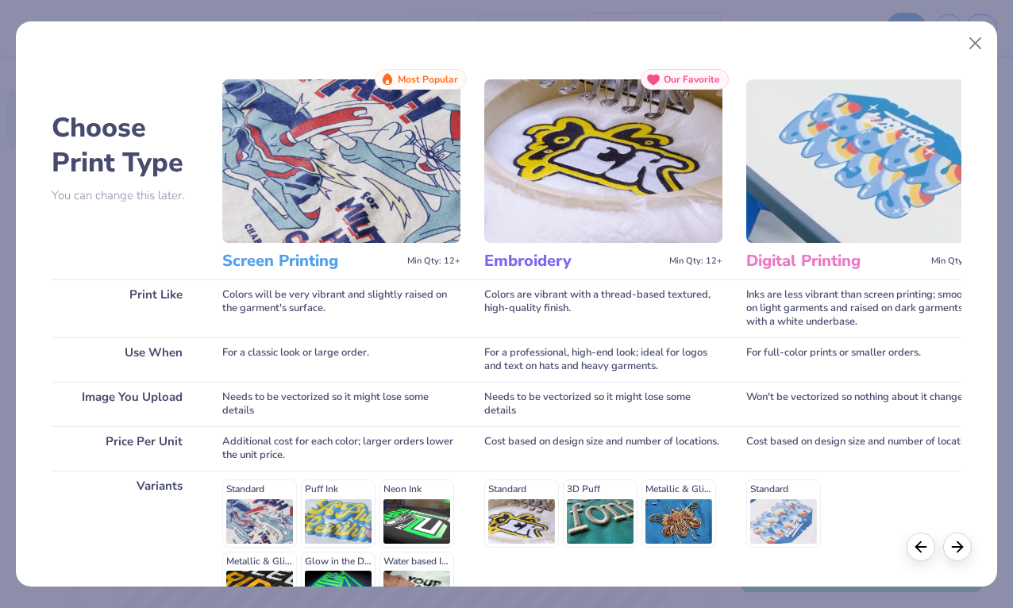
scroll to position [183, 0]
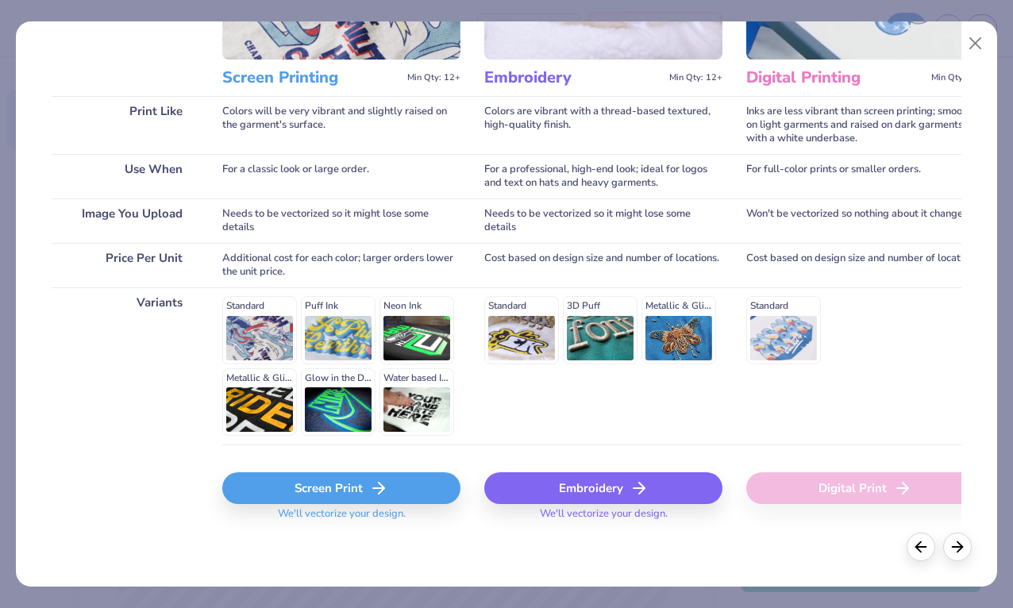
click at [329, 492] on div "Screen Print" at bounding box center [341, 488] width 238 height 32
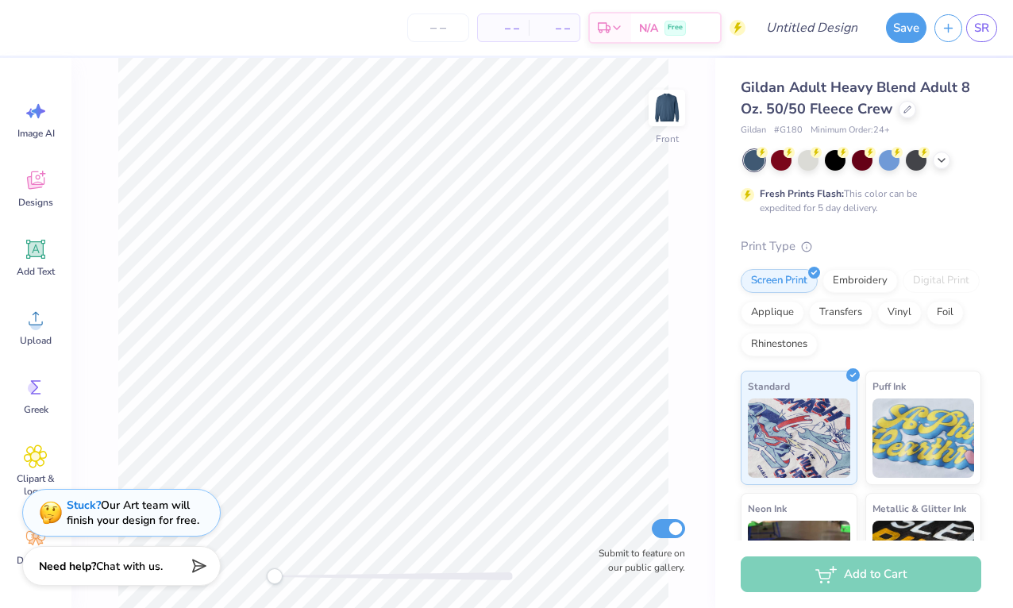
scroll to position [0, 0]
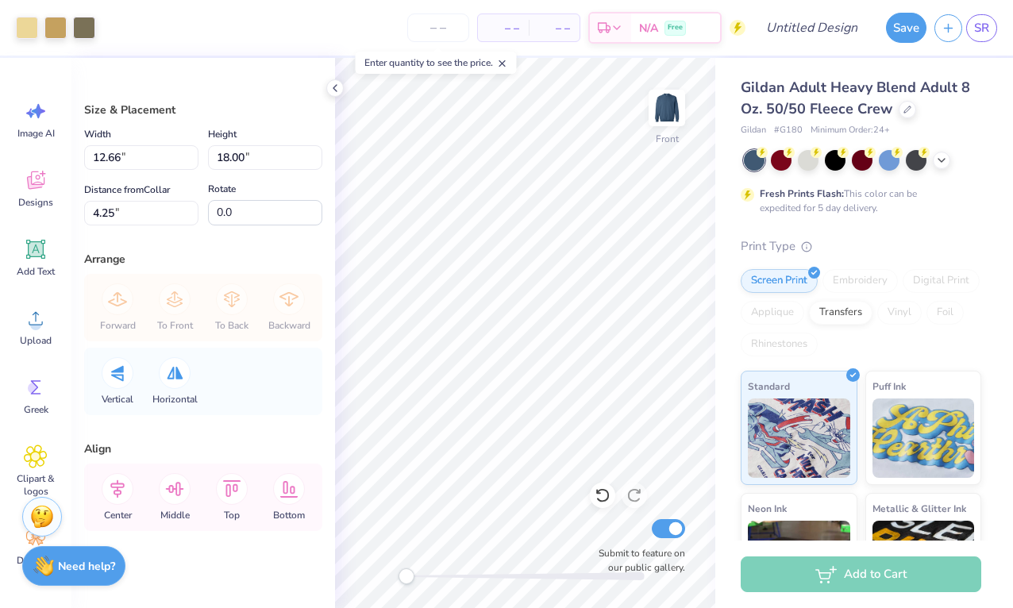
type input "9.22"
type input "13.11"
type input "10.29"
type input "14.62"
type input "6.69"
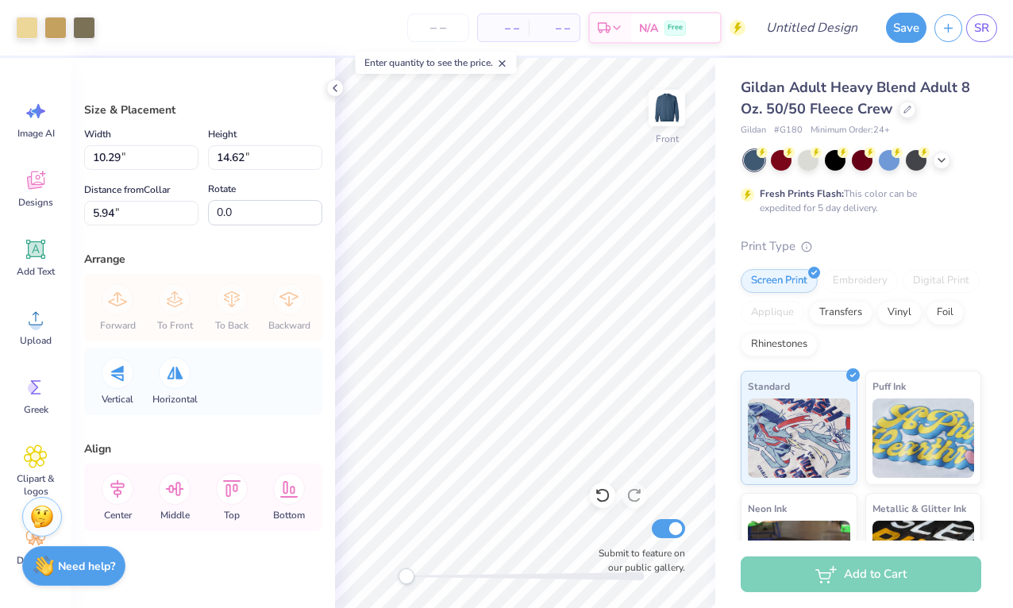
type input "8.71"
type input "12.38"
type input "8.61"
type input "12.25"
type input "10.24"
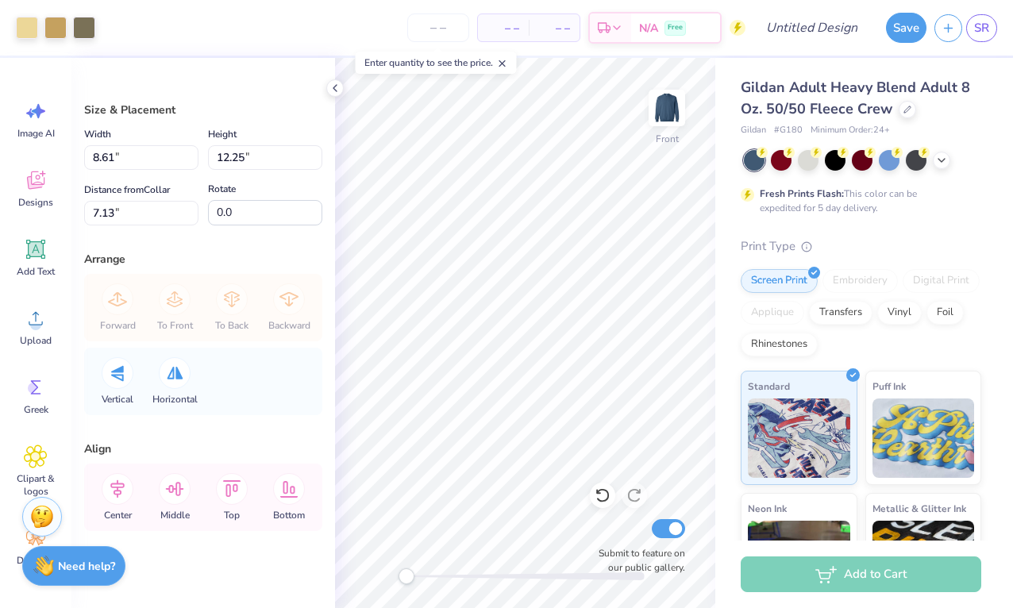
type input "14.55"
type input "4.82"
type input "9.71"
type input "13.81"
type input "5.98"
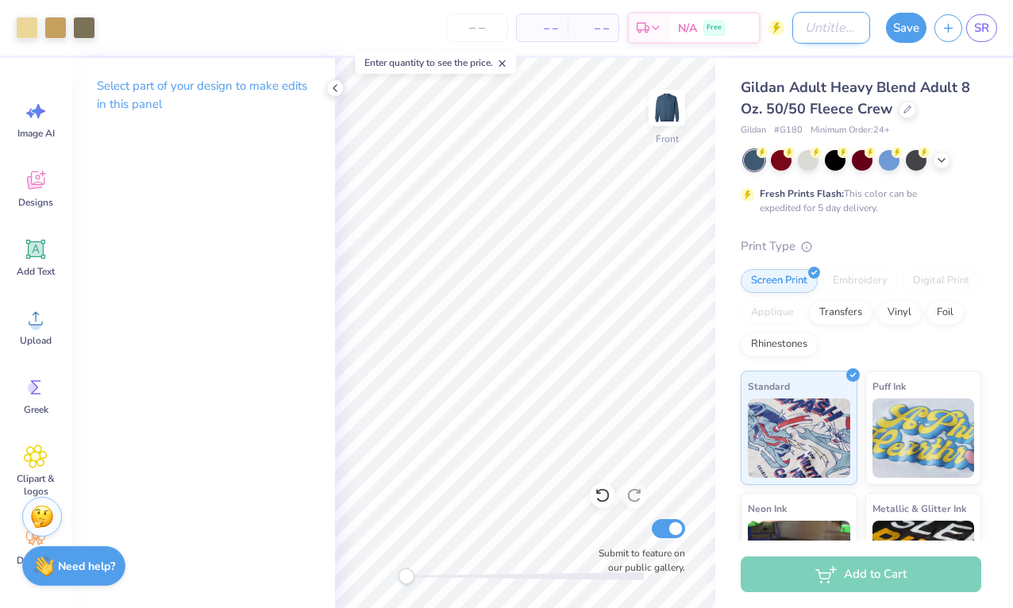
click at [810, 22] on input "Design Title" at bounding box center [831, 28] width 78 height 32
type input "dem merch 3"
click at [903, 21] on button "Save" at bounding box center [906, 25] width 40 height 30
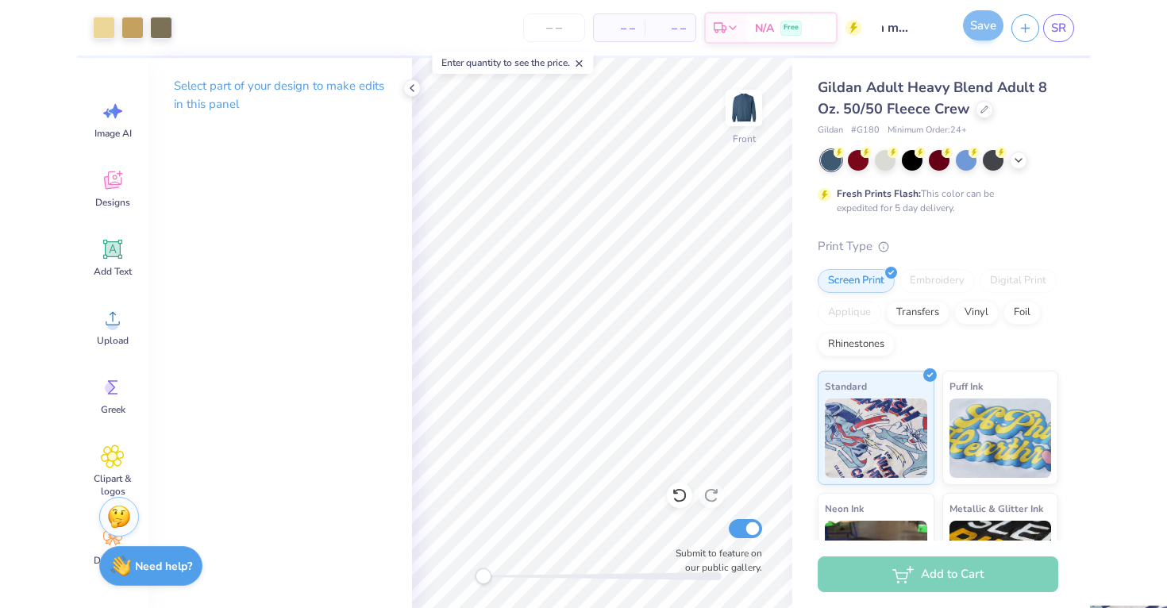
scroll to position [0, 0]
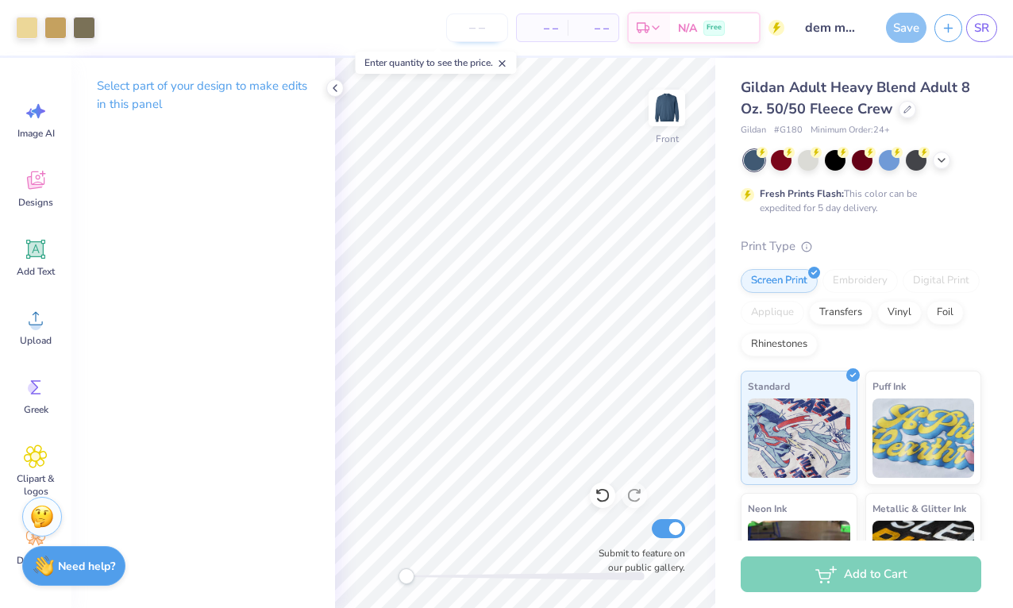
click at [492, 19] on input "number" at bounding box center [477, 27] width 62 height 29
type input "60"
click at [900, 24] on div "Save" at bounding box center [906, 28] width 40 height 30
click at [912, 27] on div "Save" at bounding box center [906, 28] width 40 height 30
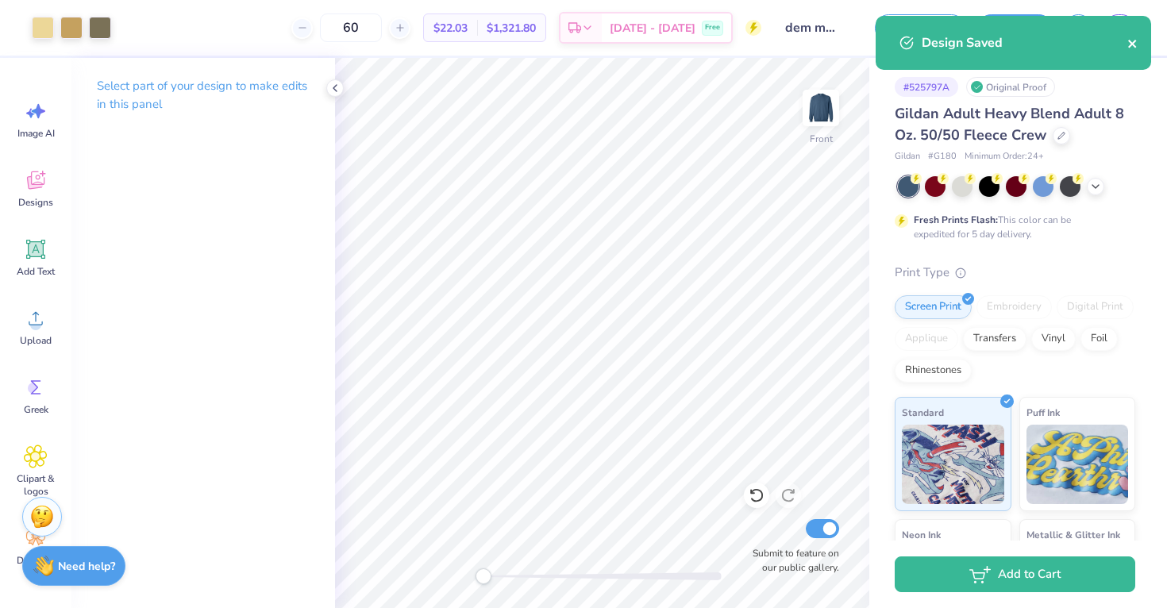
click at [1012, 44] on icon "close" at bounding box center [1133, 43] width 11 height 13
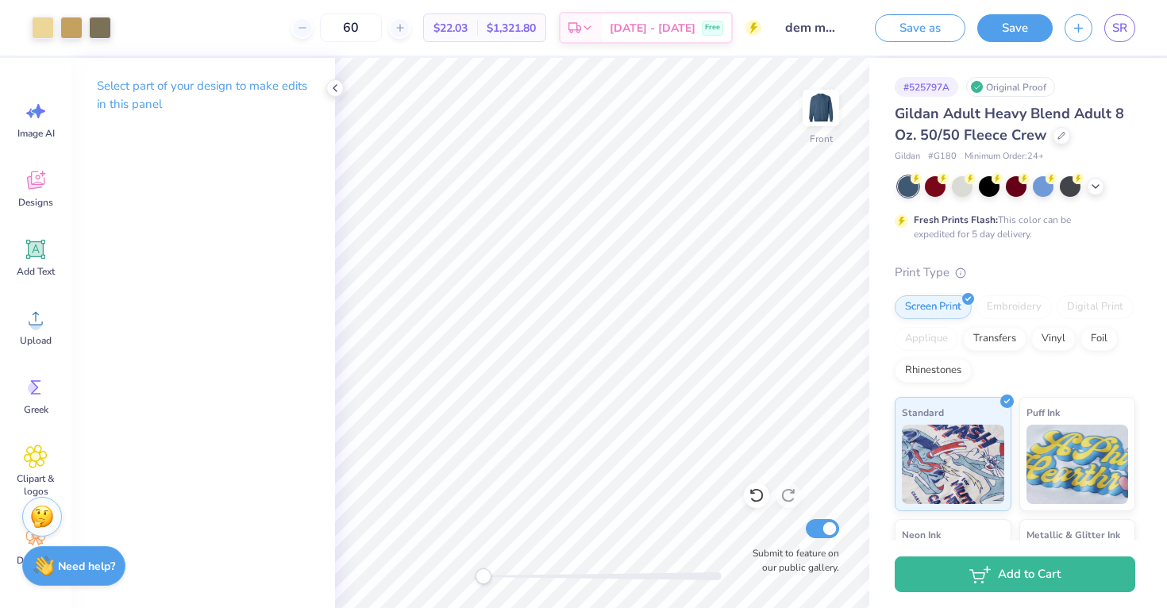
click at [1012, 23] on div "Design Saved" at bounding box center [1014, 49] width 282 height 72
click at [1012, 25] on span "SR" at bounding box center [1119, 28] width 15 height 18
